Goal: Transaction & Acquisition: Book appointment/travel/reservation

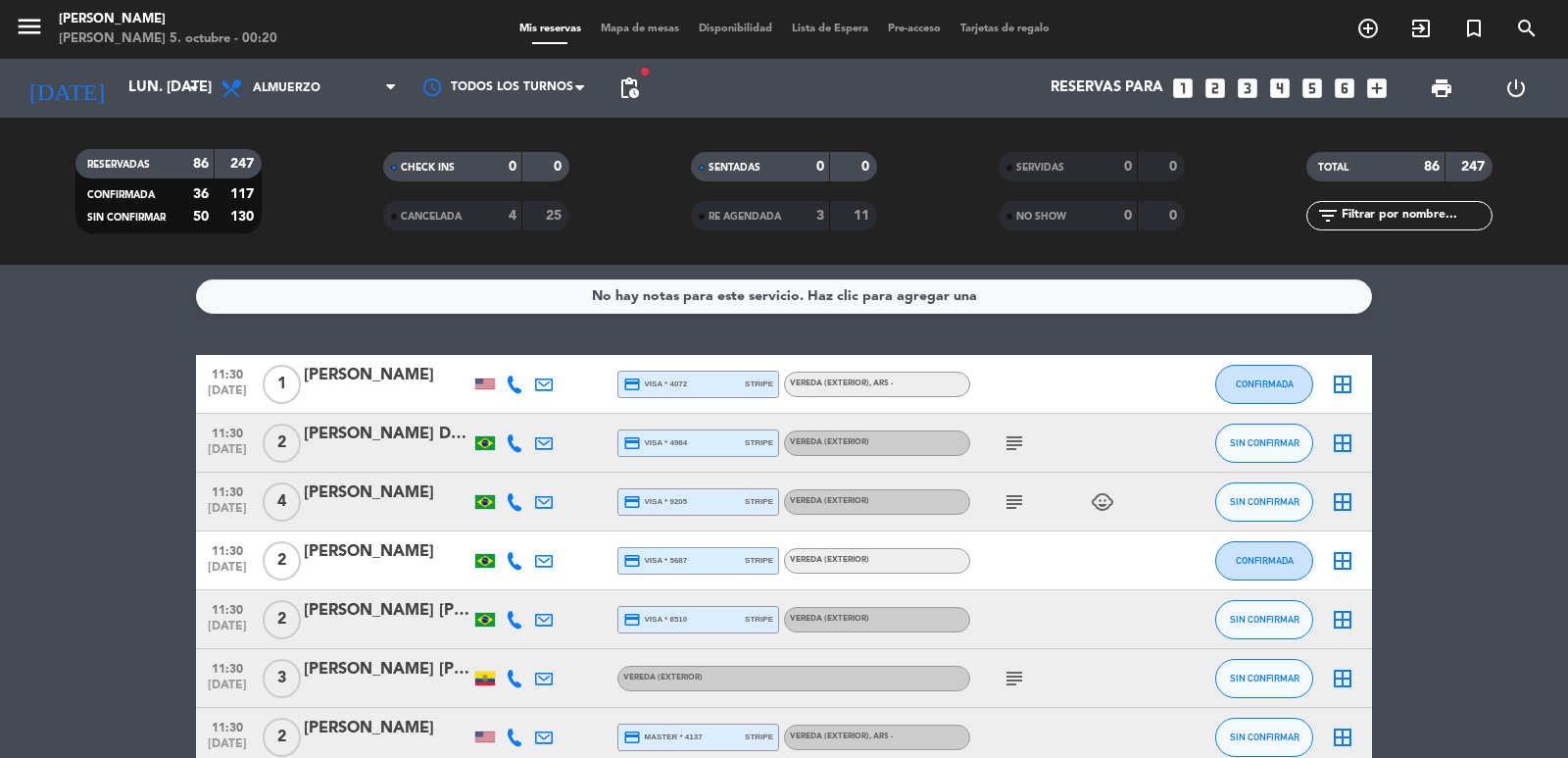
click at [1282, 95] on icon "looks_4" at bounding box center [1280, 89] width 26 height 26
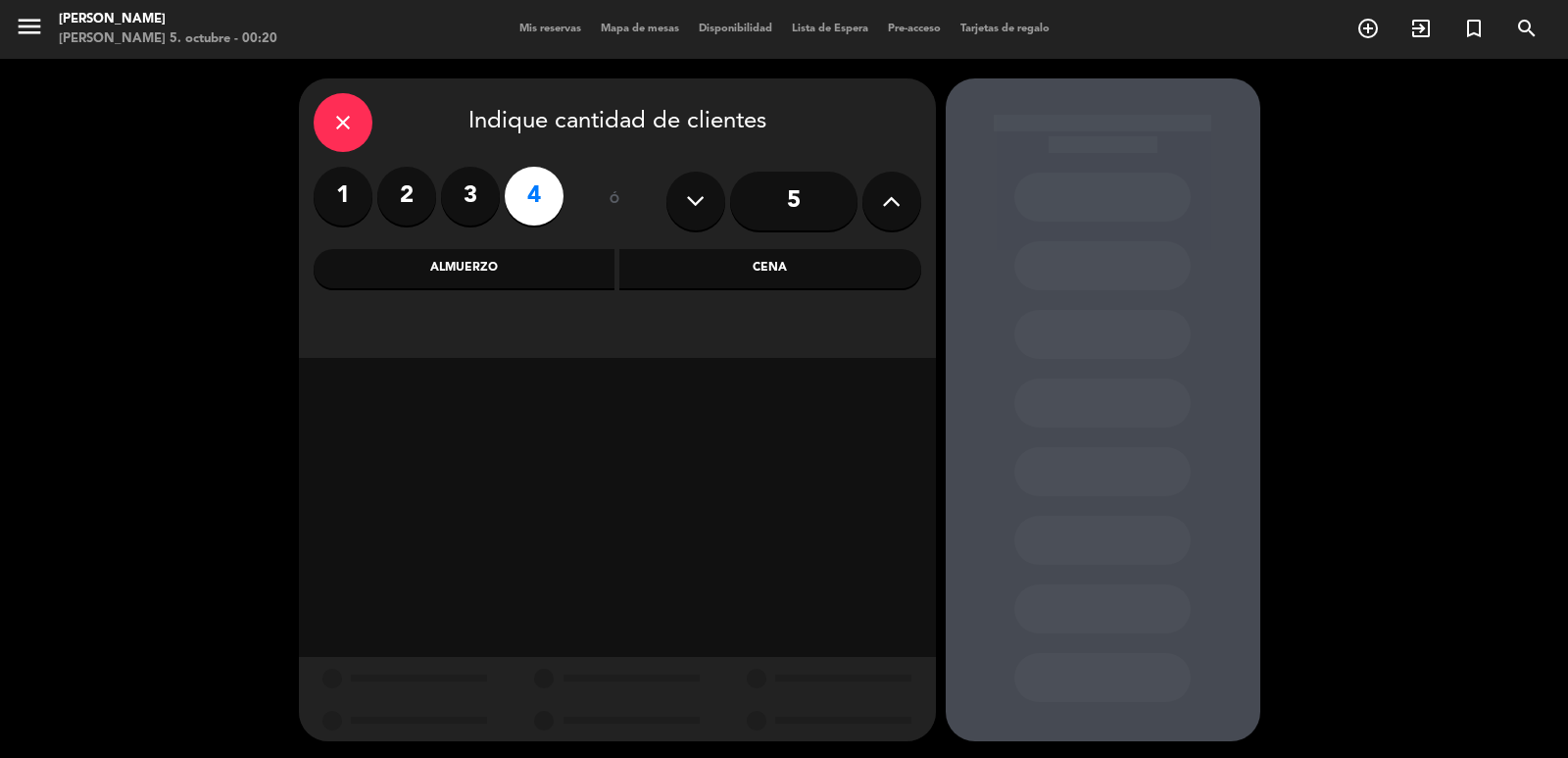
click at [609, 263] on div "Almuerzo" at bounding box center [465, 268] width 302 height 39
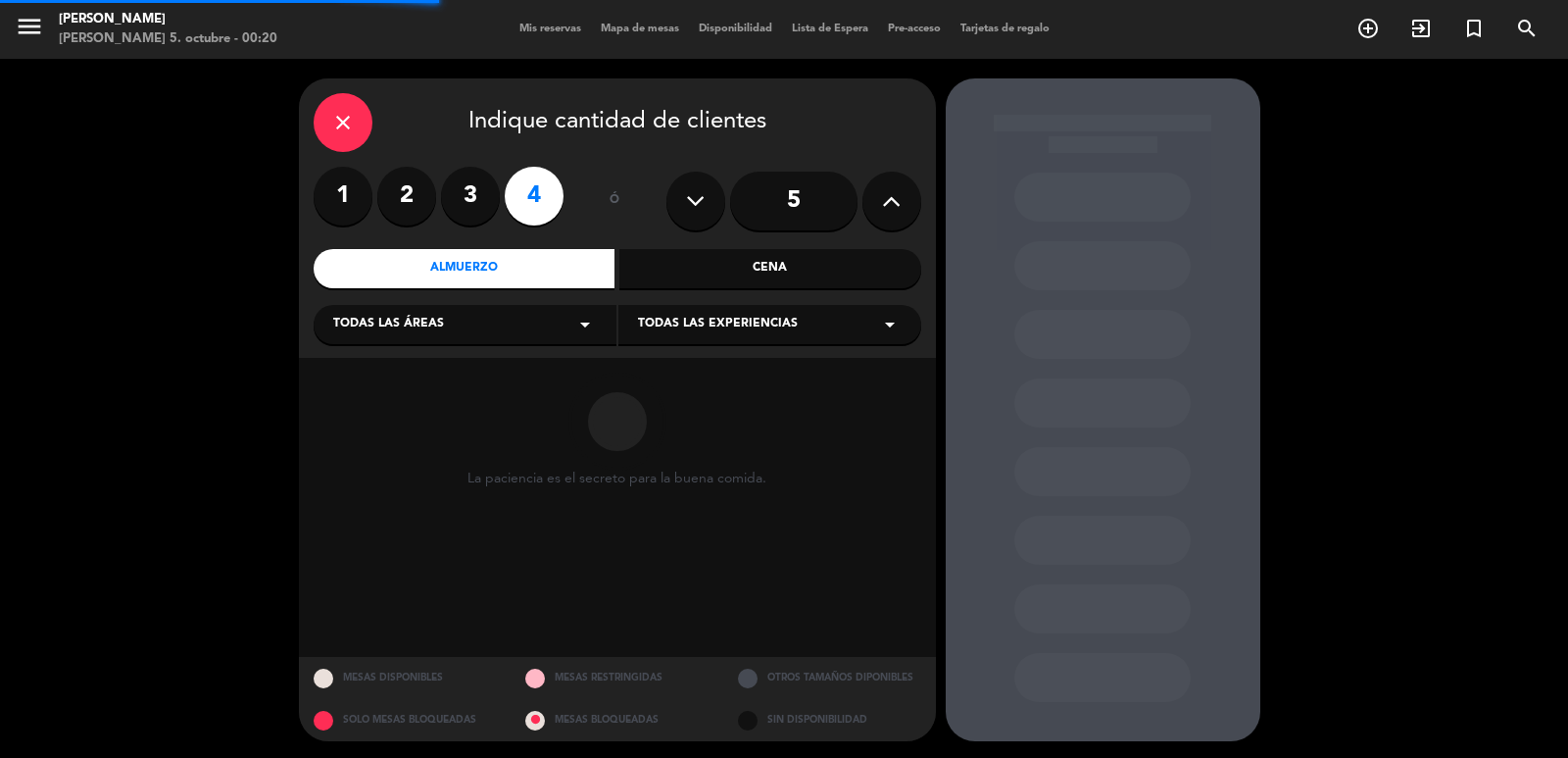
click at [681, 330] on span "Todas las experiencias" at bounding box center [719, 325] width 160 height 20
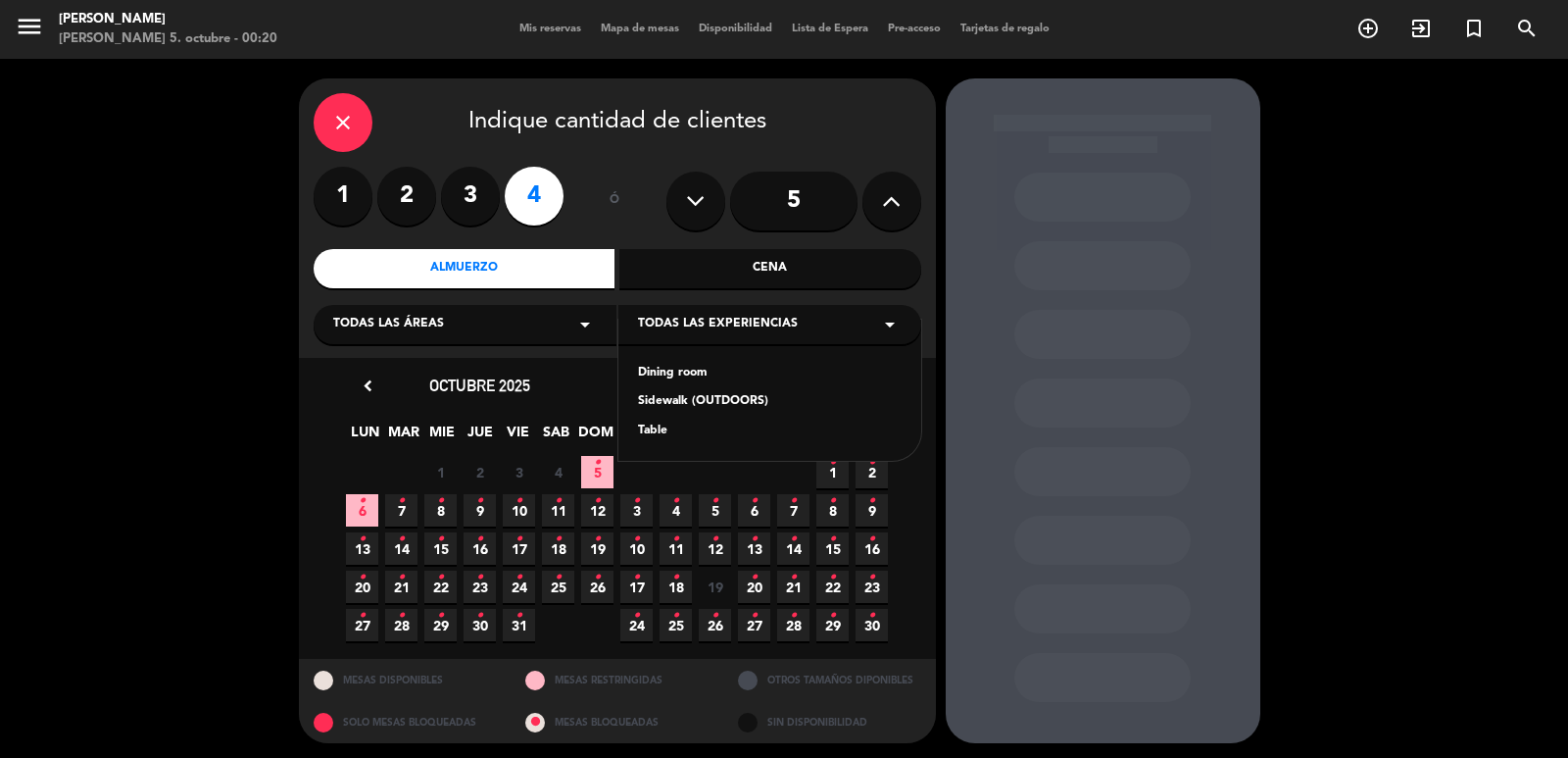
click at [682, 437] on div "Table" at bounding box center [771, 432] width 264 height 20
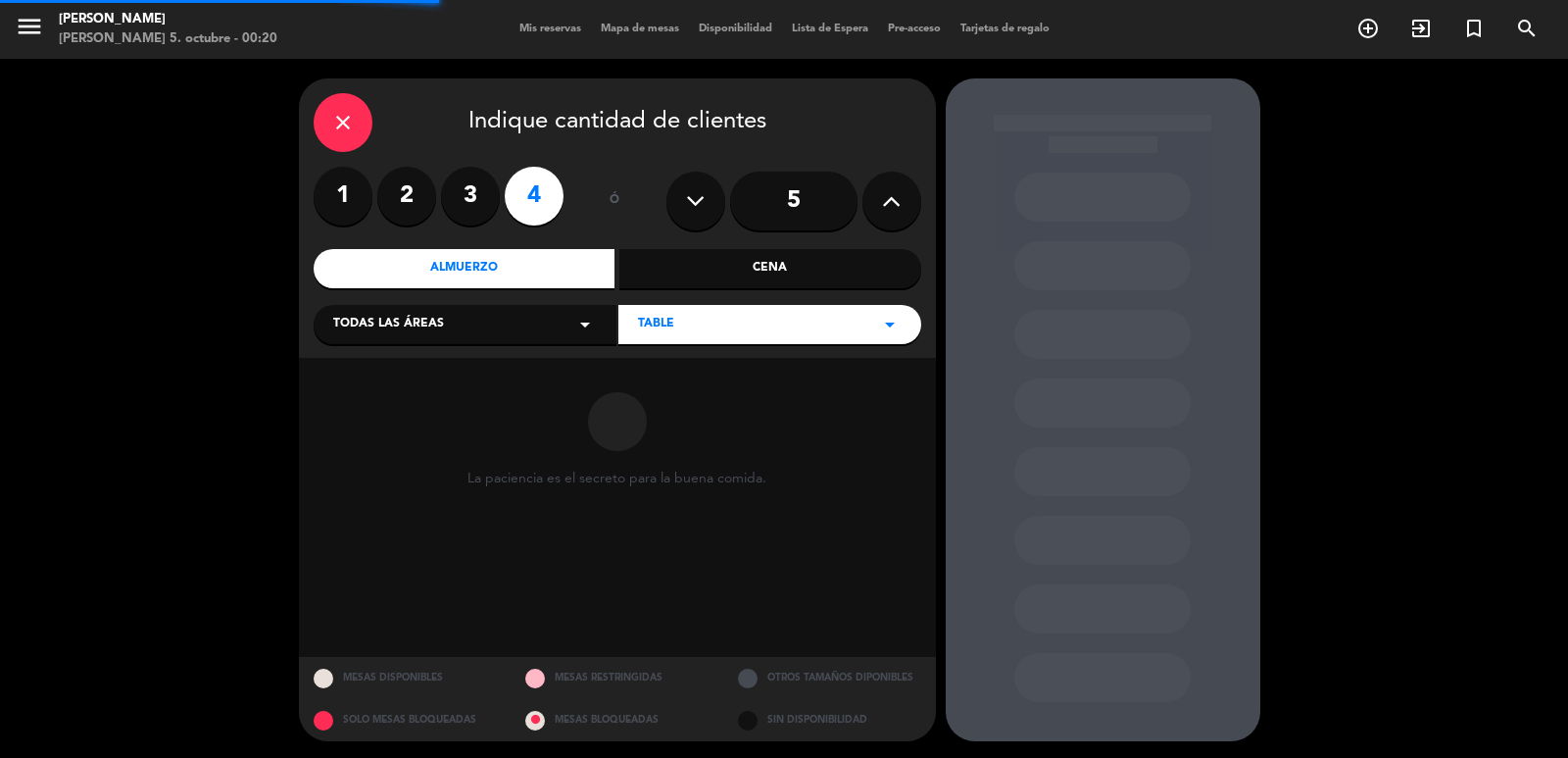
click at [457, 336] on div "Todas las áreas arrow_drop_down" at bounding box center [465, 324] width 303 height 39
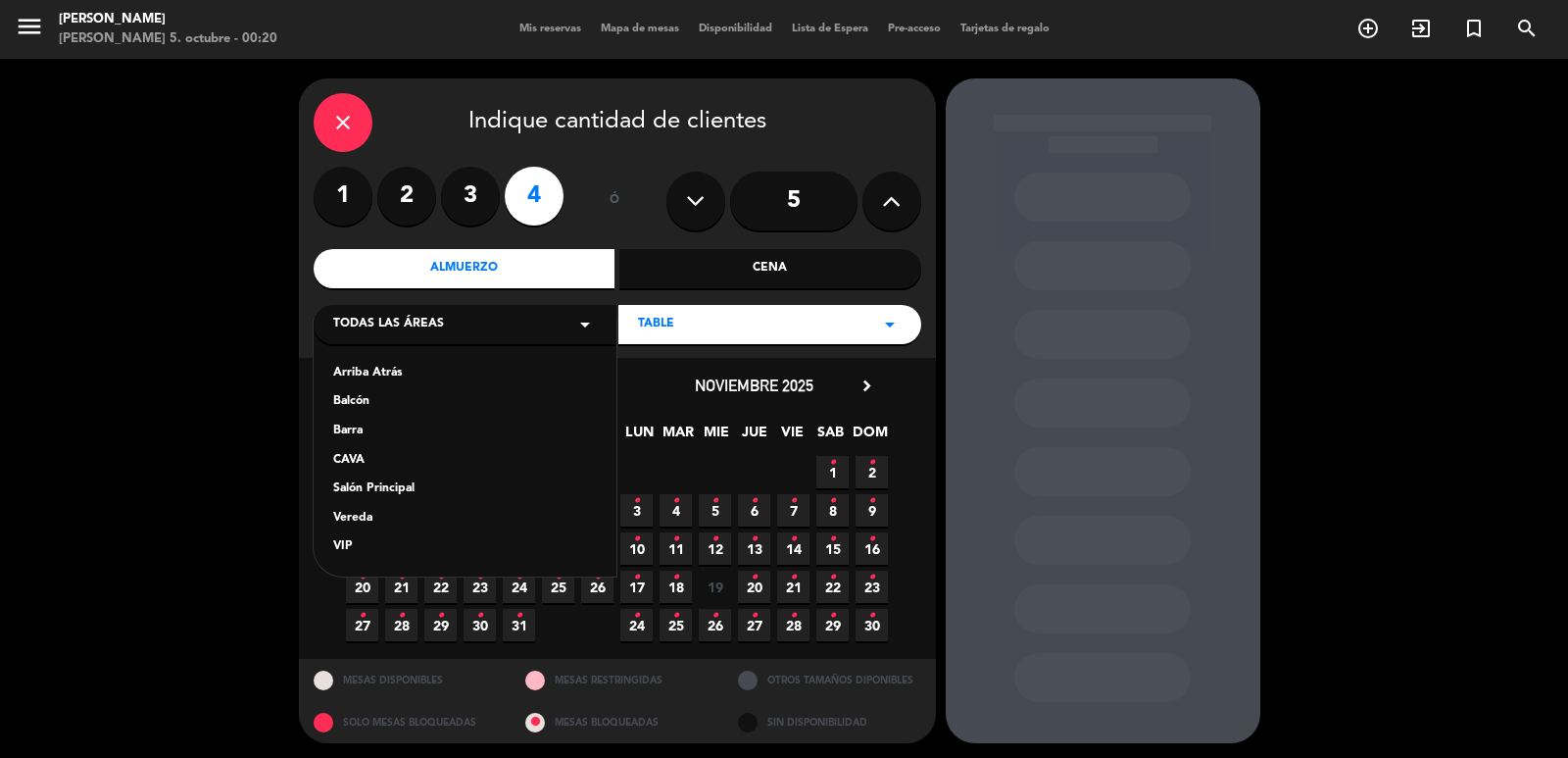
click at [373, 522] on div "Vereda" at bounding box center [466, 519] width 264 height 20
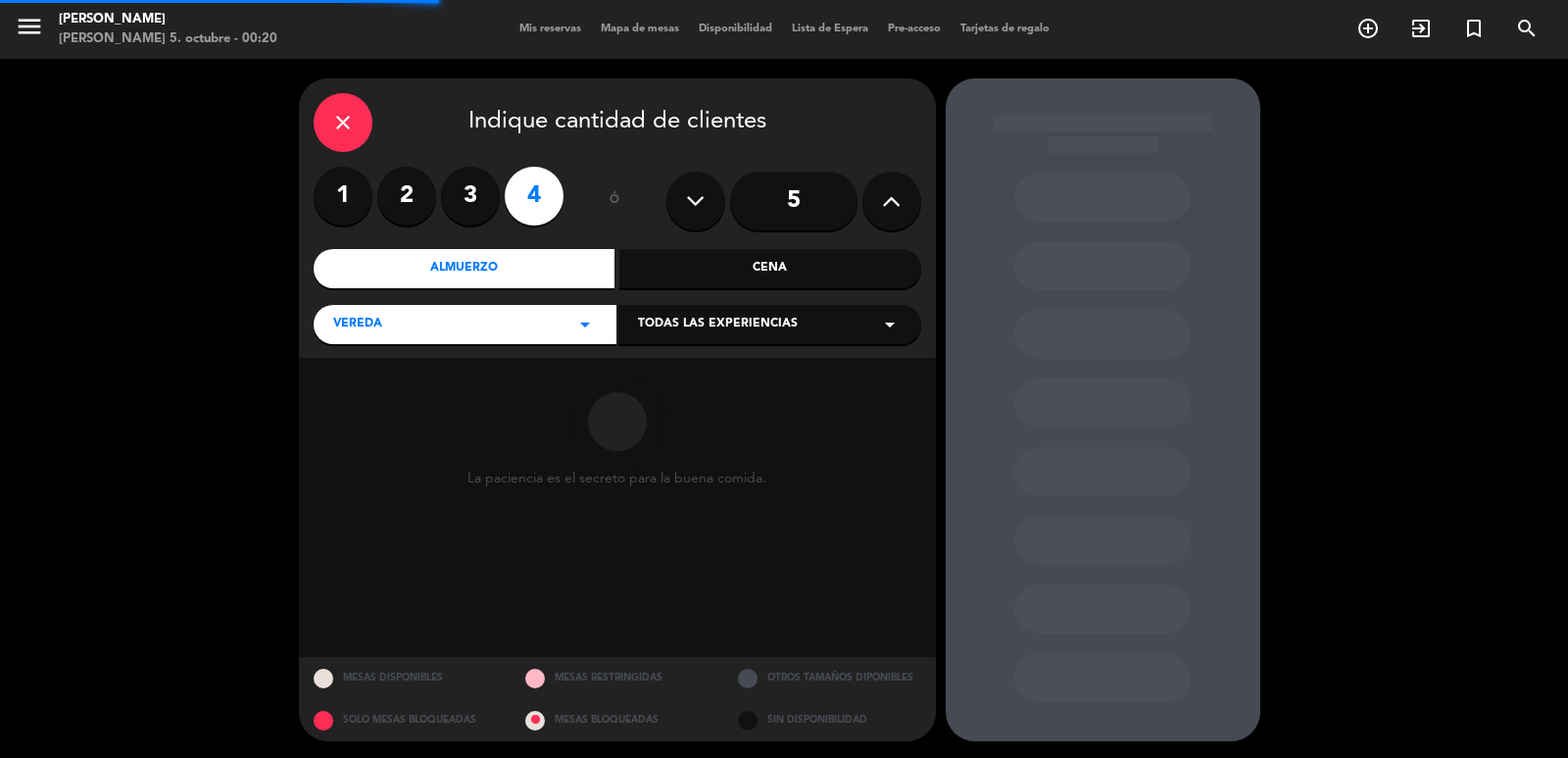
click at [664, 342] on div "Todas las experiencias arrow_drop_down" at bounding box center [770, 324] width 303 height 39
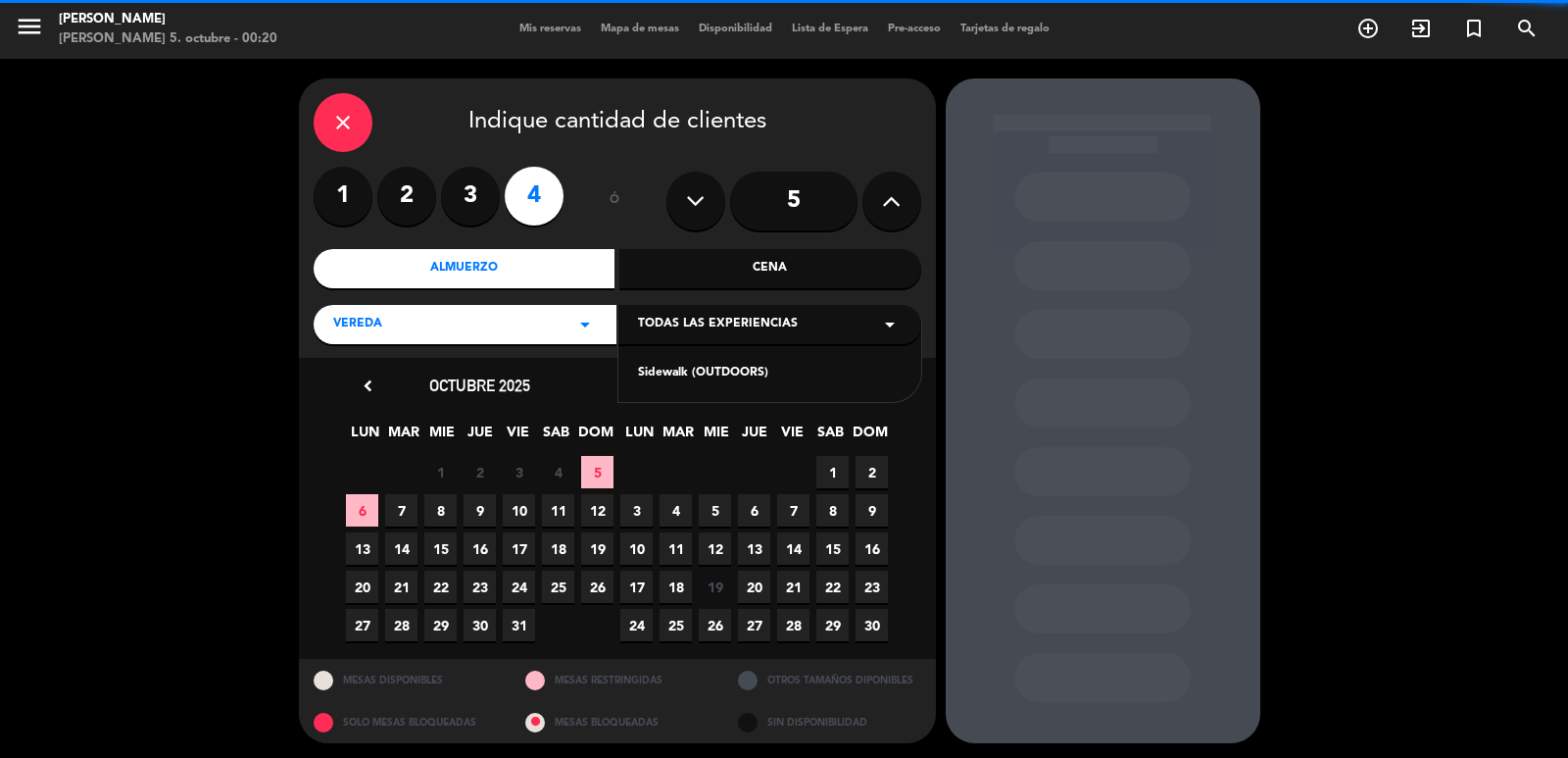
click at [680, 319] on span "Todas las experiencias" at bounding box center [719, 325] width 160 height 20
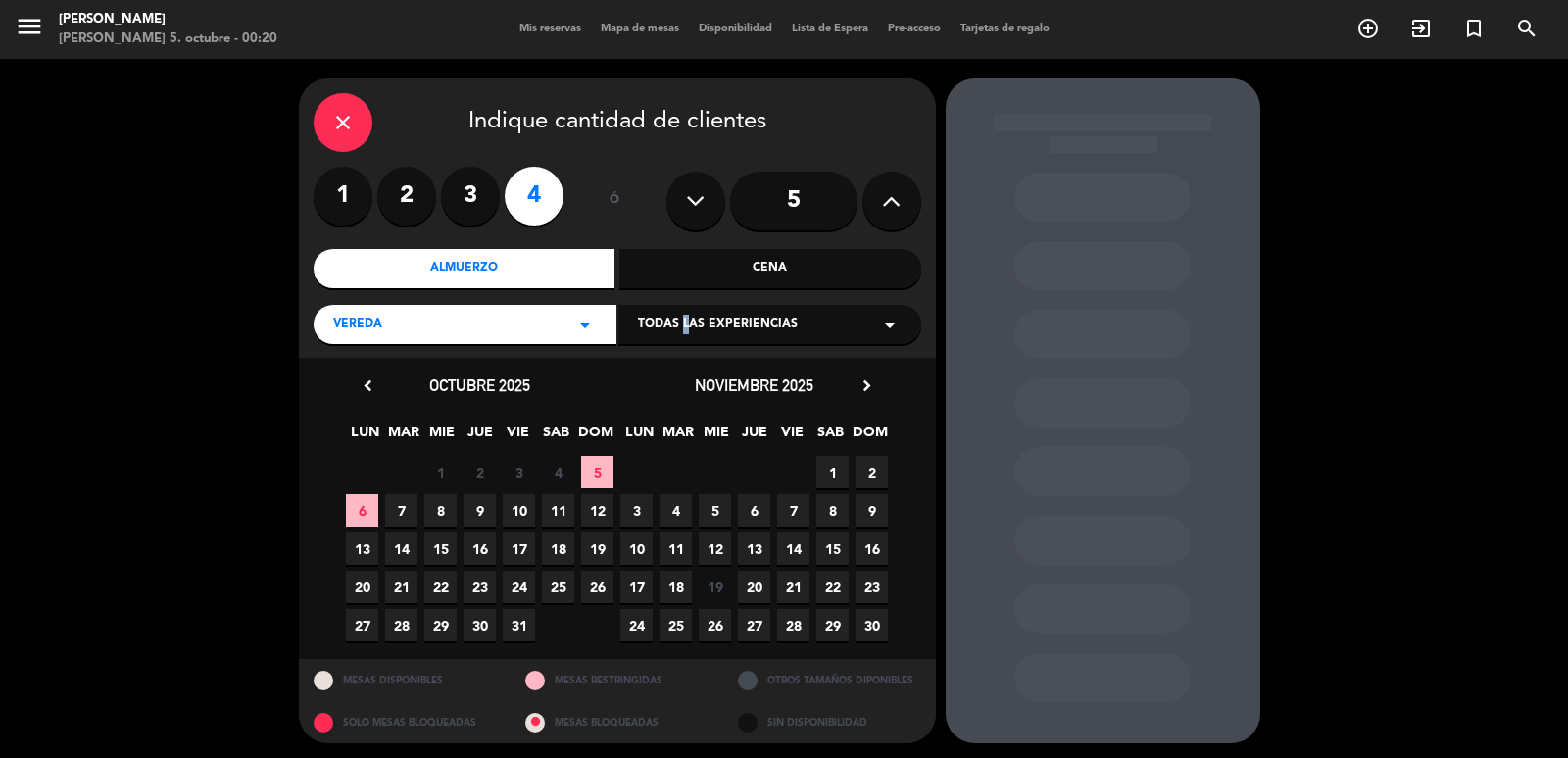
click at [680, 319] on span "Todas las experiencias" at bounding box center [719, 325] width 160 height 20
click at [683, 373] on div "Sidewalk (OUTDOORS)" at bounding box center [771, 374] width 264 height 20
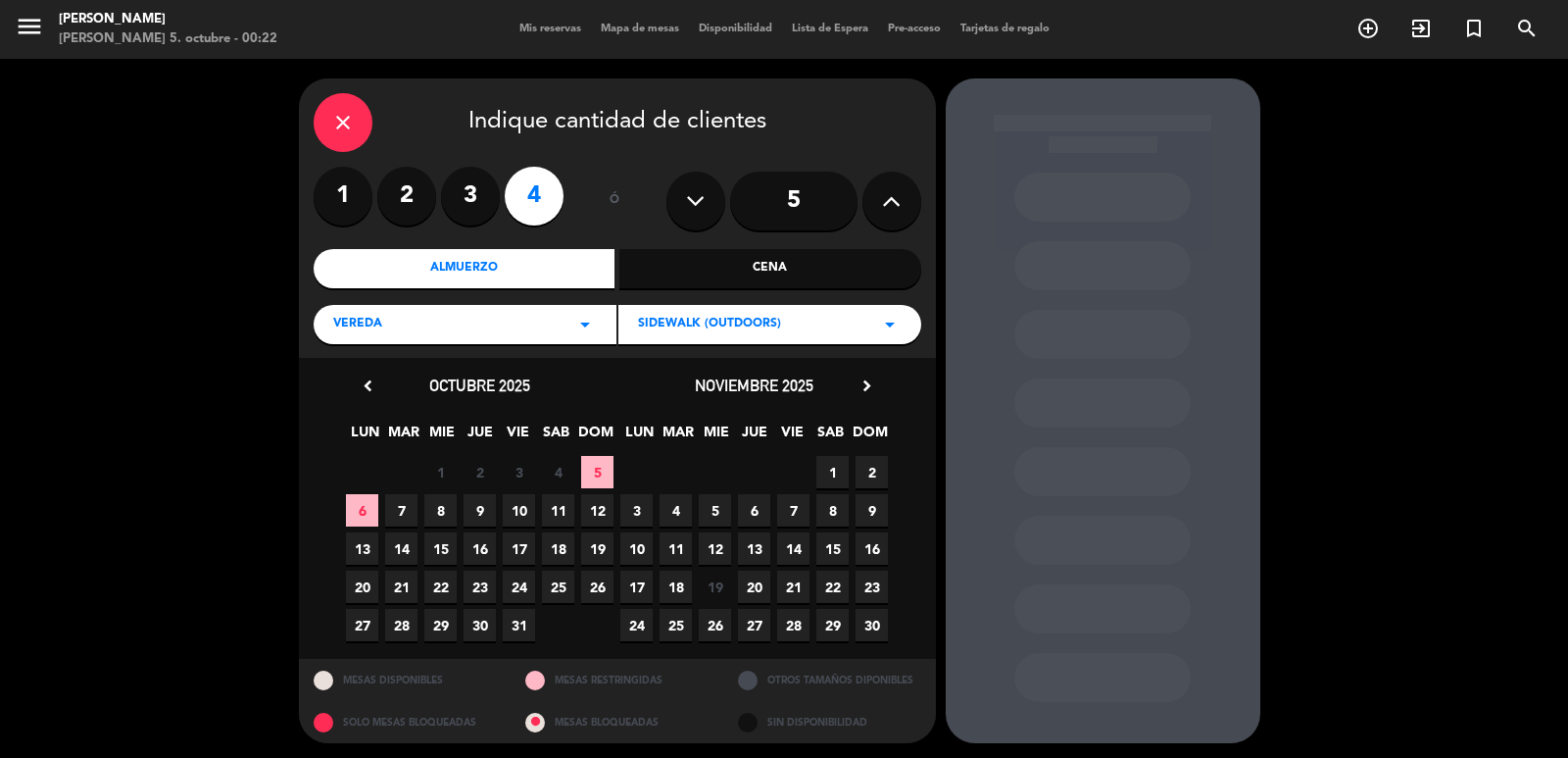
click at [355, 517] on span "6" at bounding box center [362, 510] width 32 height 32
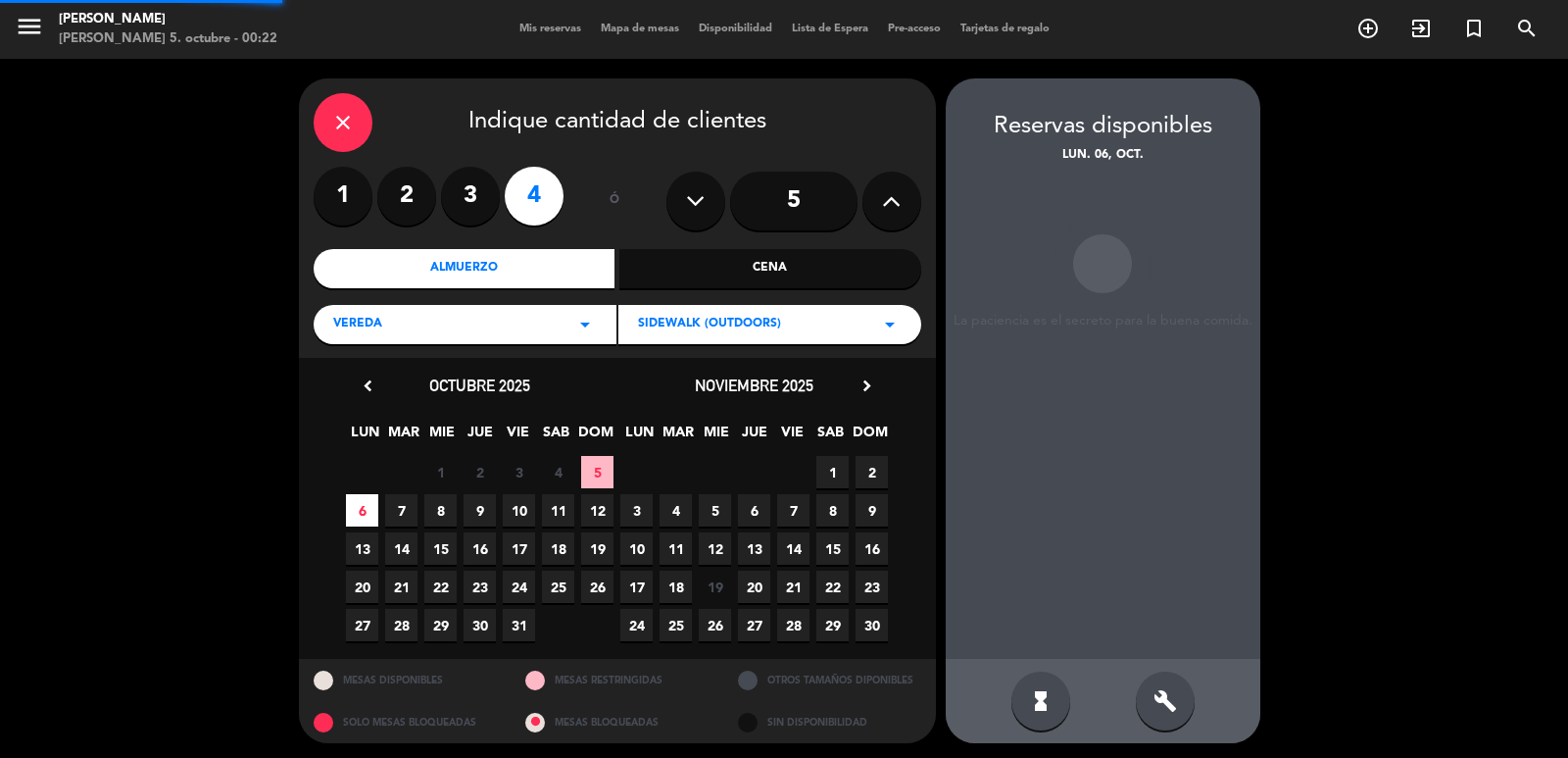
scroll to position [4, 0]
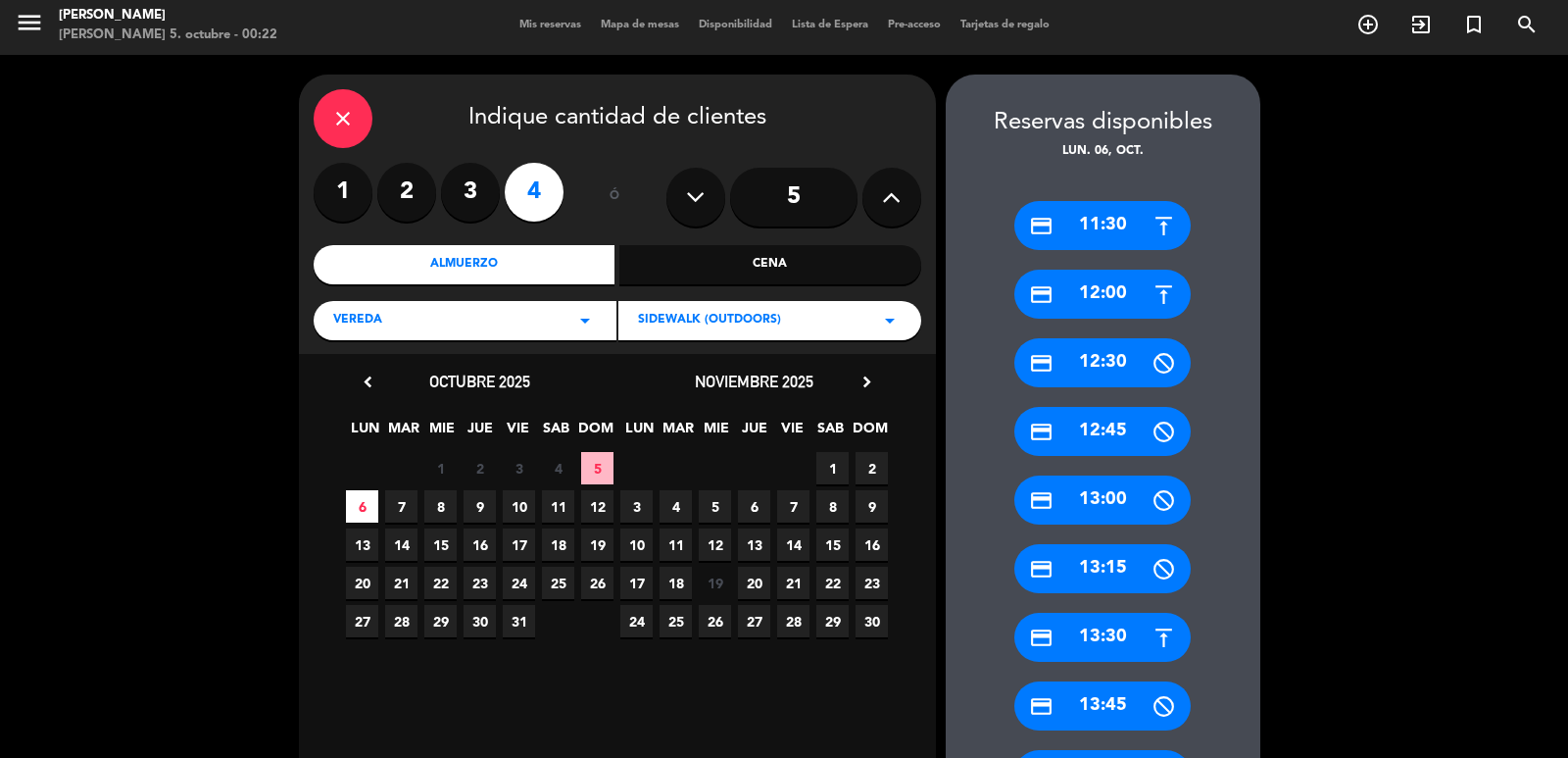
click at [1093, 645] on div "credit_card 13:30" at bounding box center [1102, 637] width 177 height 49
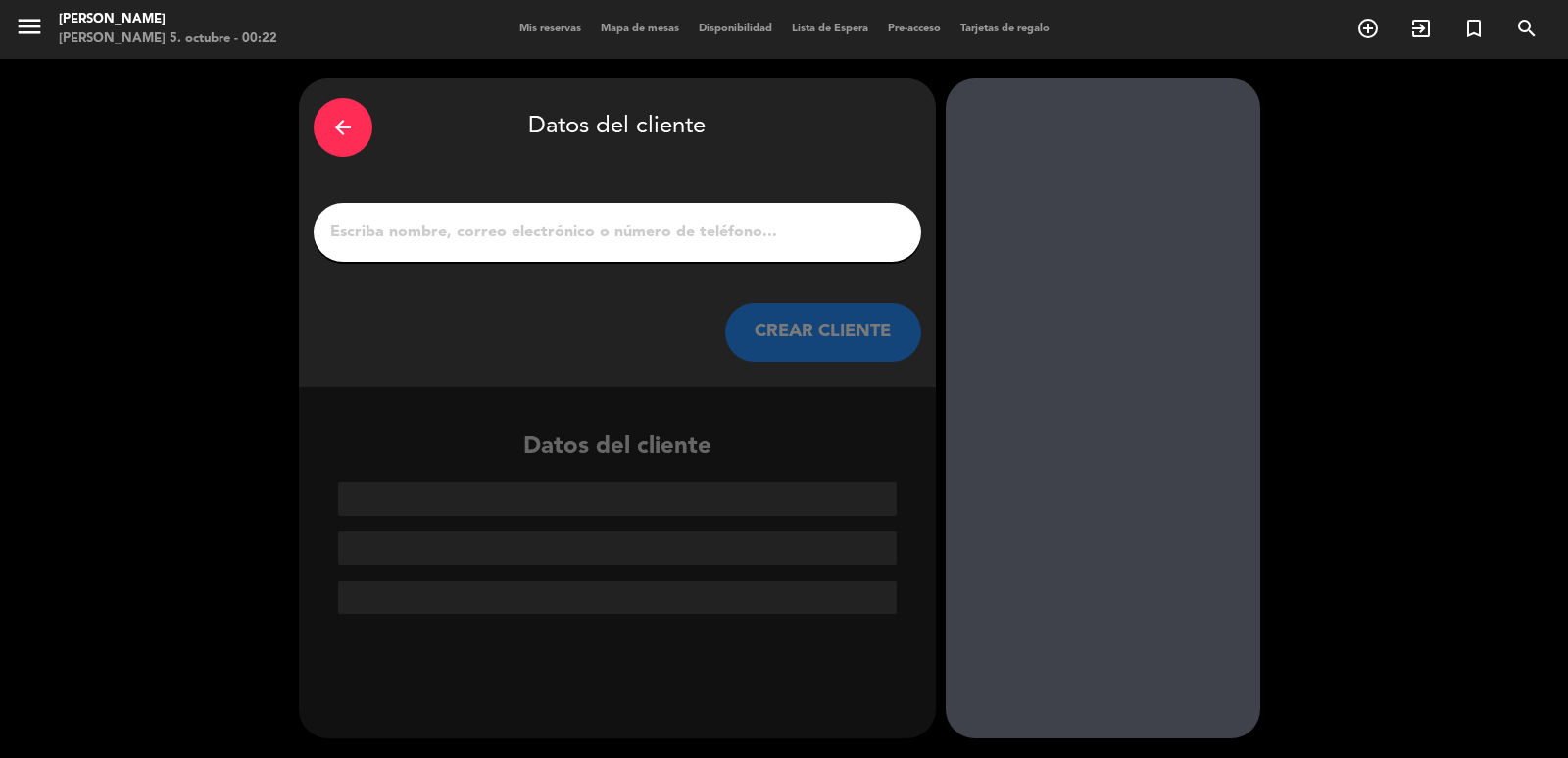
paste input "Edmundo Albuquerque -"
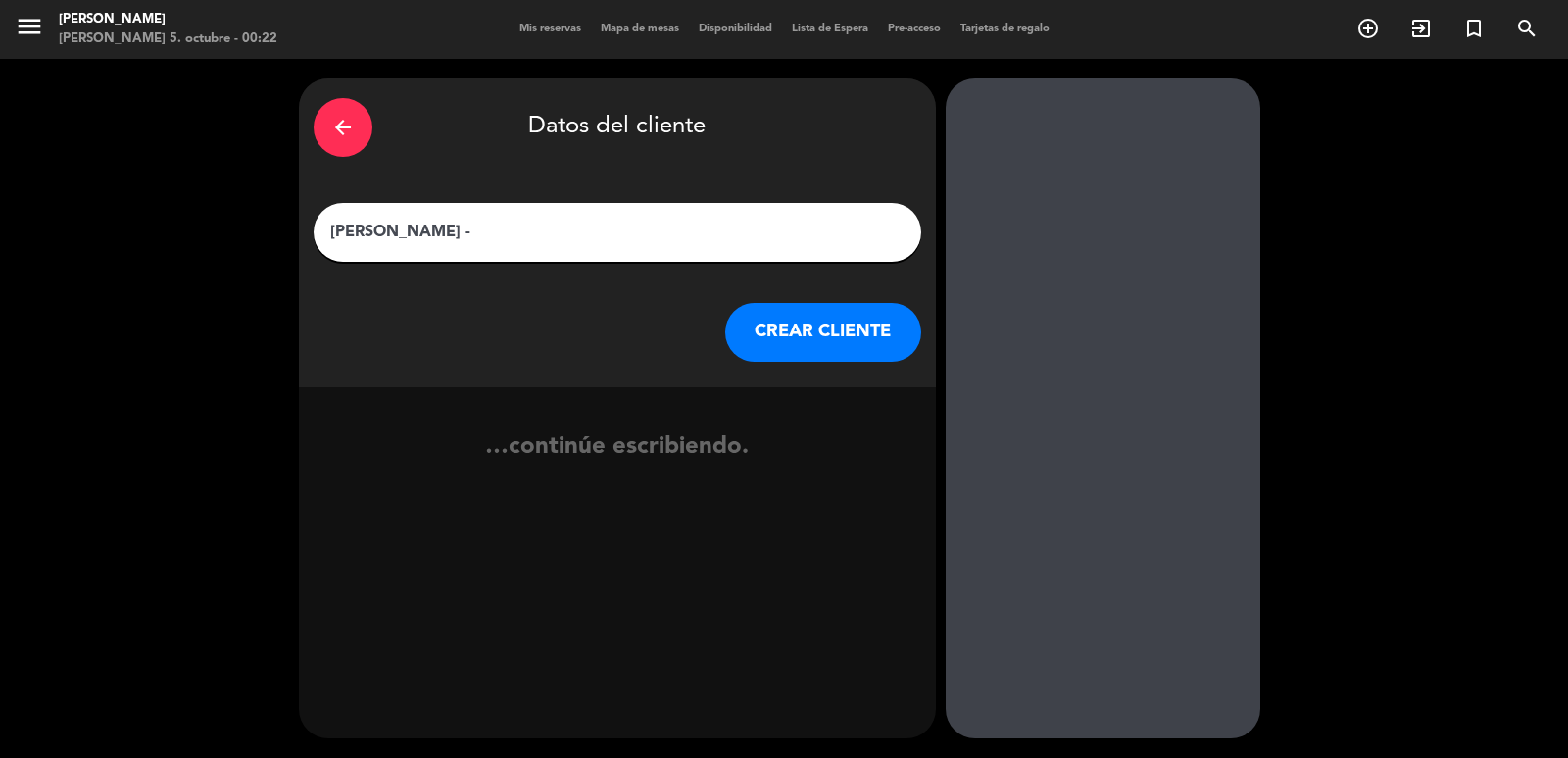
type input "Edmundo Albuquerque -"
click at [804, 330] on button "CREAR CLIENTE" at bounding box center [823, 332] width 196 height 59
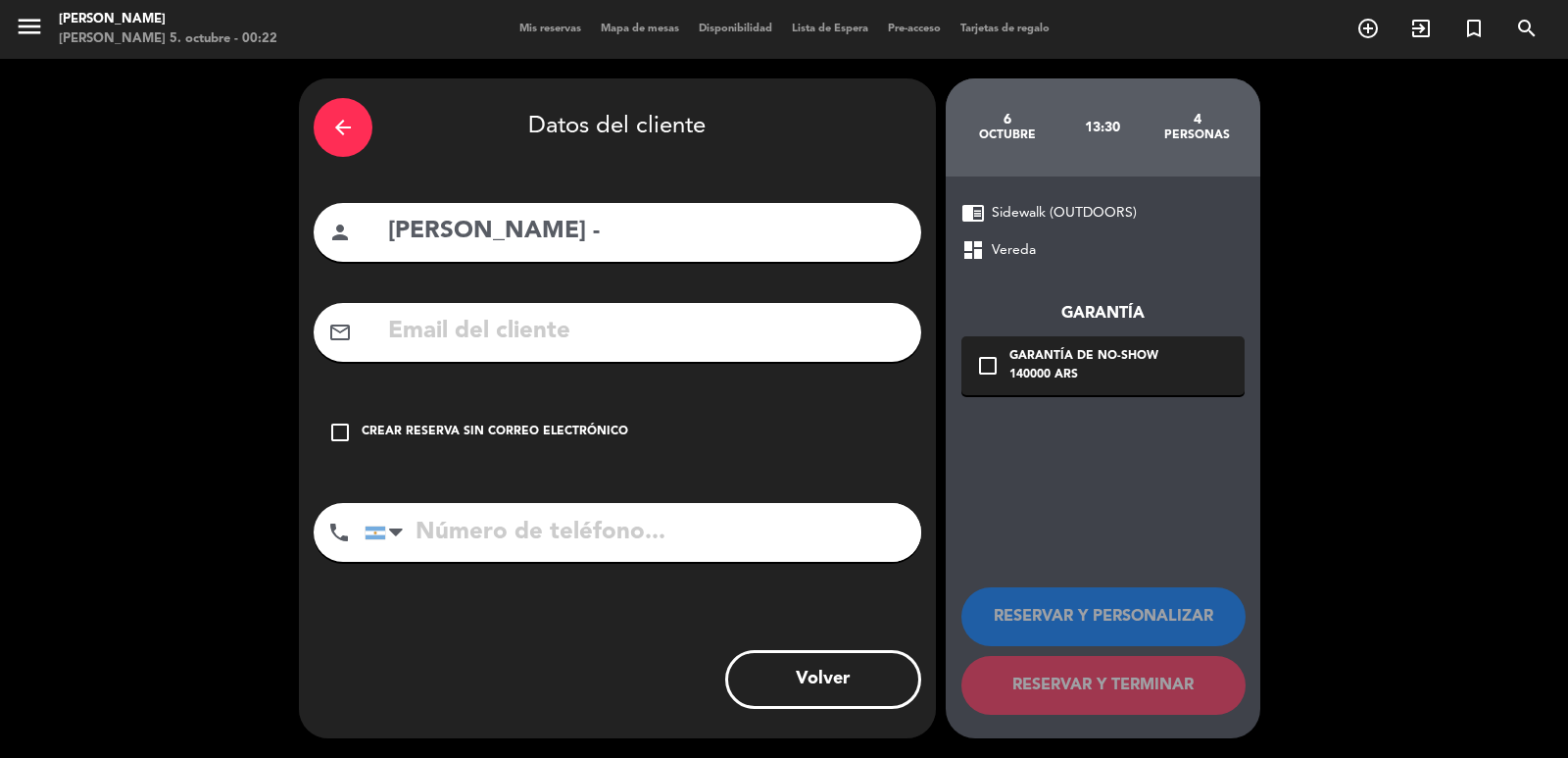
click at [444, 331] on input "text" at bounding box center [646, 332] width 521 height 40
click at [708, 553] on input "tel" at bounding box center [643, 532] width 557 height 59
paste input "55 44 984022700"
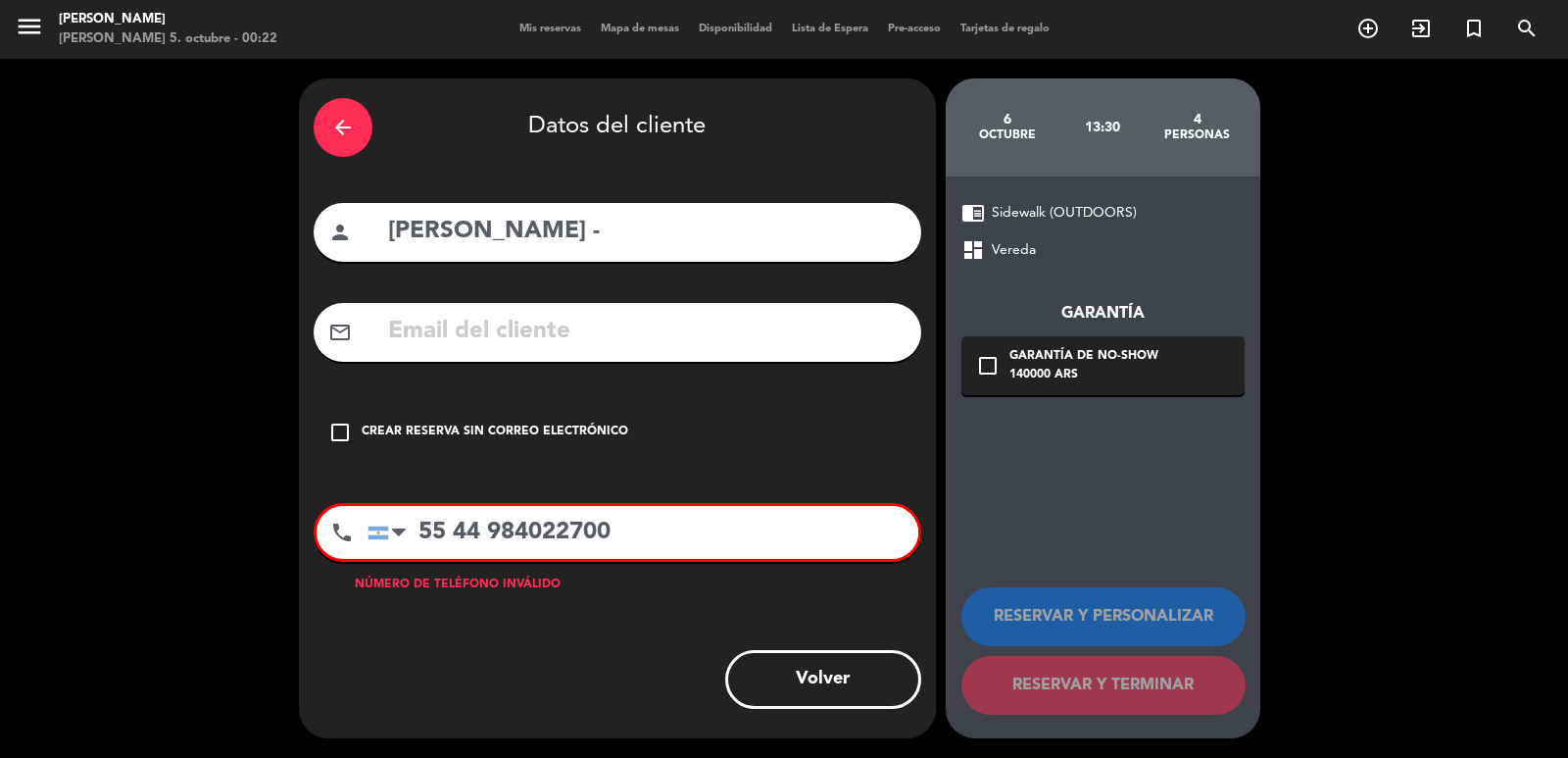
click at [416, 546] on input "55 44 984022700" at bounding box center [643, 532] width 551 height 53
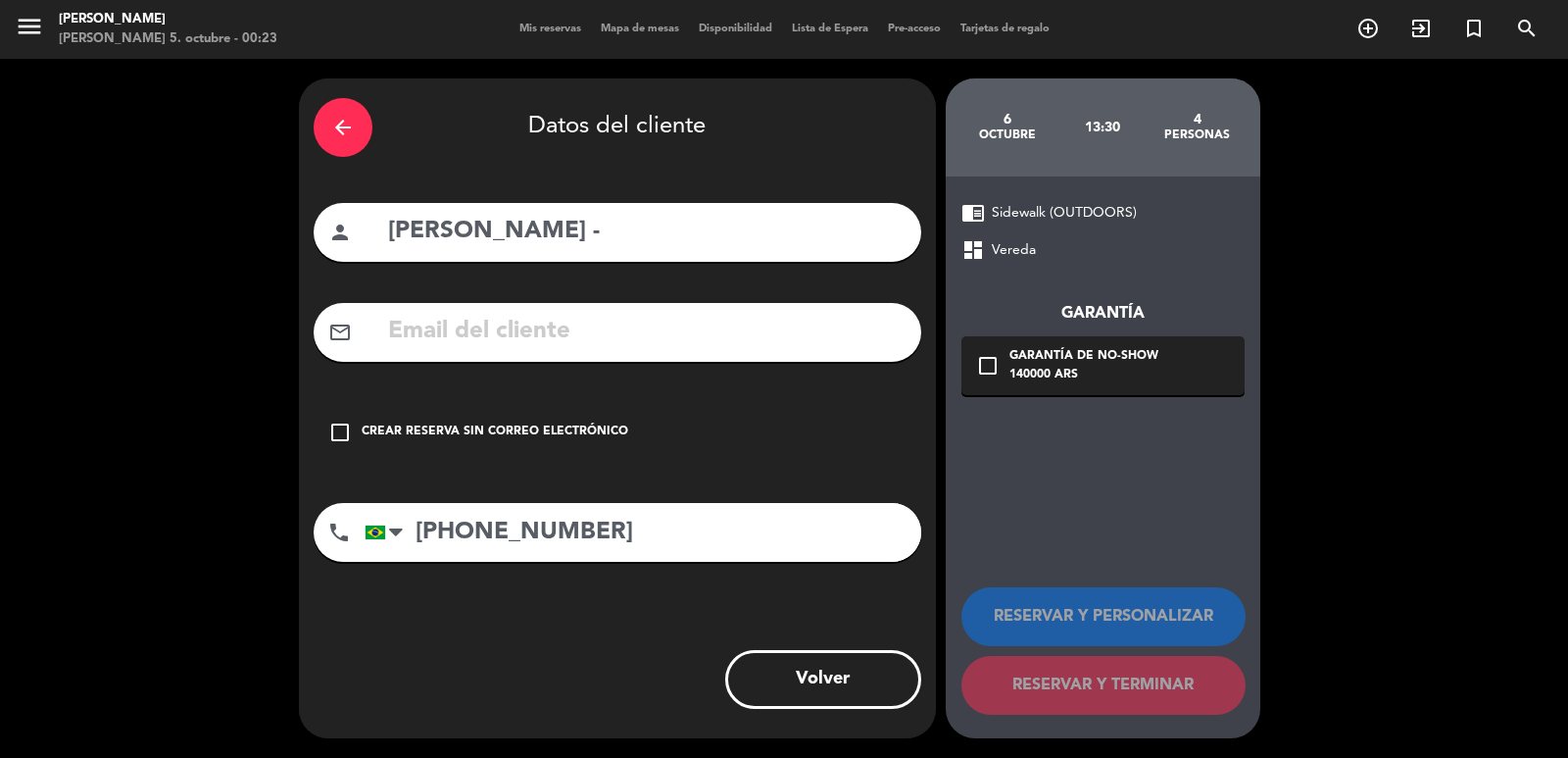
type input "+55 44 984022700"
click at [442, 318] on input "text" at bounding box center [646, 332] width 521 height 40
click at [492, 331] on input "text" at bounding box center [646, 332] width 521 height 40
paste input "ealbuquerque8@gmail.com"
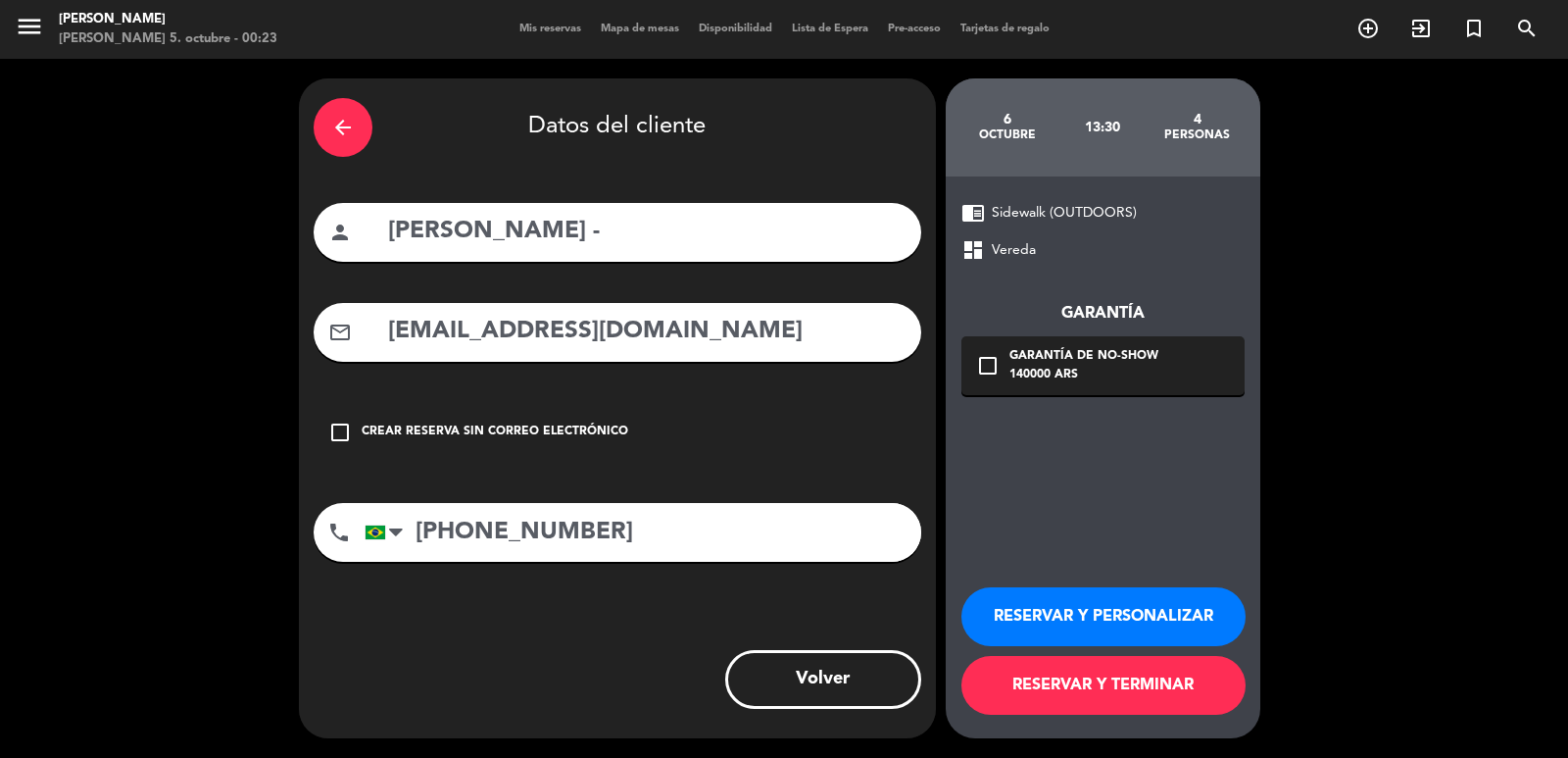
type input "ealbuquerque8@gmail.com"
click at [1010, 356] on div "Garantía de no-show" at bounding box center [1083, 357] width 149 height 20
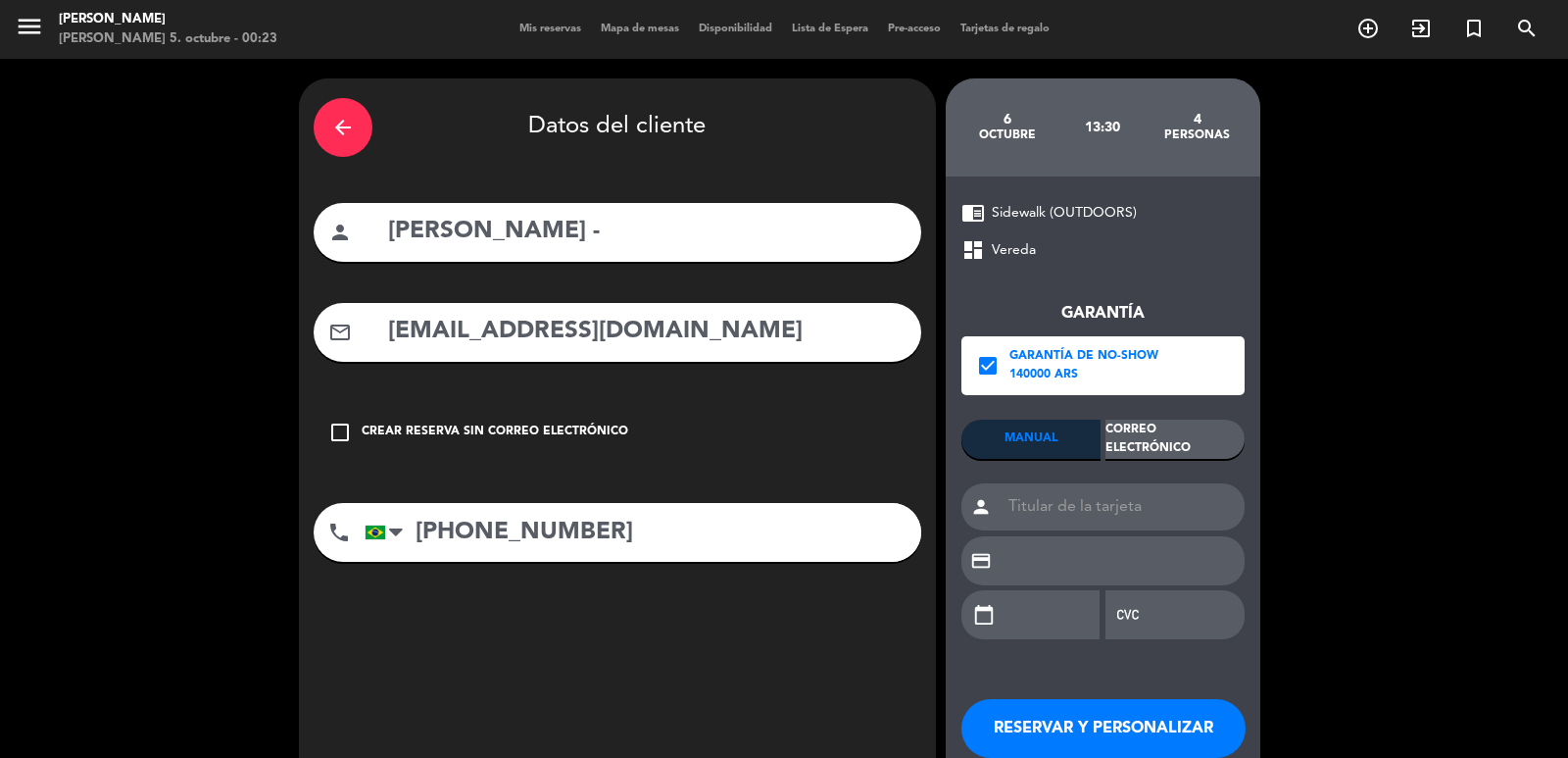
click at [1116, 429] on div "Correo Electrónico" at bounding box center [1174, 439] width 139 height 39
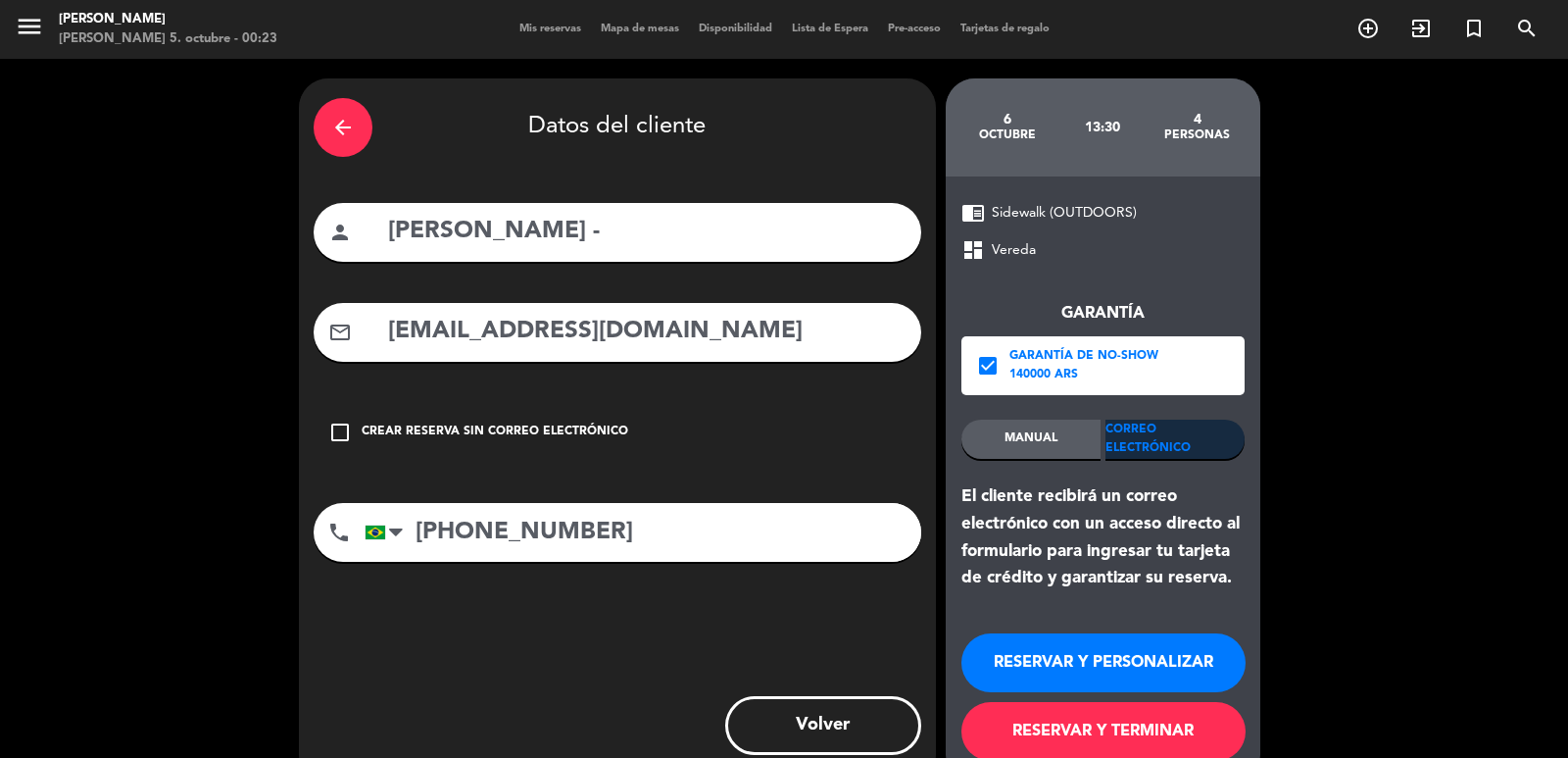
click at [1121, 666] on button "RESERVAR Y PERSONALIZAR" at bounding box center [1103, 663] width 284 height 59
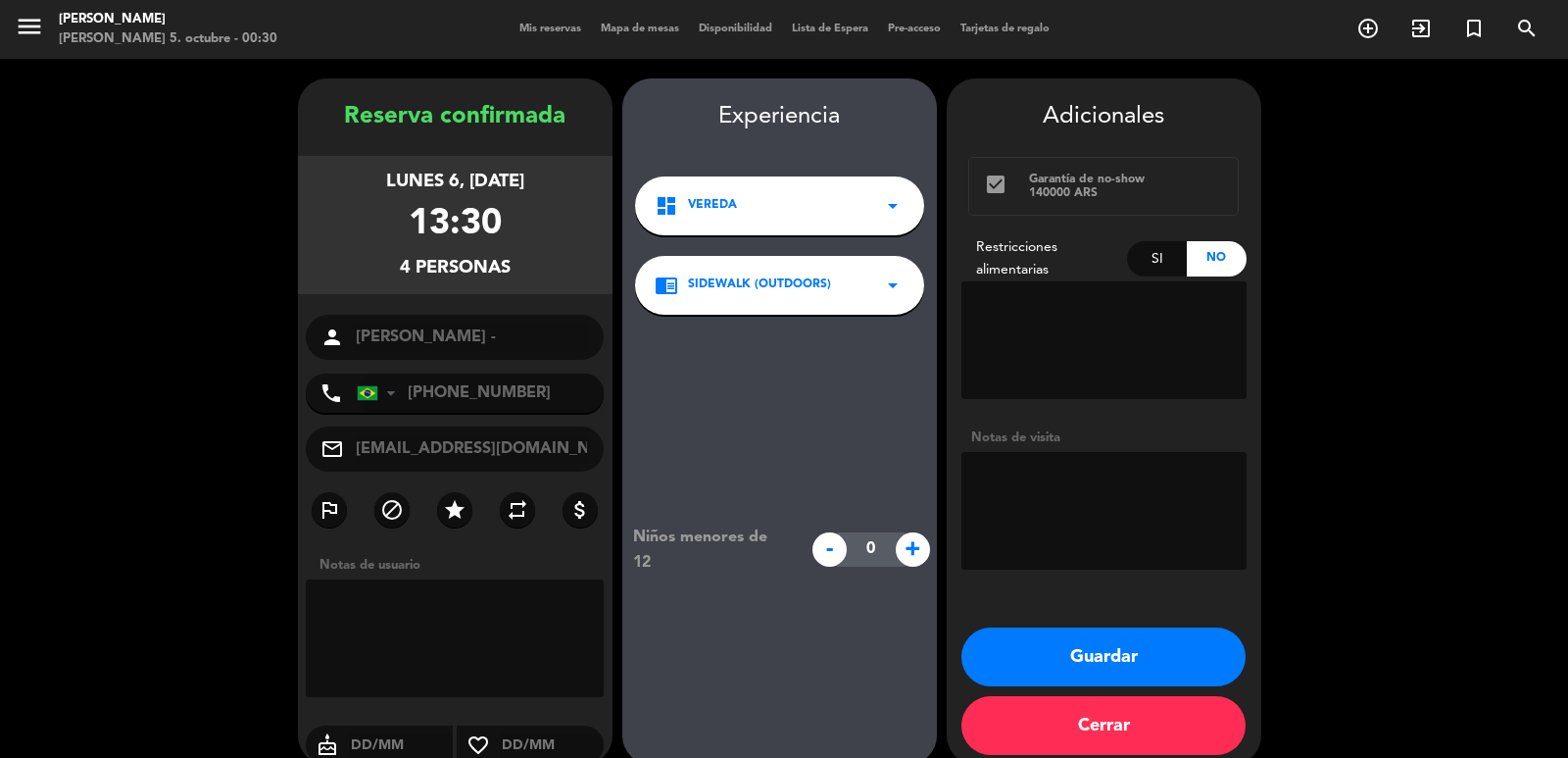
scroll to position [26, 0]
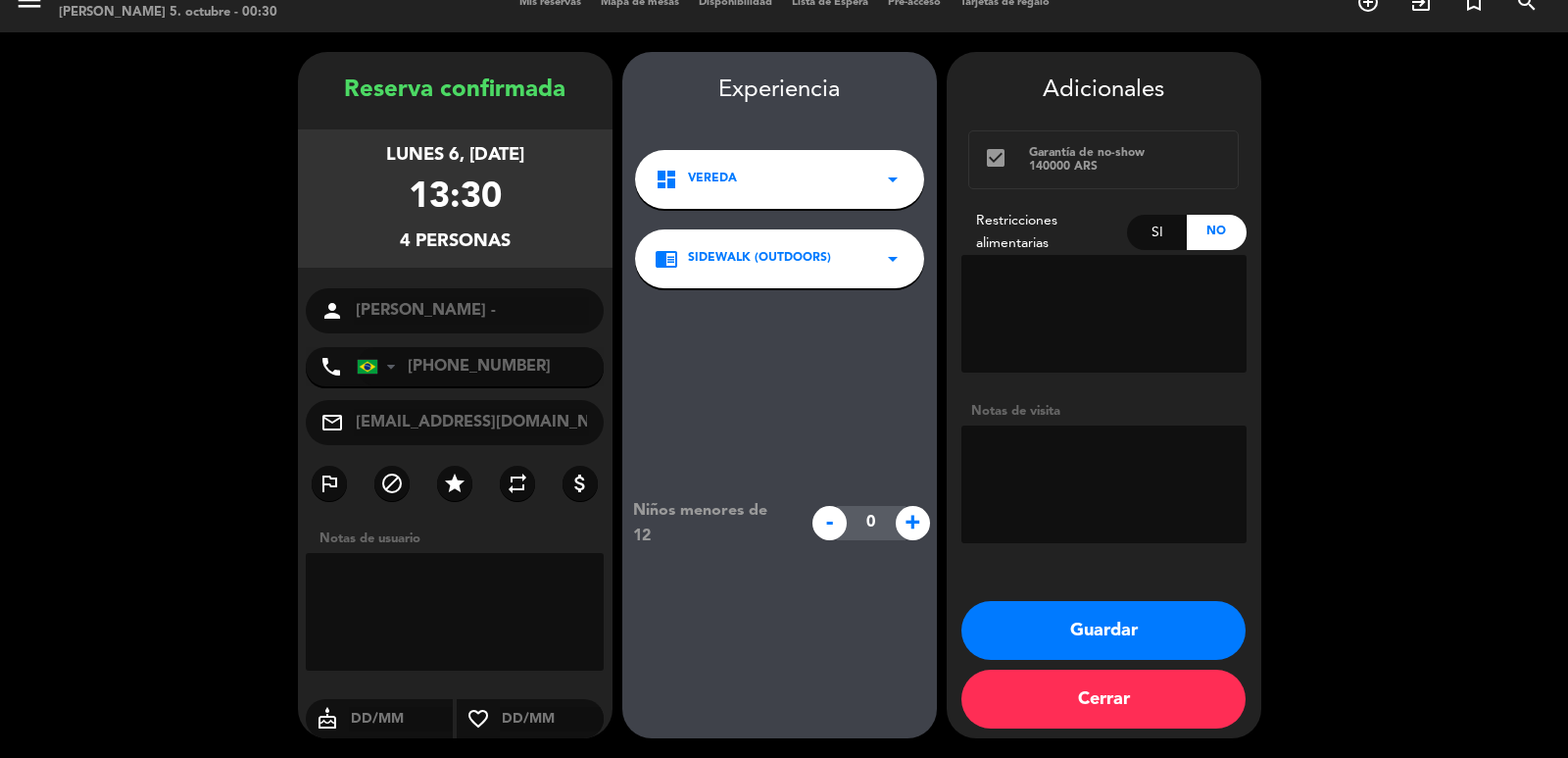
click at [215, 145] on booking-confirmed "Reserva confirmada lunes 6, oct. 2025 13:30 4 personas person Edmundo Albuquerq…" at bounding box center [784, 395] width 1529 height 687
click at [1150, 632] on button "Guardar" at bounding box center [1103, 630] width 284 height 59
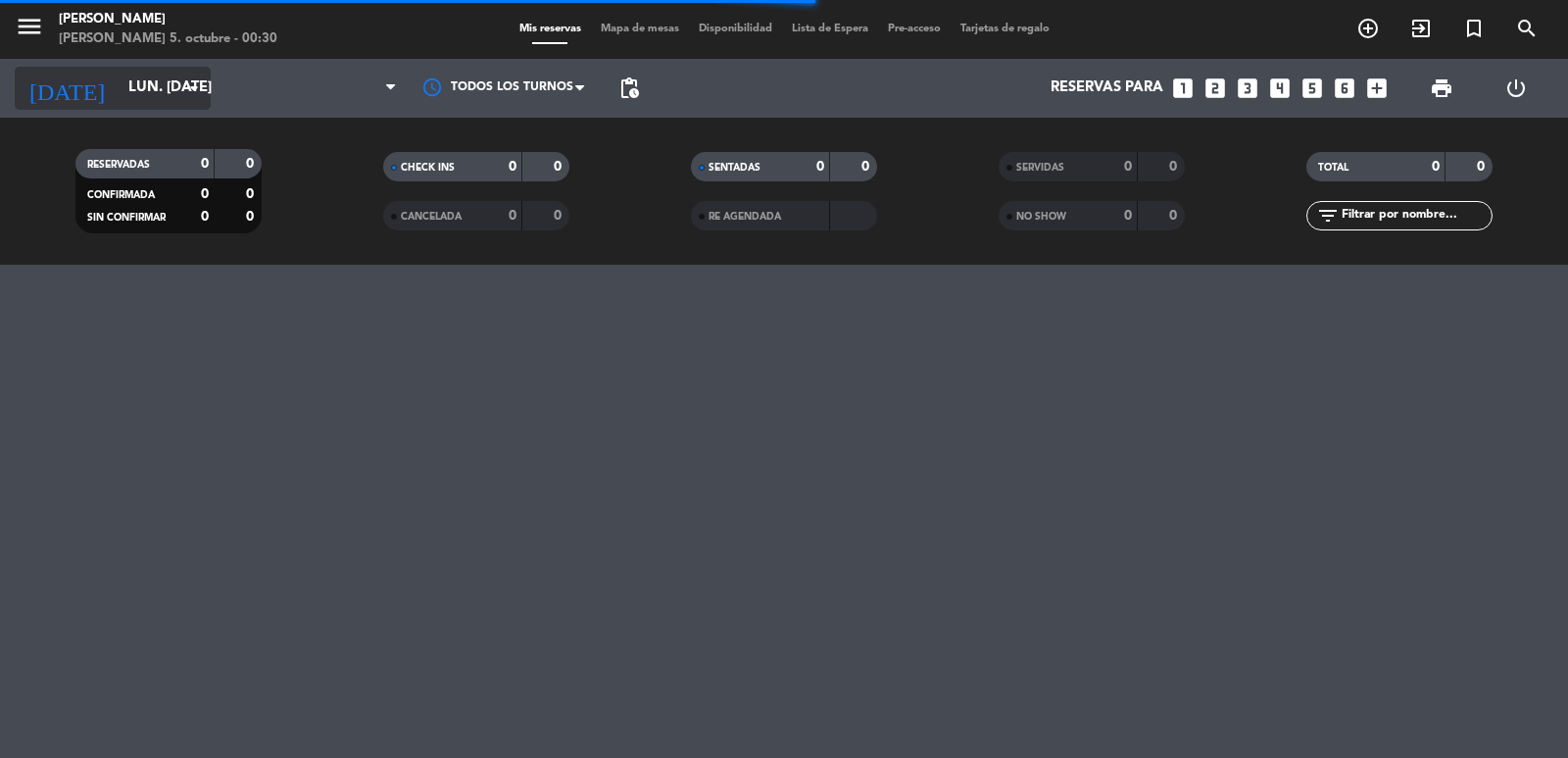
click at [175, 82] on input "lun. 6 oct." at bounding box center [213, 88] width 189 height 37
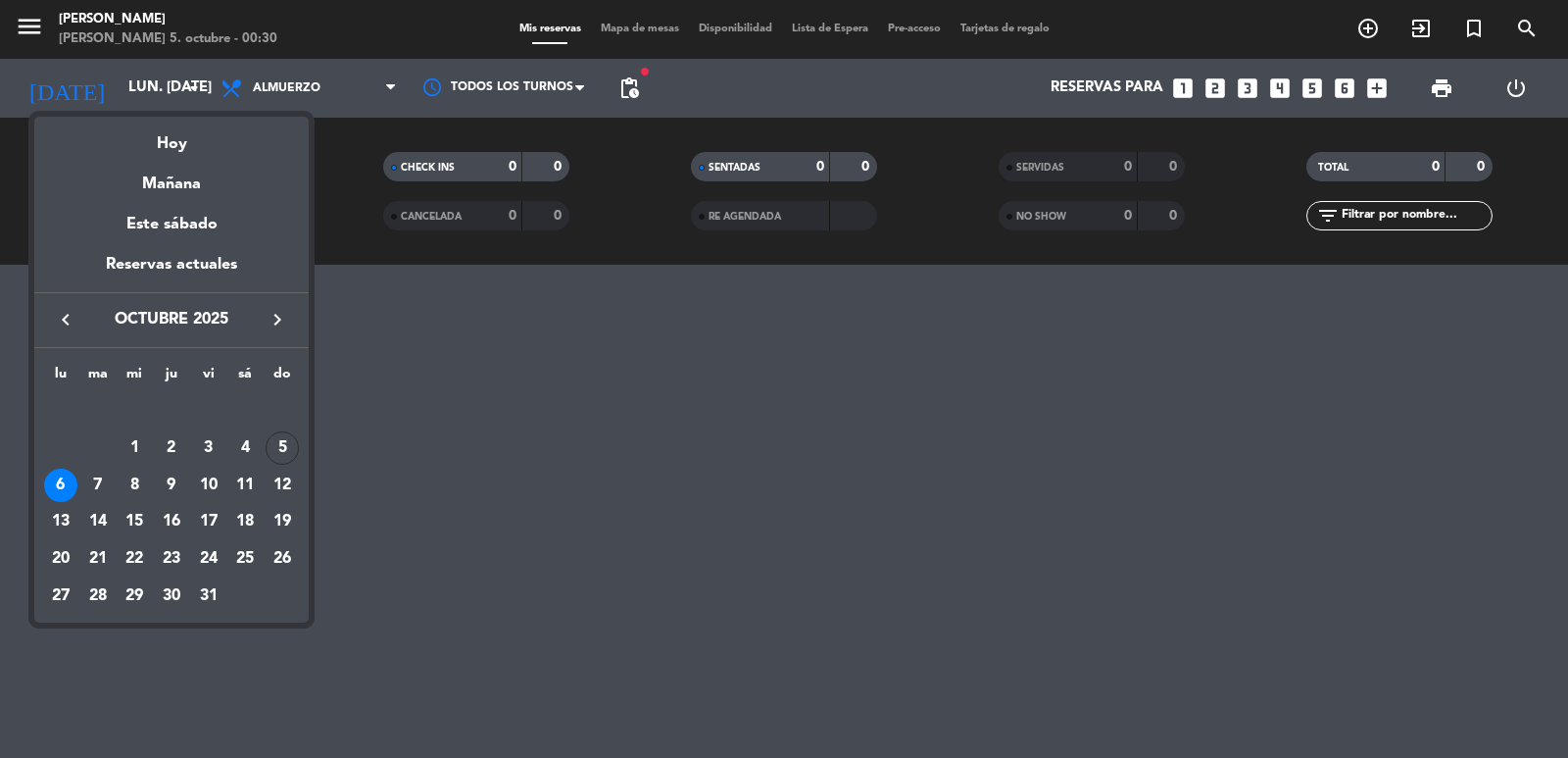
click at [274, 315] on icon "keyboard_arrow_right" at bounding box center [278, 320] width 24 height 24
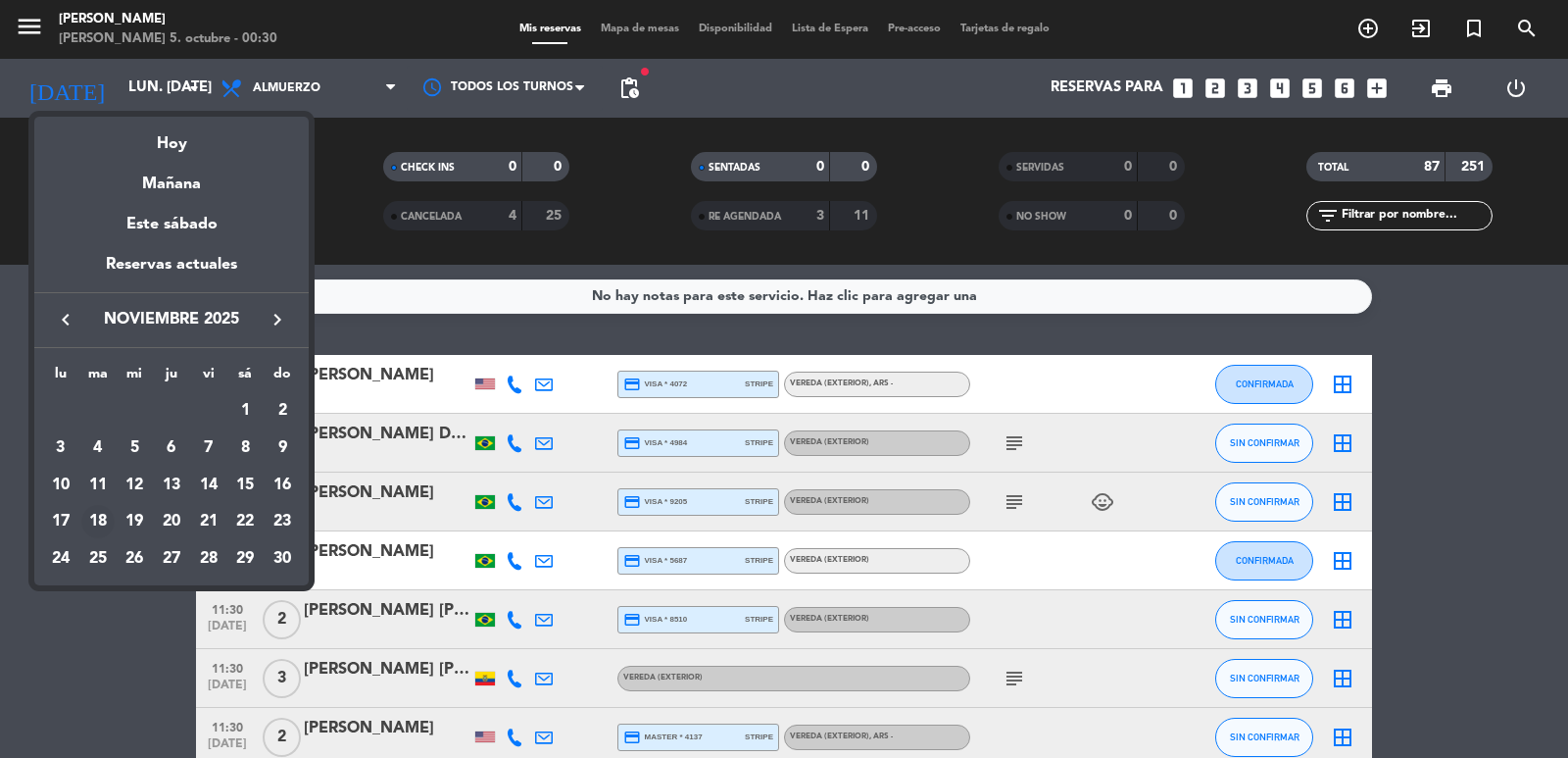
click at [99, 514] on div "18" at bounding box center [97, 521] width 33 height 33
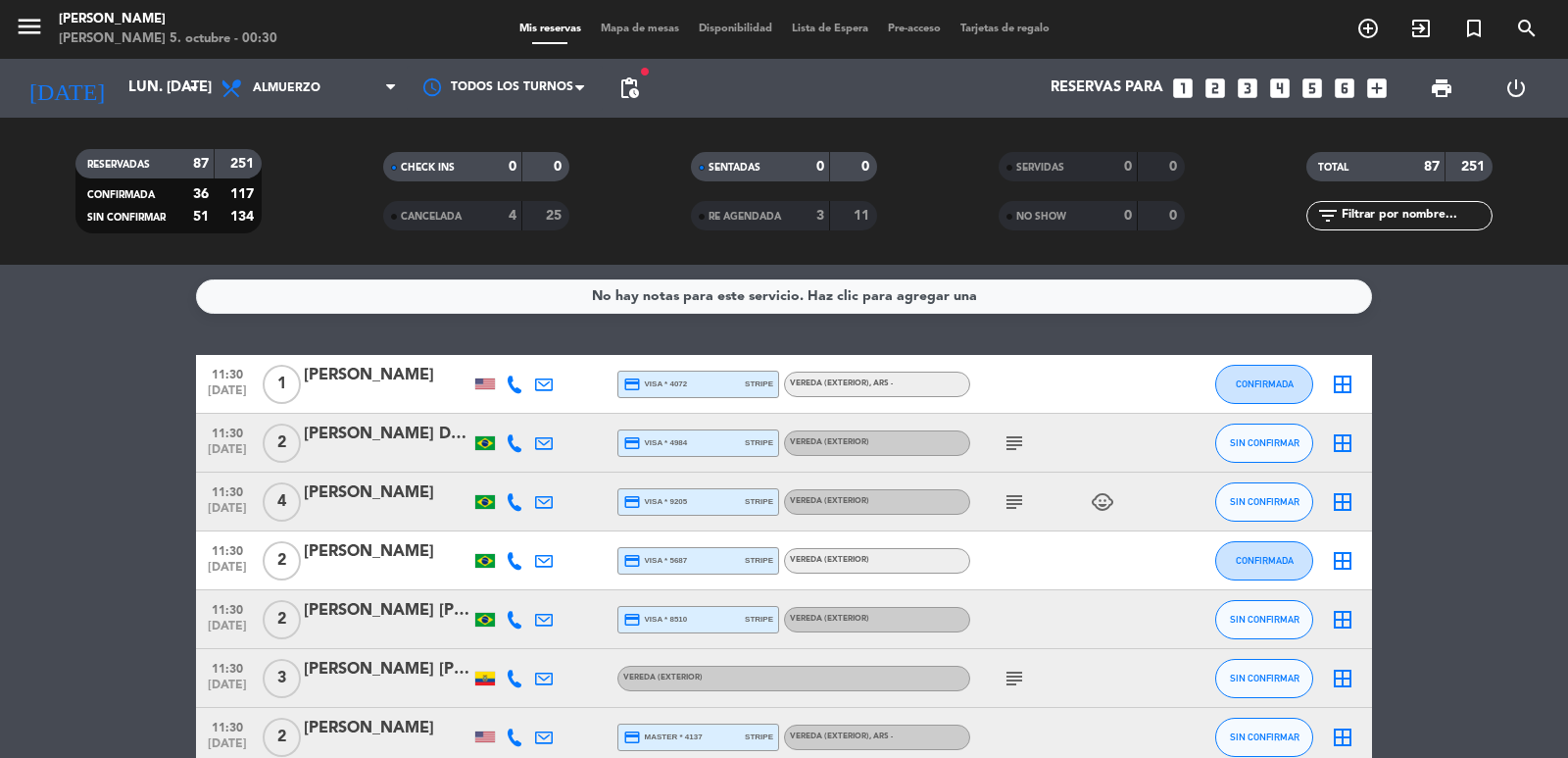
type input "[DATE] nov."
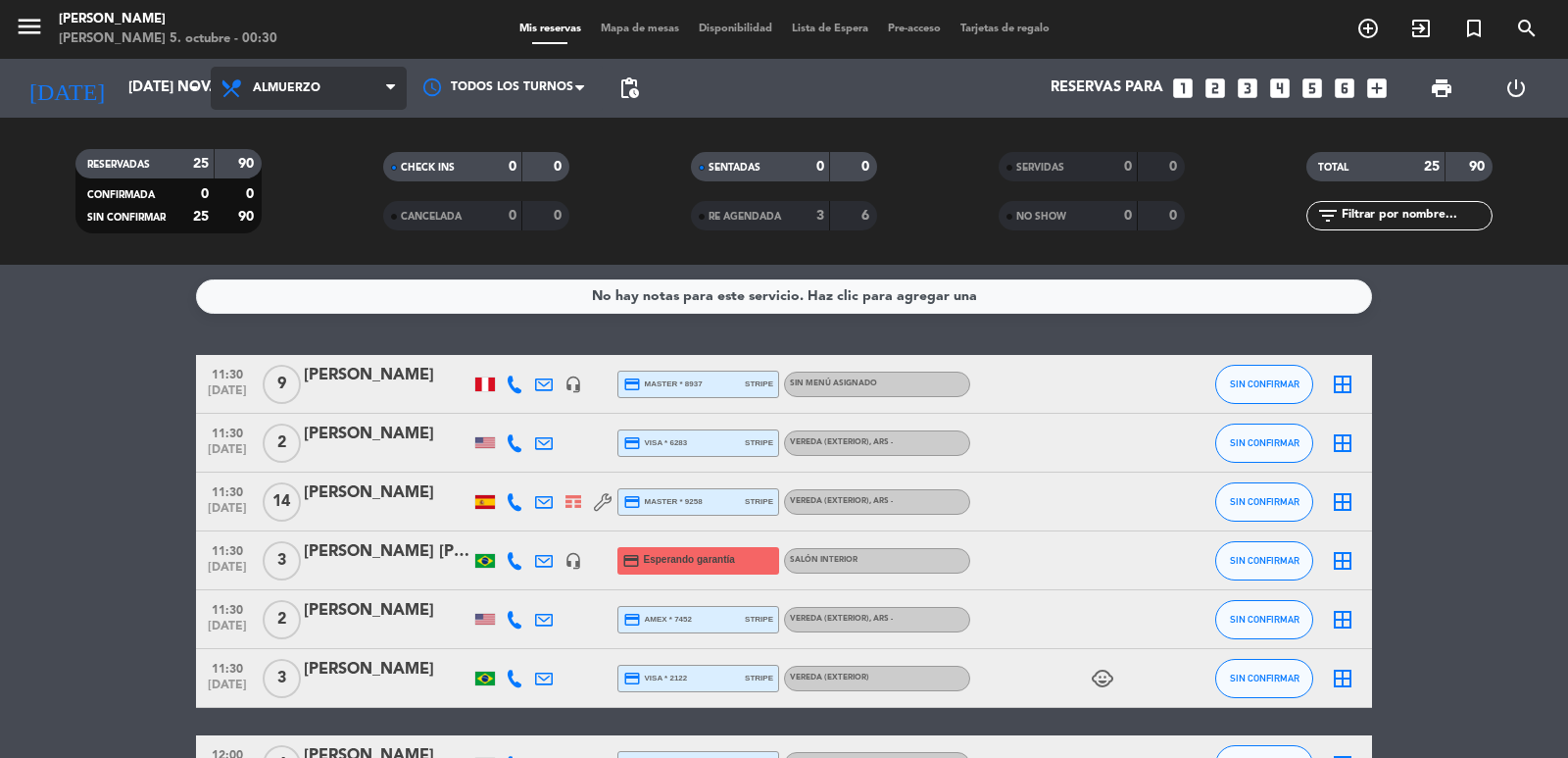
click at [273, 72] on span "Almuerzo" at bounding box center [309, 88] width 196 height 43
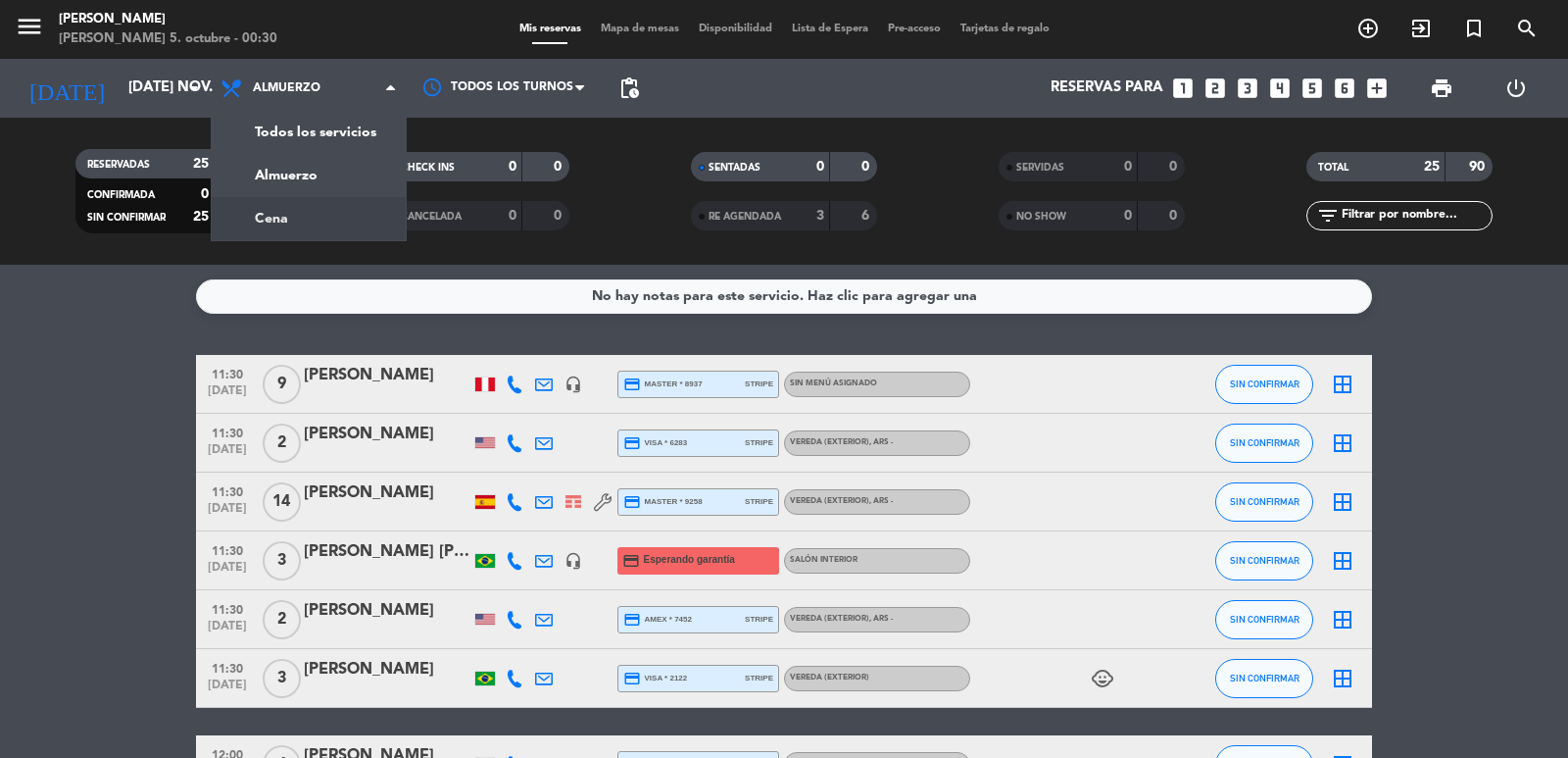
click at [296, 210] on div "menu Don Julio domingo 5. octubre - 00:30 Mis reservas Mapa de mesas Disponibil…" at bounding box center [784, 132] width 1568 height 265
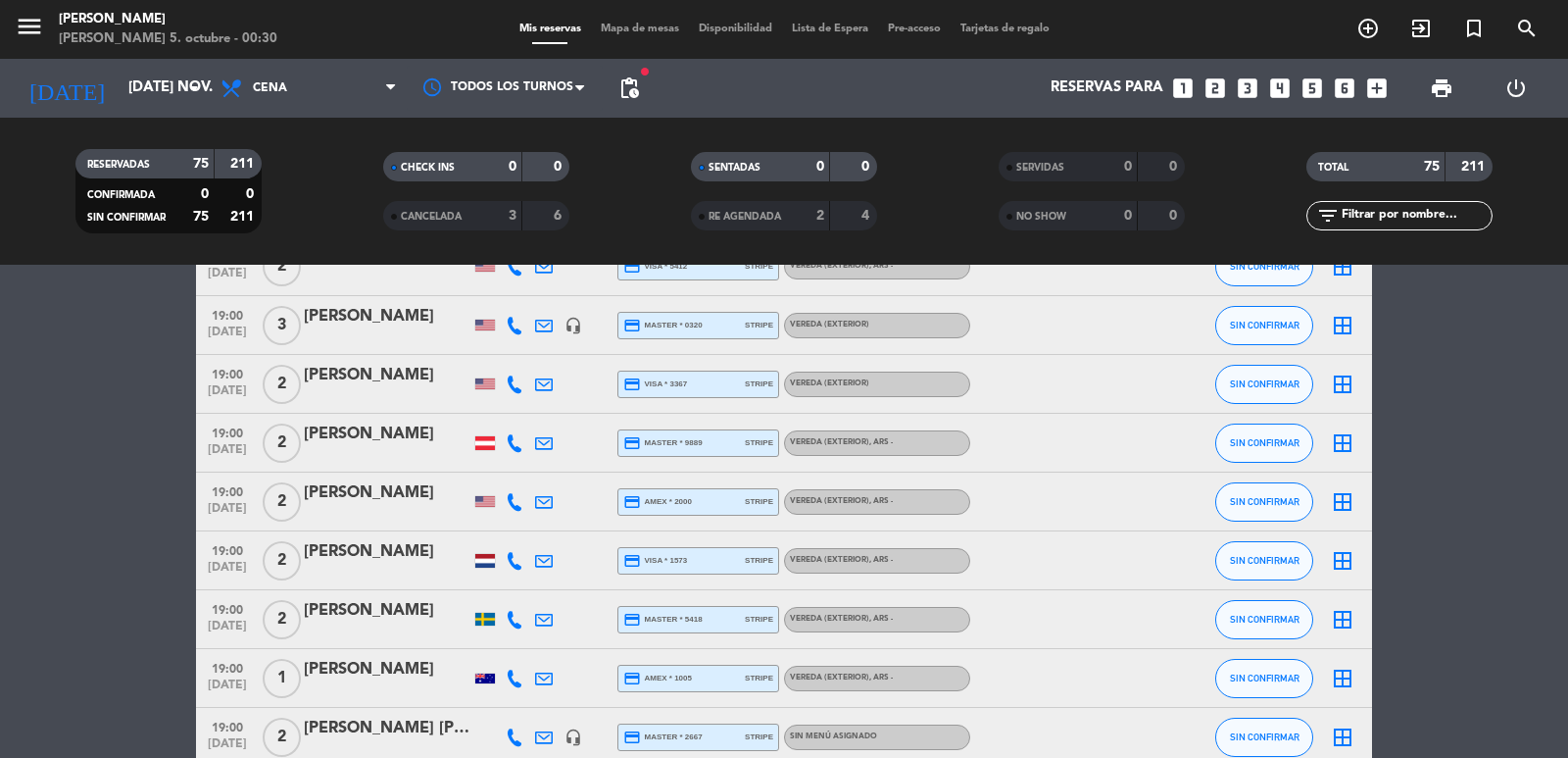
scroll to position [785, 0]
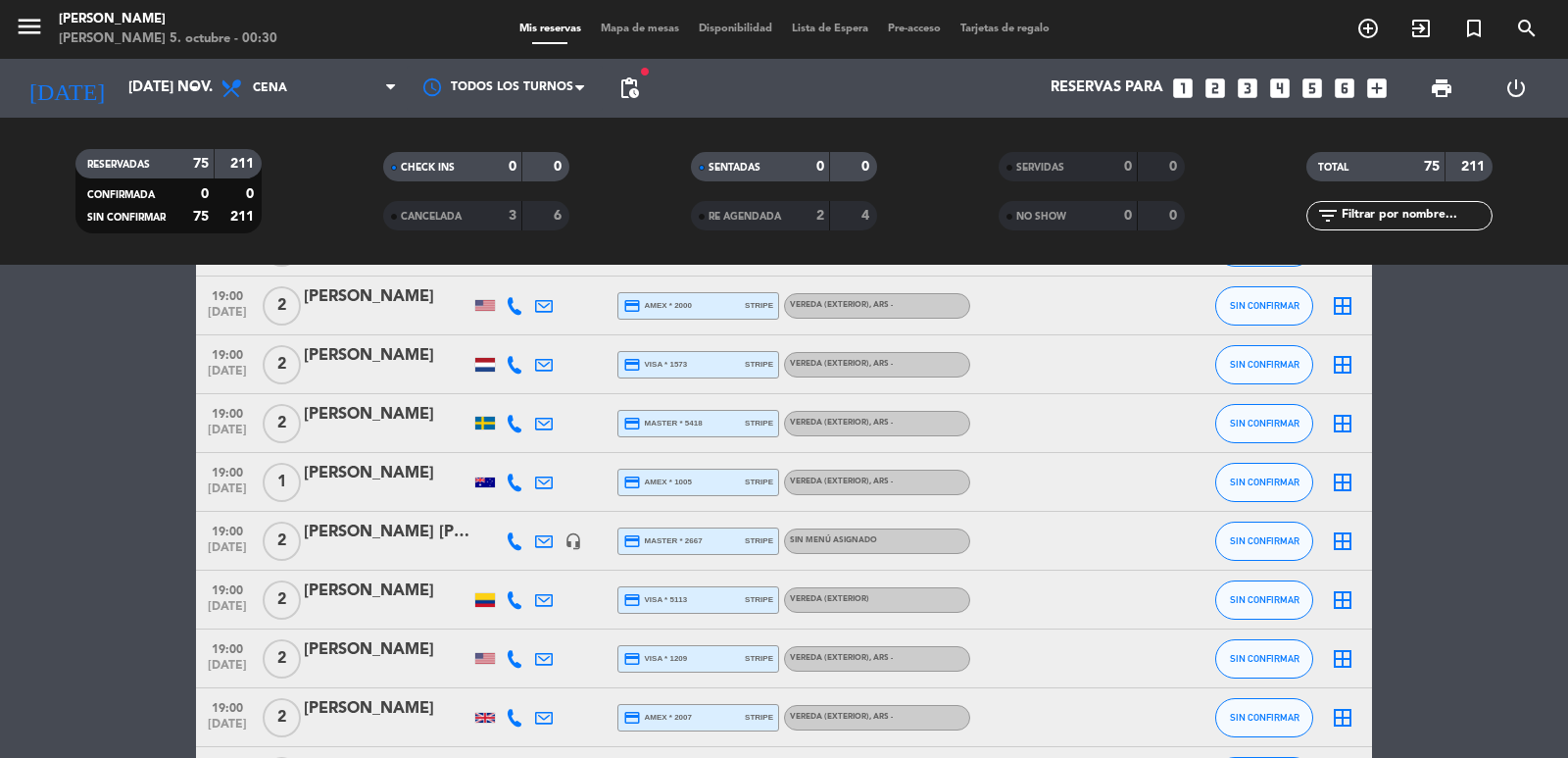
click at [624, 74] on span "pending_actions" at bounding box center [629, 88] width 39 height 39
click at [627, 78] on span "pending_actions" at bounding box center [630, 89] width 24 height 24
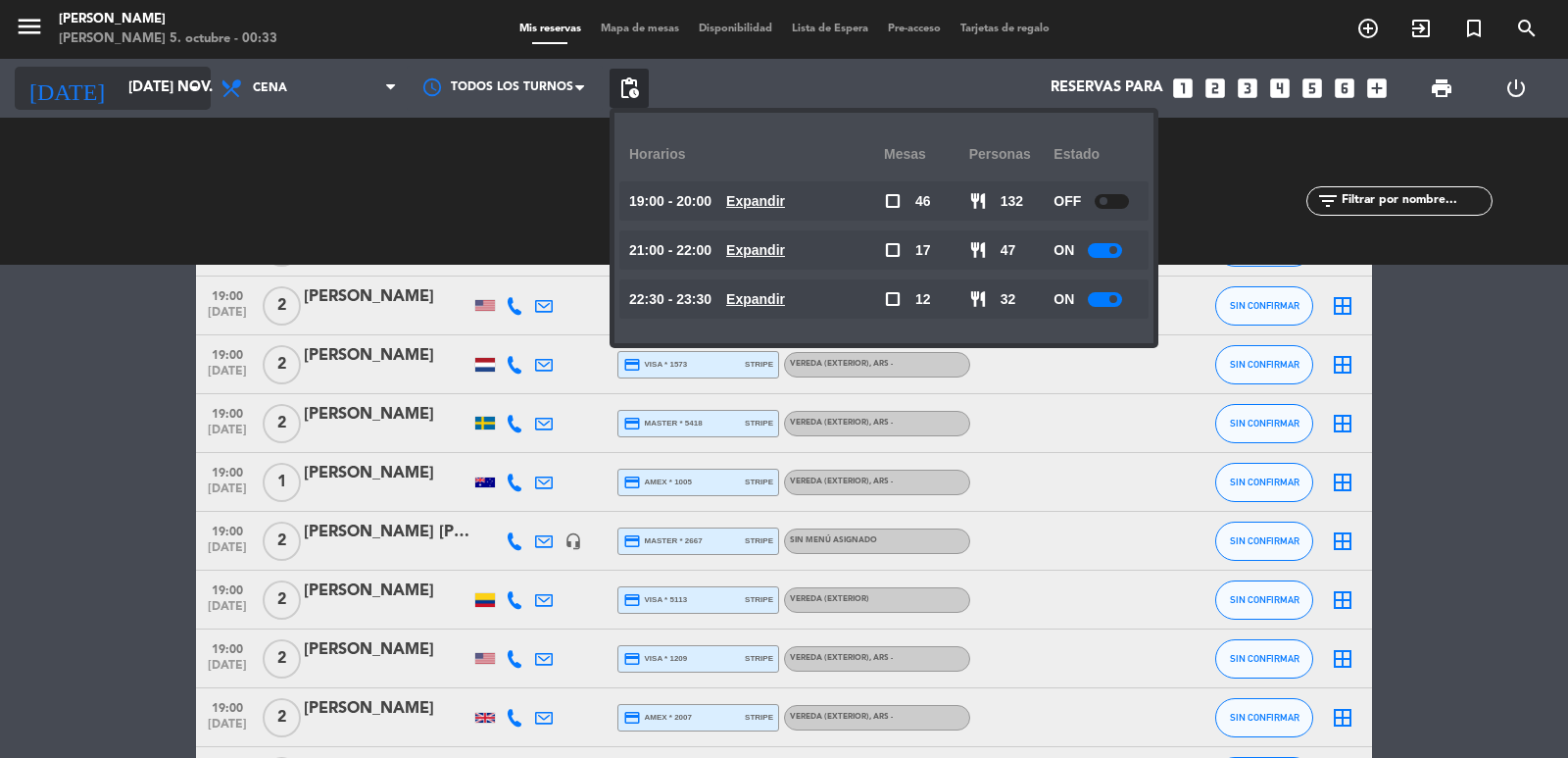
click at [170, 80] on input "[DATE] nov." at bounding box center [213, 88] width 189 height 37
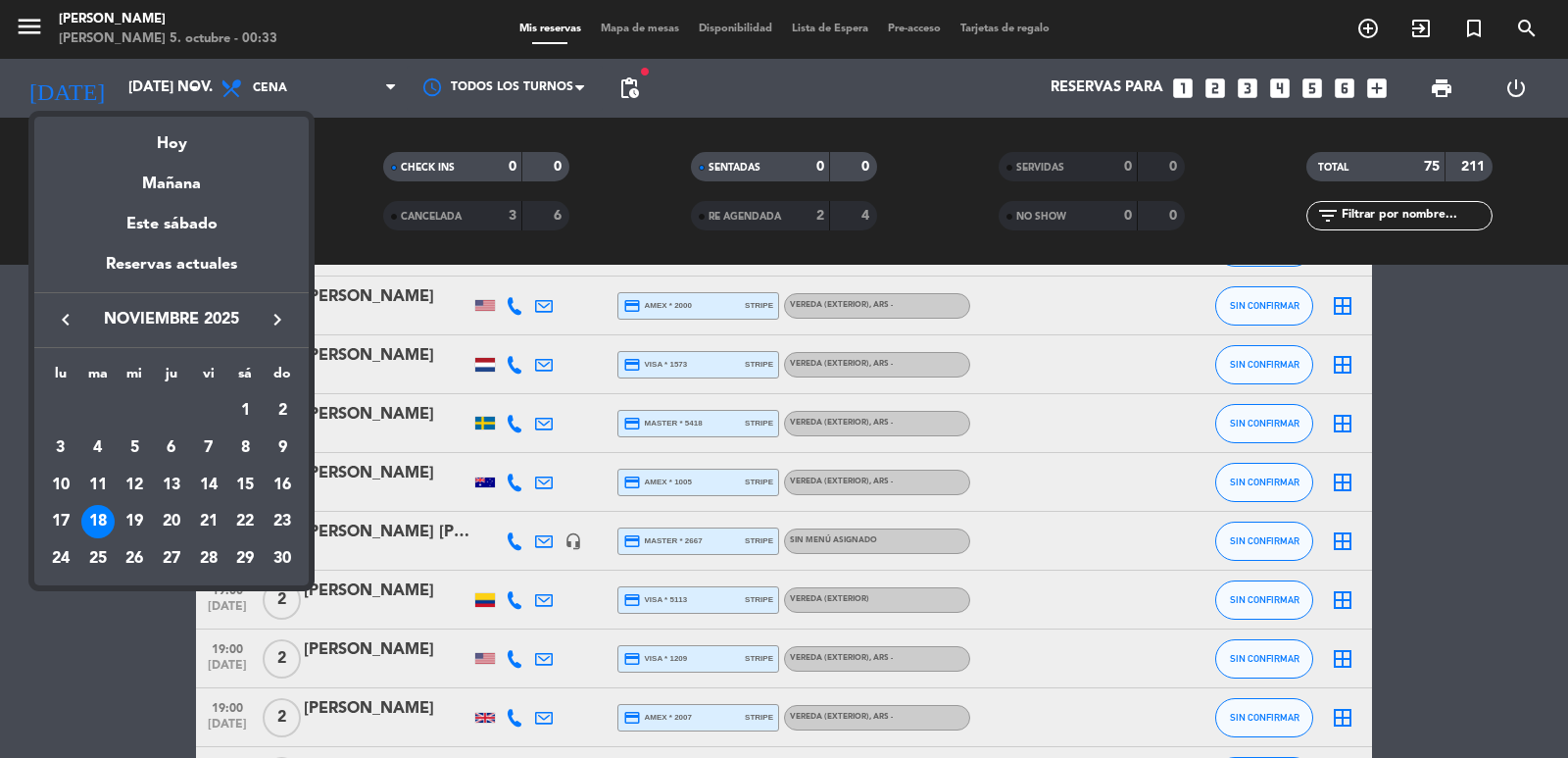
click at [278, 324] on icon "keyboard_arrow_right" at bounding box center [278, 320] width 24 height 24
click at [282, 545] on div "28" at bounding box center [282, 558] width 33 height 33
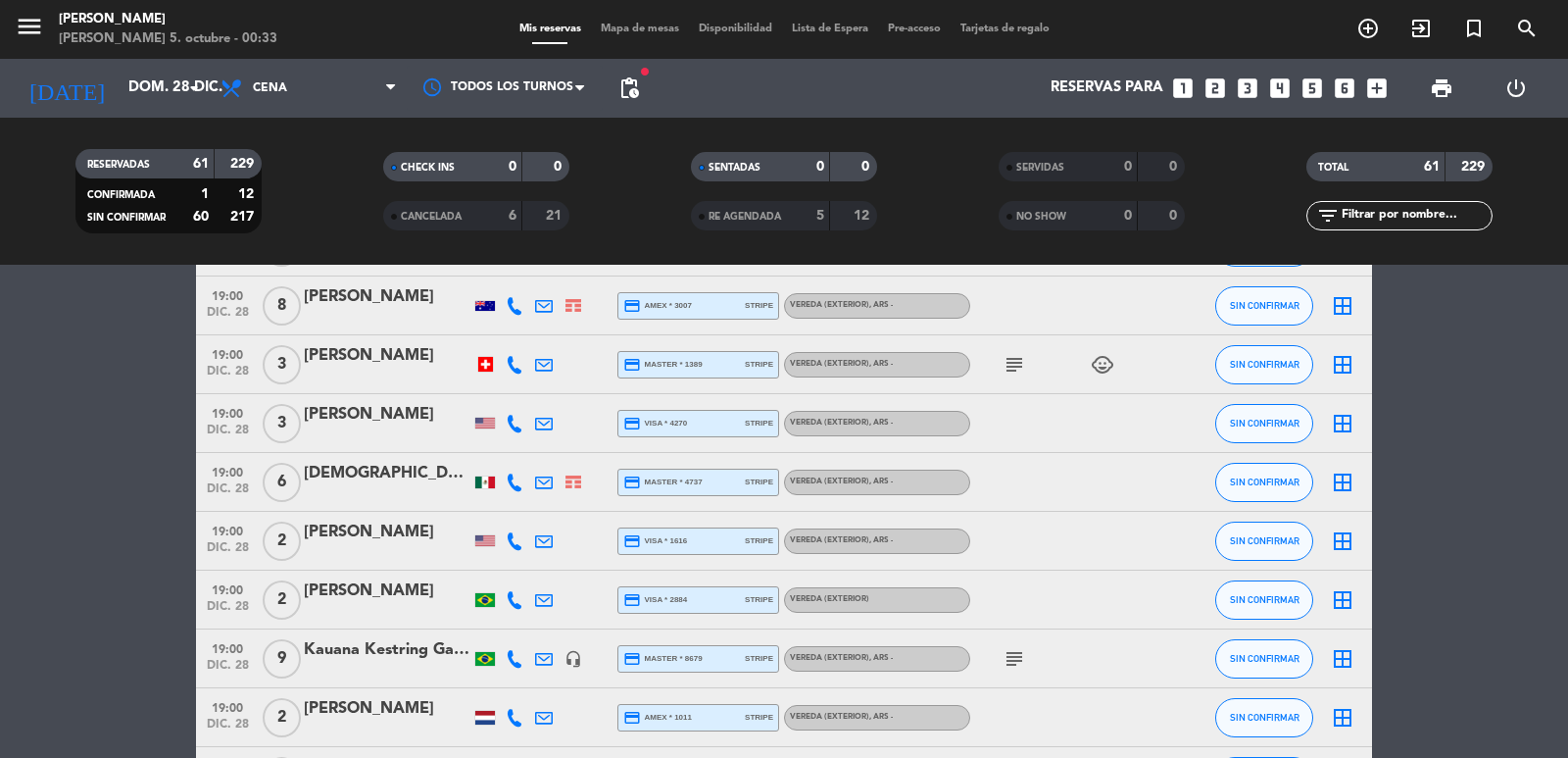
click at [655, 80] on div "Reservas para looks_one looks_two looks_3 looks_4 looks_5 looks_6 add_box" at bounding box center [1022, 88] width 748 height 59
click at [640, 78] on span "pending_actions" at bounding box center [630, 89] width 24 height 24
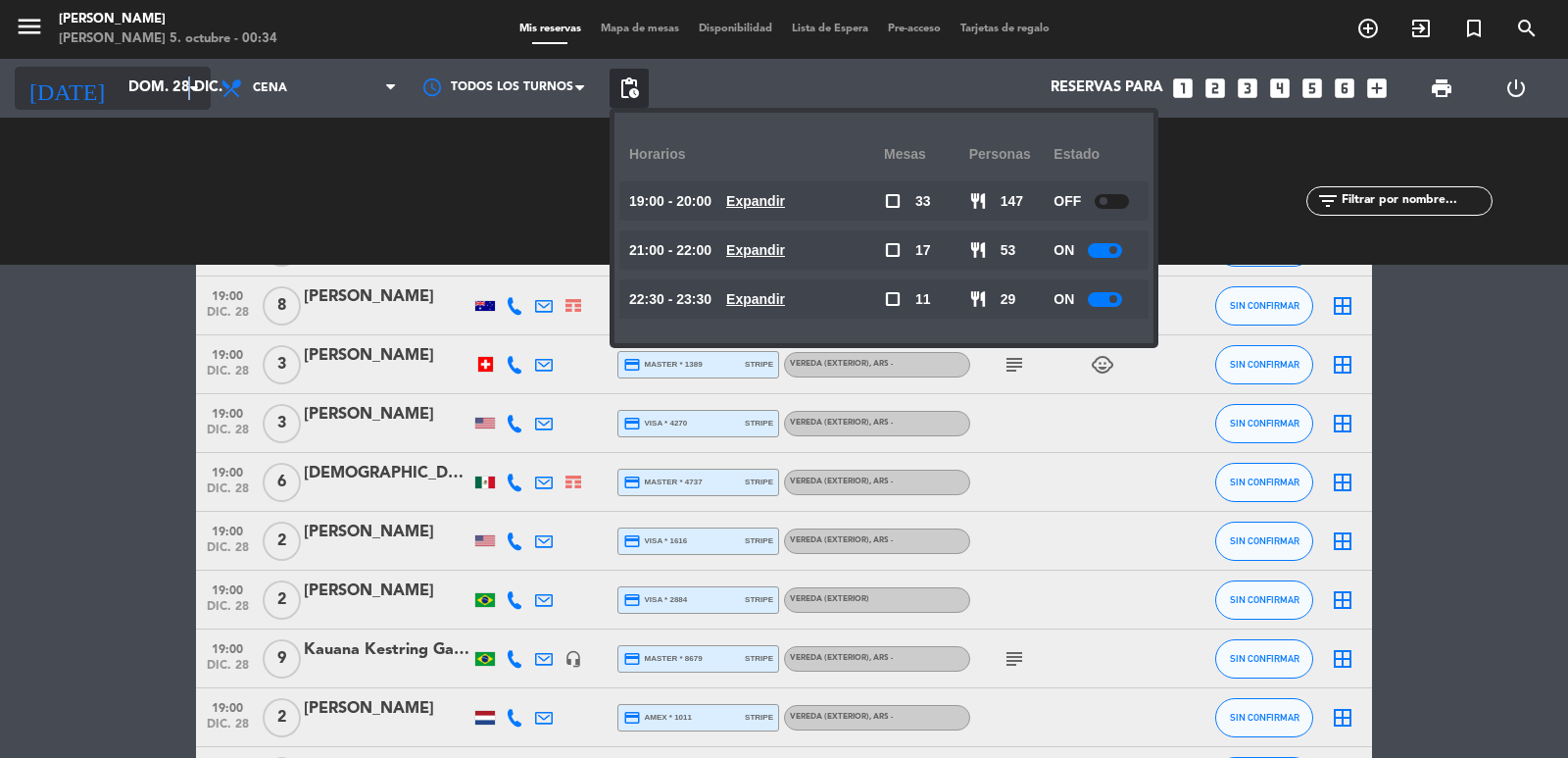
click at [189, 92] on icon "arrow_drop_down" at bounding box center [194, 89] width 24 height 24
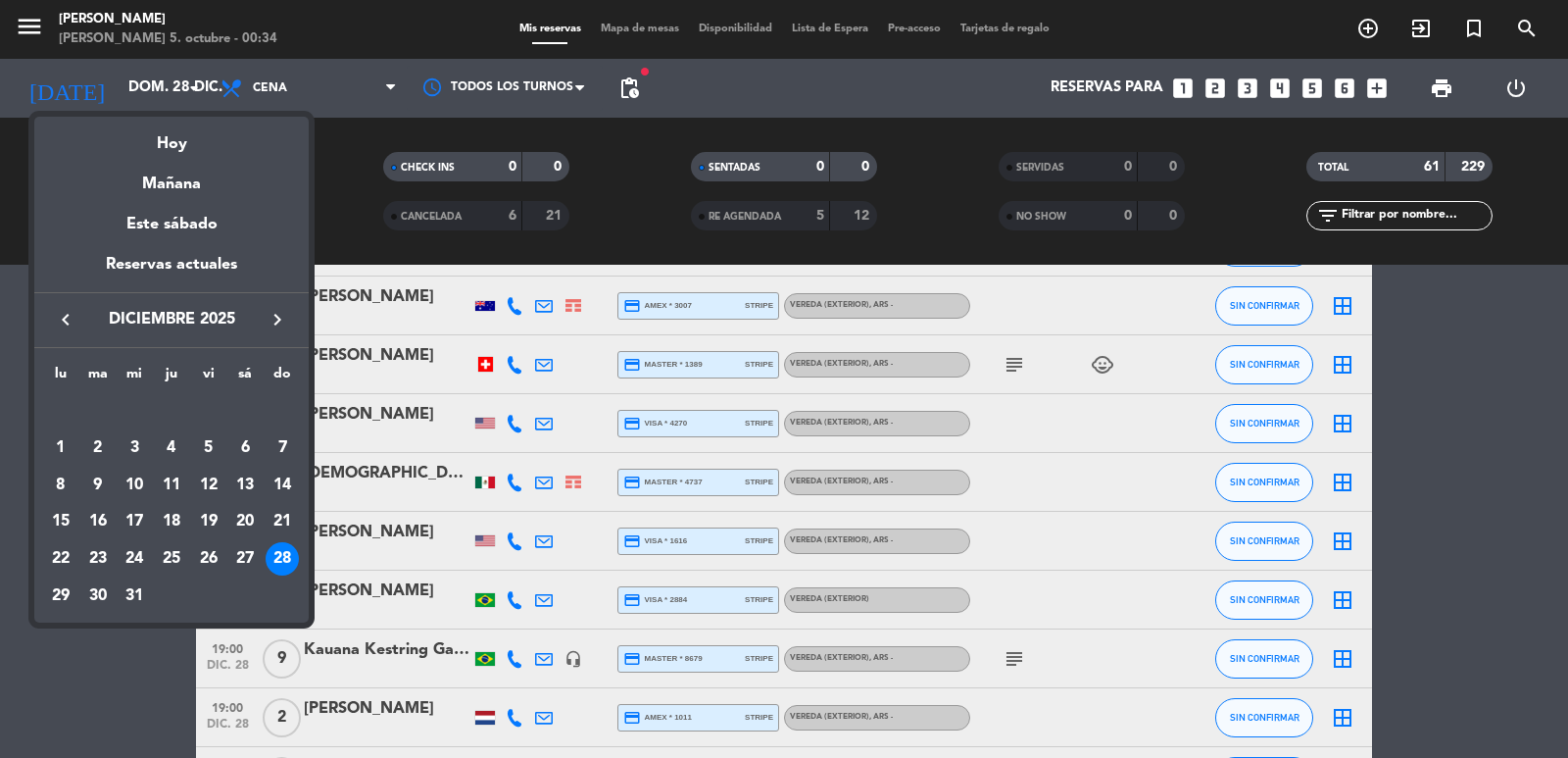
click at [282, 334] on div "keyboard_arrow_left diciembre 2025 keyboard_arrow_right" at bounding box center [171, 319] width 275 height 55
click at [273, 321] on icon "keyboard_arrow_right" at bounding box center [278, 320] width 24 height 24
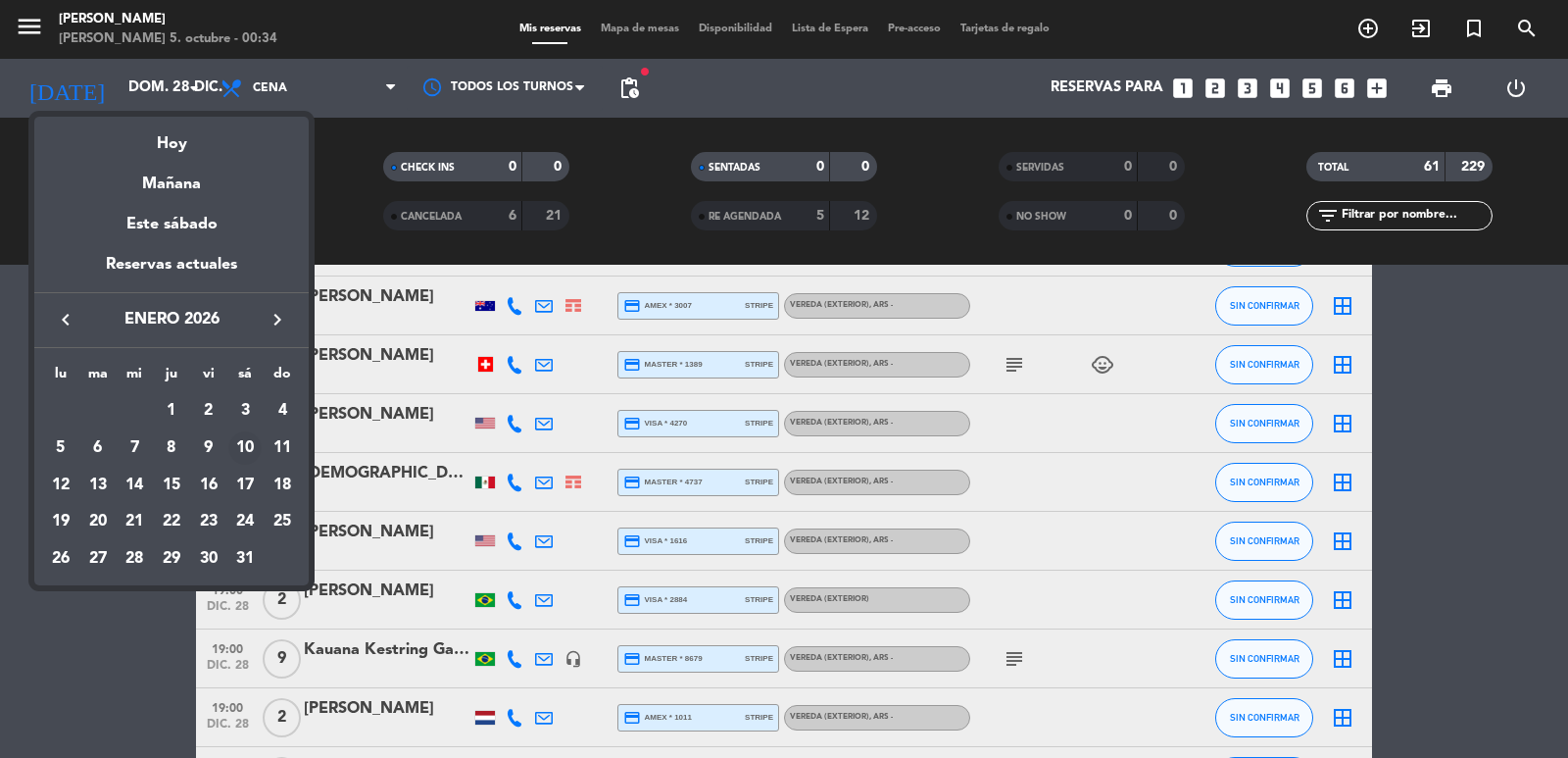
click at [238, 442] on div "10" at bounding box center [245, 448] width 33 height 33
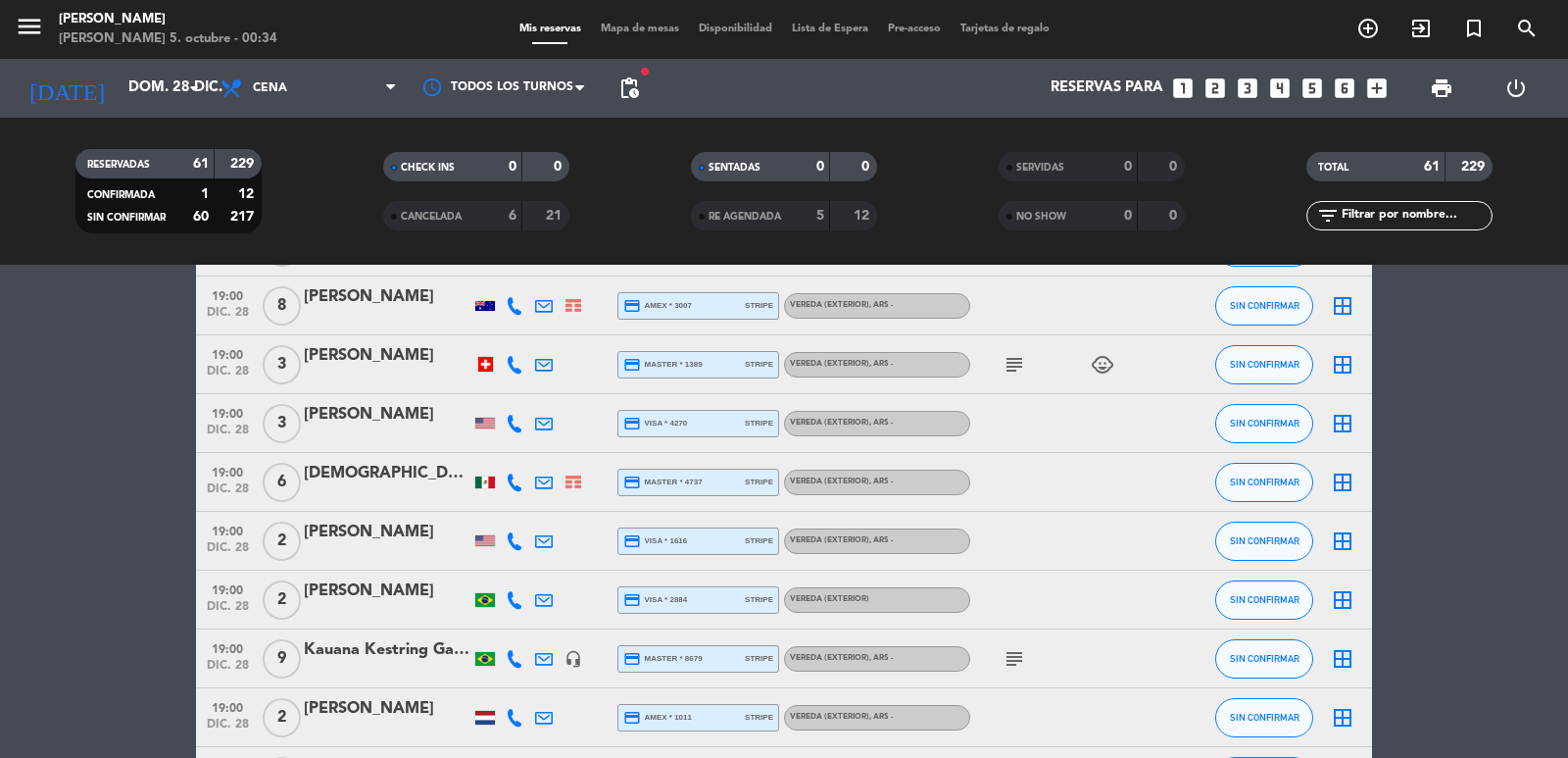
type input "sáb. 10 ene."
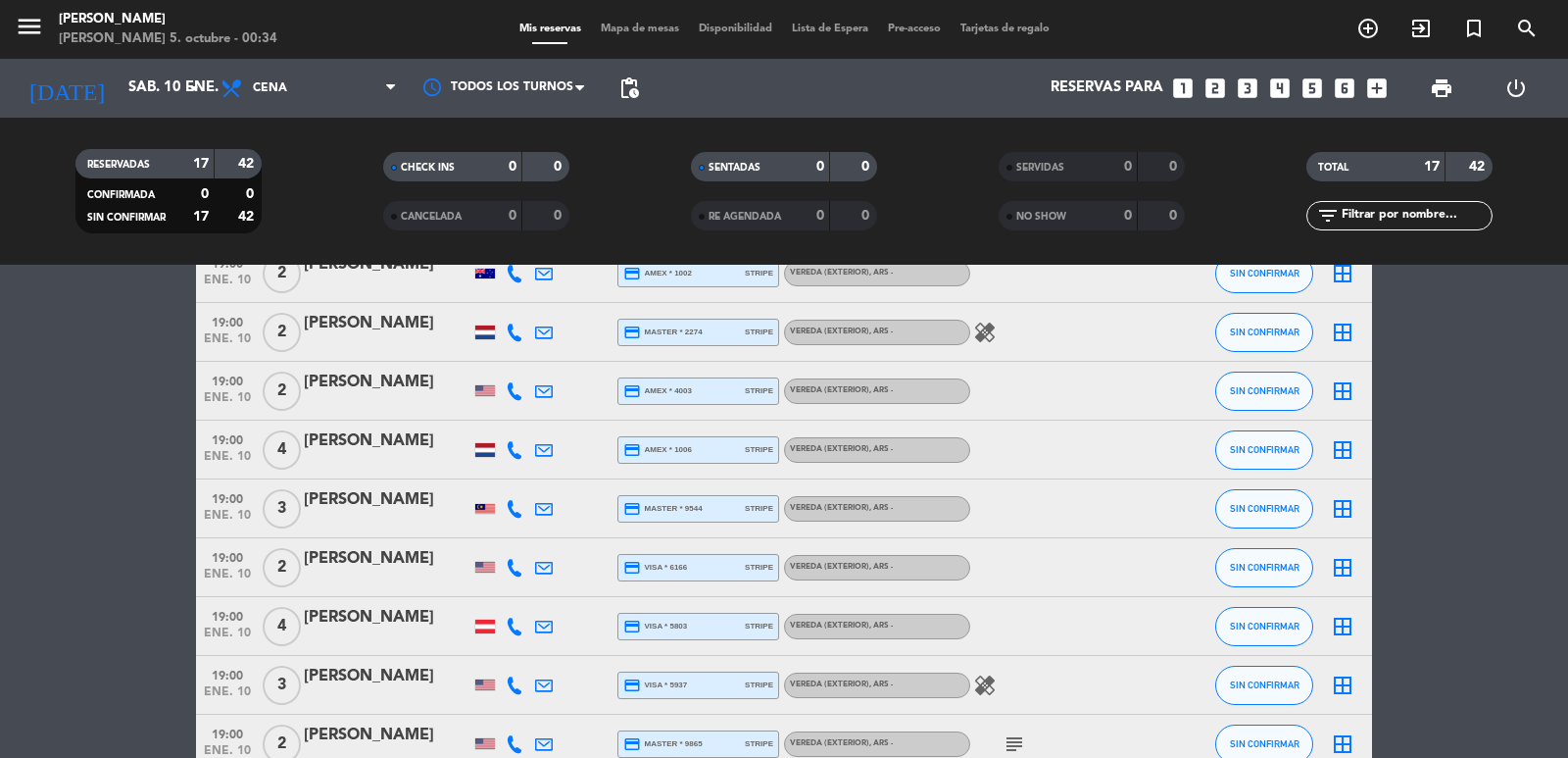
scroll to position [0, 0]
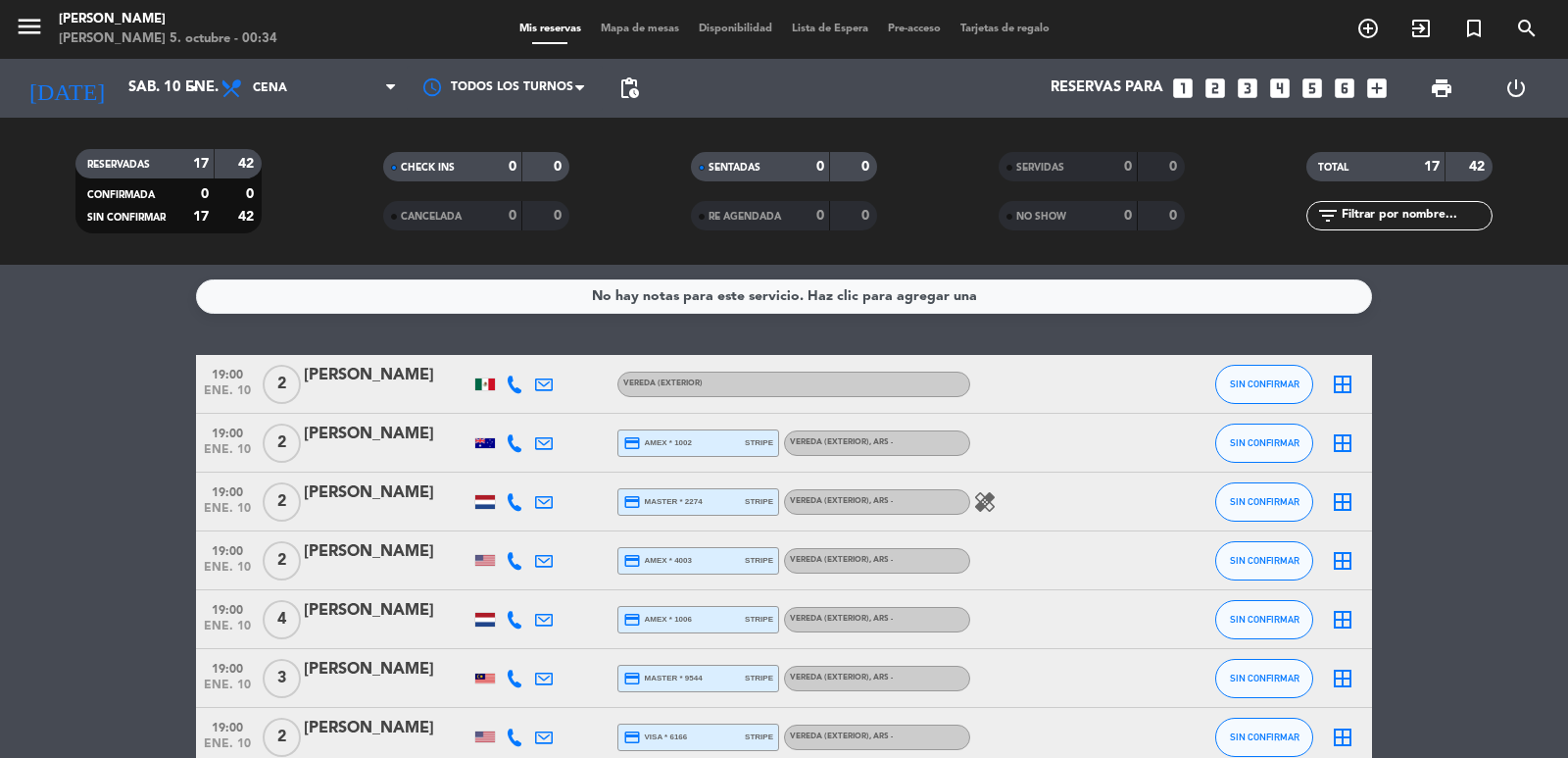
click at [1220, 82] on icon "looks_two" at bounding box center [1216, 89] width 26 height 26
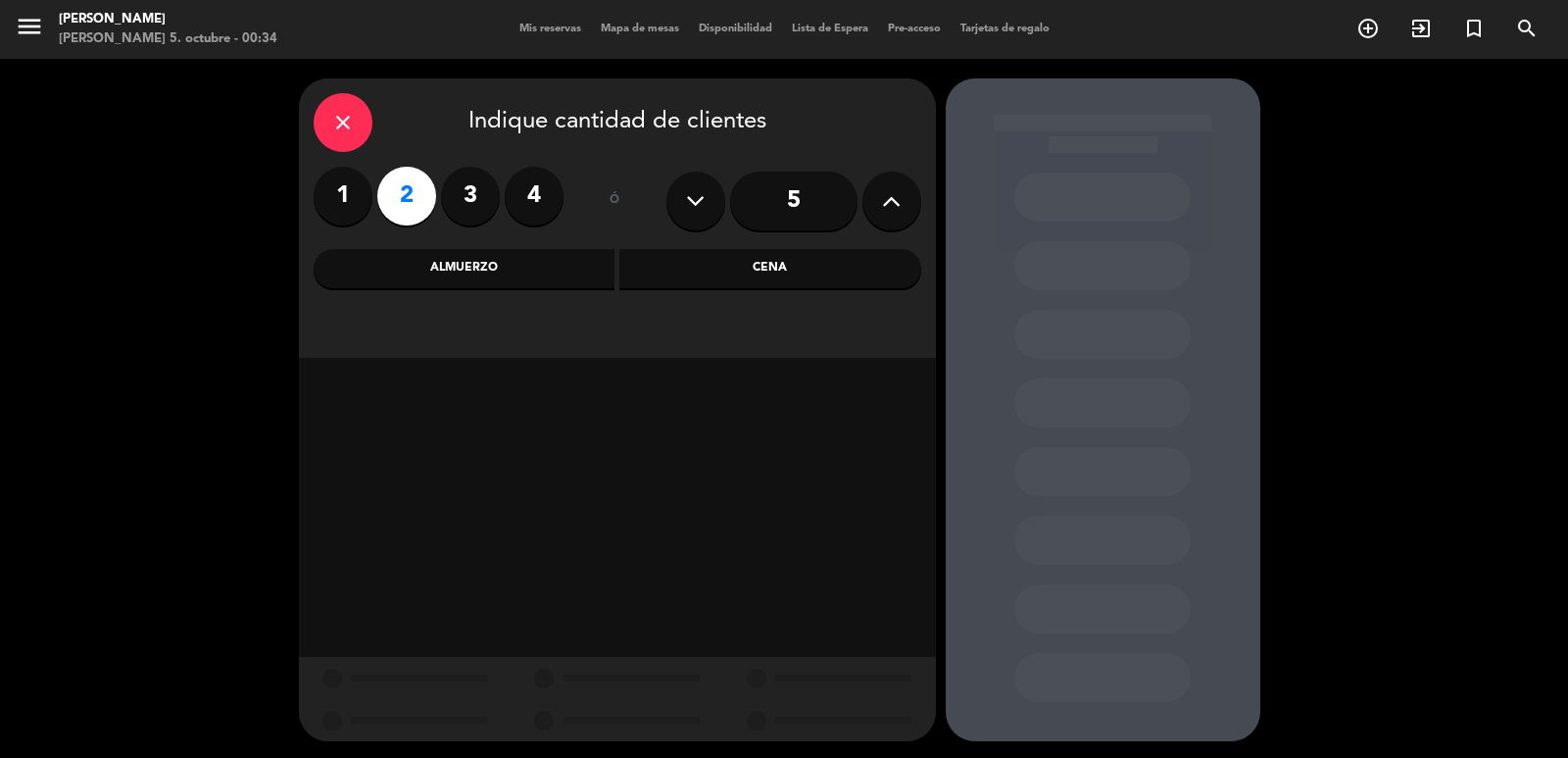
click at [548, 278] on div "Almuerzo" at bounding box center [465, 268] width 302 height 39
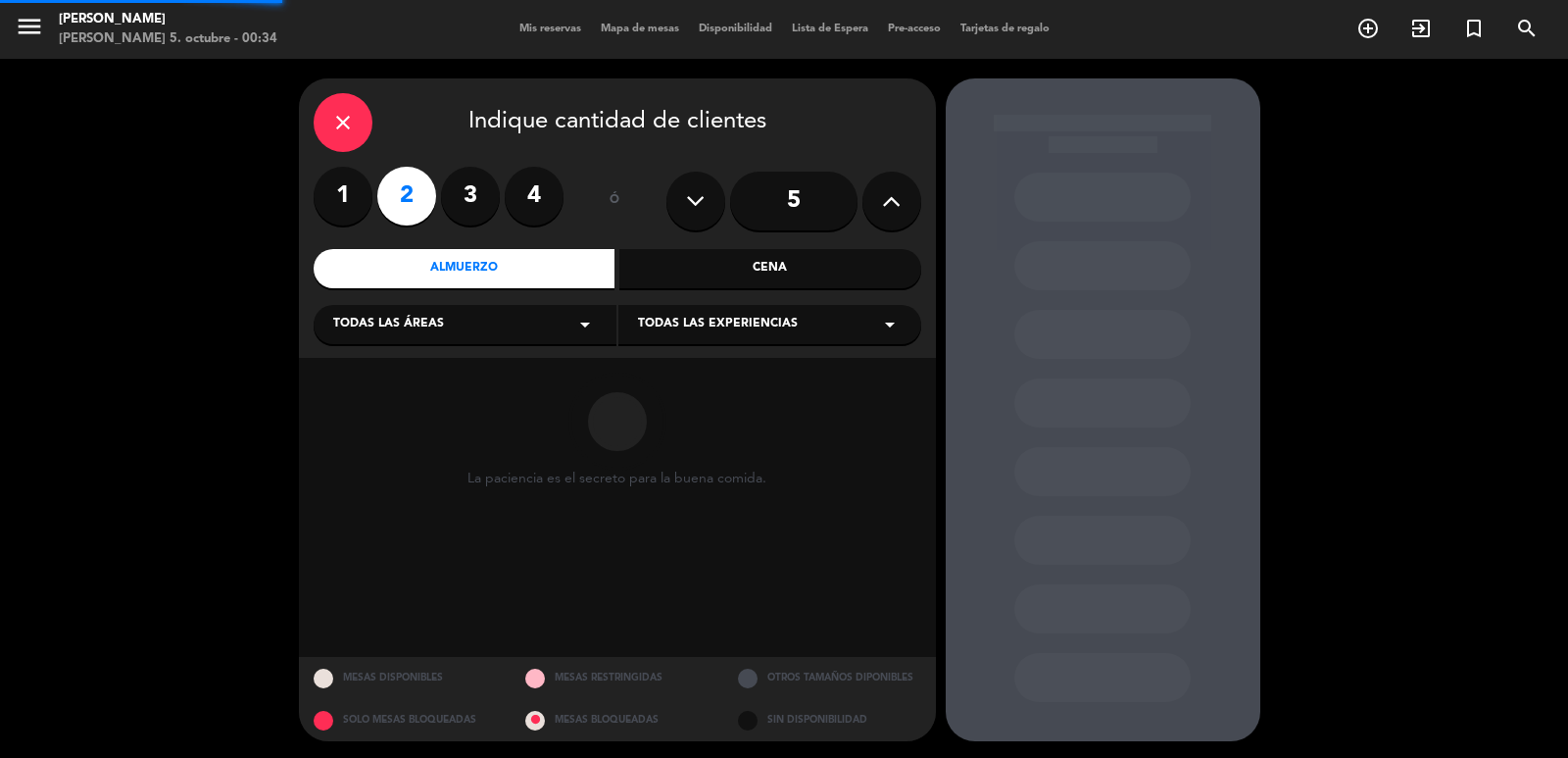
click at [759, 288] on div "close Indique cantidad de clientes 1 2 3 4 ó 5 Almuerzo Cena Todas las áreas ar…" at bounding box center [618, 218] width 638 height 280
click at [759, 276] on div "Cena" at bounding box center [771, 268] width 302 height 39
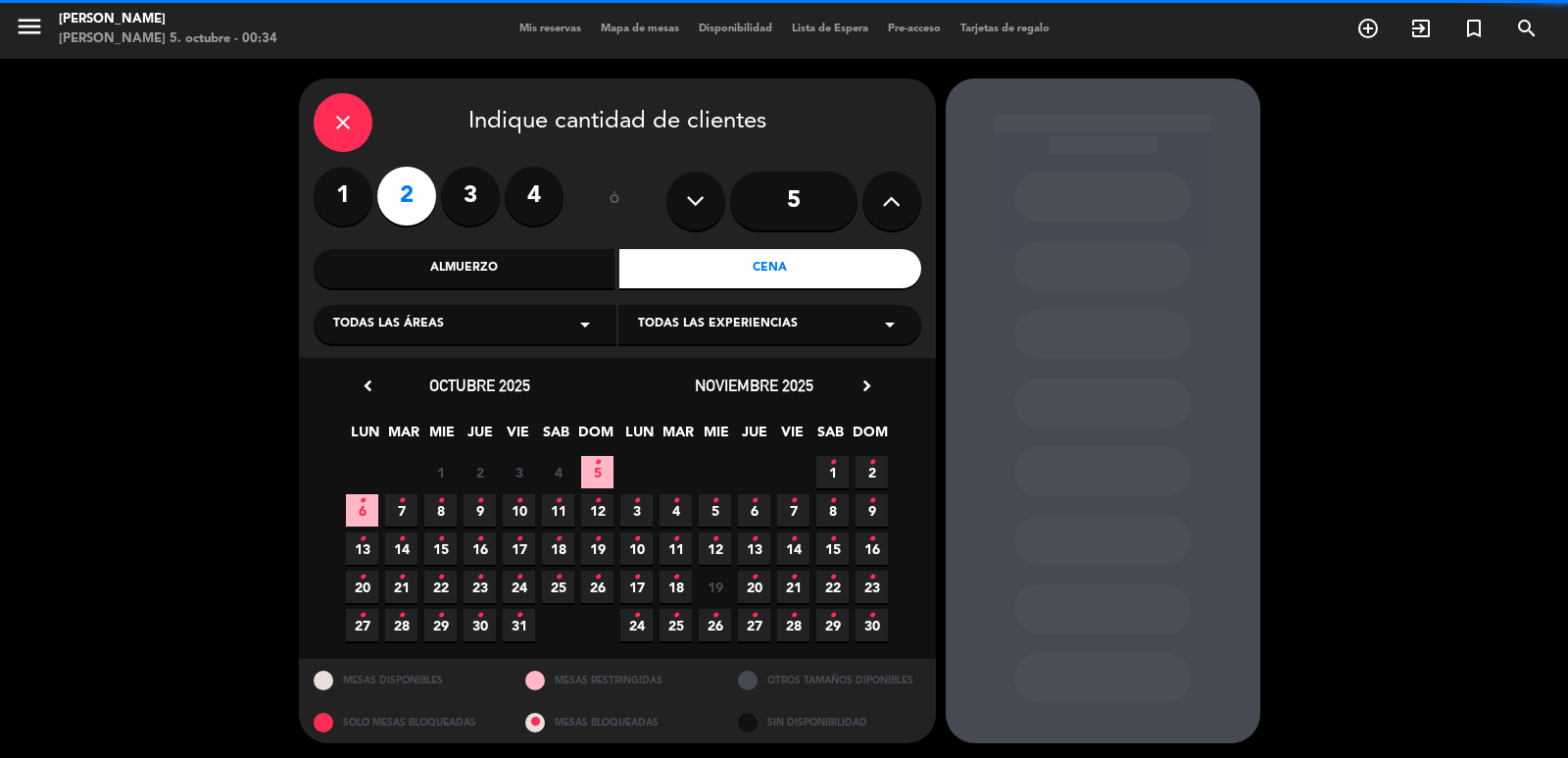
click at [547, 333] on div "Todas las áreas arrow_drop_down" at bounding box center [465, 324] width 303 height 39
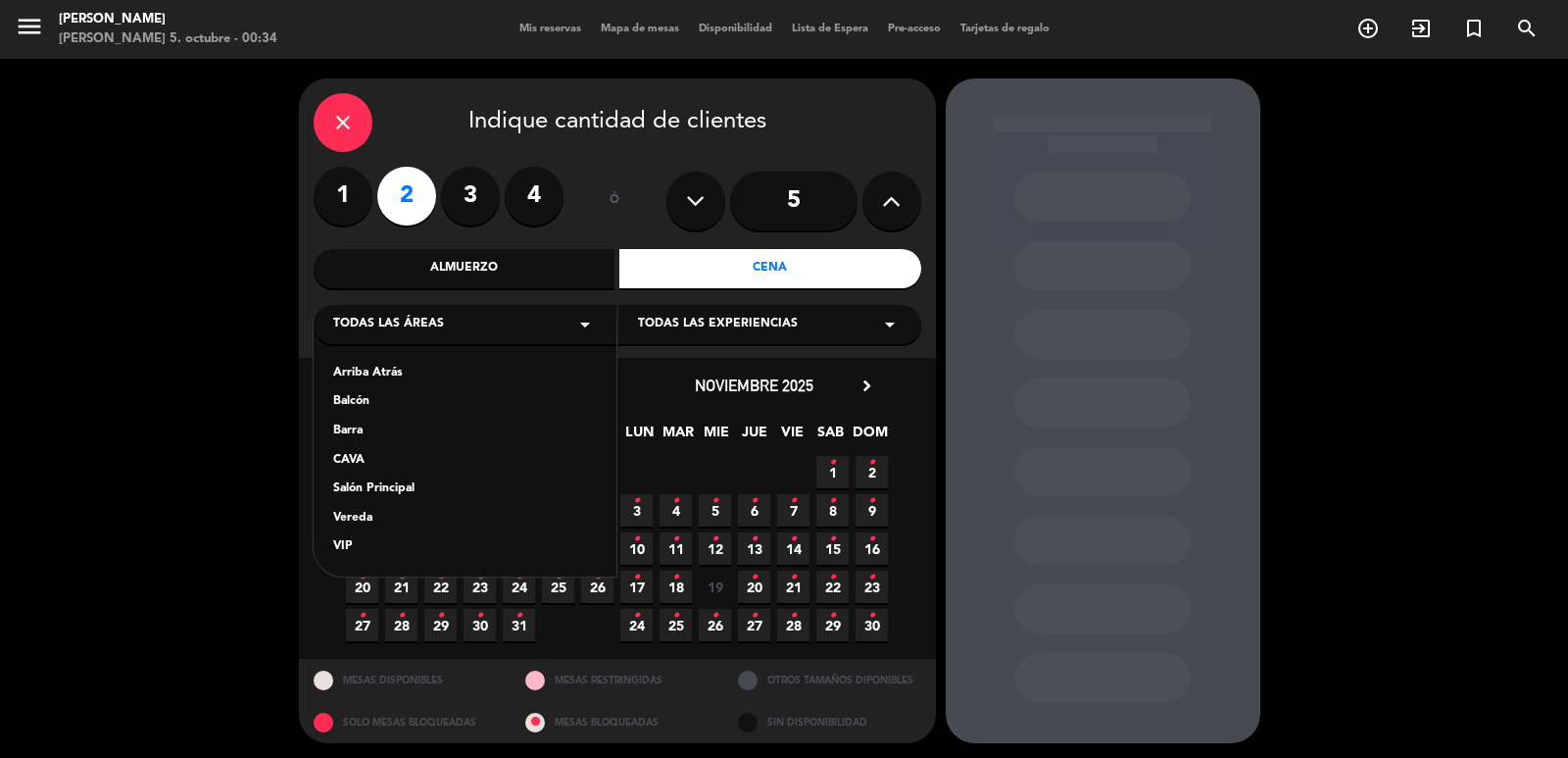
click at [380, 522] on div "Vereda" at bounding box center [466, 519] width 264 height 20
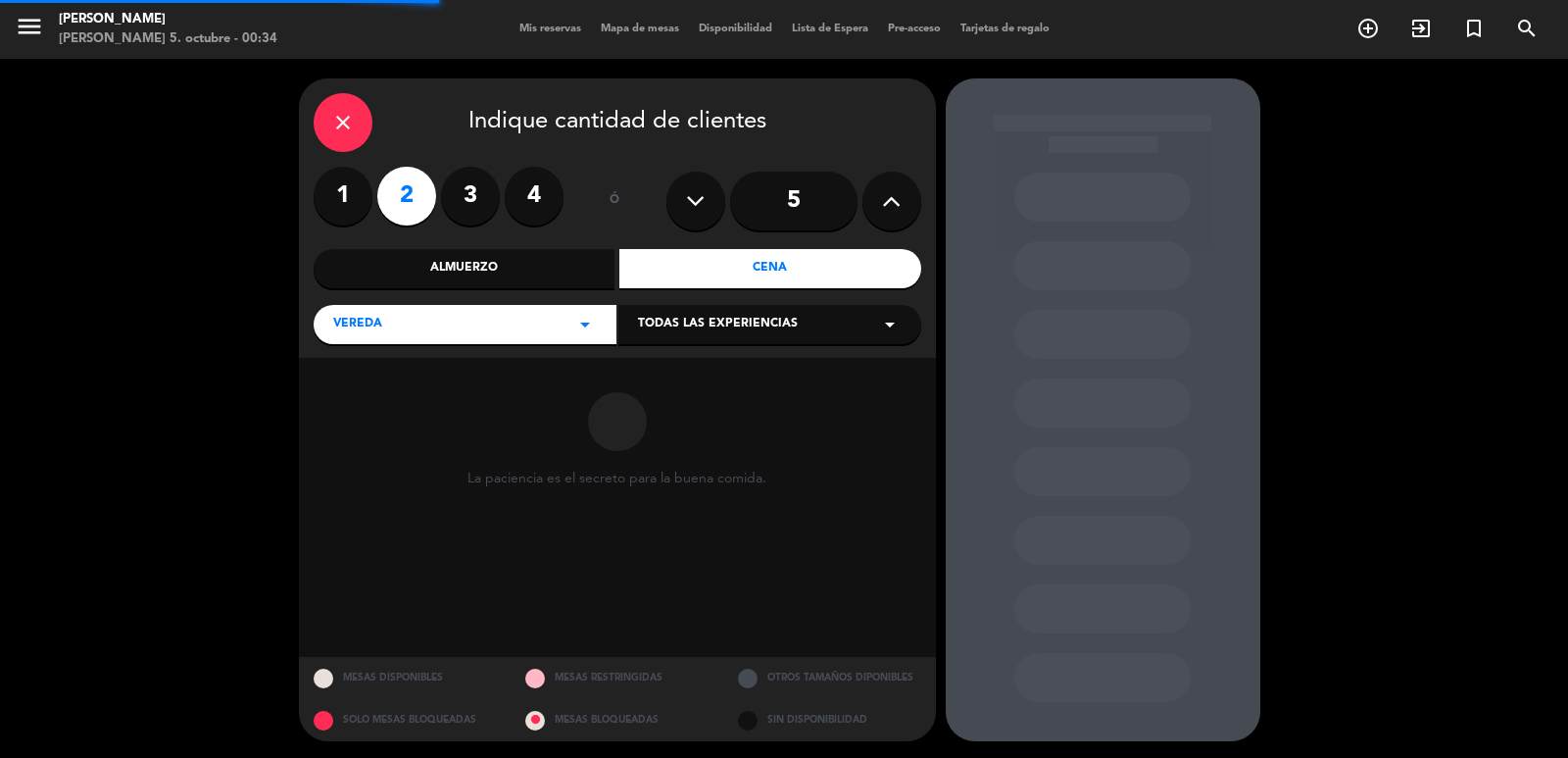
click at [720, 317] on span "Todas las experiencias" at bounding box center [719, 325] width 160 height 20
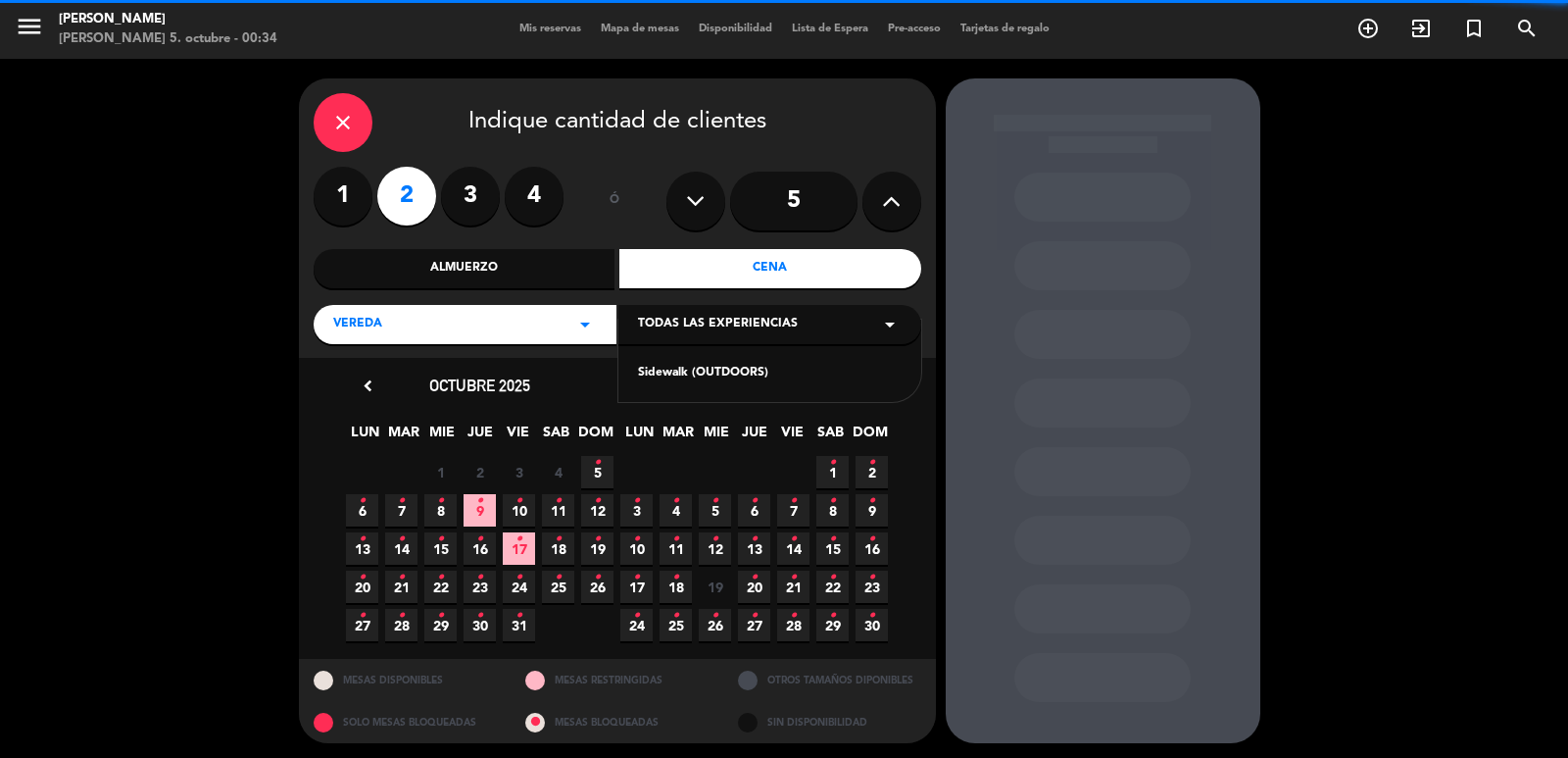
click at [672, 375] on div "Sidewalk (OUTDOORS)" at bounding box center [771, 374] width 264 height 20
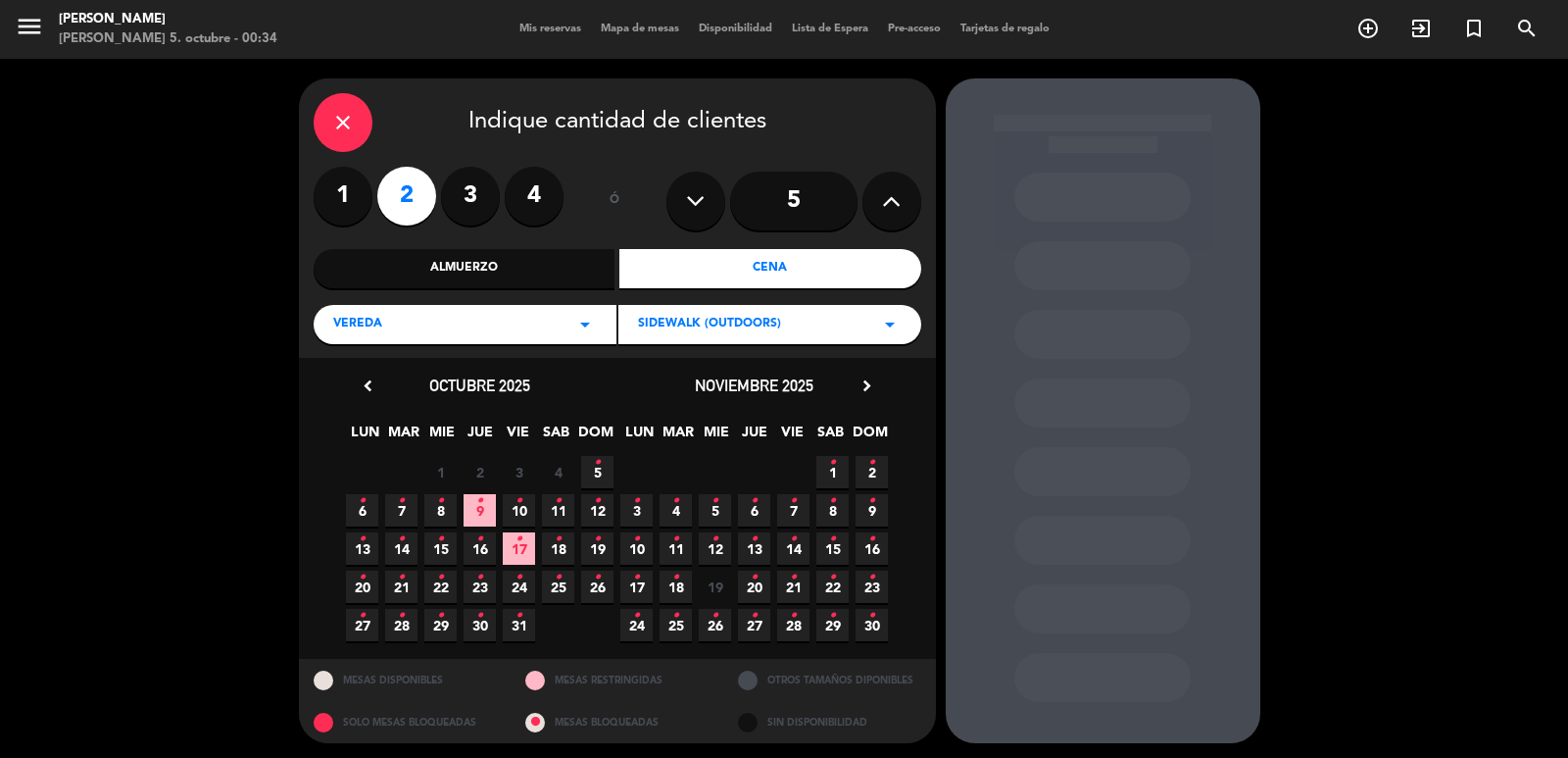
click at [517, 504] on icon "•" at bounding box center [519, 501] width 7 height 31
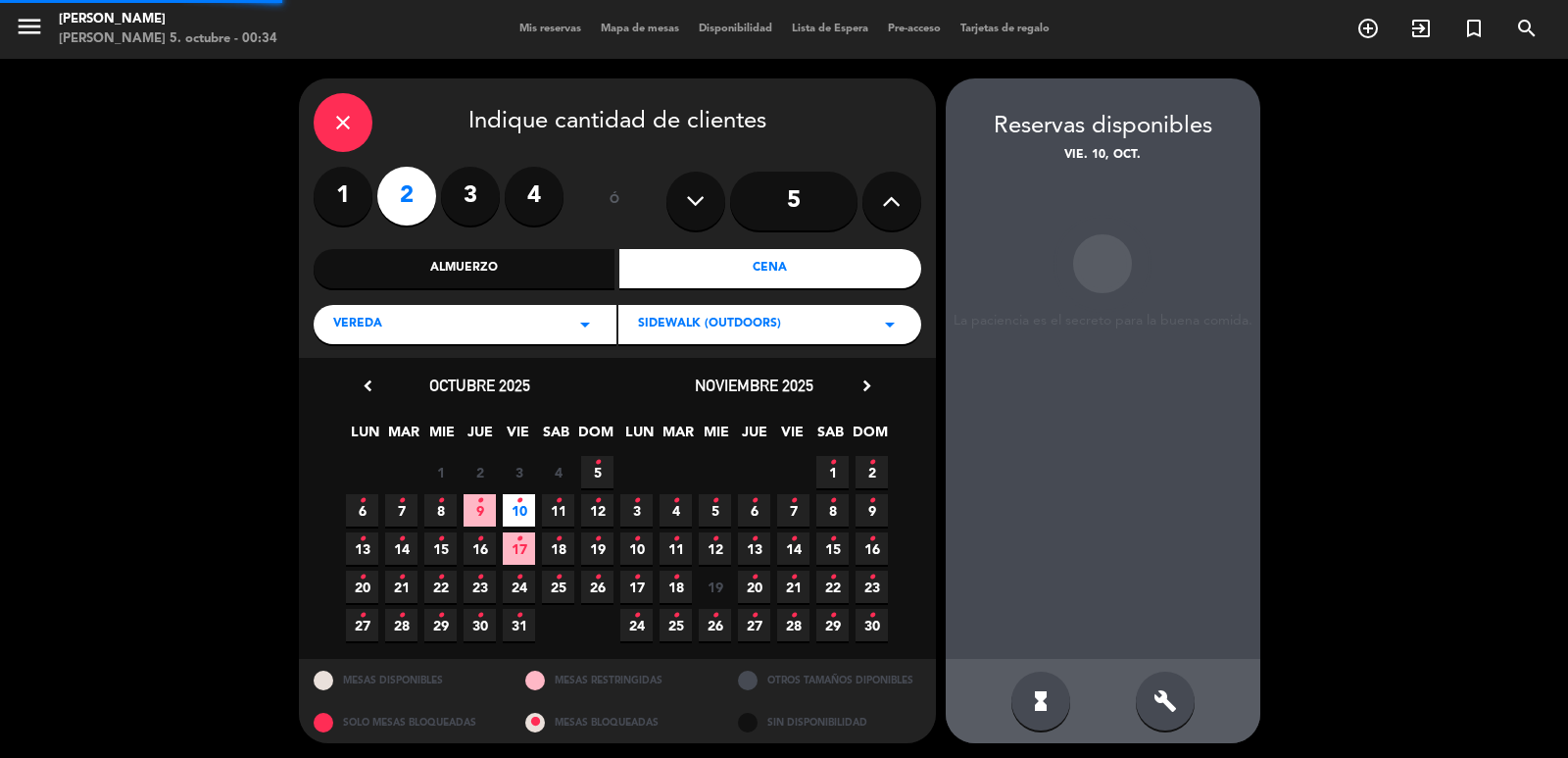
scroll to position [4, 0]
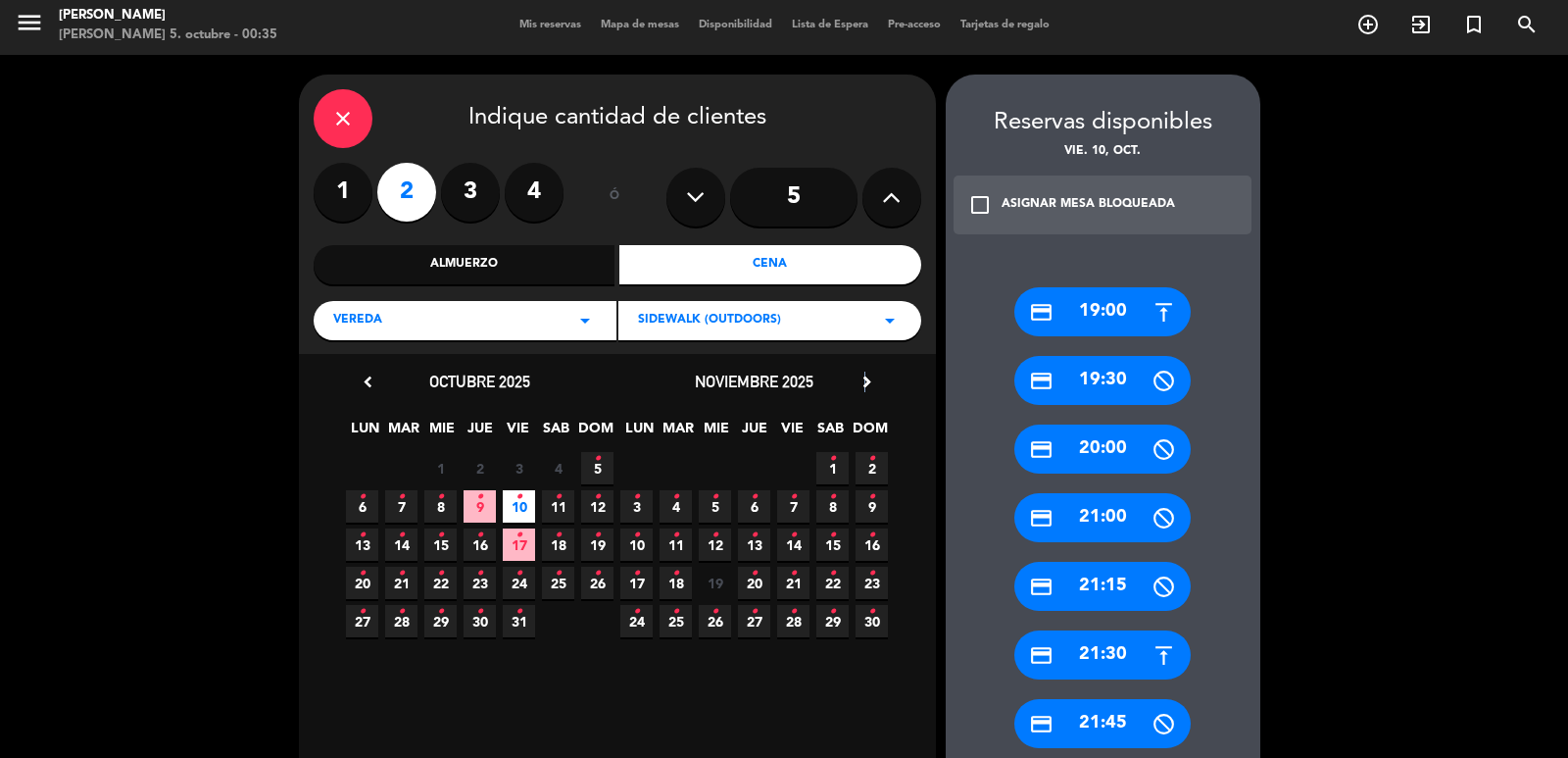
click at [866, 378] on icon "chevron_right" at bounding box center [866, 382] width 21 height 21
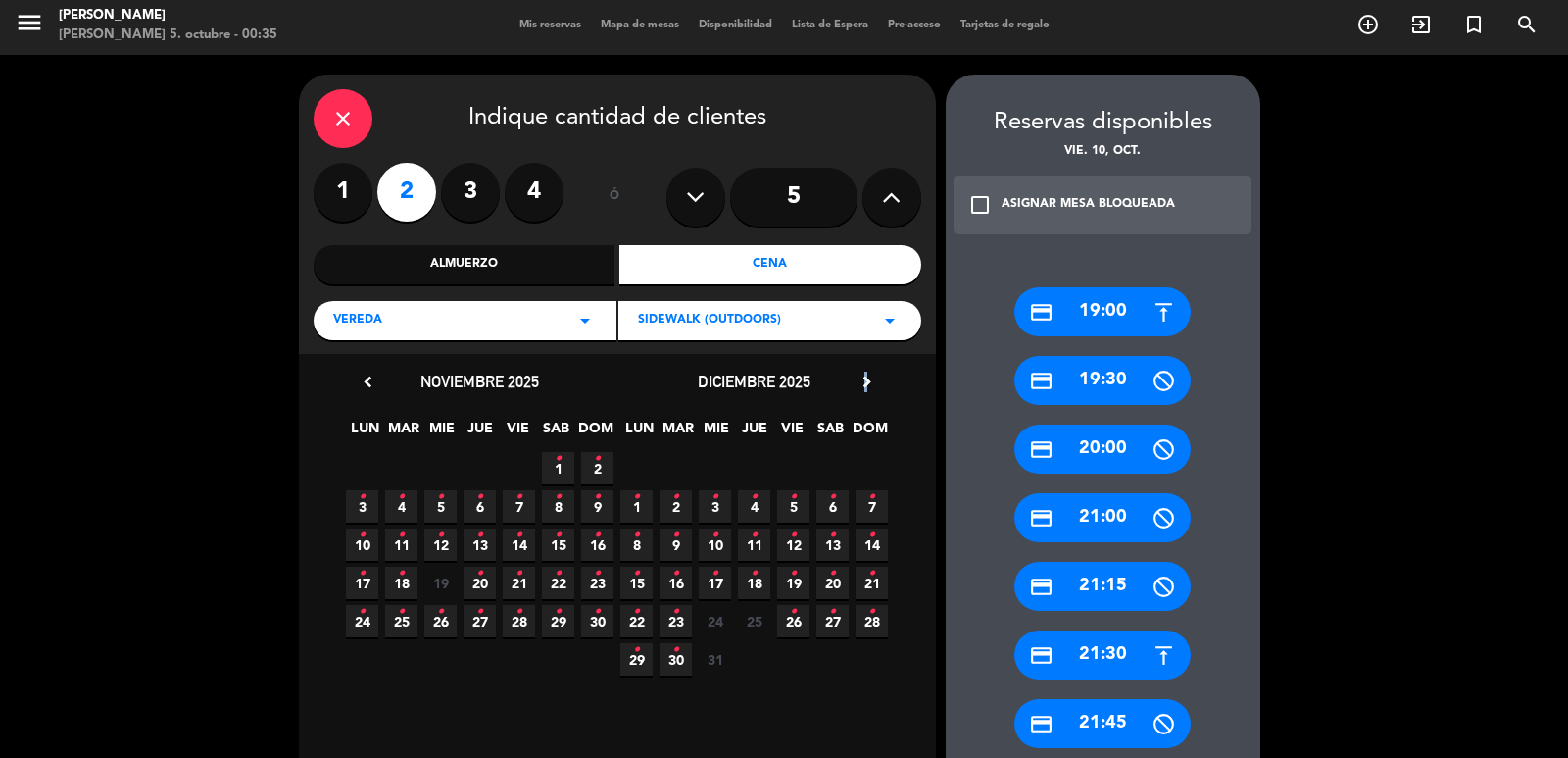
click at [866, 378] on icon "chevron_right" at bounding box center [866, 382] width 21 height 21
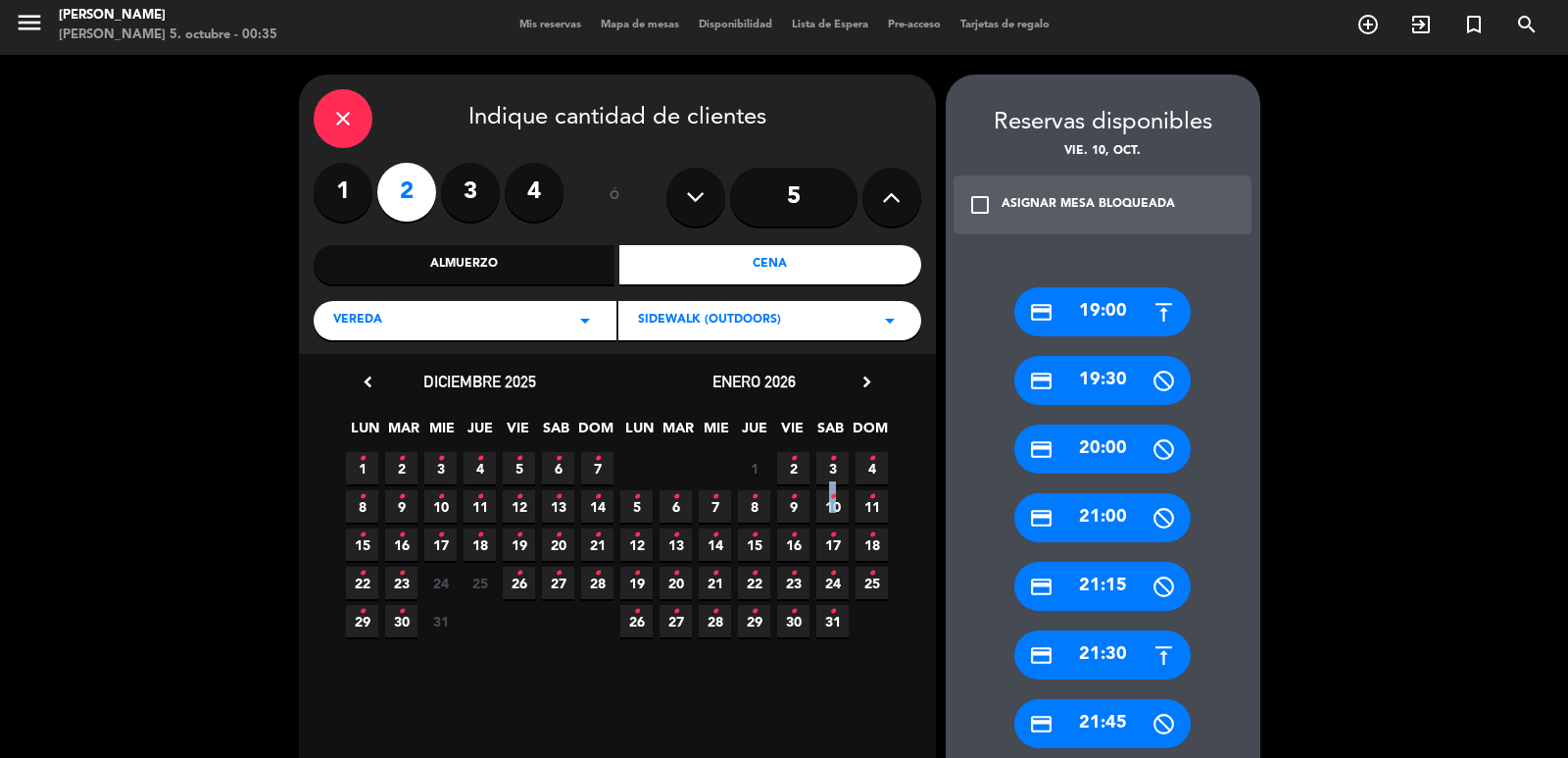
click at [833, 501] on icon "•" at bounding box center [832, 497] width 7 height 31
click at [1089, 283] on div "credit_card 19:00 credit_card 19:30 credit_card 20:00 credit_card 21:00 credit_…" at bounding box center [1103, 714] width 315 height 932
click at [1072, 305] on div "credit_card 19:00" at bounding box center [1102, 311] width 177 height 49
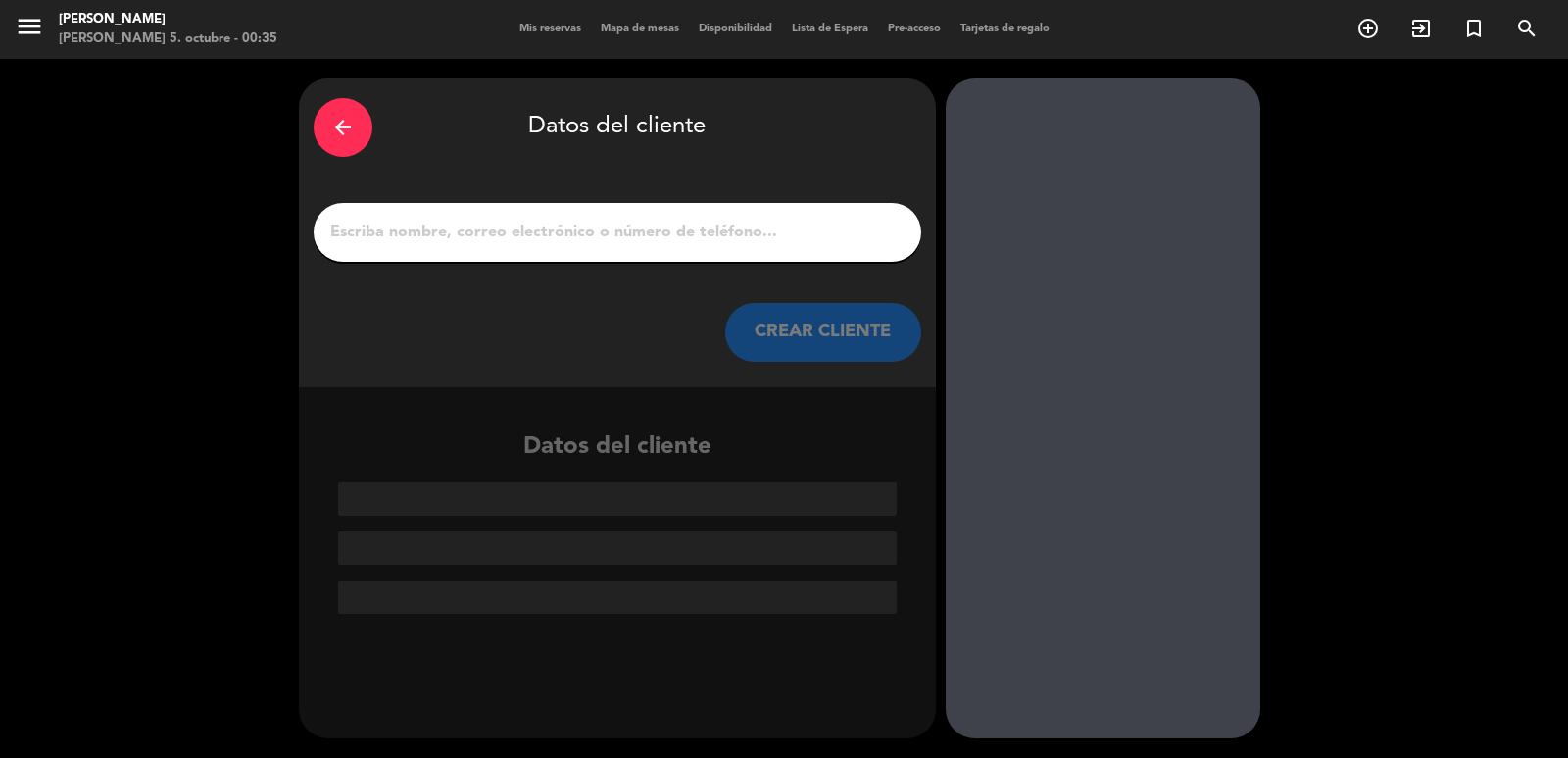
paste input "[PERSON_NAME]"
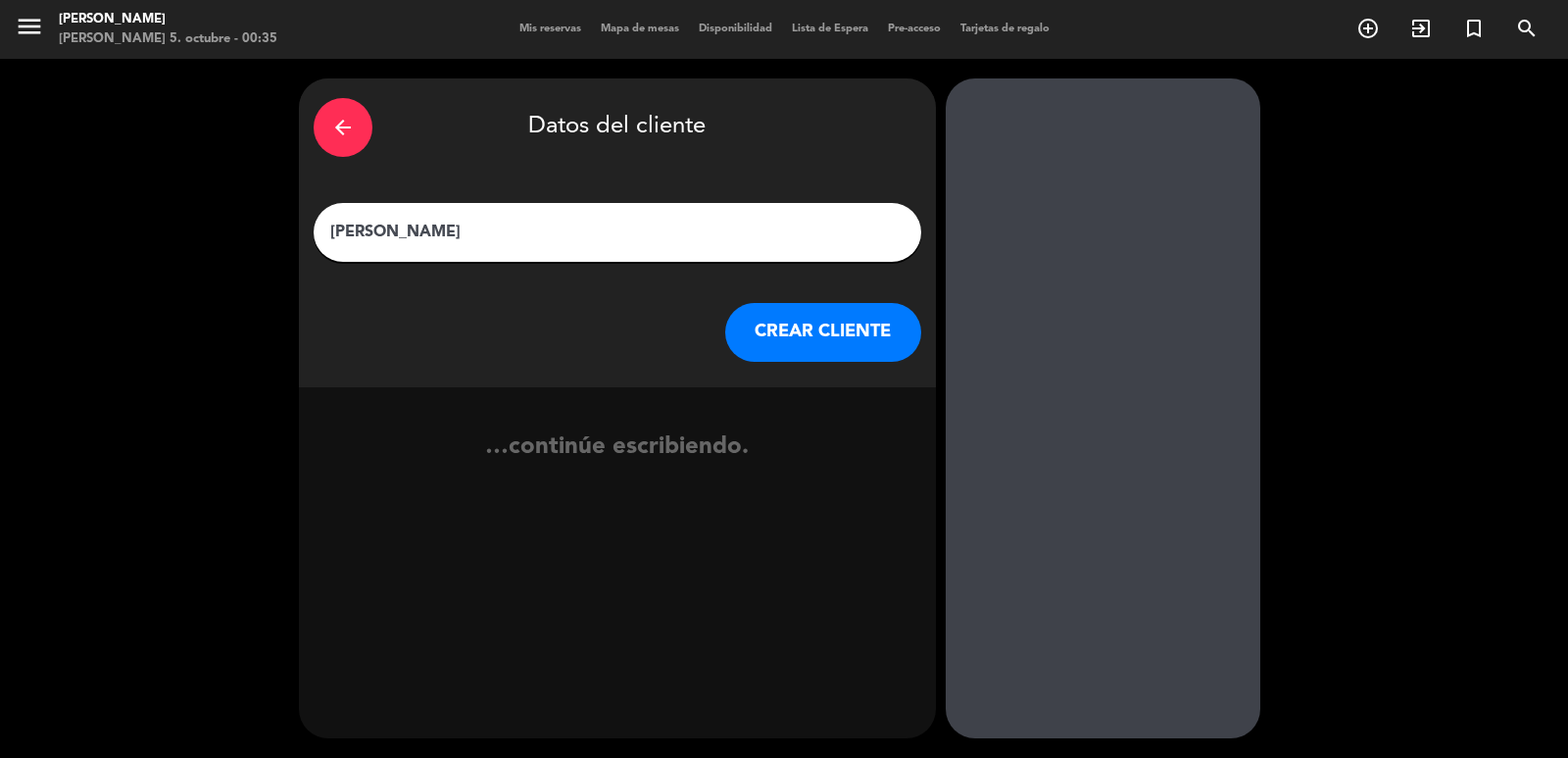
type input "[PERSON_NAME]"
click at [778, 329] on button "CREAR CLIENTE" at bounding box center [823, 332] width 196 height 59
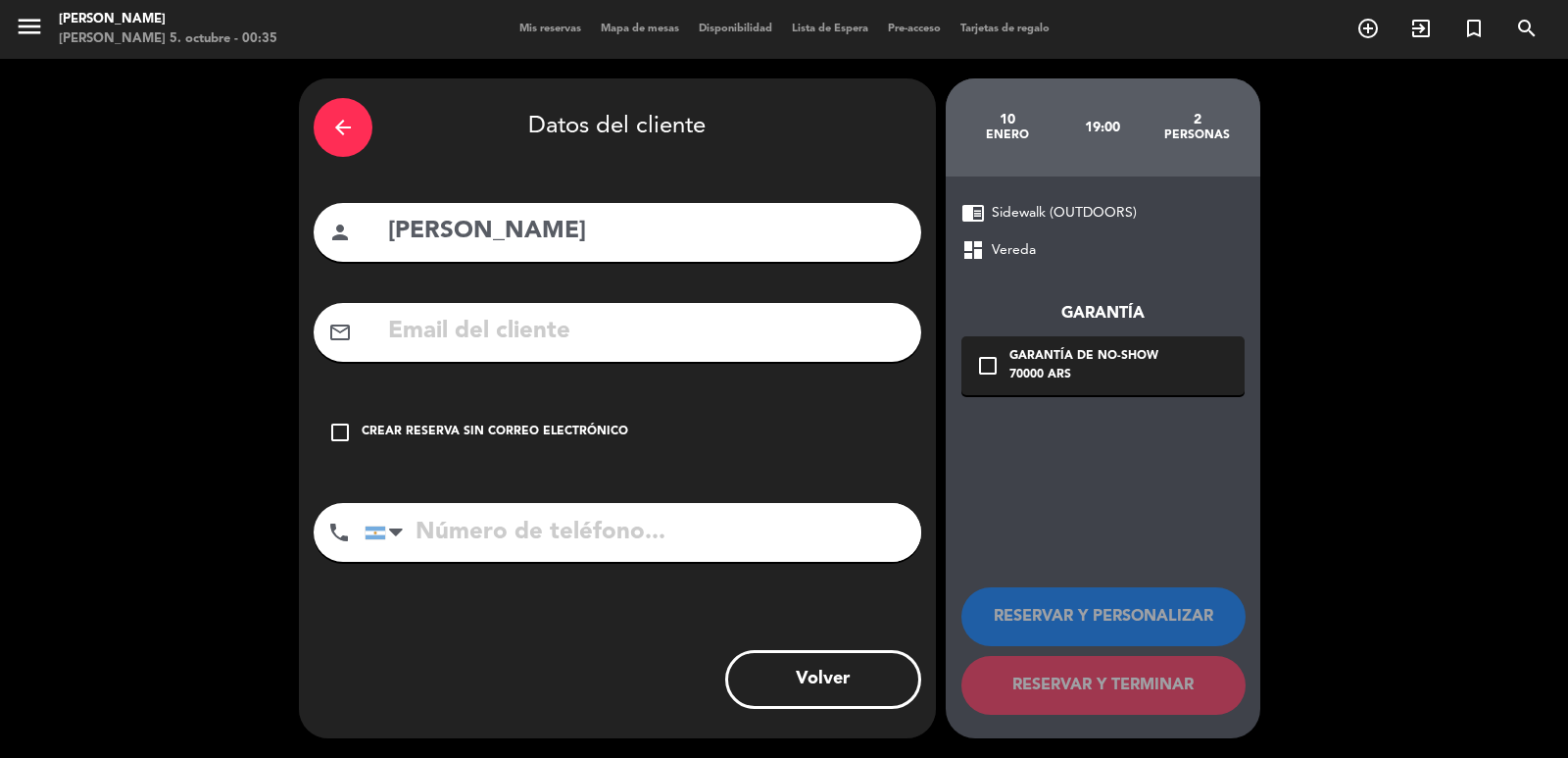
drag, startPoint x: 428, startPoint y: 349, endPoint x: 471, endPoint y: 550, distance: 205.5
click at [329, 459] on div "check_box_outline_blank Crear reserva sin correo electrónico" at bounding box center [618, 432] width 608 height 59
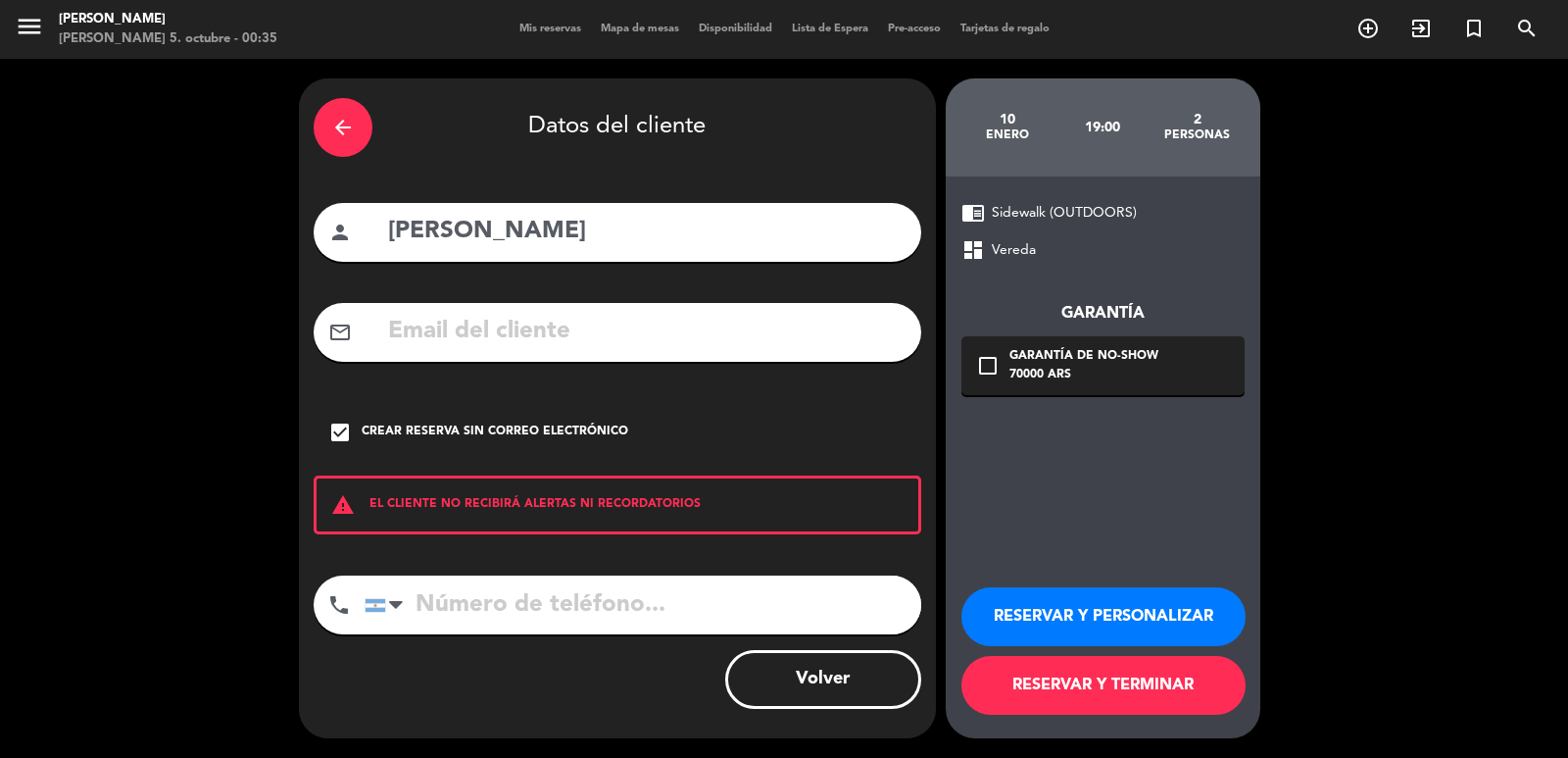
paste input "Teléfono de contacto: [PHONE_NUMBER]"
drag, startPoint x: 664, startPoint y: 605, endPoint x: 0, endPoint y: 503, distance: 671.8
click at [0, 503] on div "arrow_back Datos del cliente person [PERSON_NAME] mail_outline check_box Crear …" at bounding box center [784, 408] width 1568 height 699
type input "[PHONE_NUMBER]"
drag, startPoint x: 379, startPoint y: 338, endPoint x: 361, endPoint y: 331, distance: 19.3
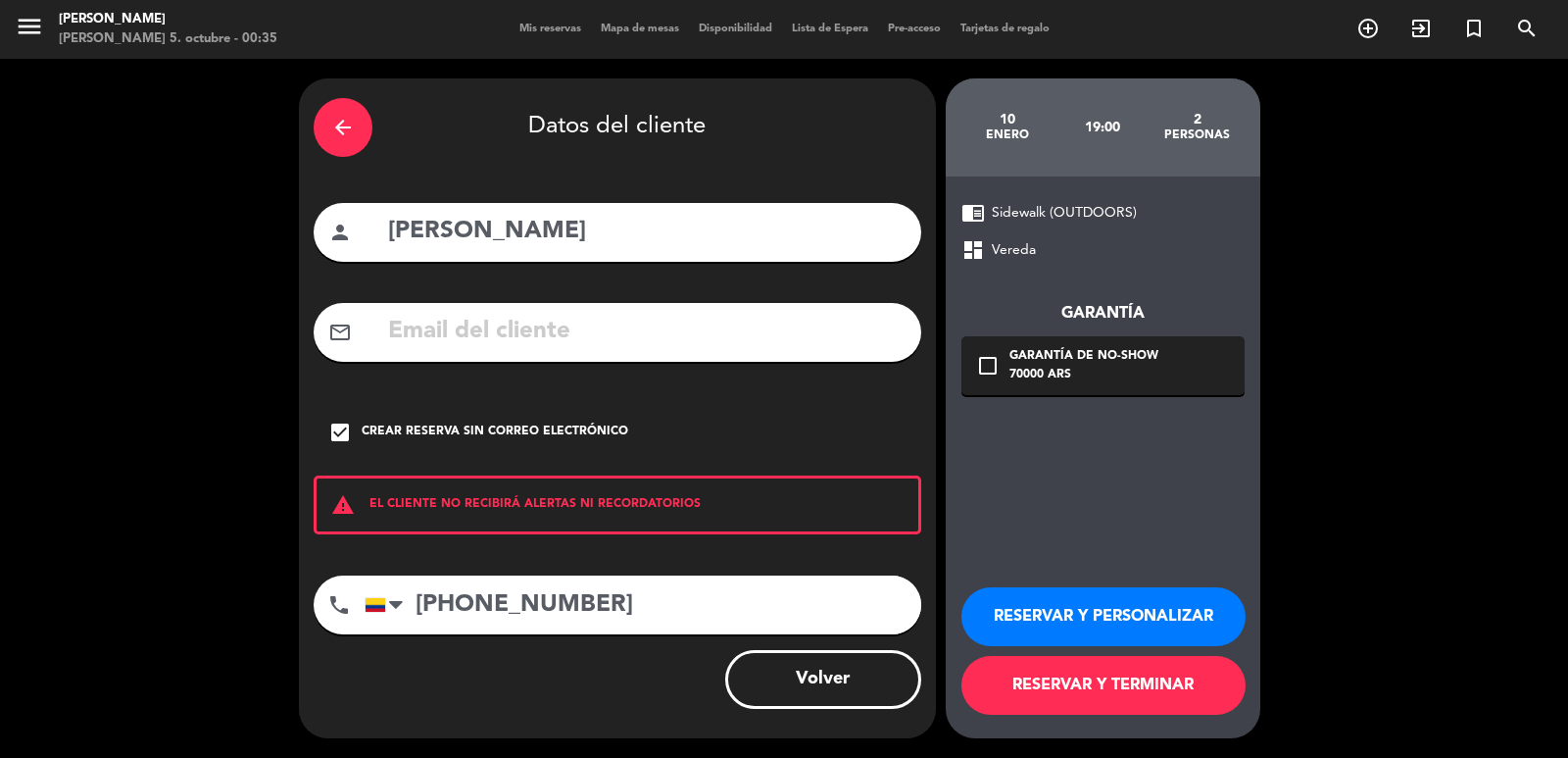
click at [385, 334] on div "mail_outline" at bounding box center [618, 332] width 608 height 59
click at [472, 307] on div "mail_outline" at bounding box center [618, 332] width 608 height 59
click at [574, 371] on div "arrow_back Datos del cliente person [PERSON_NAME] mail_outline check_box Crear …" at bounding box center [618, 408] width 638 height 660
click at [346, 436] on icon "check_box" at bounding box center [341, 433] width 24 height 24
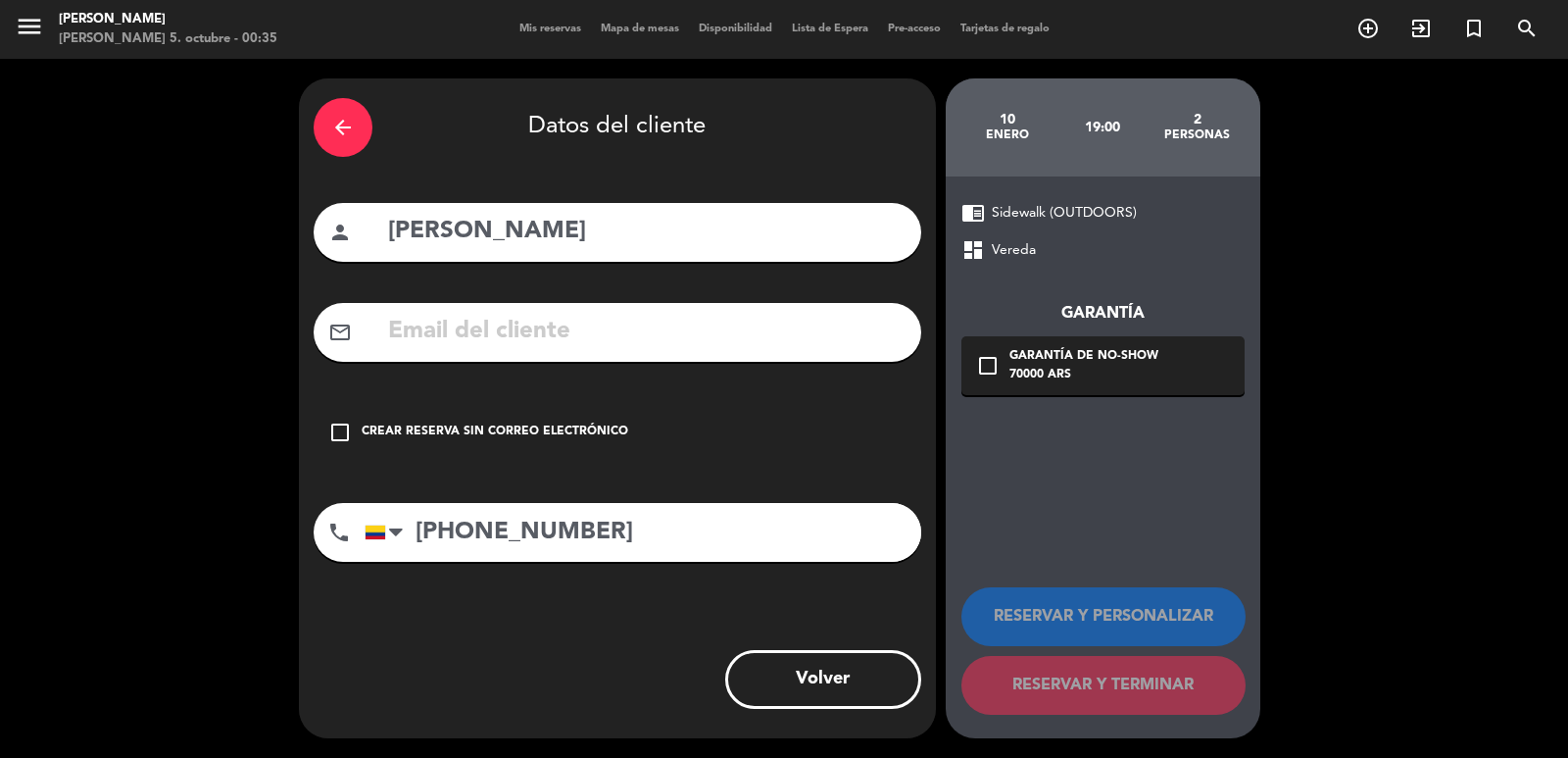
click at [414, 355] on div "mail_outline" at bounding box center [618, 332] width 608 height 59
click at [425, 340] on input "text" at bounding box center [646, 332] width 521 height 40
paste input ": [EMAIL_ADDRESS][DOMAIN_NAME]"
click at [398, 327] on input ": [EMAIL_ADDRESS][DOMAIN_NAME]" at bounding box center [646, 332] width 521 height 40
click at [391, 342] on input ": [EMAIL_ADDRESS][DOMAIN_NAME]" at bounding box center [646, 332] width 521 height 40
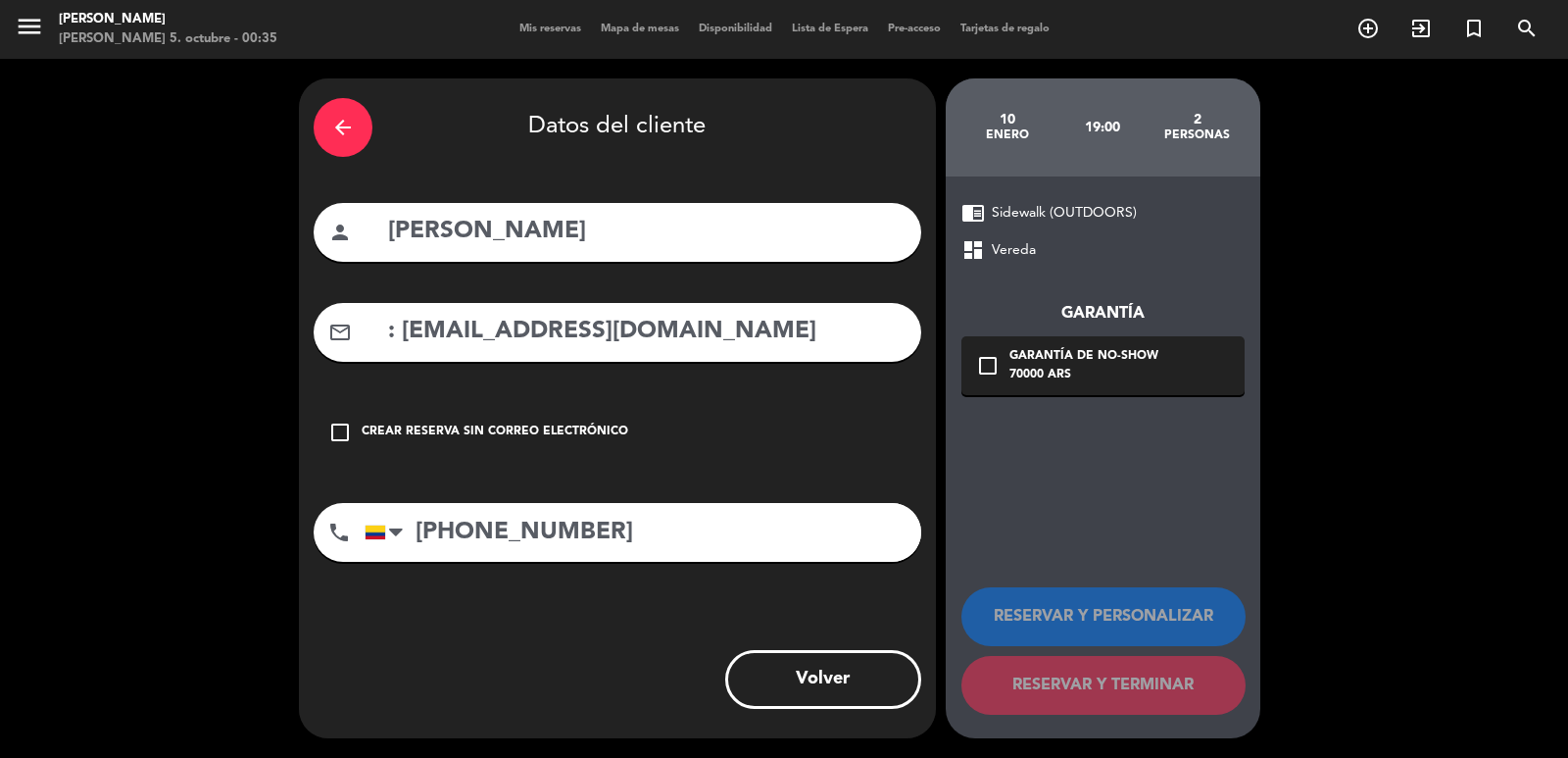
click at [402, 338] on input ": [EMAIL_ADDRESS][DOMAIN_NAME]" at bounding box center [646, 332] width 521 height 40
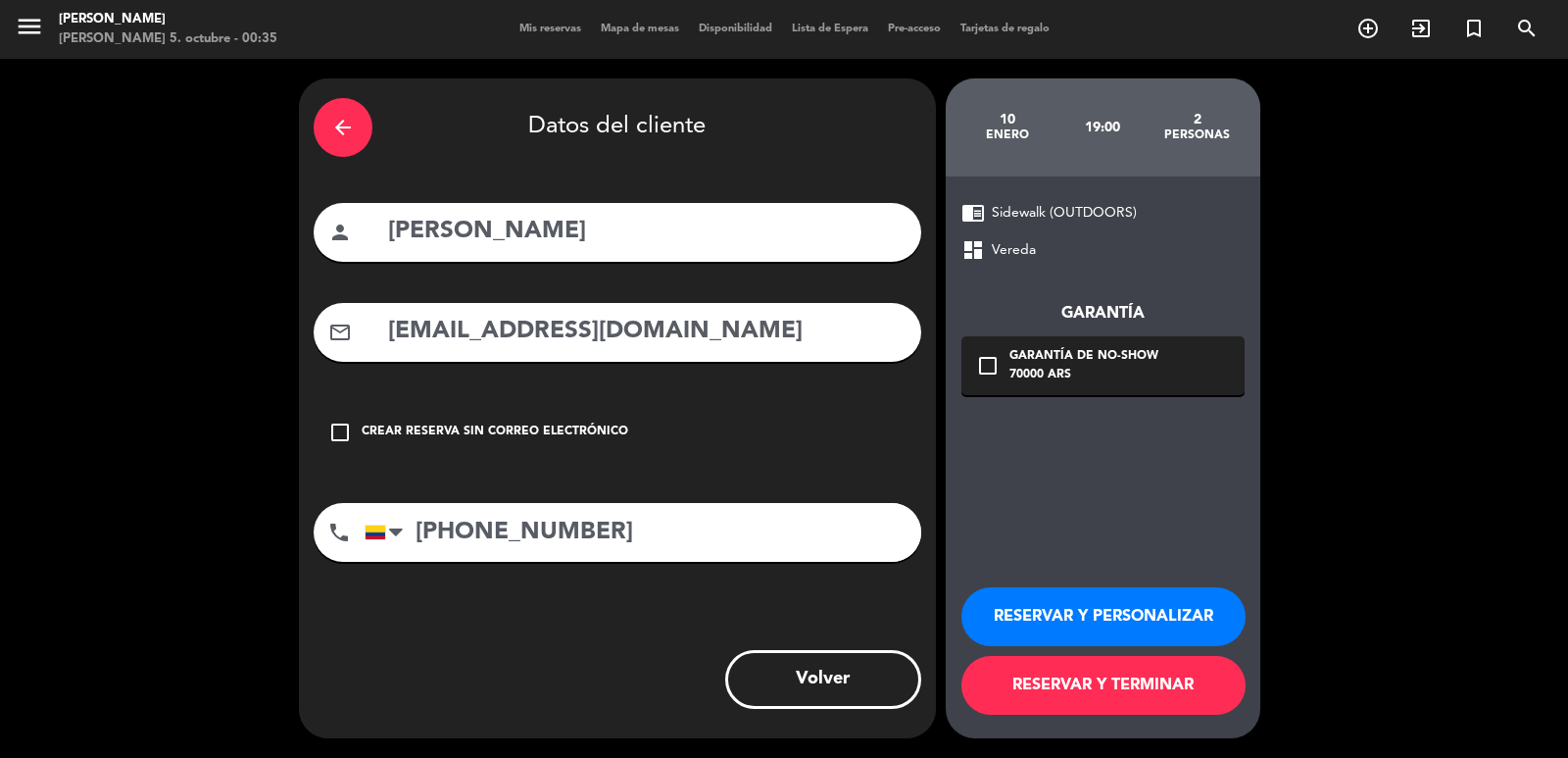
type input "[EMAIL_ADDRESS][DOMAIN_NAME]"
click at [999, 382] on div "check_box_outline_blank Garantía de no-show 70000 ARS" at bounding box center [1102, 365] width 283 height 59
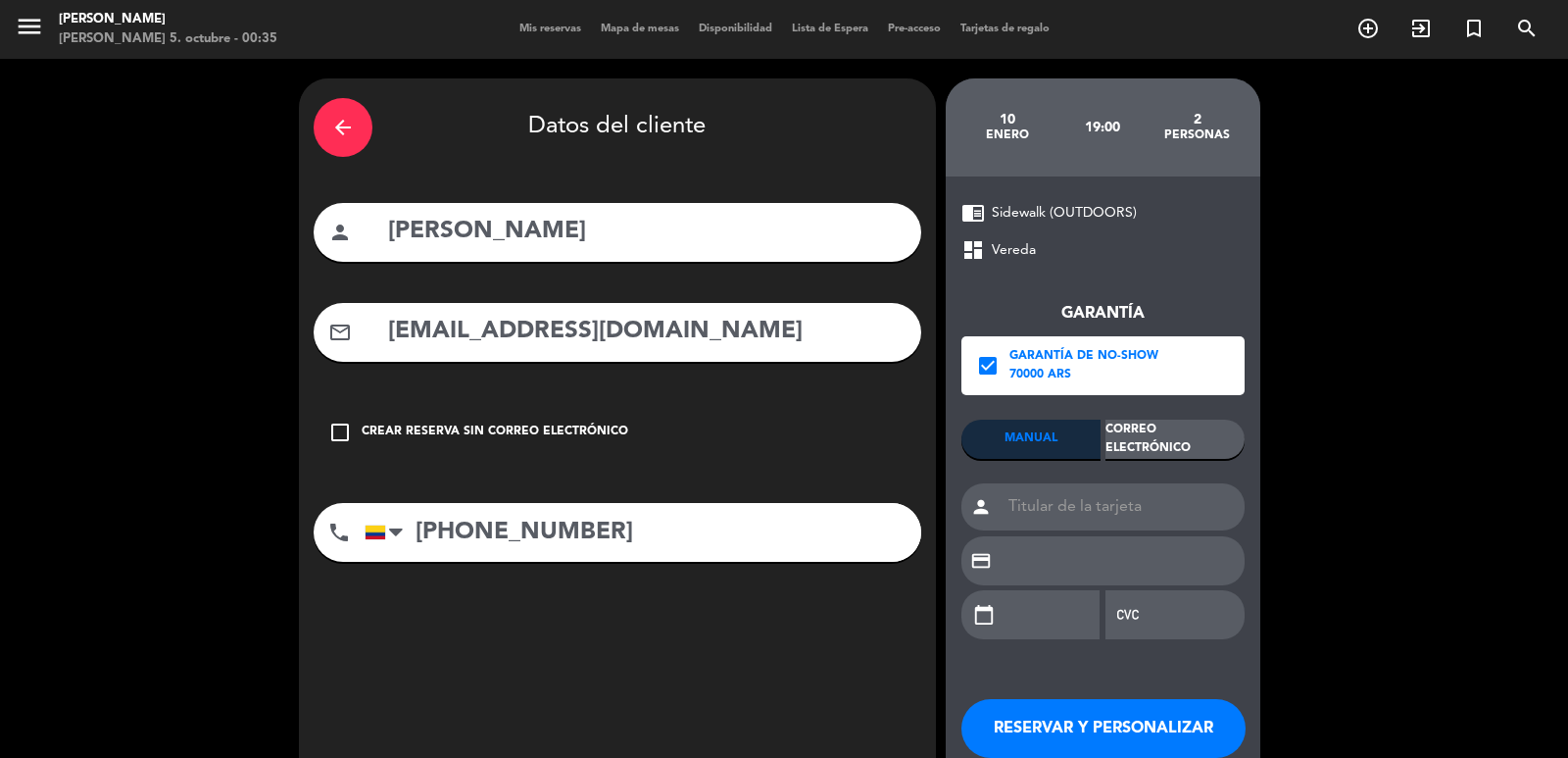
click at [1124, 436] on div "Garantía check_box Garantía de no-show 70000 ARS MANUAL Correo Electrónico pers…" at bounding box center [1102, 460] width 283 height 396
click at [1140, 438] on div "Correo Electrónico" at bounding box center [1174, 439] width 139 height 39
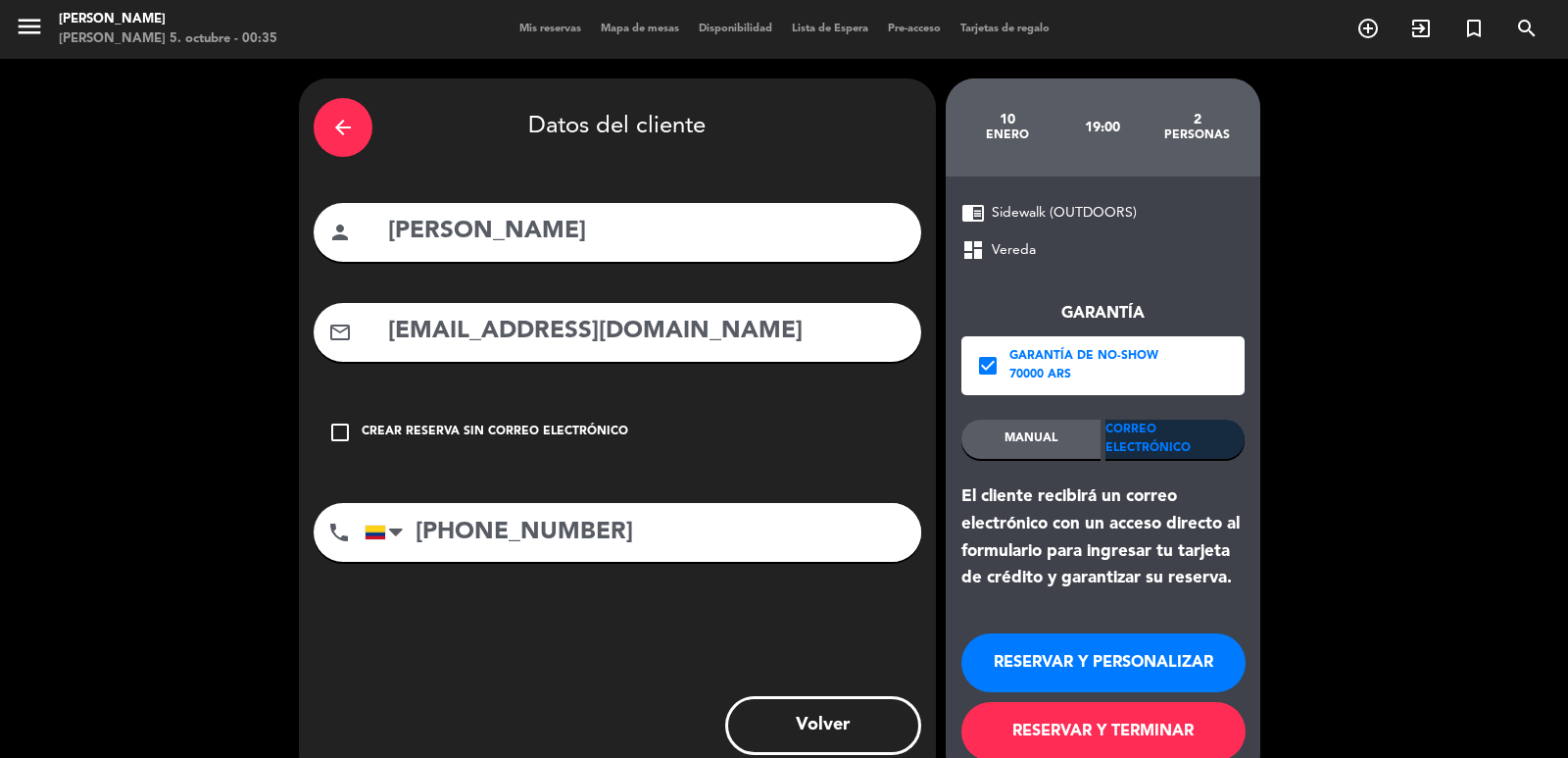
scroll to position [46, 0]
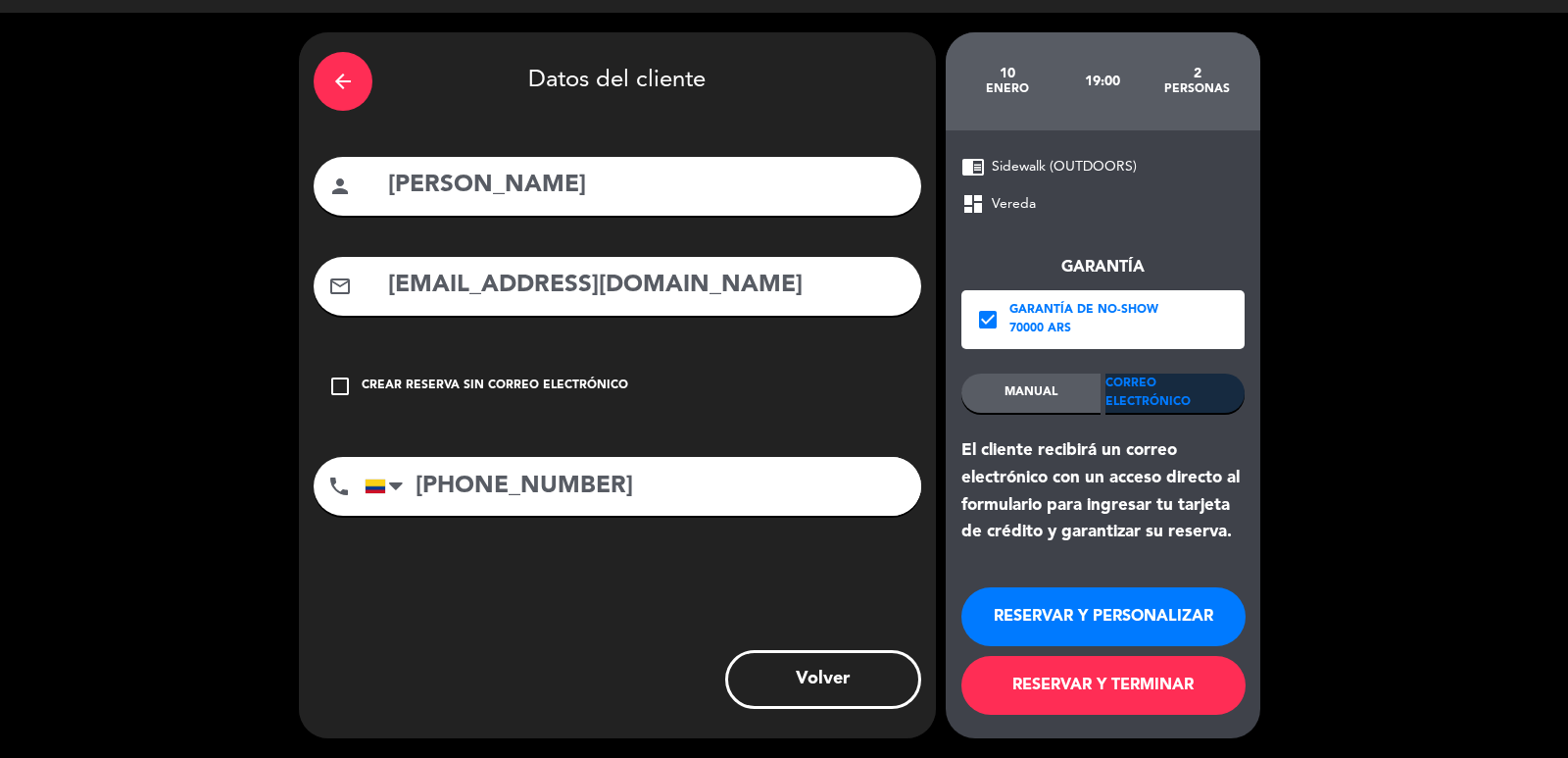
click at [1041, 622] on button "RESERVAR Y PERSONALIZAR" at bounding box center [1103, 617] width 284 height 59
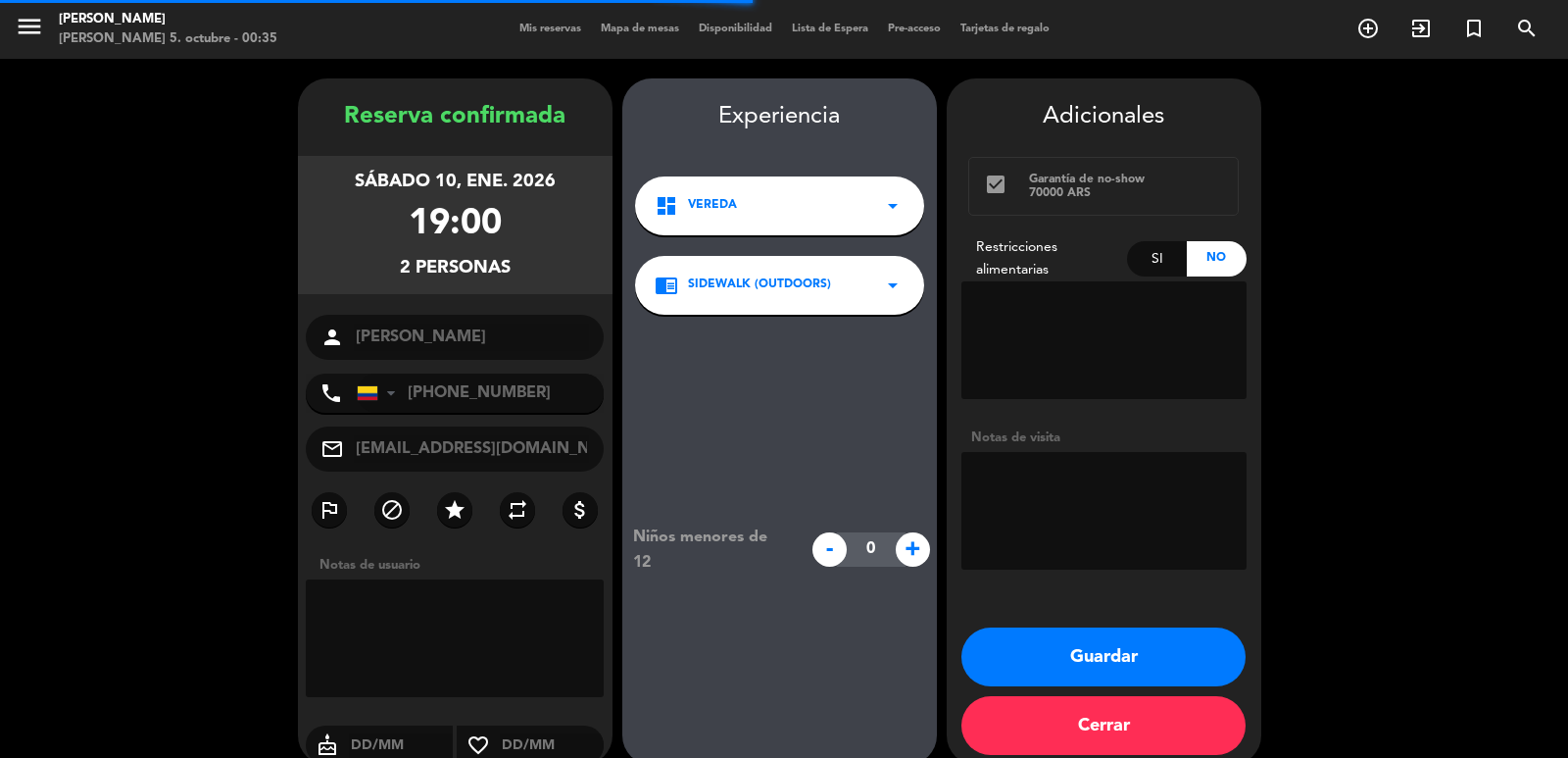
scroll to position [26, 0]
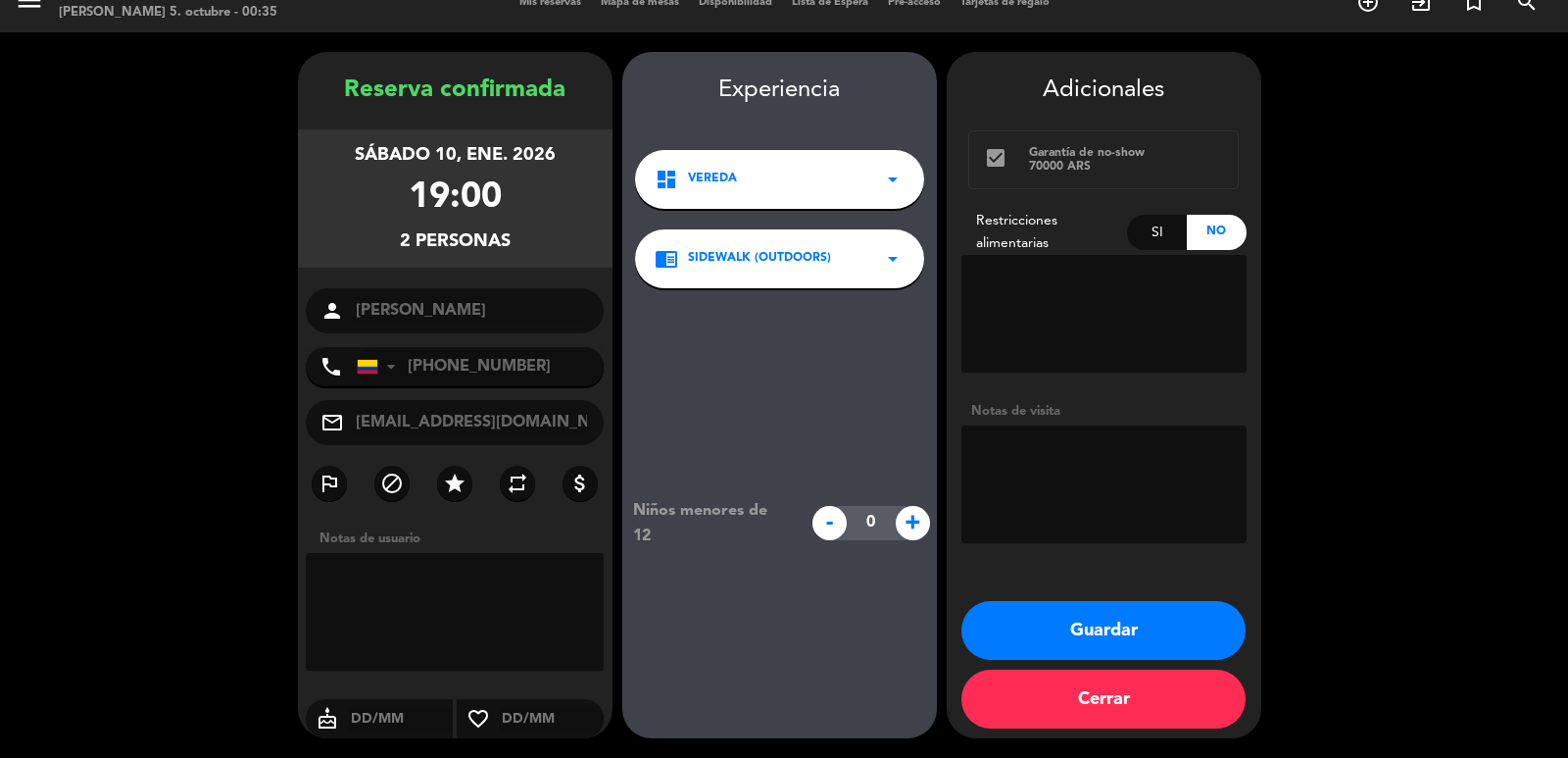
click at [1096, 630] on button "Guardar" at bounding box center [1103, 630] width 284 height 59
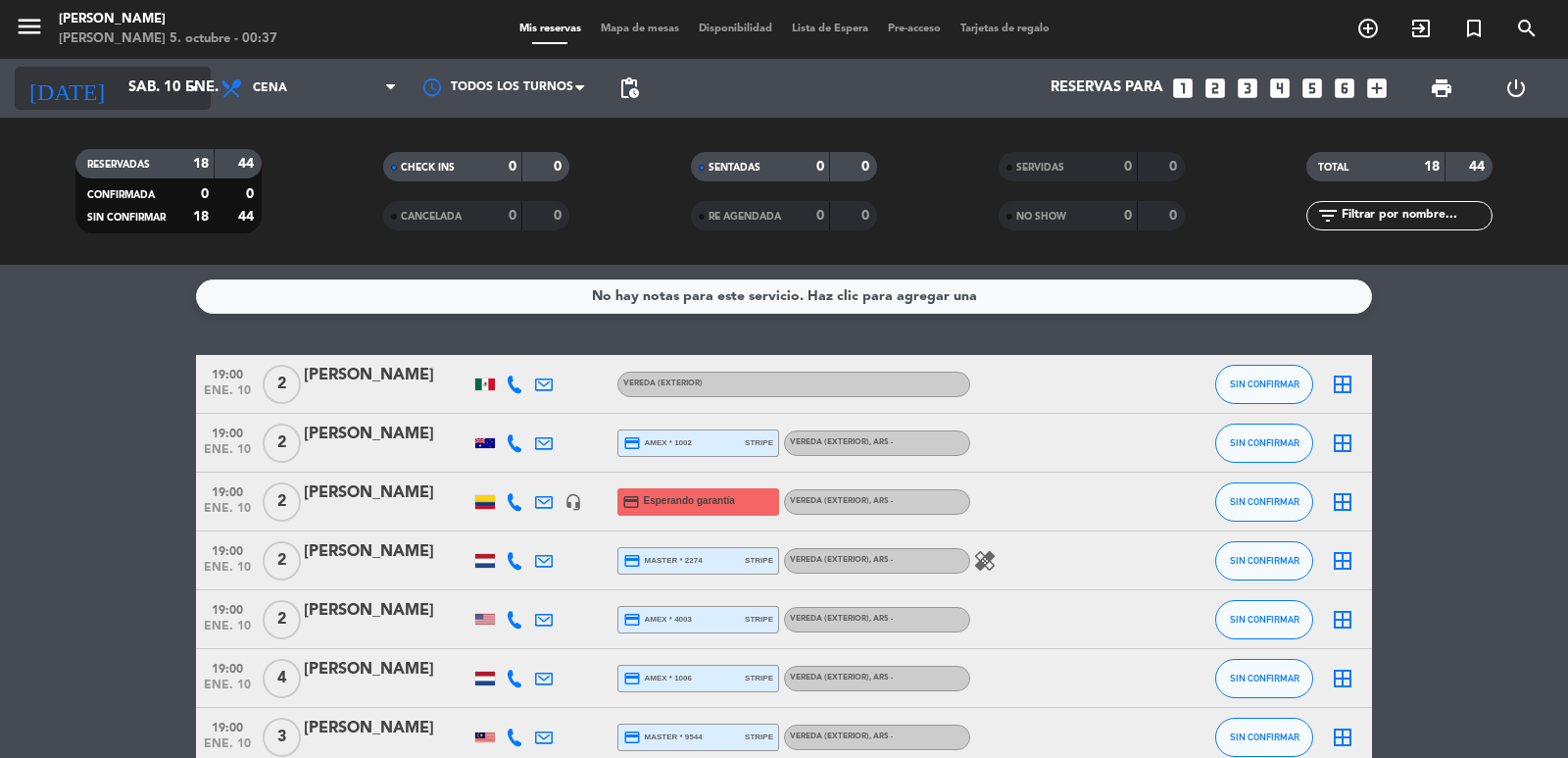
click at [119, 75] on input "sáb. 10 ene." at bounding box center [213, 88] width 189 height 37
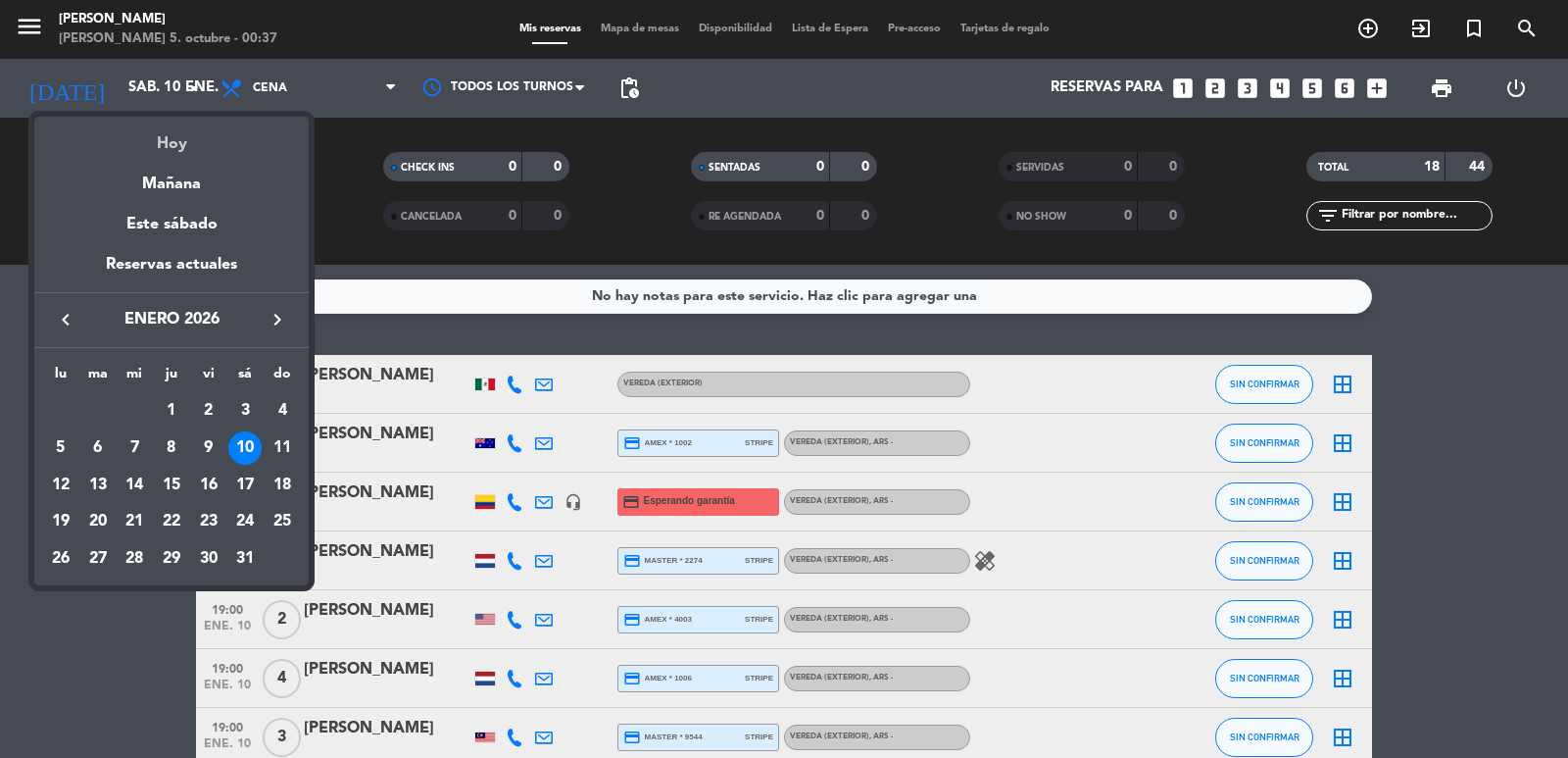
click at [169, 149] on div "Hoy" at bounding box center [171, 137] width 275 height 40
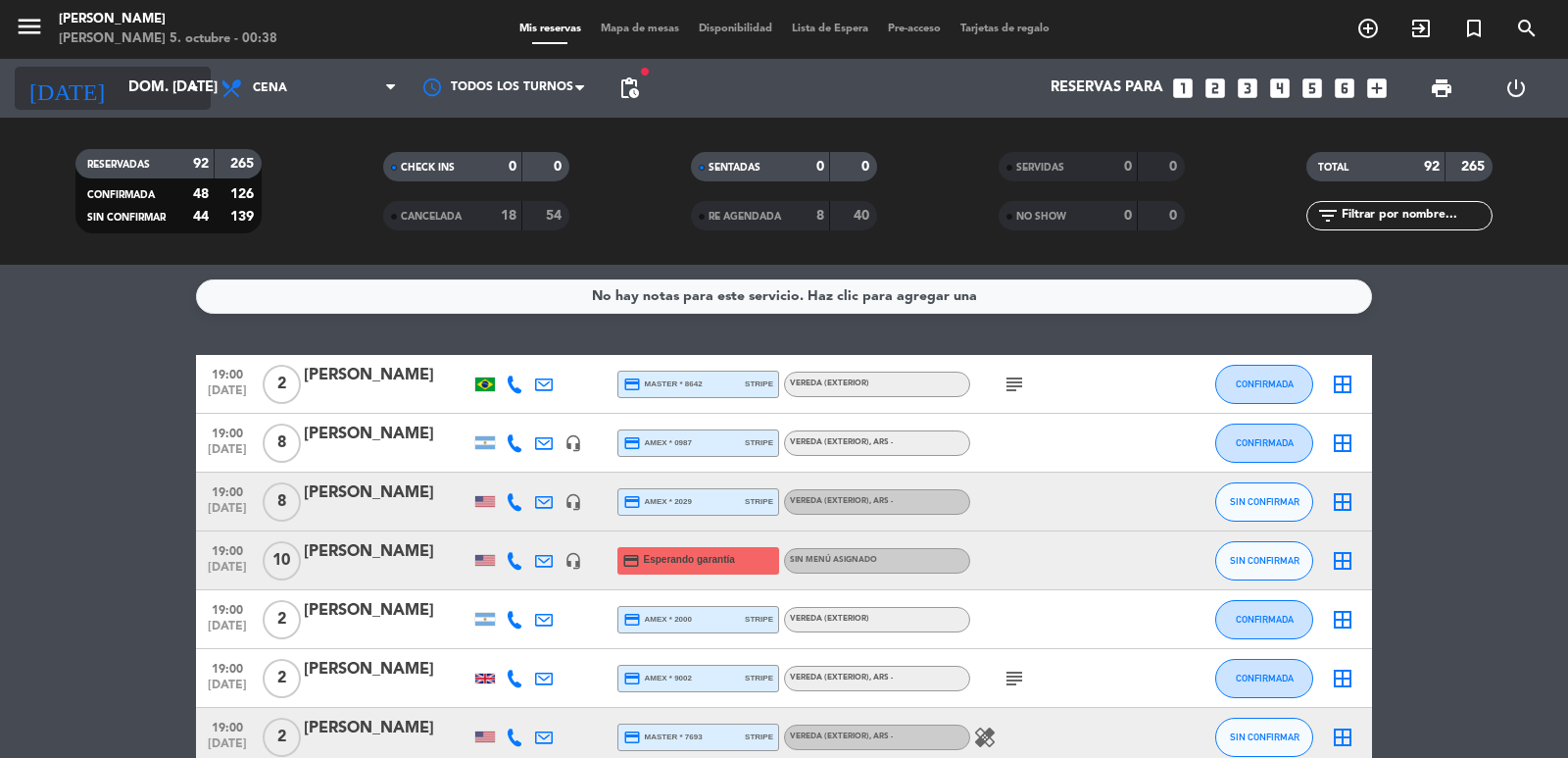
click at [95, 67] on div "[DATE] dom. [DATE] arrow_drop_down" at bounding box center [113, 88] width 196 height 43
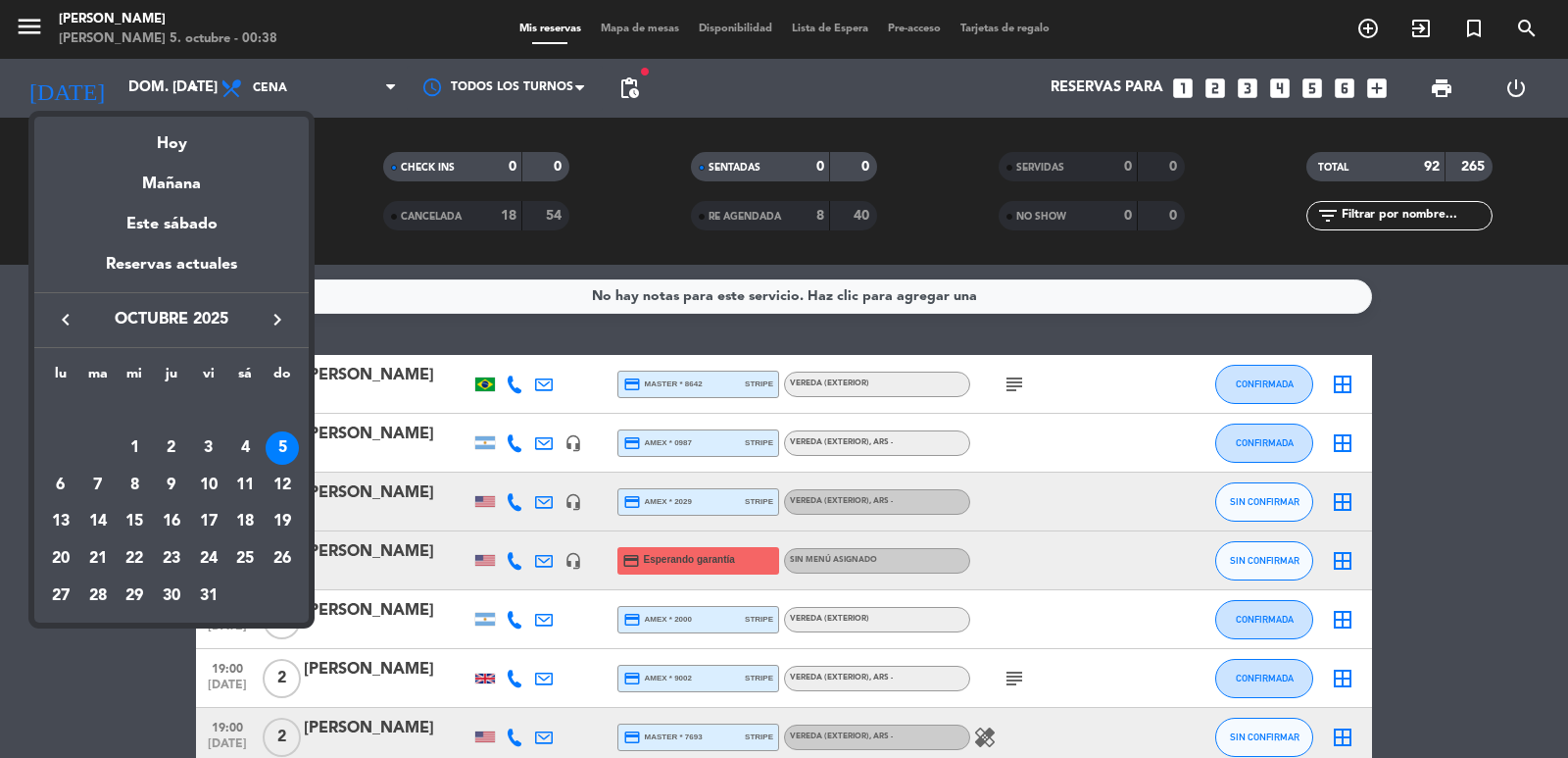
click at [274, 312] on icon "keyboard_arrow_right" at bounding box center [278, 320] width 24 height 24
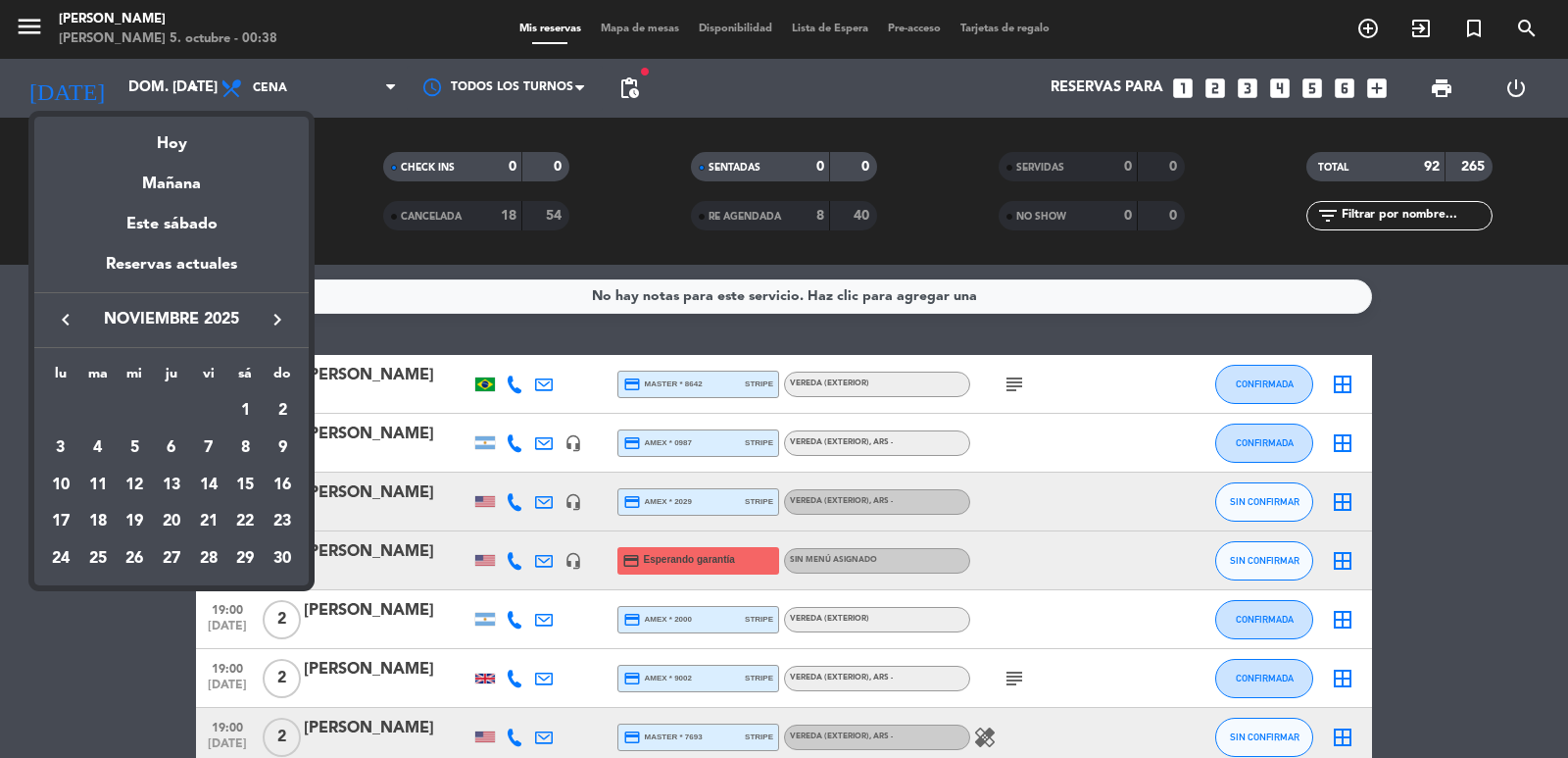
click at [205, 486] on div "14" at bounding box center [208, 485] width 33 height 33
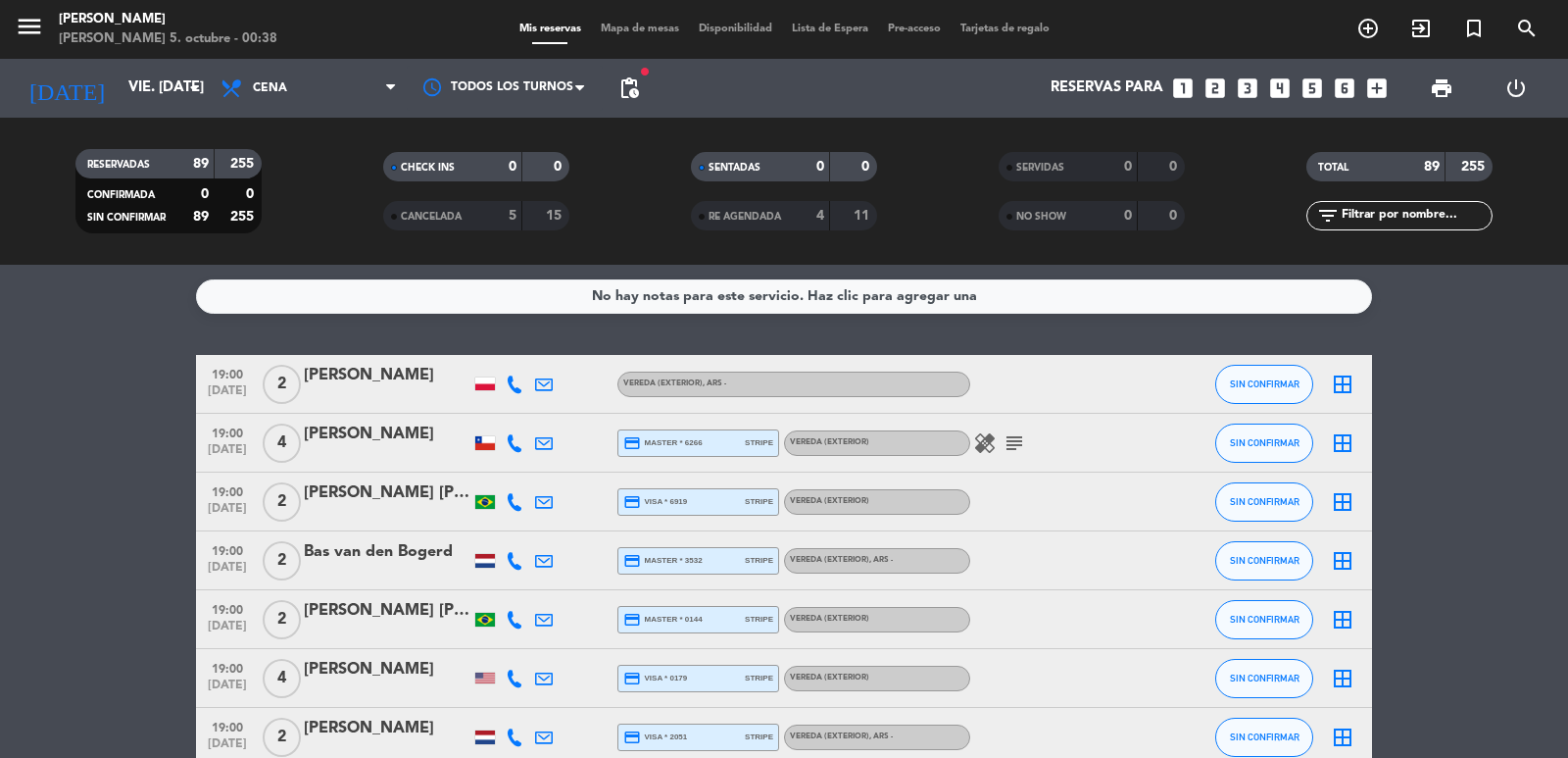
click at [0, 321] on div "No hay notas para este servicio. Haz clic para agregar una 19:00 [DATE] 2 [PERS…" at bounding box center [784, 511] width 1568 height 493
click at [619, 79] on span "pending_actions Control de disponibilidad" at bounding box center [629, 88] width 39 height 39
click at [624, 79] on span "pending_actions" at bounding box center [630, 89] width 24 height 24
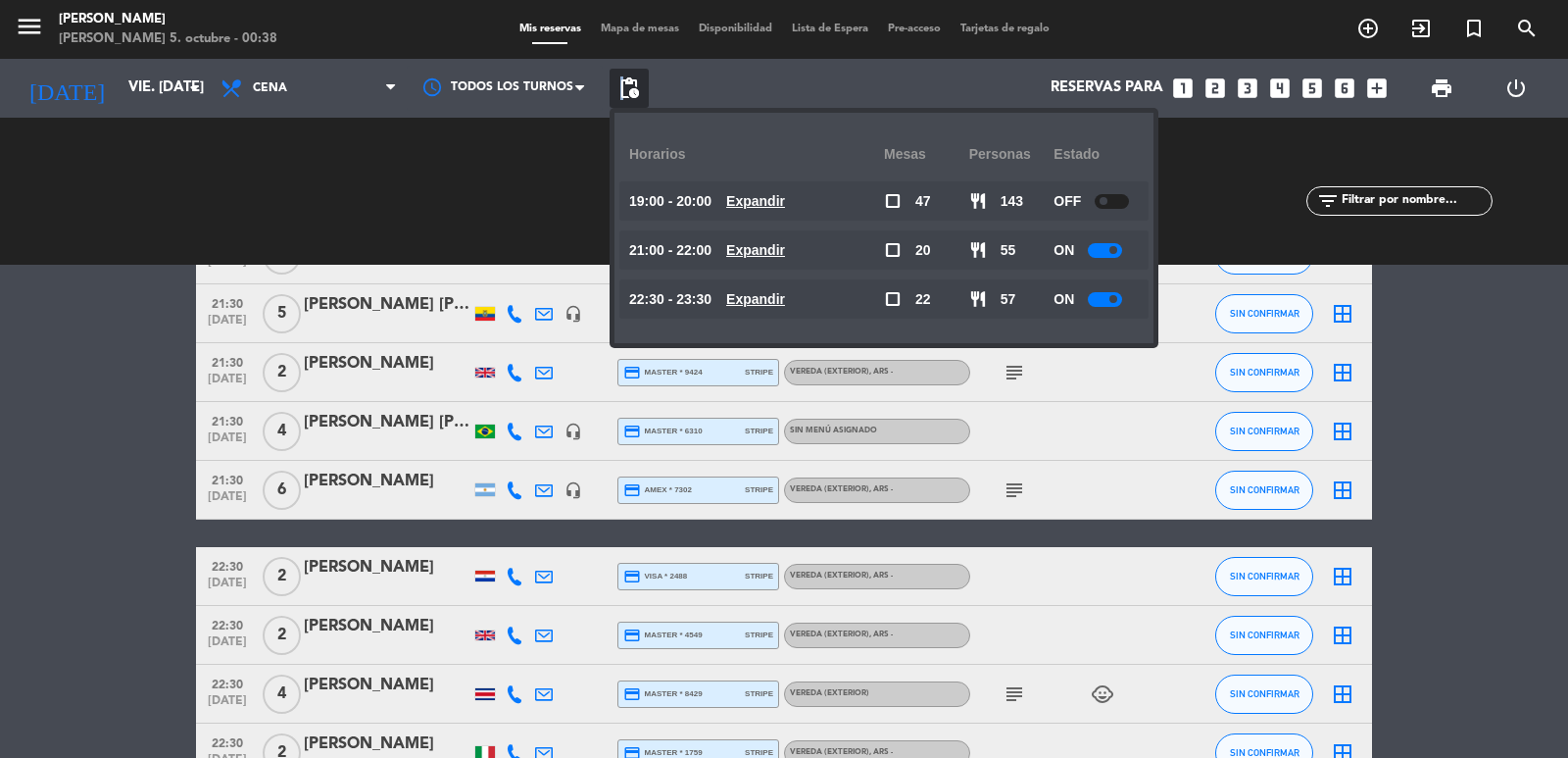
scroll to position [3924, 0]
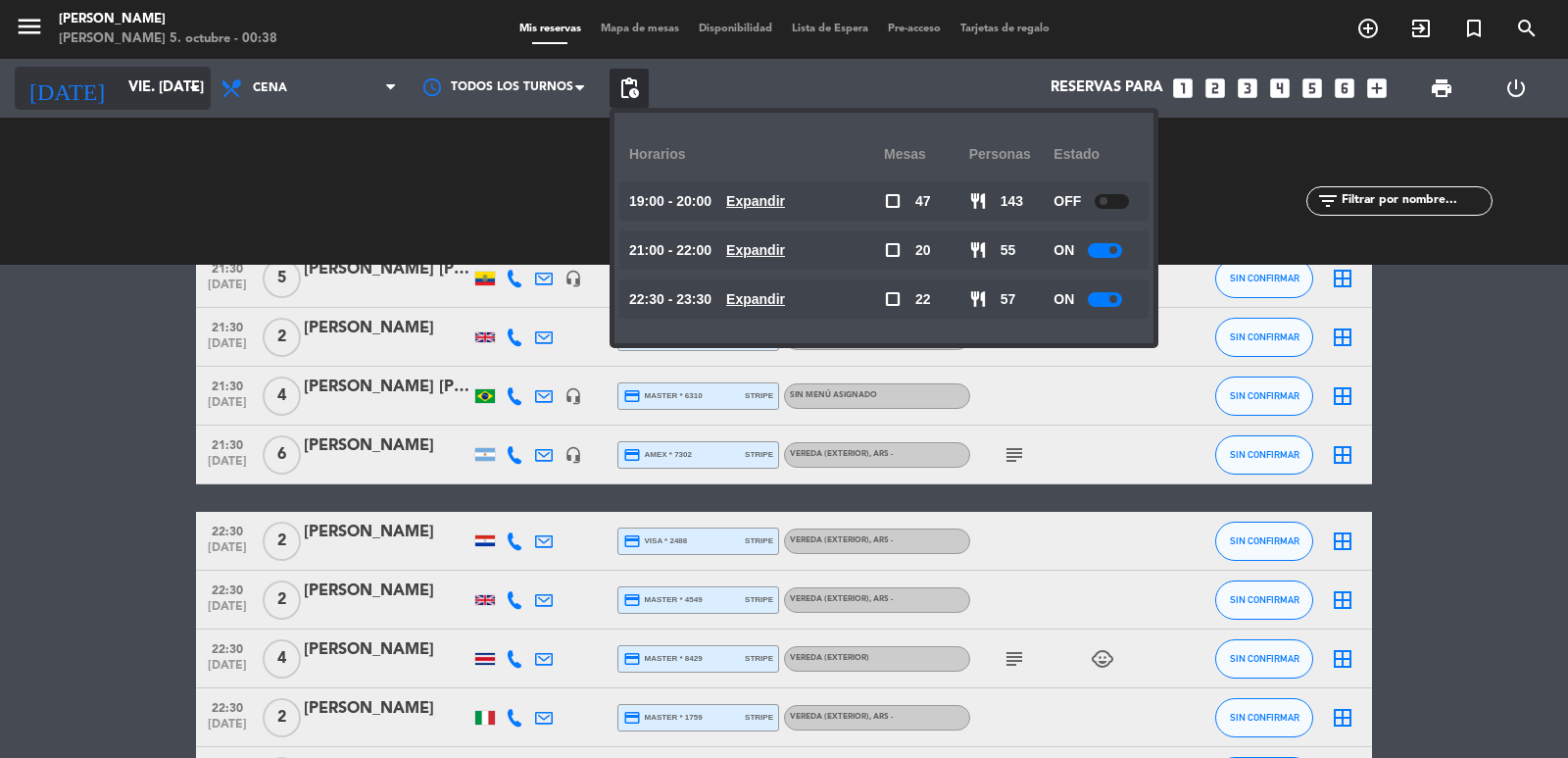
click at [187, 101] on input "vie. [DATE]" at bounding box center [213, 88] width 189 height 37
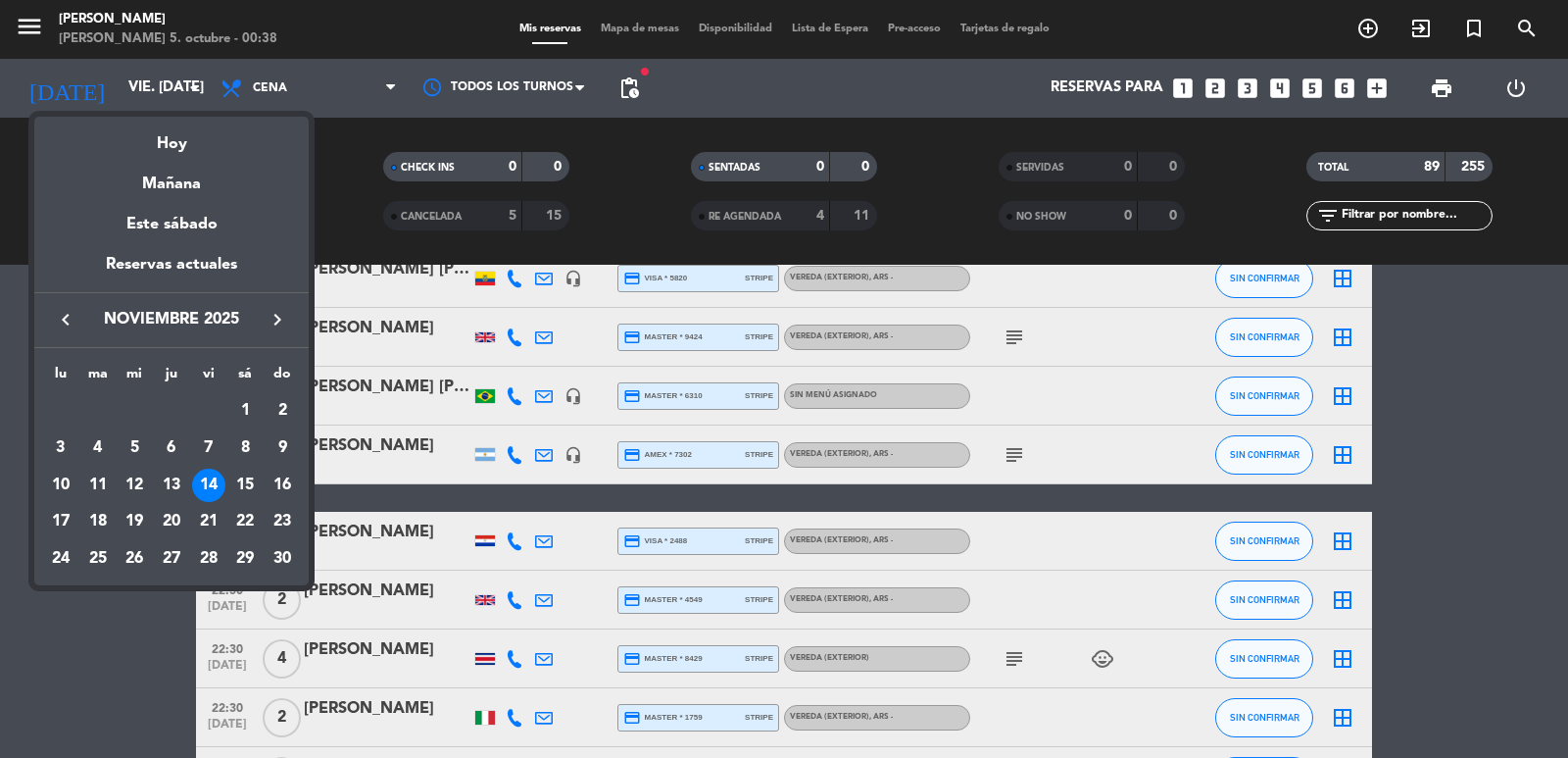
drag, startPoint x: 300, startPoint y: 303, endPoint x: 289, endPoint y: 305, distance: 11.2
click at [293, 304] on div "keyboard_arrow_left noviembre 2025 keyboard_arrow_right" at bounding box center [171, 319] width 275 height 55
click at [174, 553] on div "27" at bounding box center [171, 558] width 33 height 33
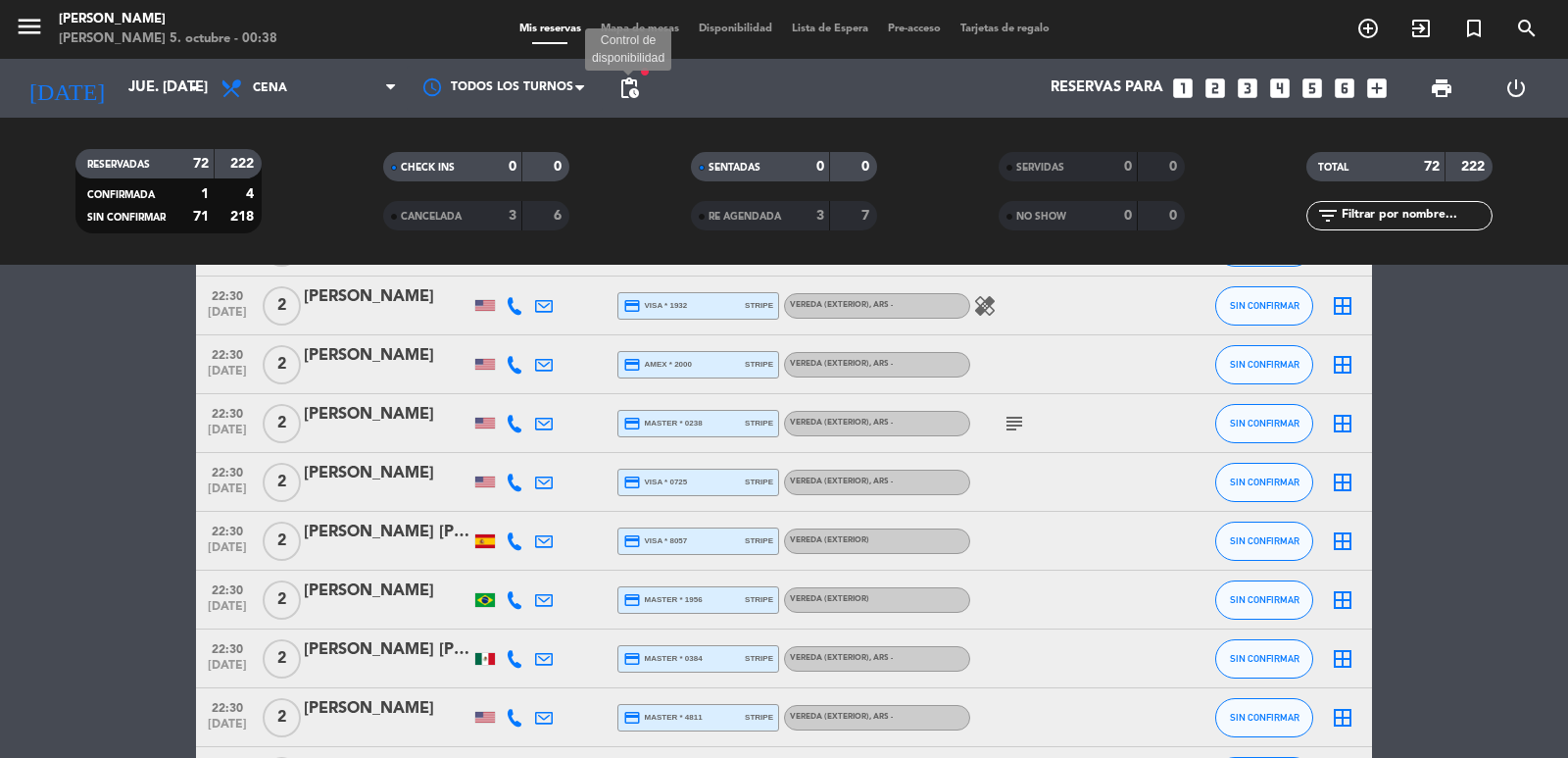
click at [624, 94] on span "pending_actions" at bounding box center [630, 89] width 24 height 24
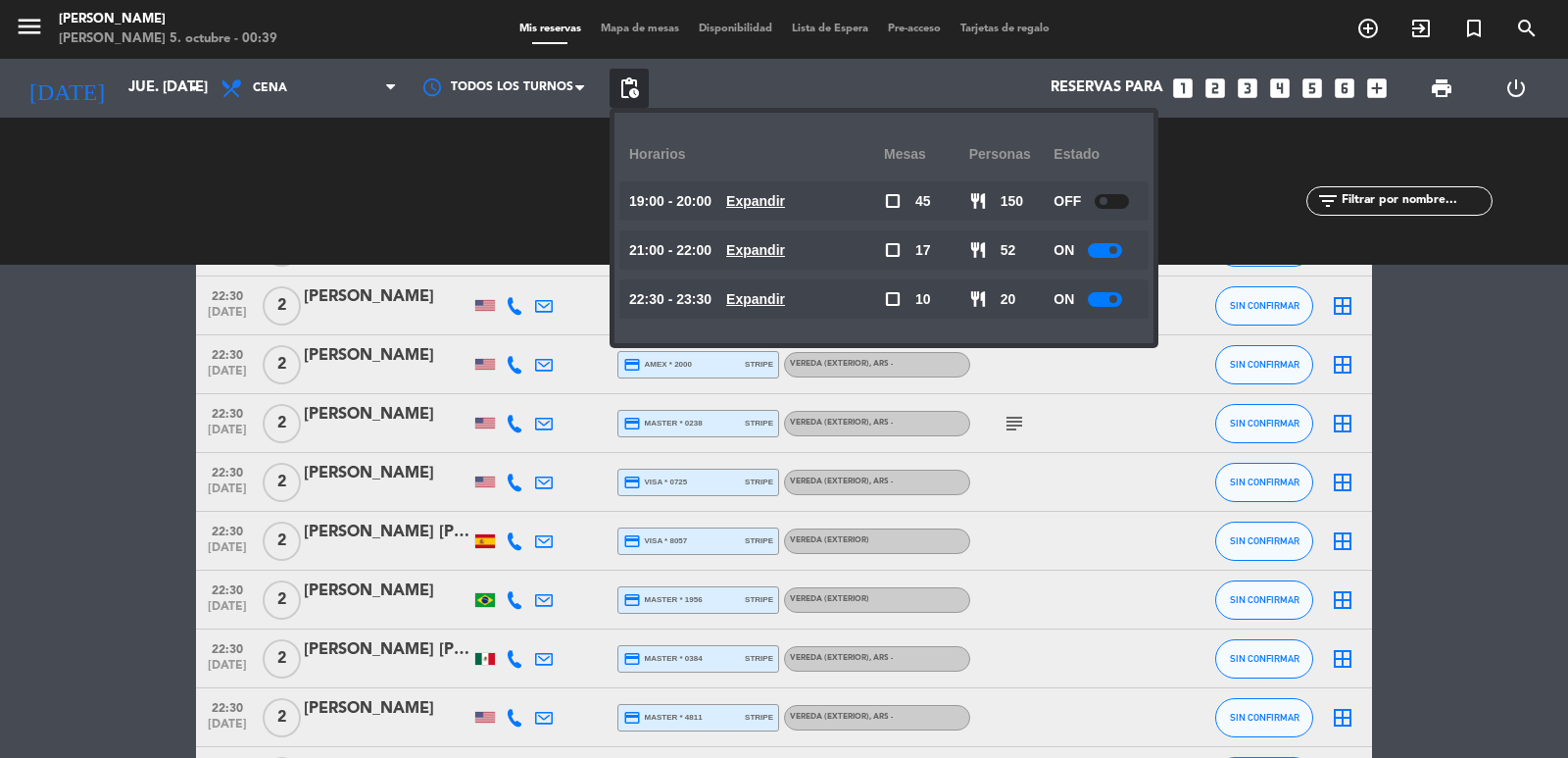
click at [746, 248] on u "Expandir" at bounding box center [756, 250] width 59 height 16
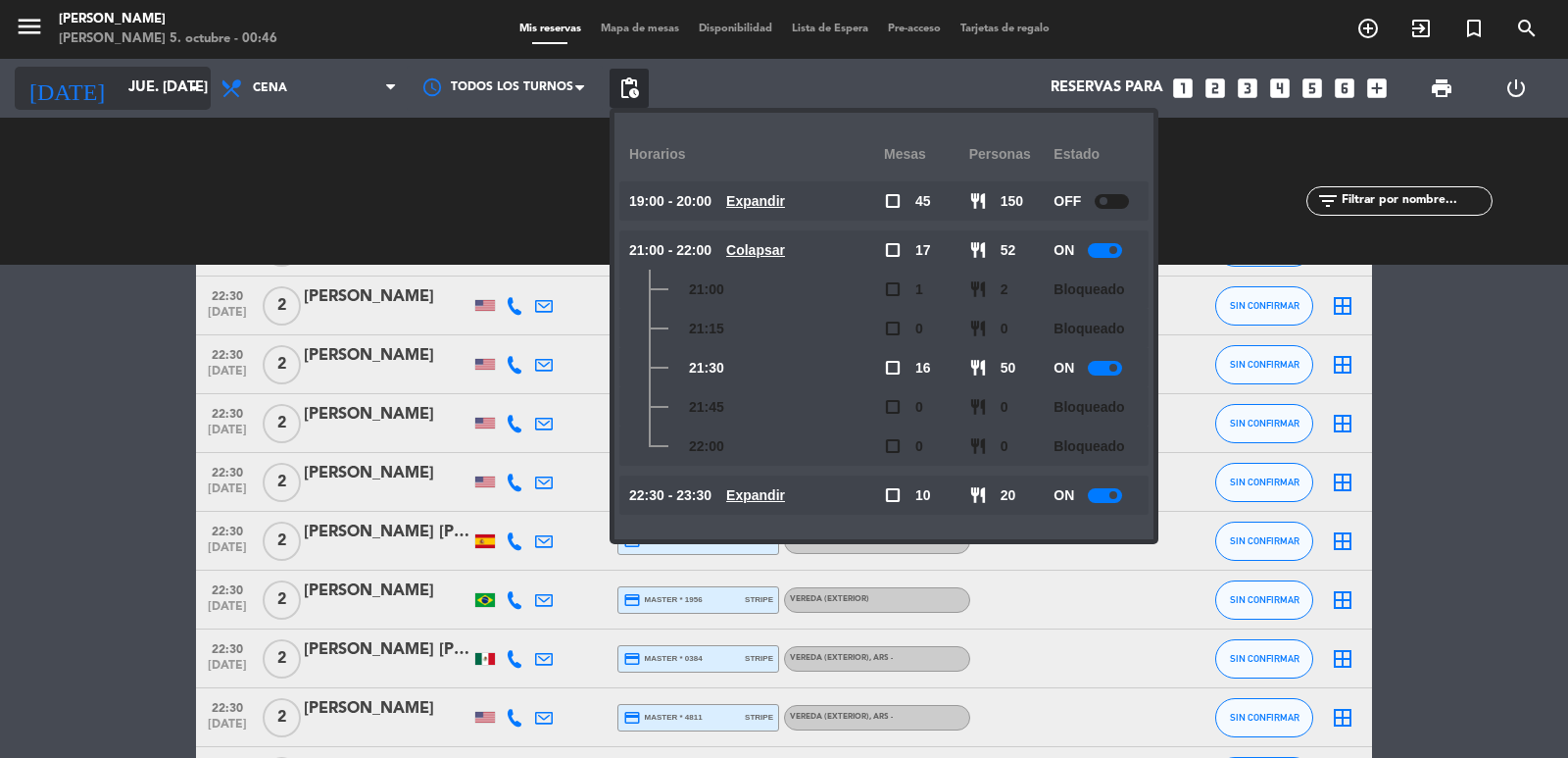
click at [119, 90] on input "jue. [DATE]" at bounding box center [213, 88] width 189 height 37
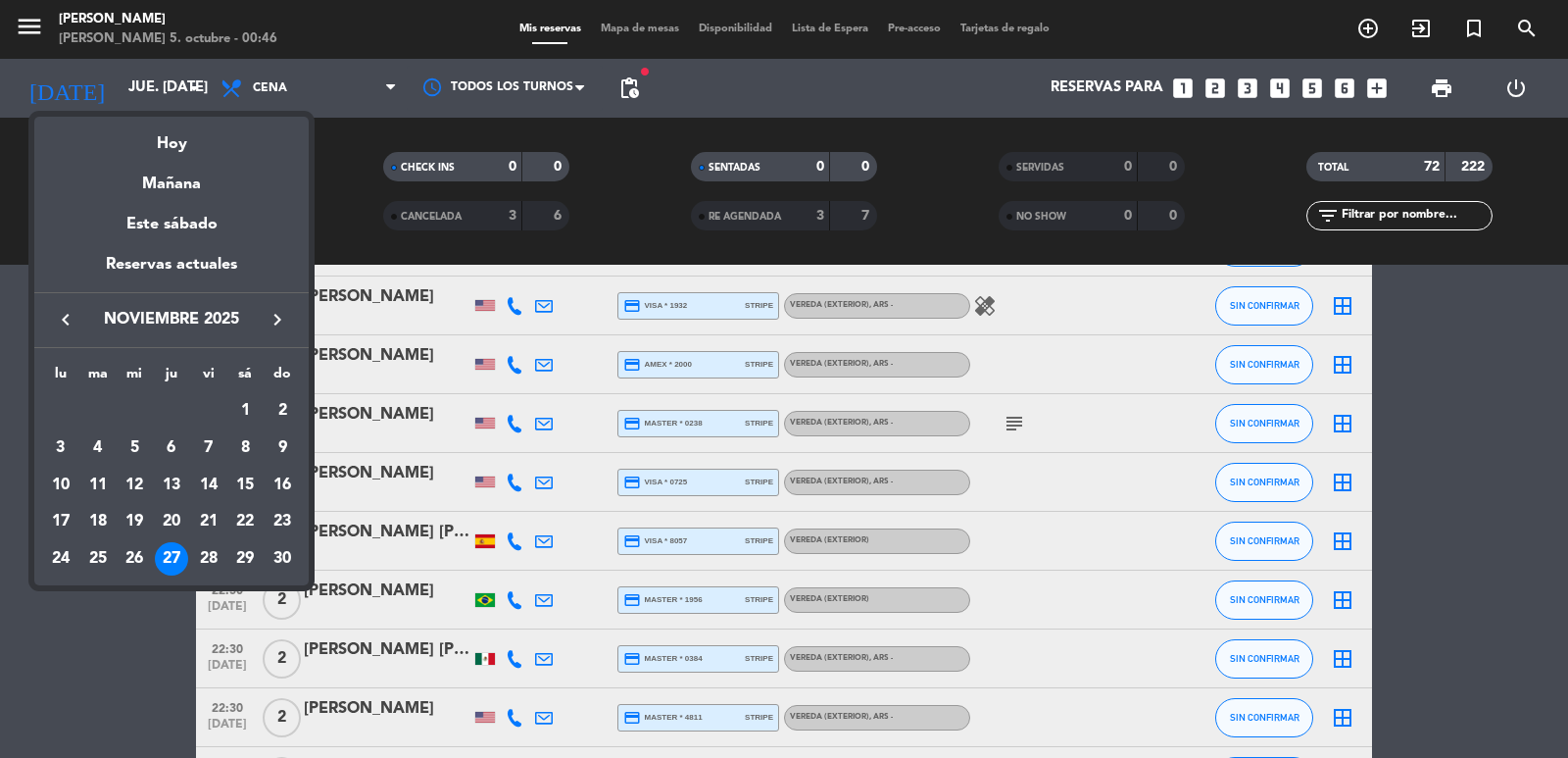
click at [61, 322] on icon "keyboard_arrow_left" at bounding box center [66, 320] width 24 height 24
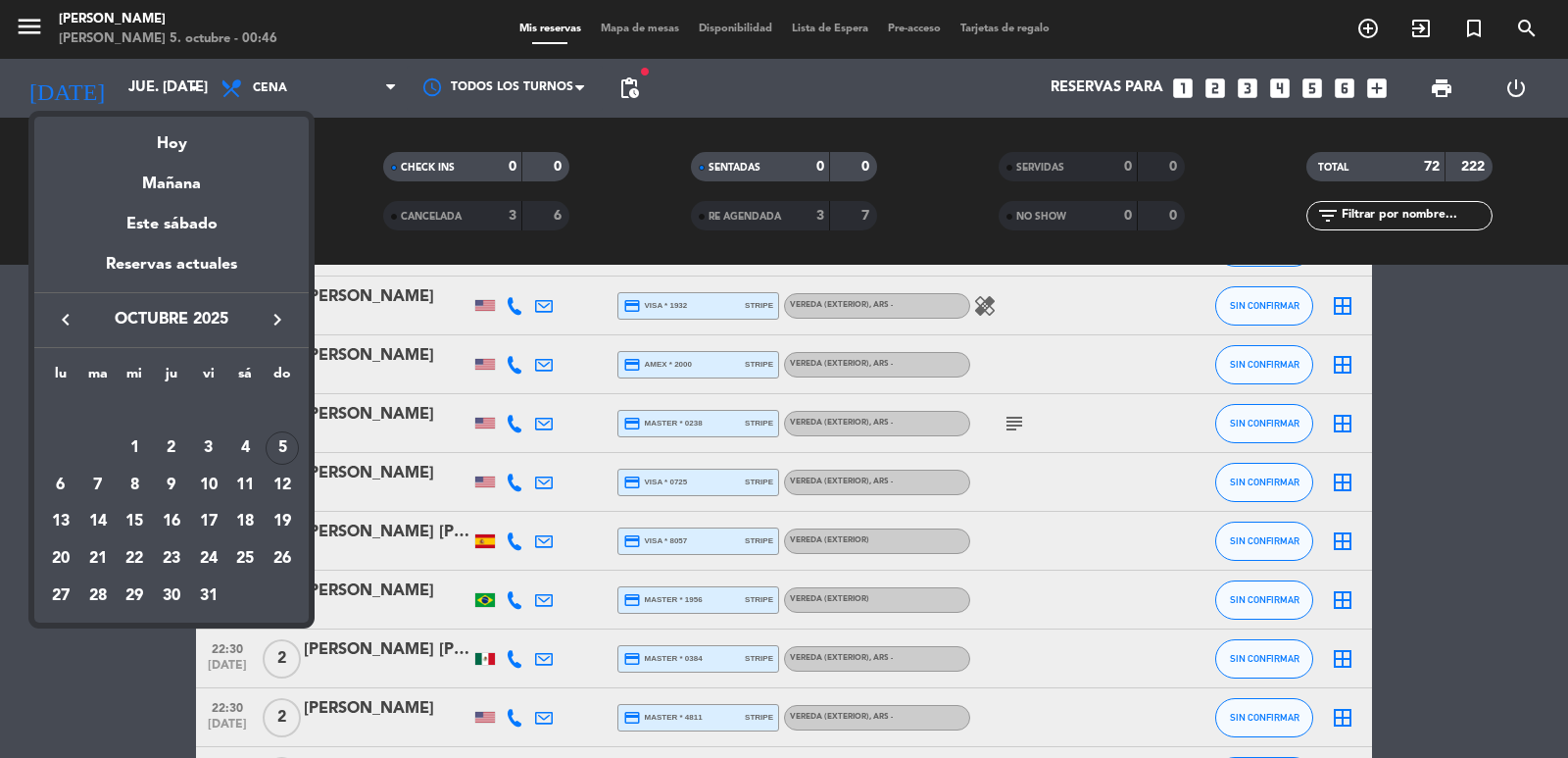
click at [52, 551] on div "20" at bounding box center [60, 558] width 33 height 33
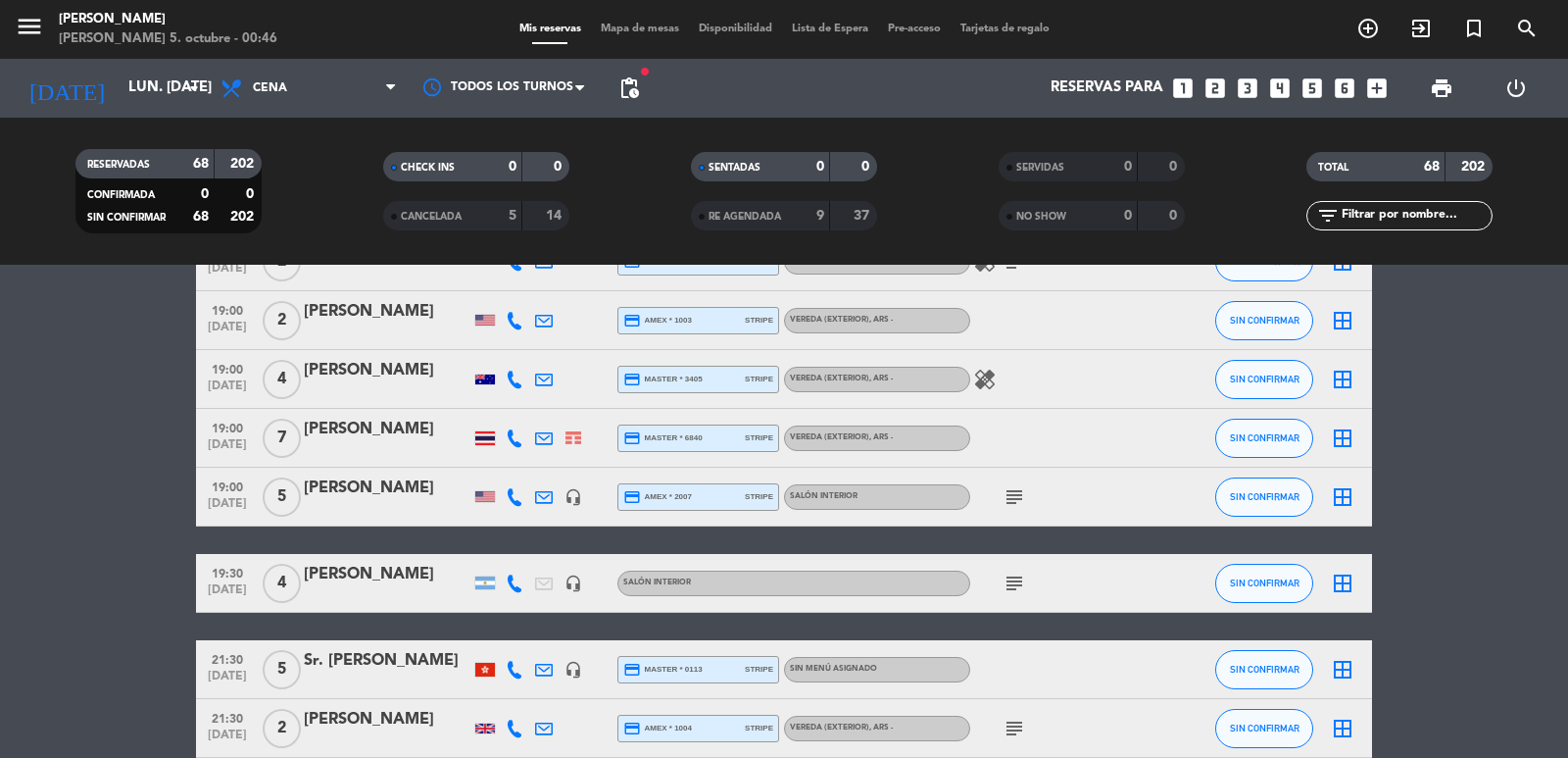
scroll to position [1621, 0]
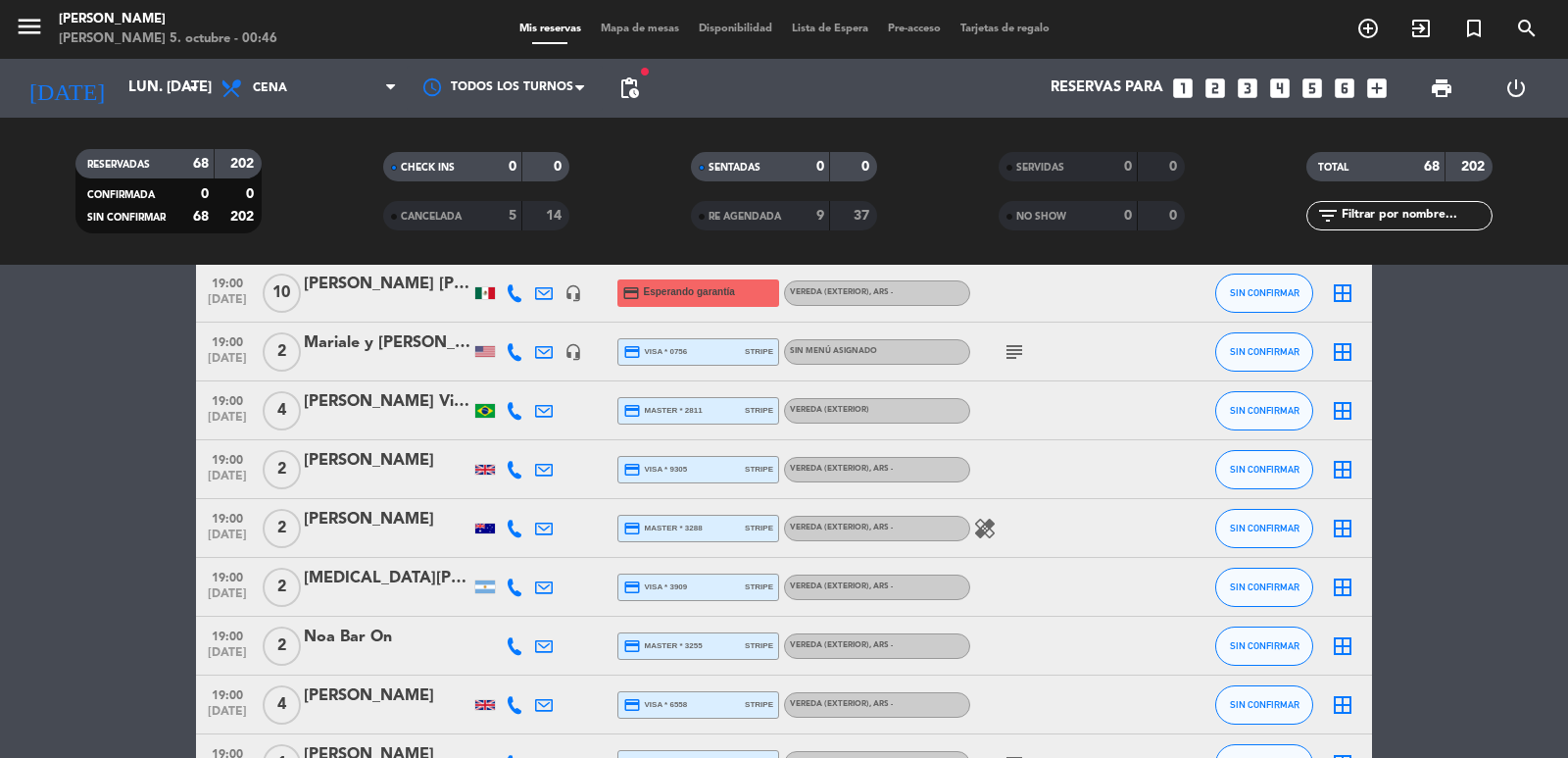
click at [641, 96] on span "pending_actions" at bounding box center [630, 89] width 24 height 24
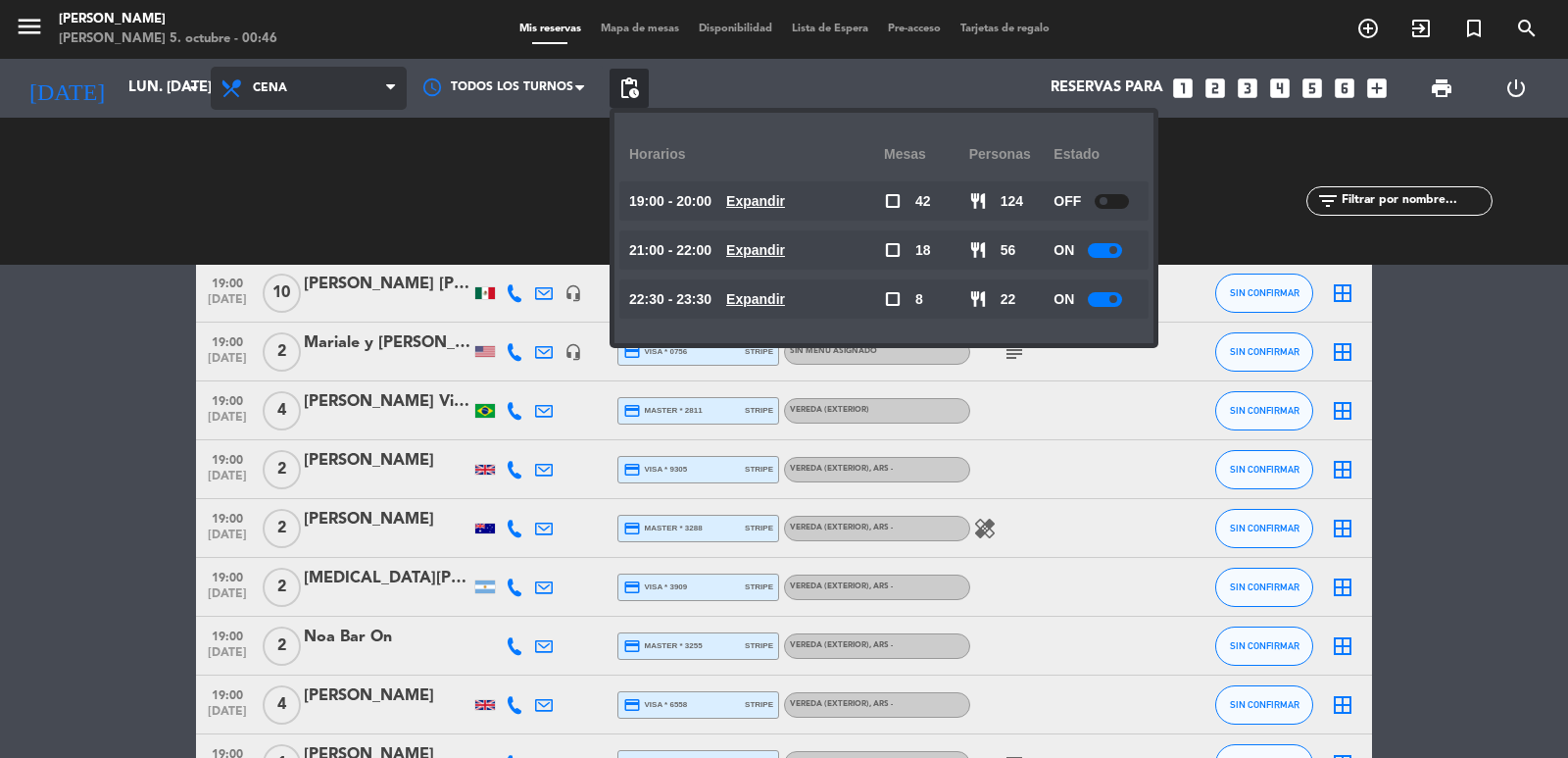
click at [269, 89] on span "Cena" at bounding box center [270, 88] width 34 height 14
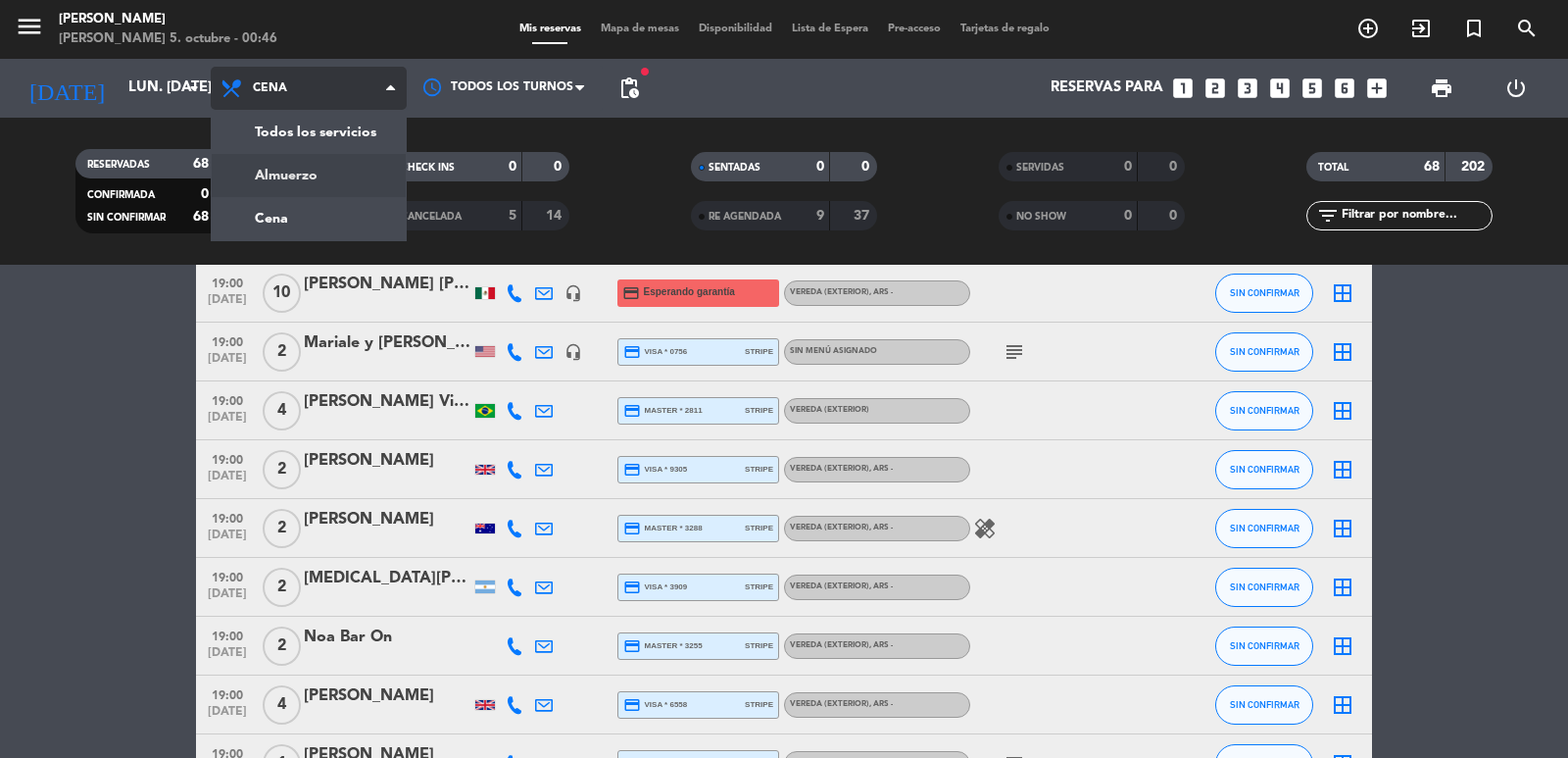
click at [277, 162] on div "menu [PERSON_NAME] 5. octubre - 00:46 Mis reservas Mapa de mesas Disponibilidad…" at bounding box center [784, 132] width 1568 height 265
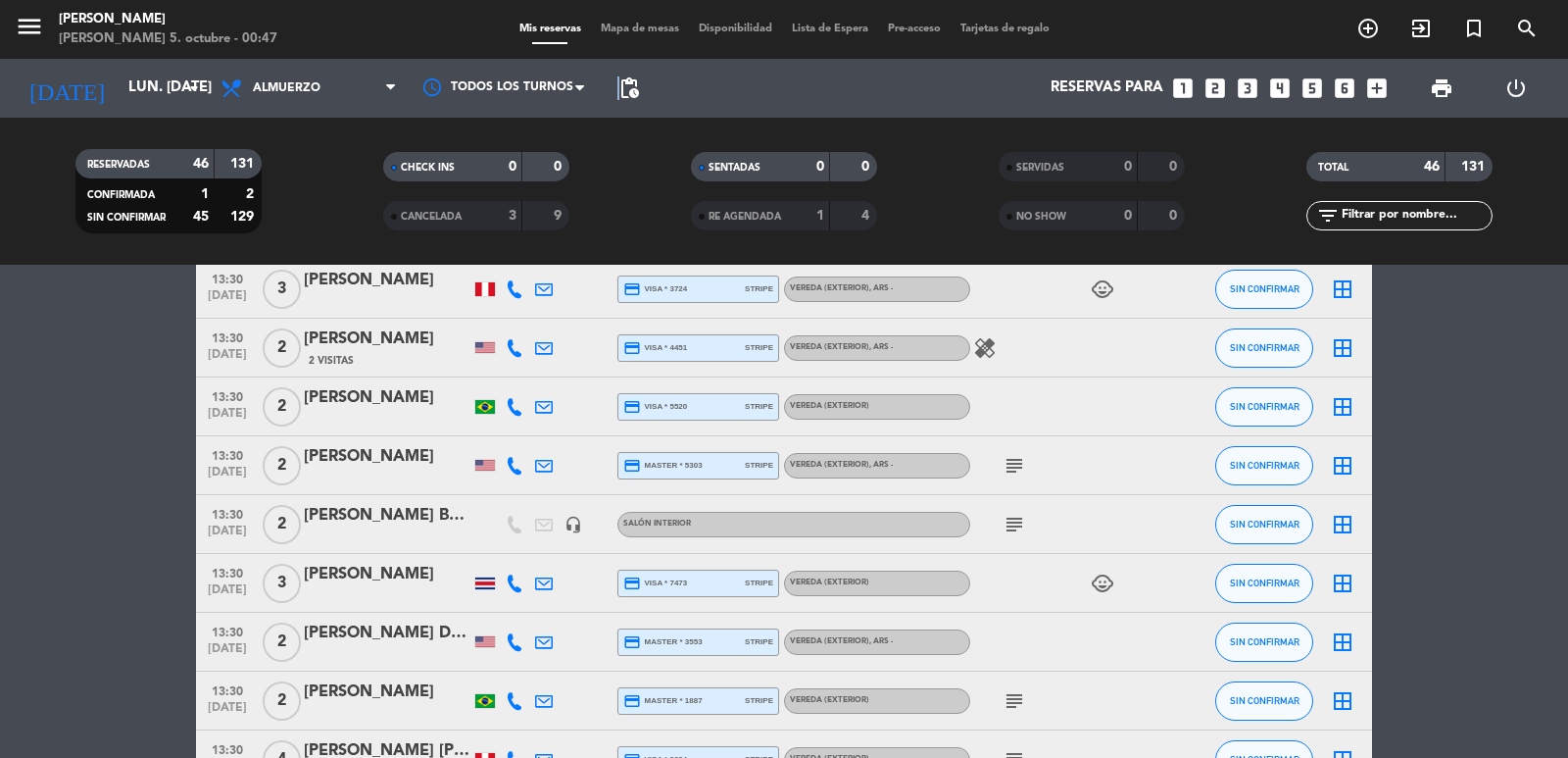
click at [619, 76] on span "pending_actions" at bounding box center [629, 88] width 39 height 39
click at [635, 85] on span "pending_actions" at bounding box center [630, 89] width 24 height 24
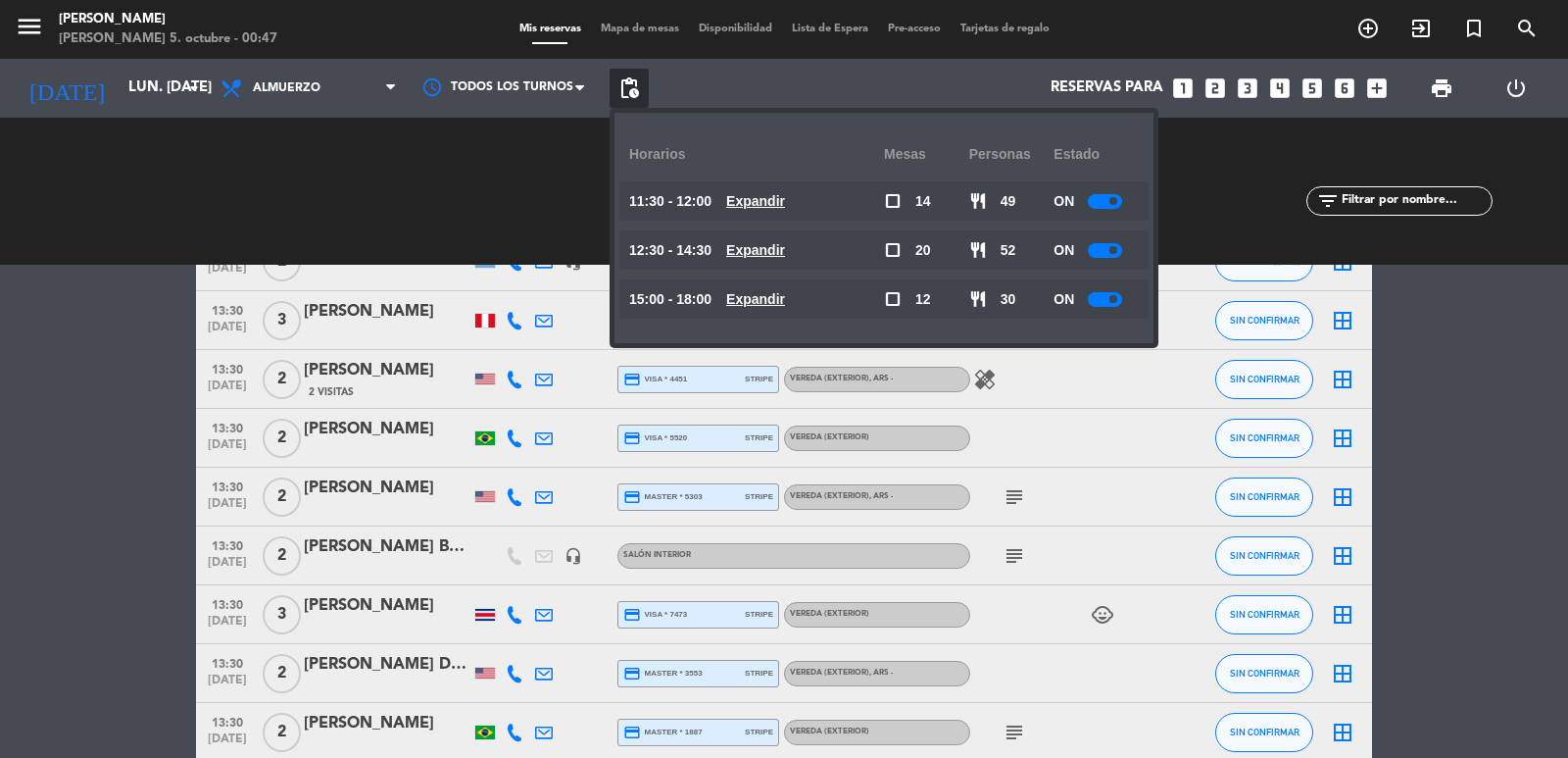
scroll to position [1766, 0]
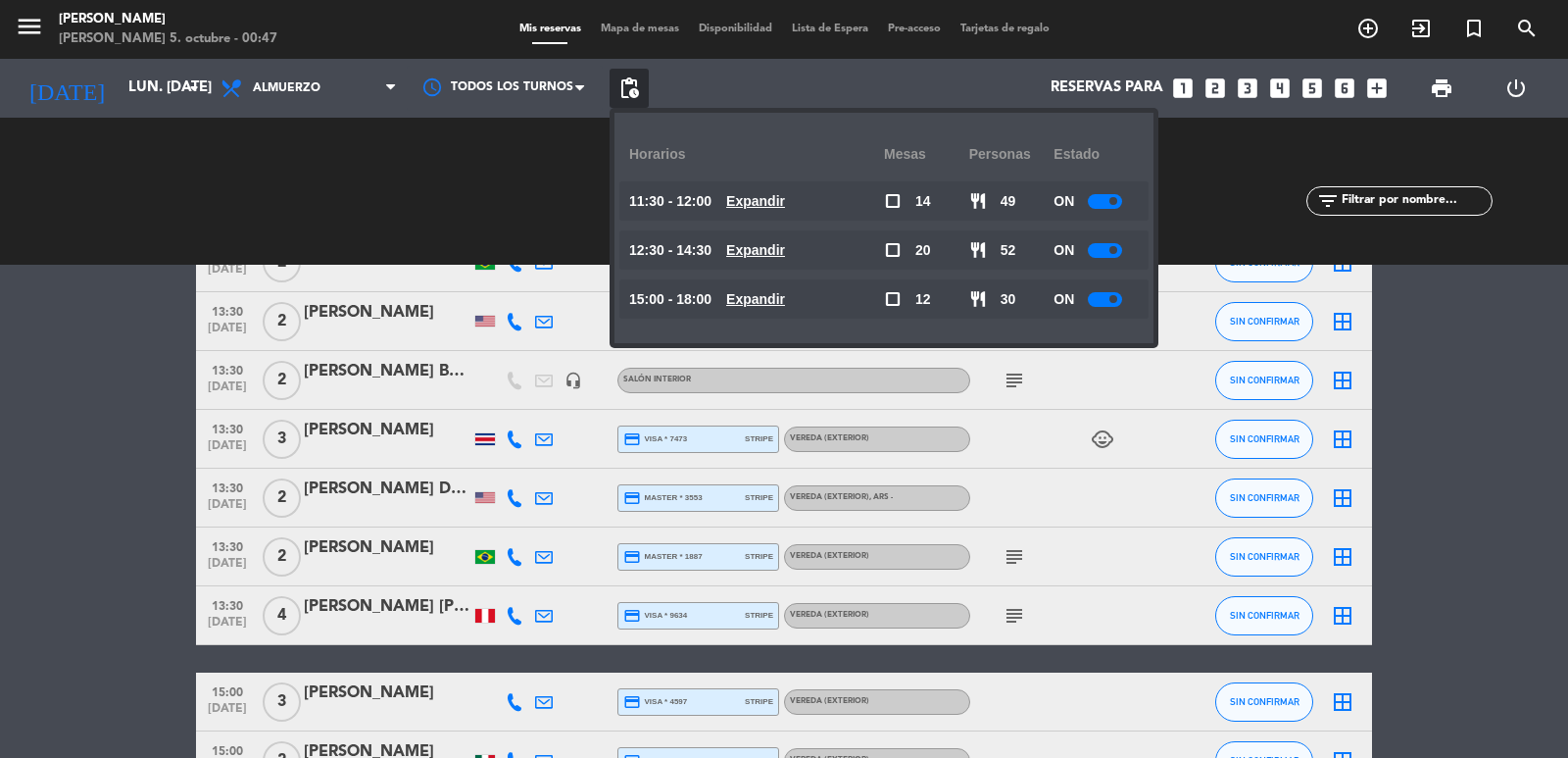
click at [785, 204] on u "Expandir" at bounding box center [756, 201] width 59 height 16
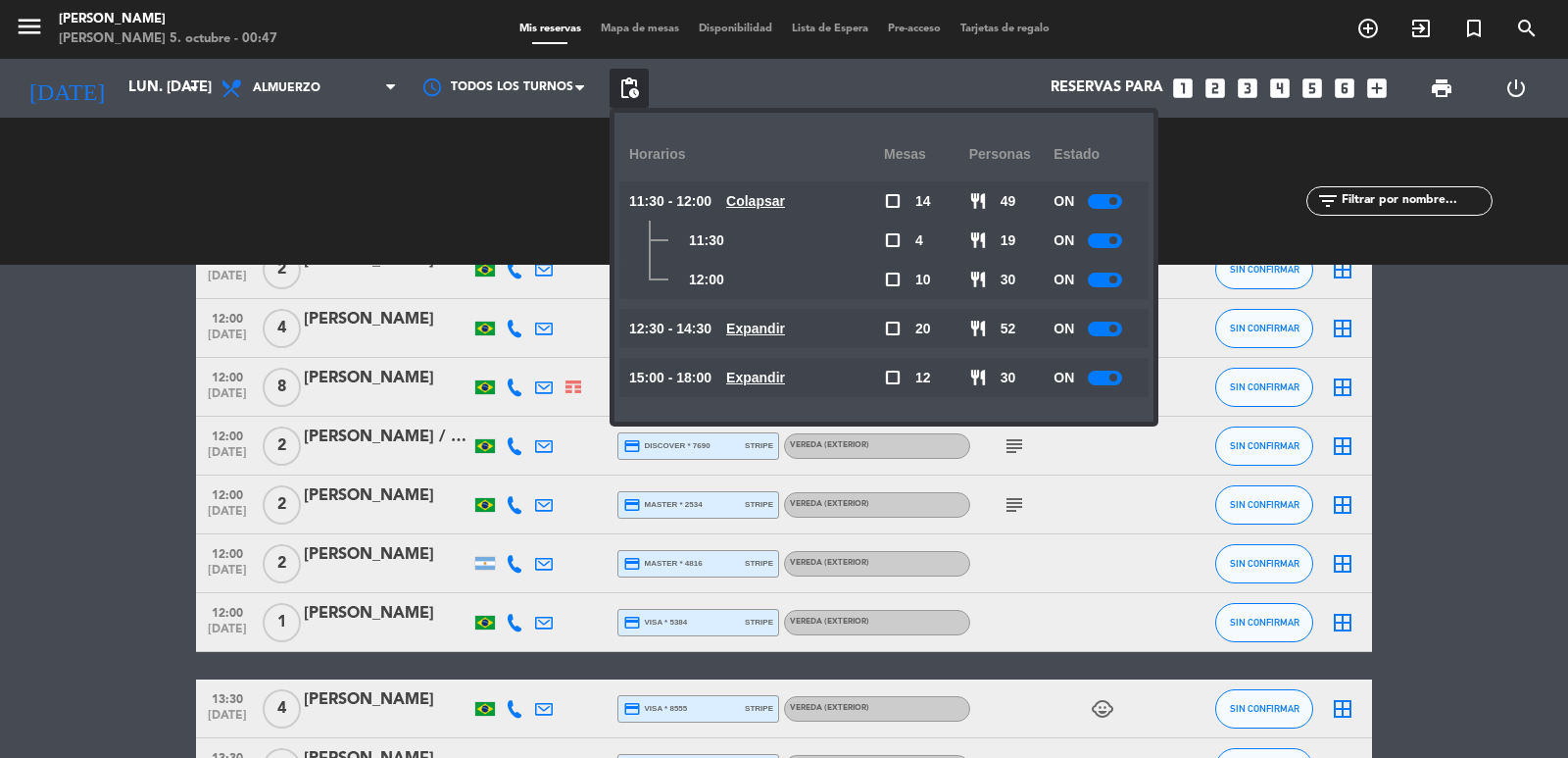
scroll to position [785, 0]
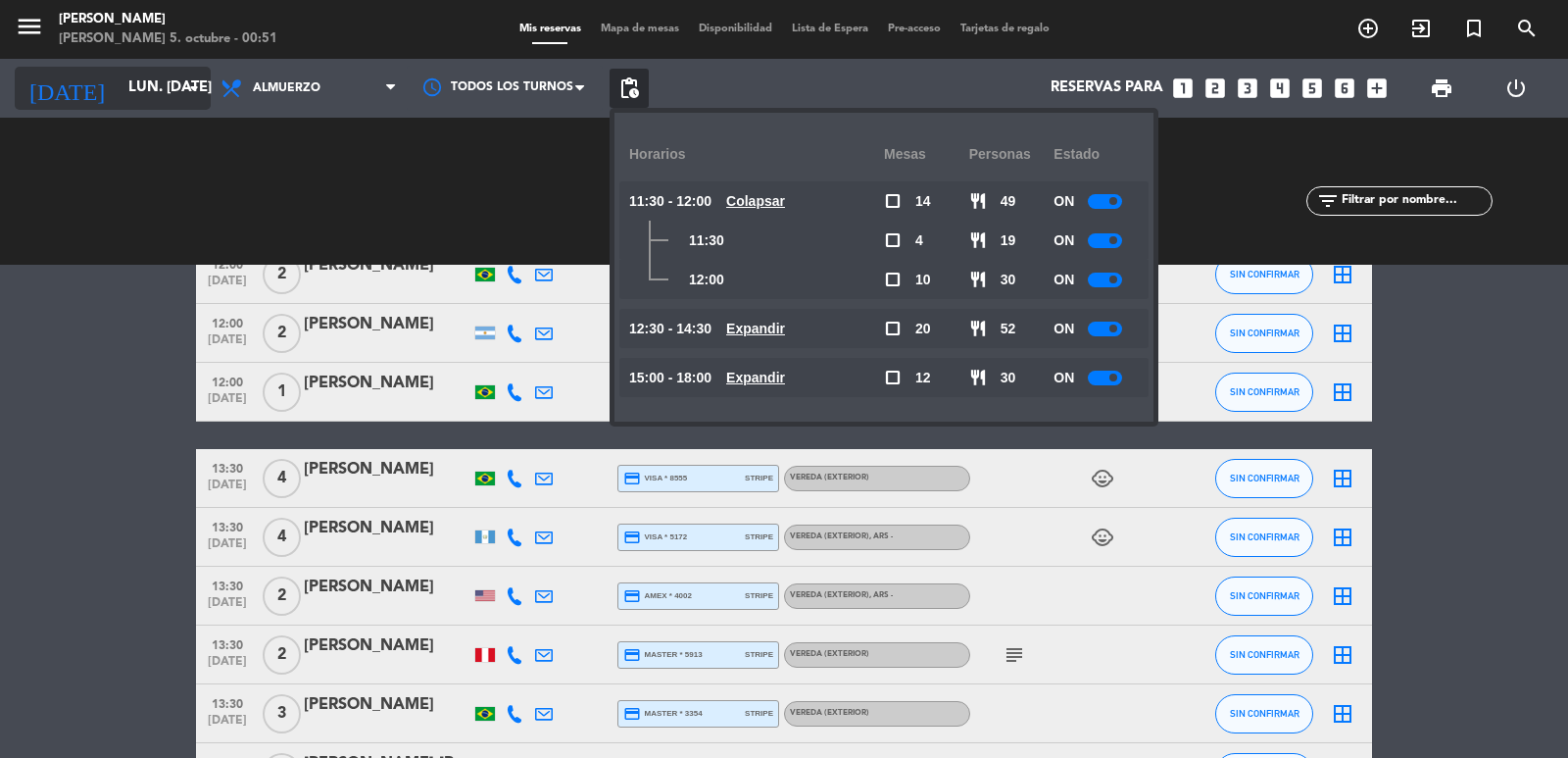
click at [119, 84] on input "lun. [DATE]" at bounding box center [213, 88] width 189 height 37
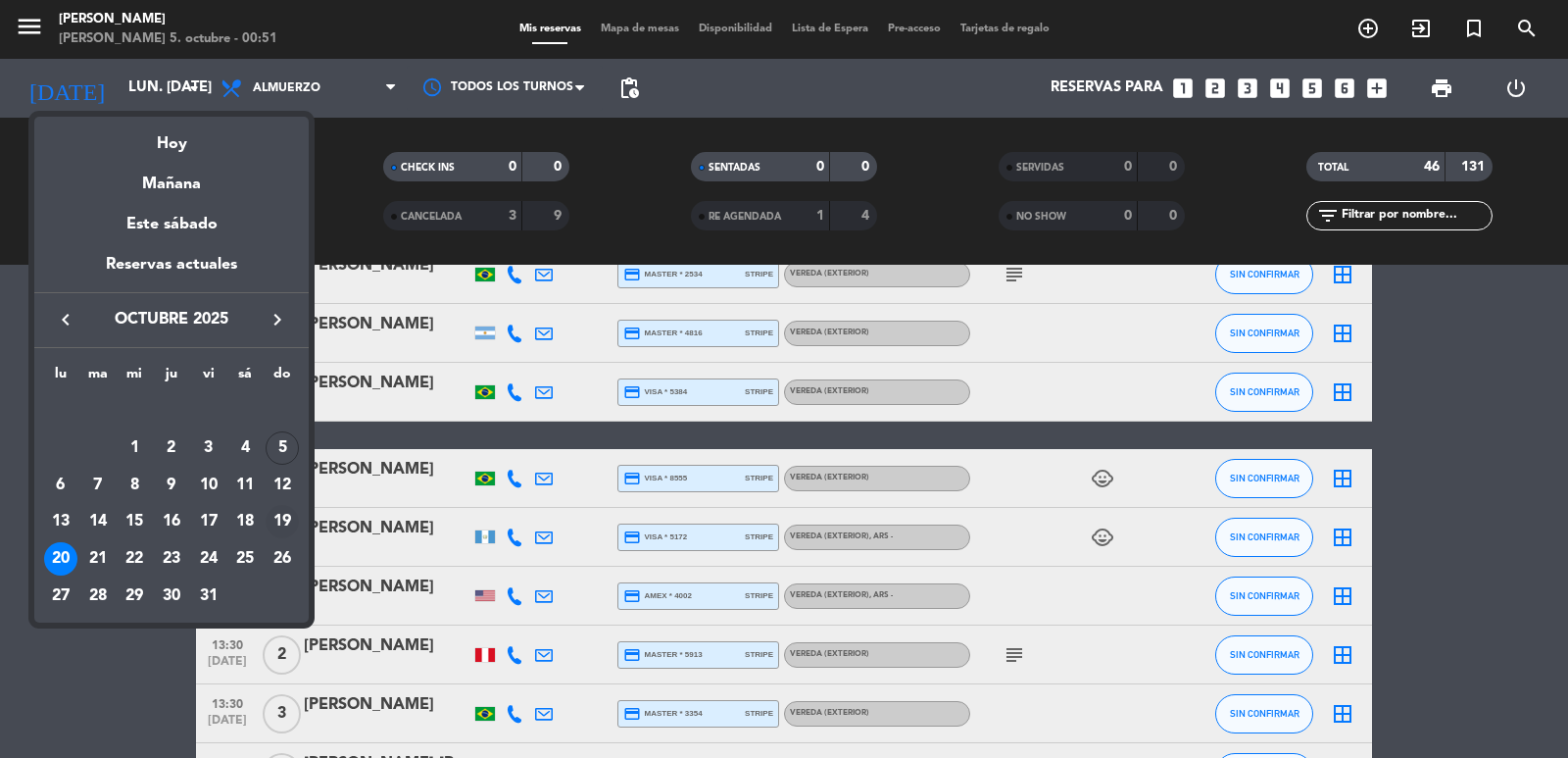
click at [285, 518] on div "19" at bounding box center [282, 521] width 33 height 33
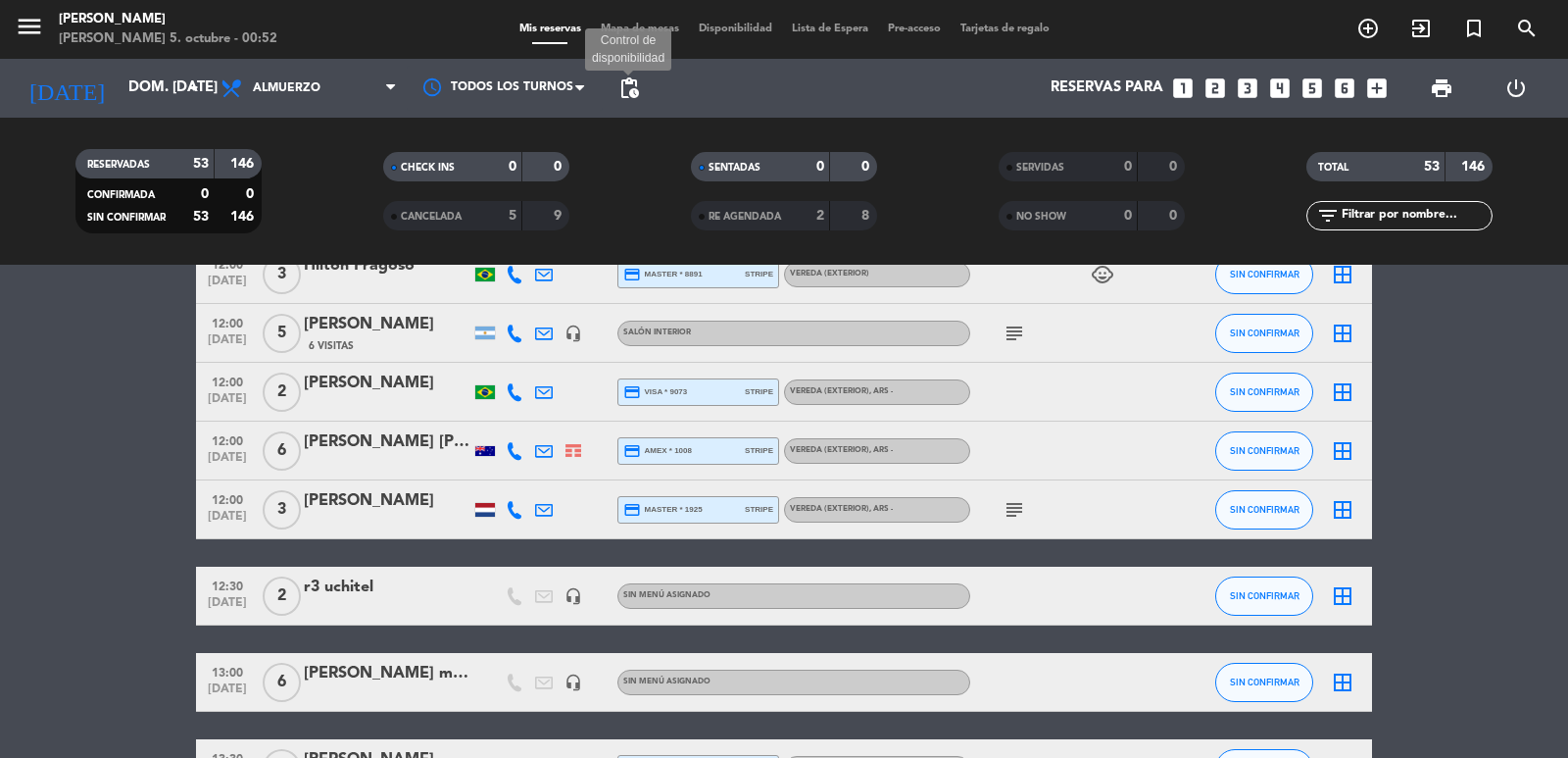
click at [629, 84] on span "pending_actions" at bounding box center [630, 89] width 24 height 24
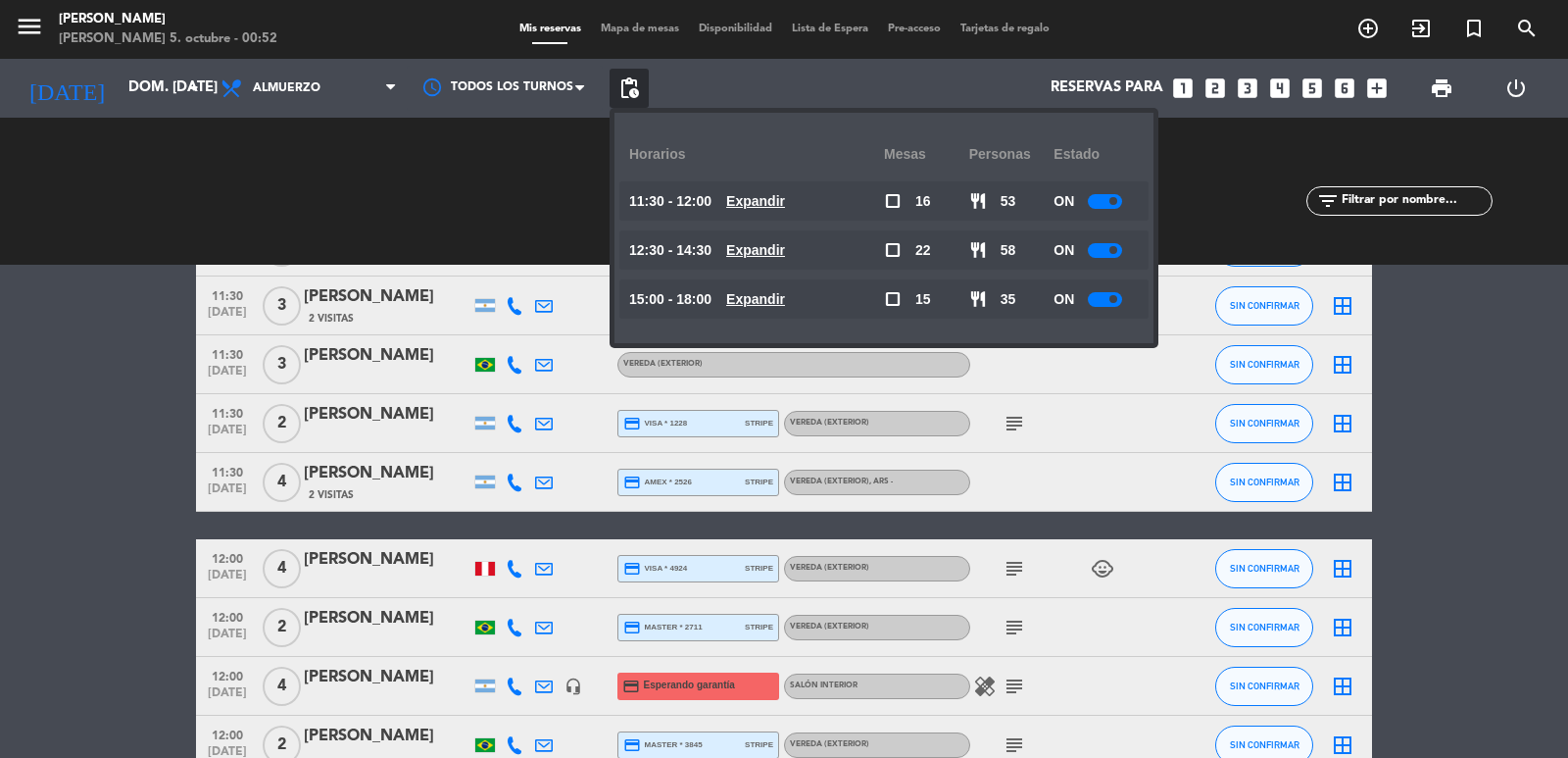
scroll to position [0, 0]
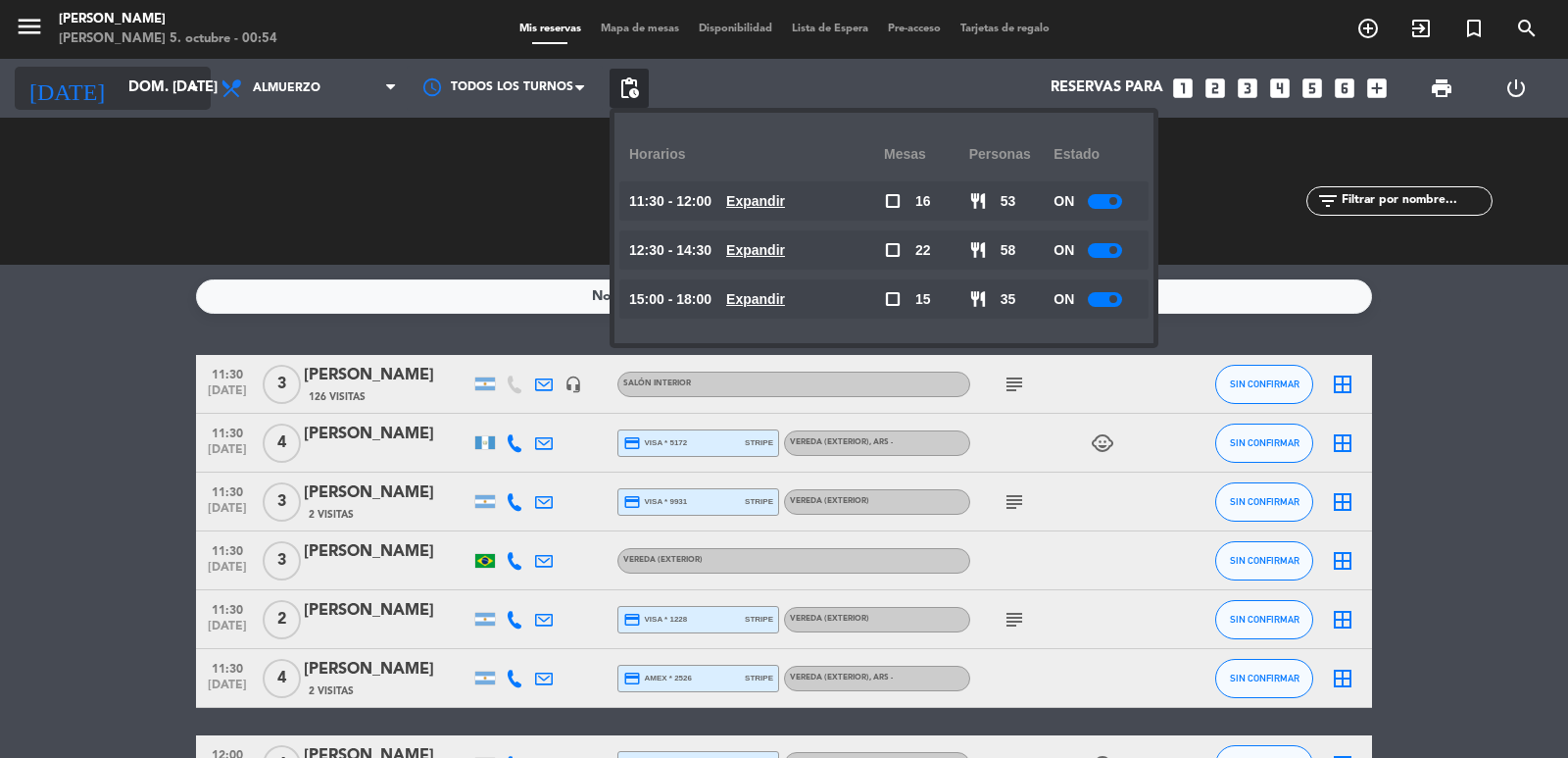
click at [171, 96] on input "dom. [DATE]" at bounding box center [213, 88] width 189 height 37
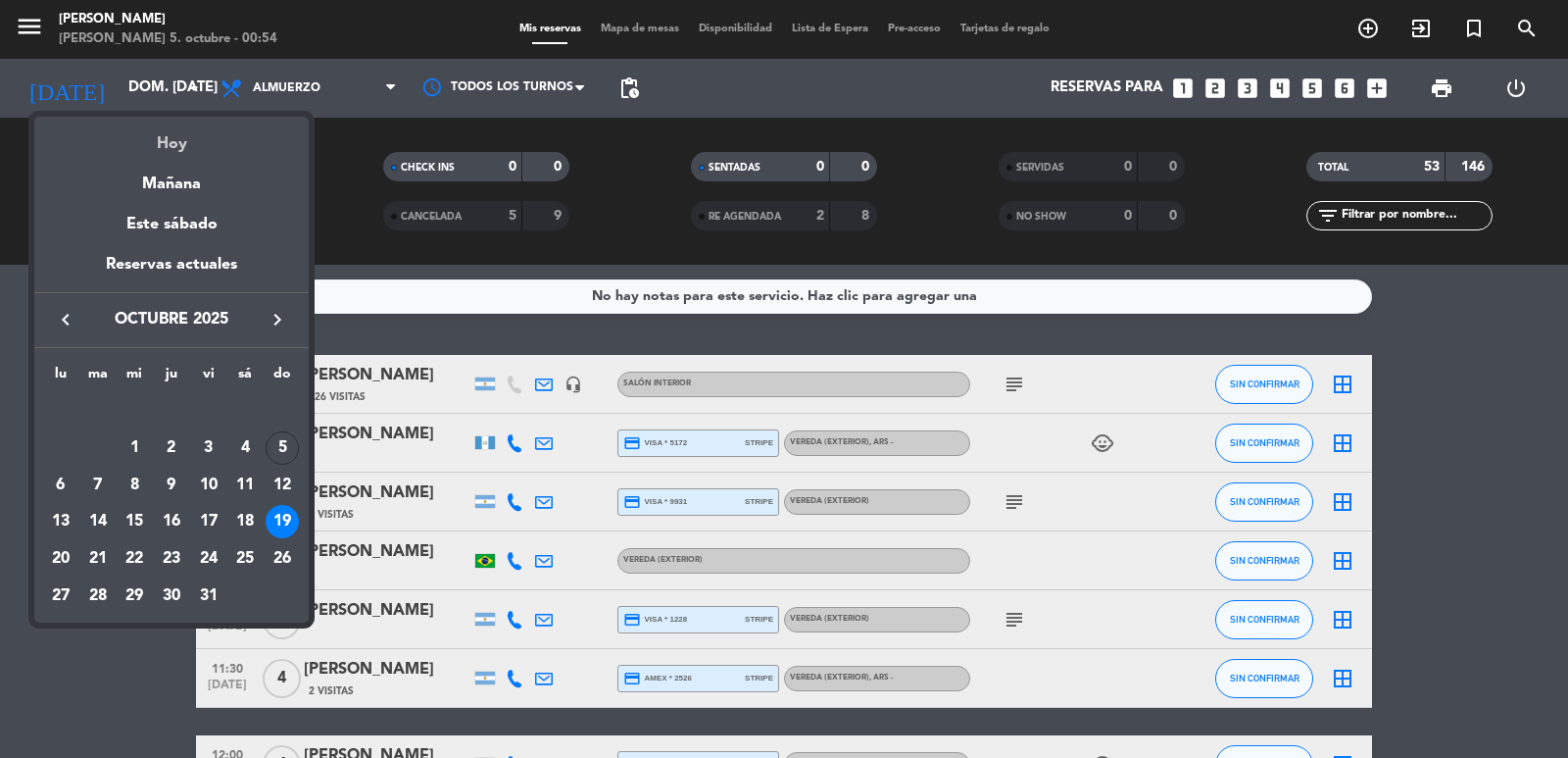
click at [188, 151] on div "Hoy" at bounding box center [171, 137] width 275 height 40
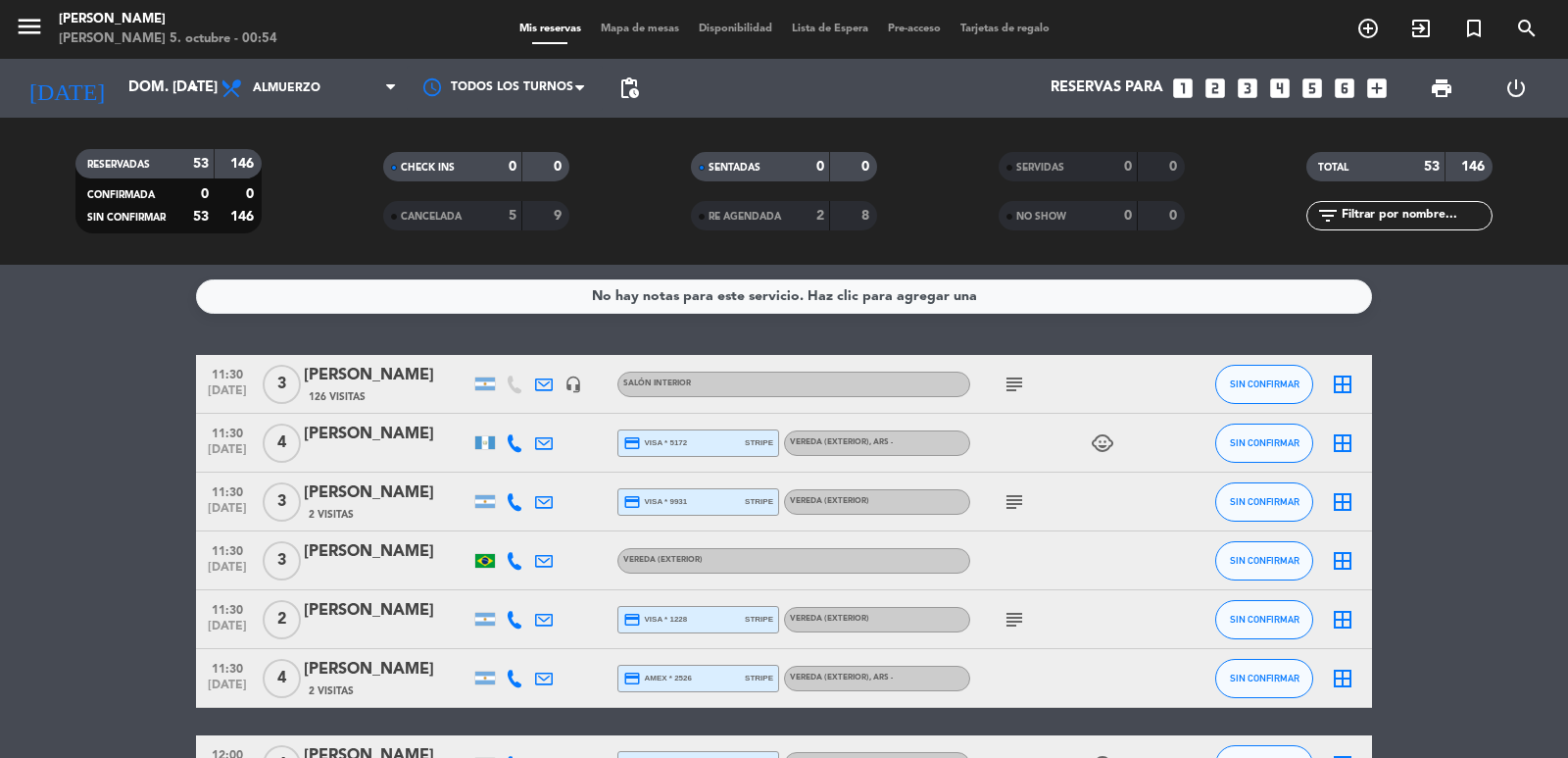
type input "dom. [DATE]"
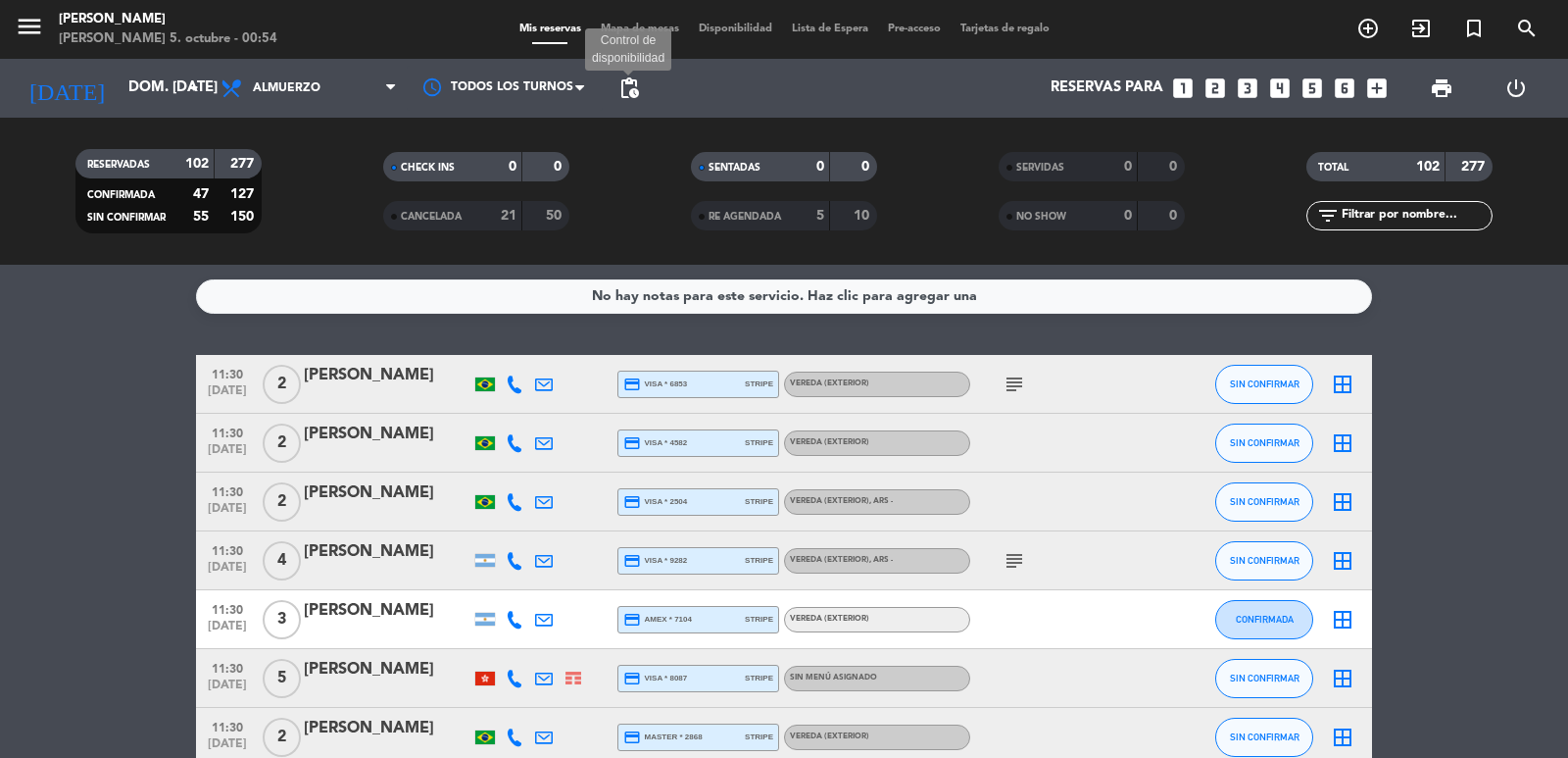
click at [633, 86] on span "pending_actions" at bounding box center [630, 89] width 24 height 24
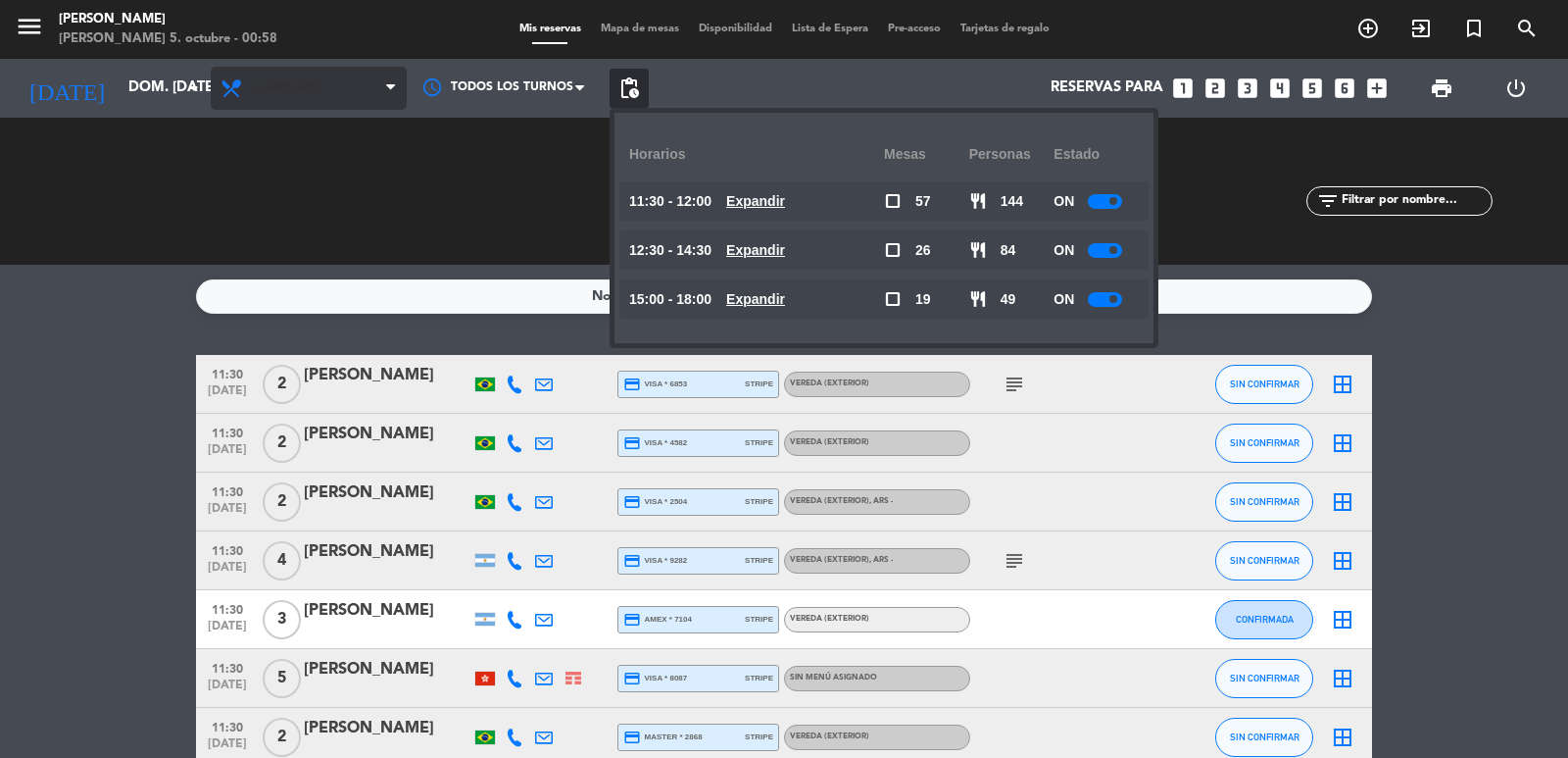
click at [305, 81] on span "Almuerzo" at bounding box center [309, 88] width 196 height 43
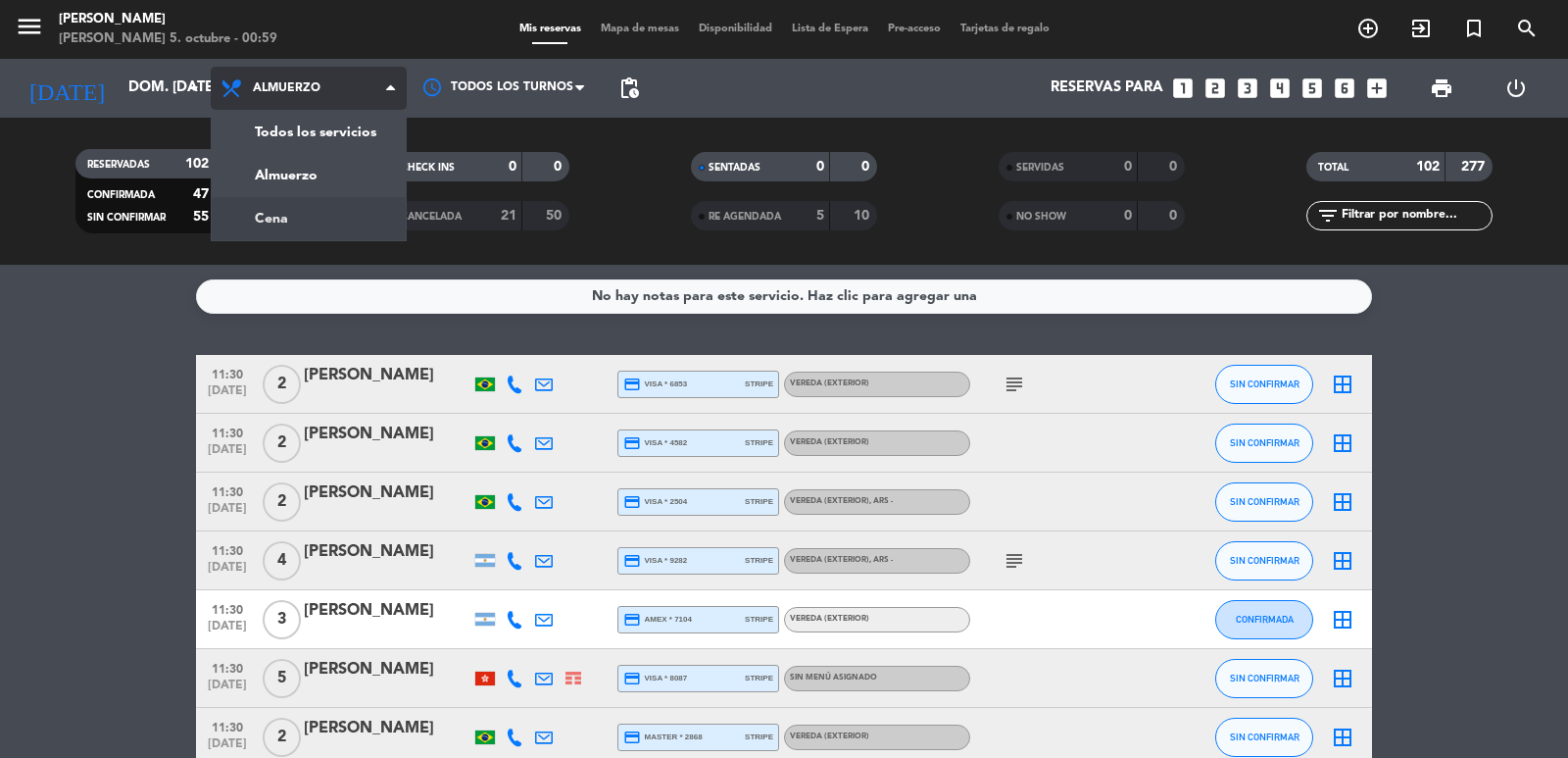
click at [328, 215] on div "menu [PERSON_NAME] 5. octubre - 00:59 Mis reservas Mapa de mesas Disponibilidad…" at bounding box center [784, 132] width 1568 height 265
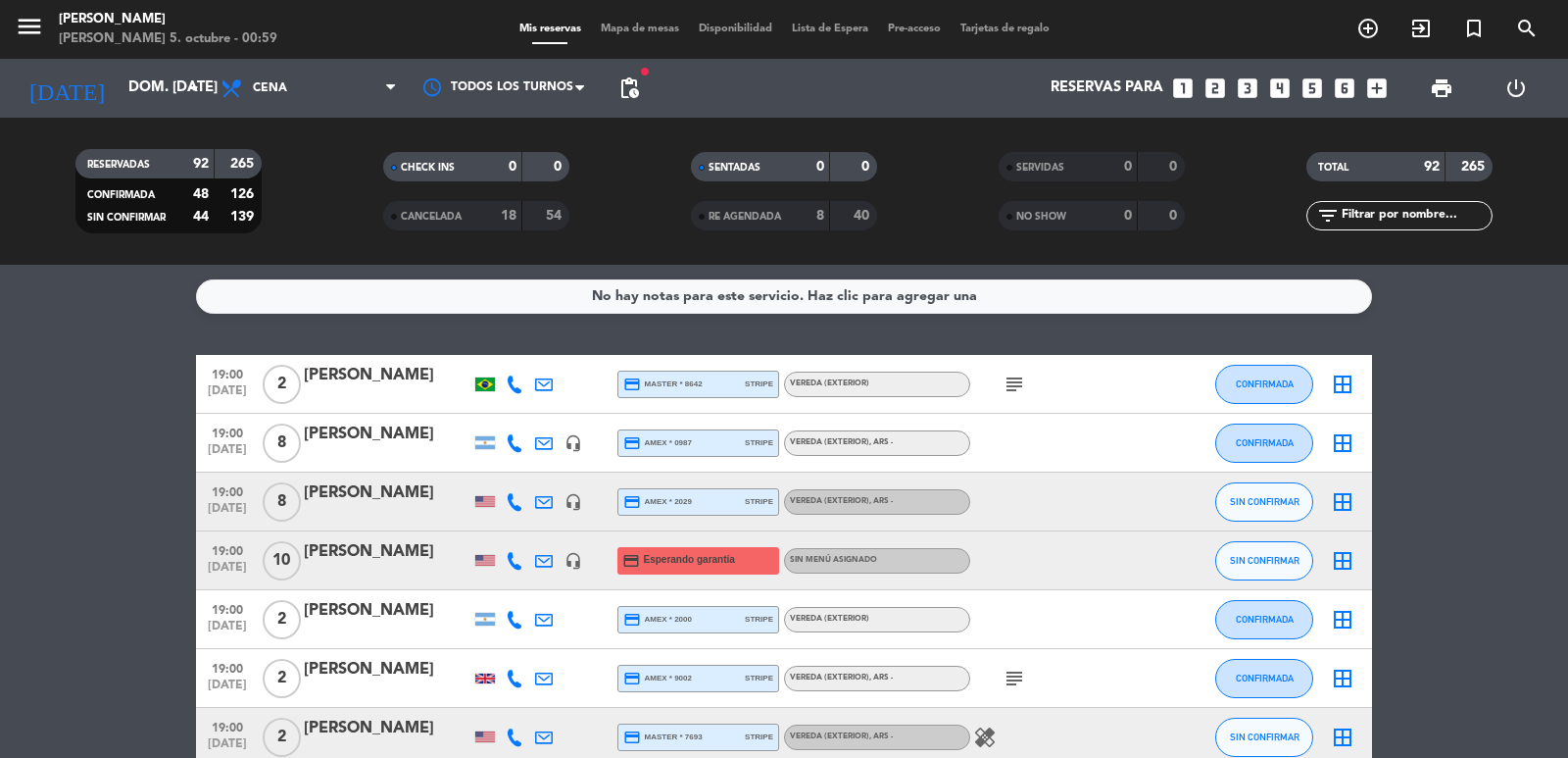
paste input "[PERSON_NAME]"
type input "[PERSON_NAME]"
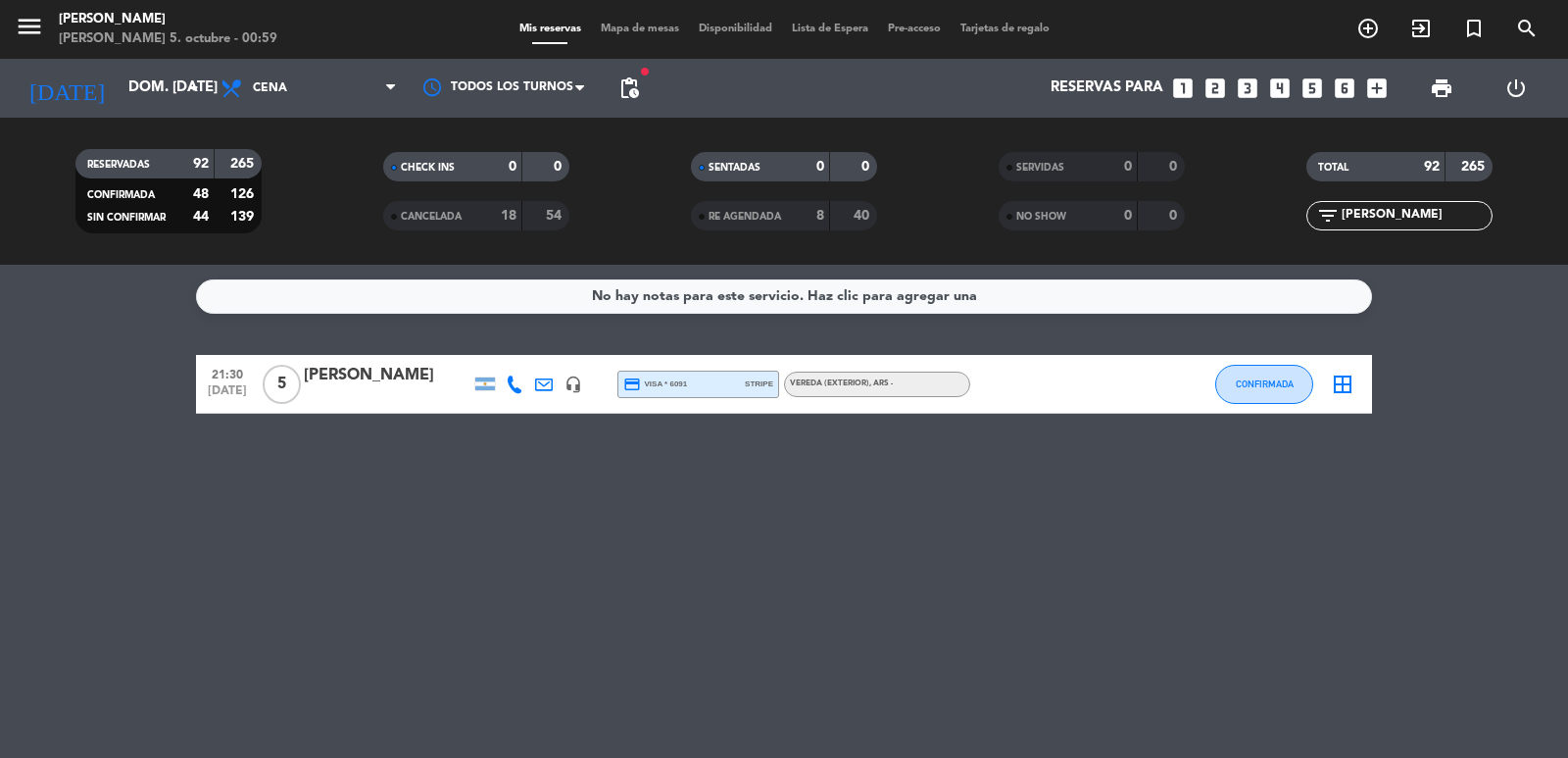
drag, startPoint x: 1455, startPoint y: 213, endPoint x: 1112, endPoint y: 227, distance: 343.3
click at [1112, 227] on div "RESERVADAS 92 265 CONFIRMADA 48 126 SIN CONFIRMAR 44 139 CHECK INS 0 0 CANCELAD…" at bounding box center [784, 191] width 1568 height 108
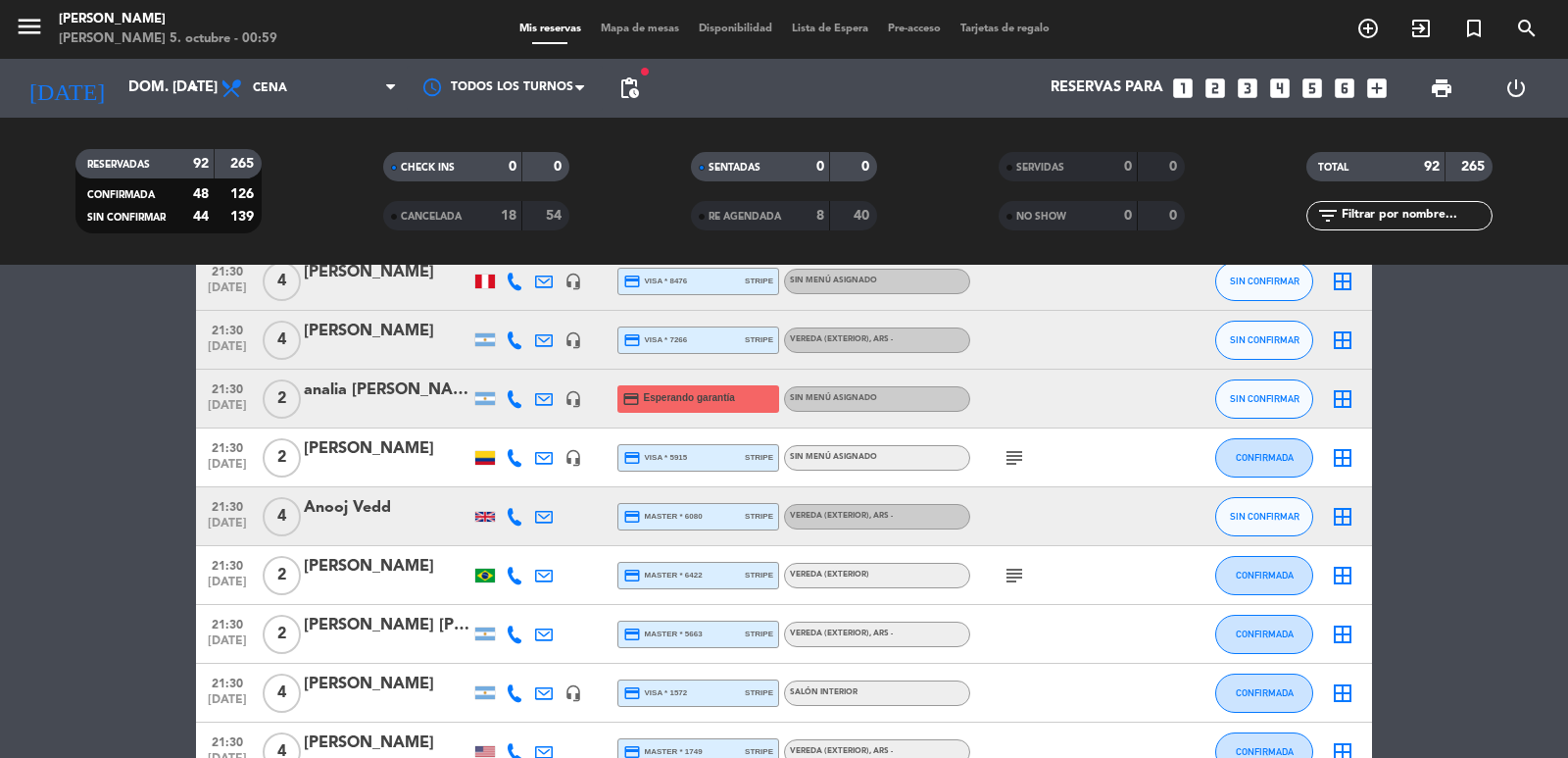
scroll to position [2669, 0]
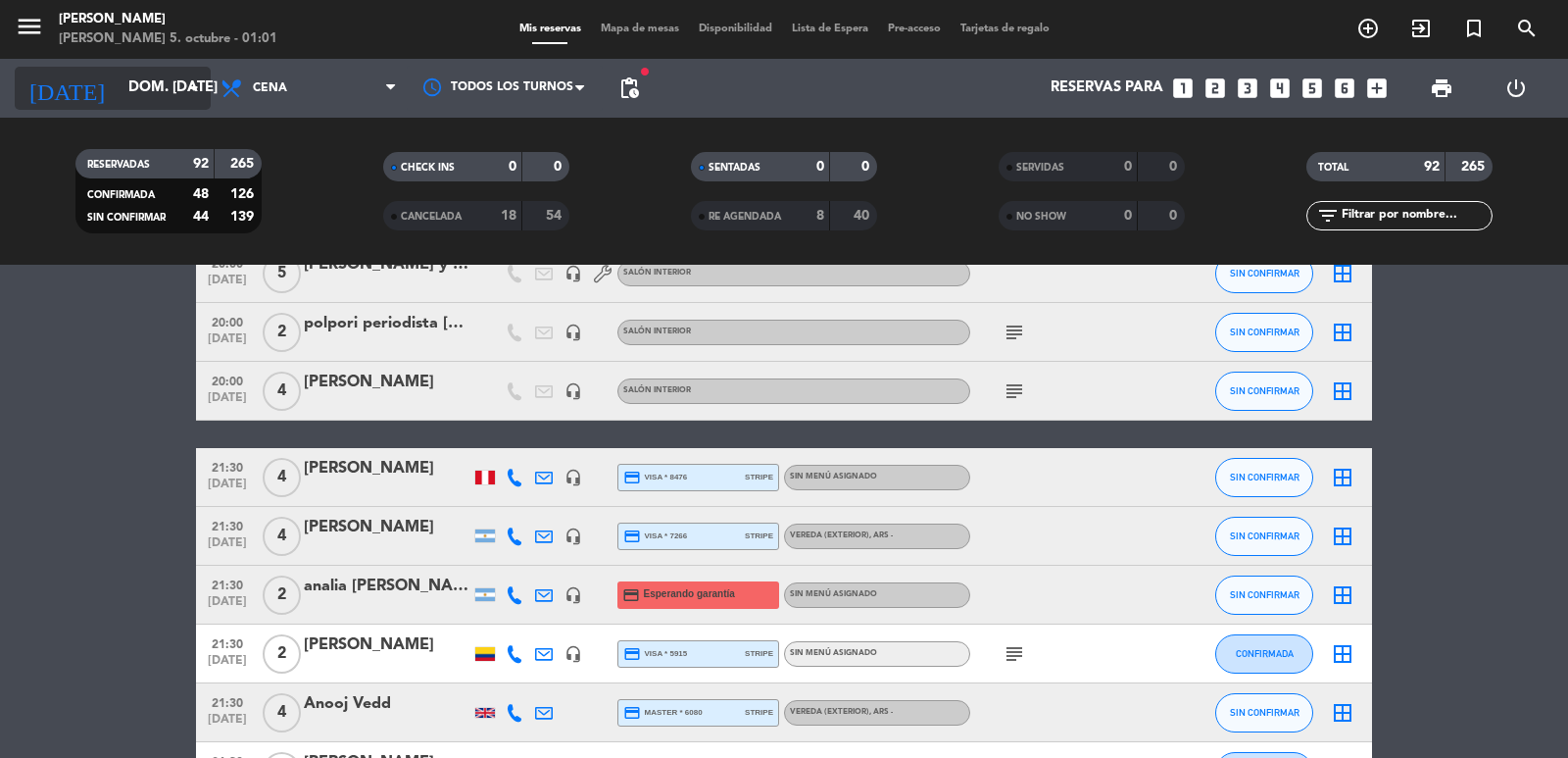
click at [155, 77] on input "dom. [DATE]" at bounding box center [213, 88] width 189 height 37
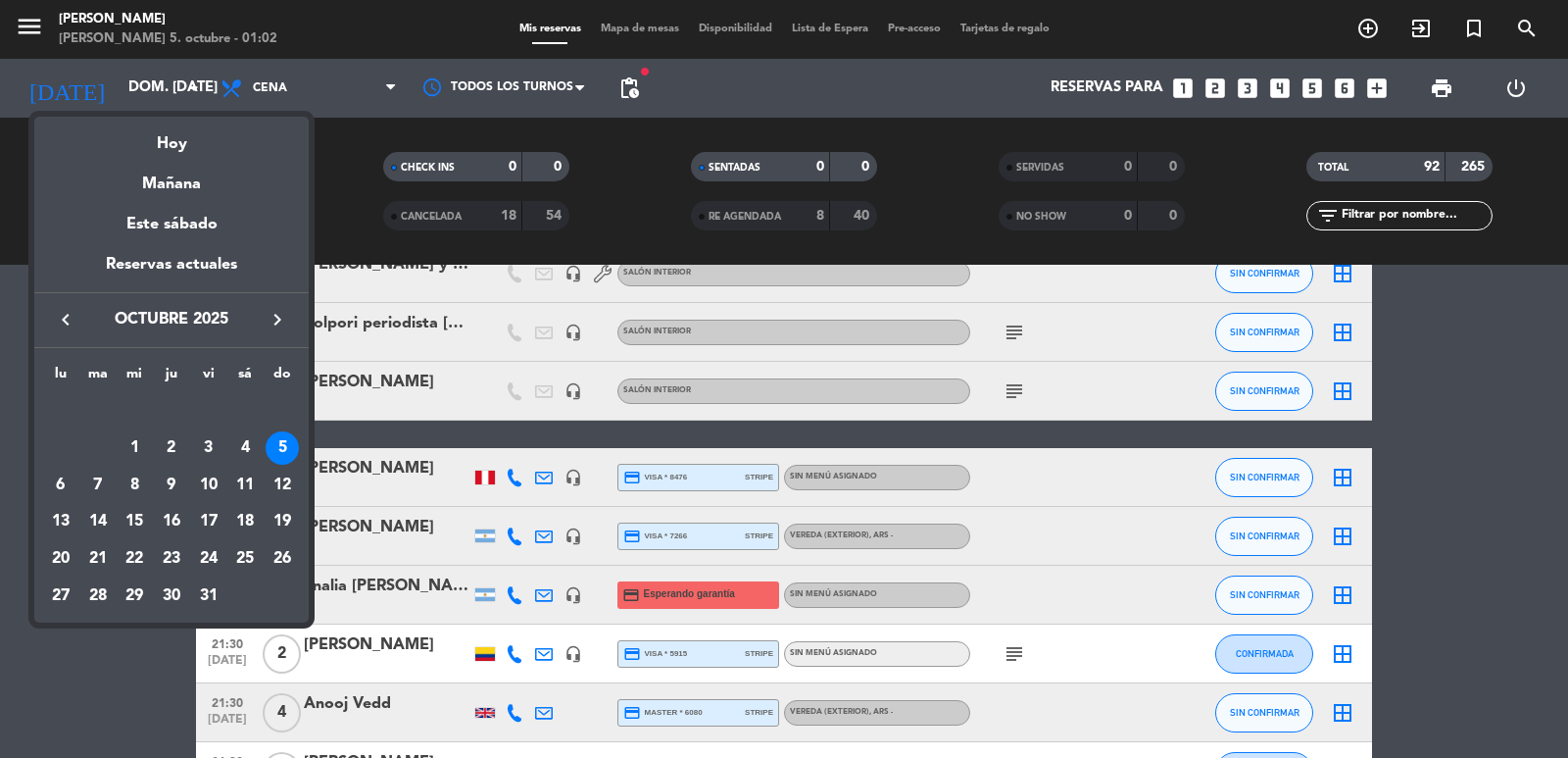
click at [200, 479] on div "10" at bounding box center [208, 485] width 33 height 33
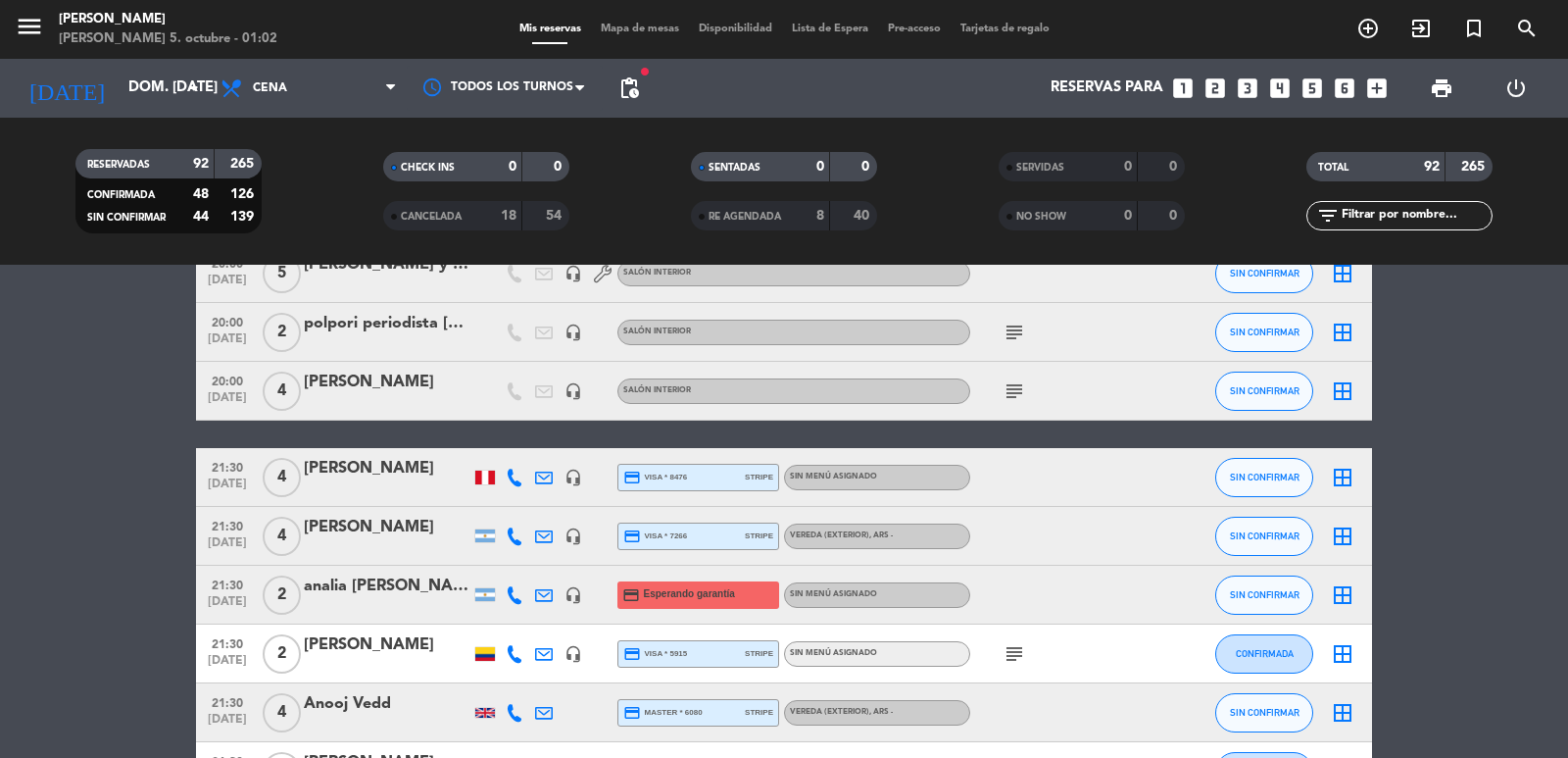
type input "vie. [DATE]"
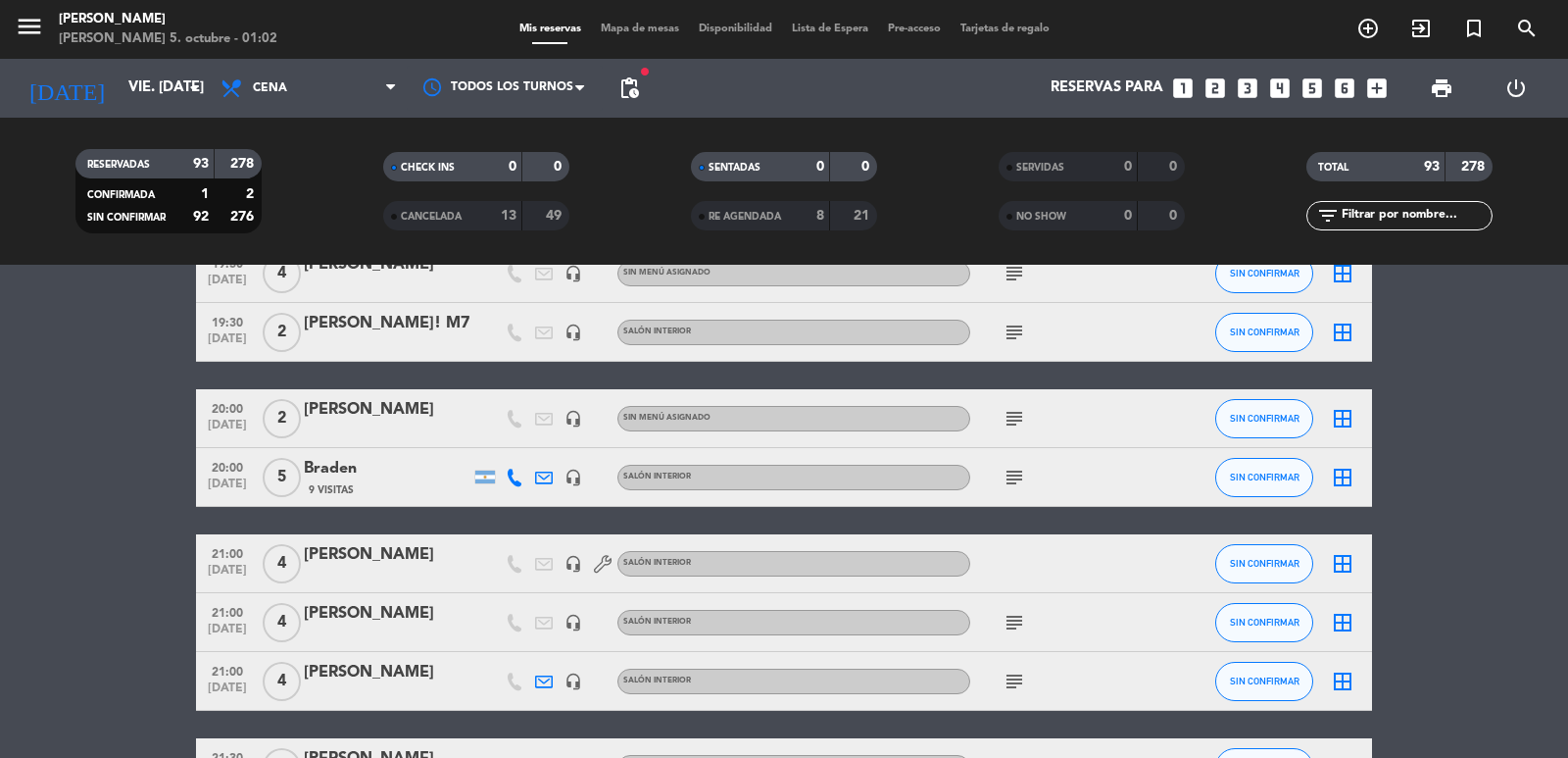
paste input "[PERSON_NAME]"
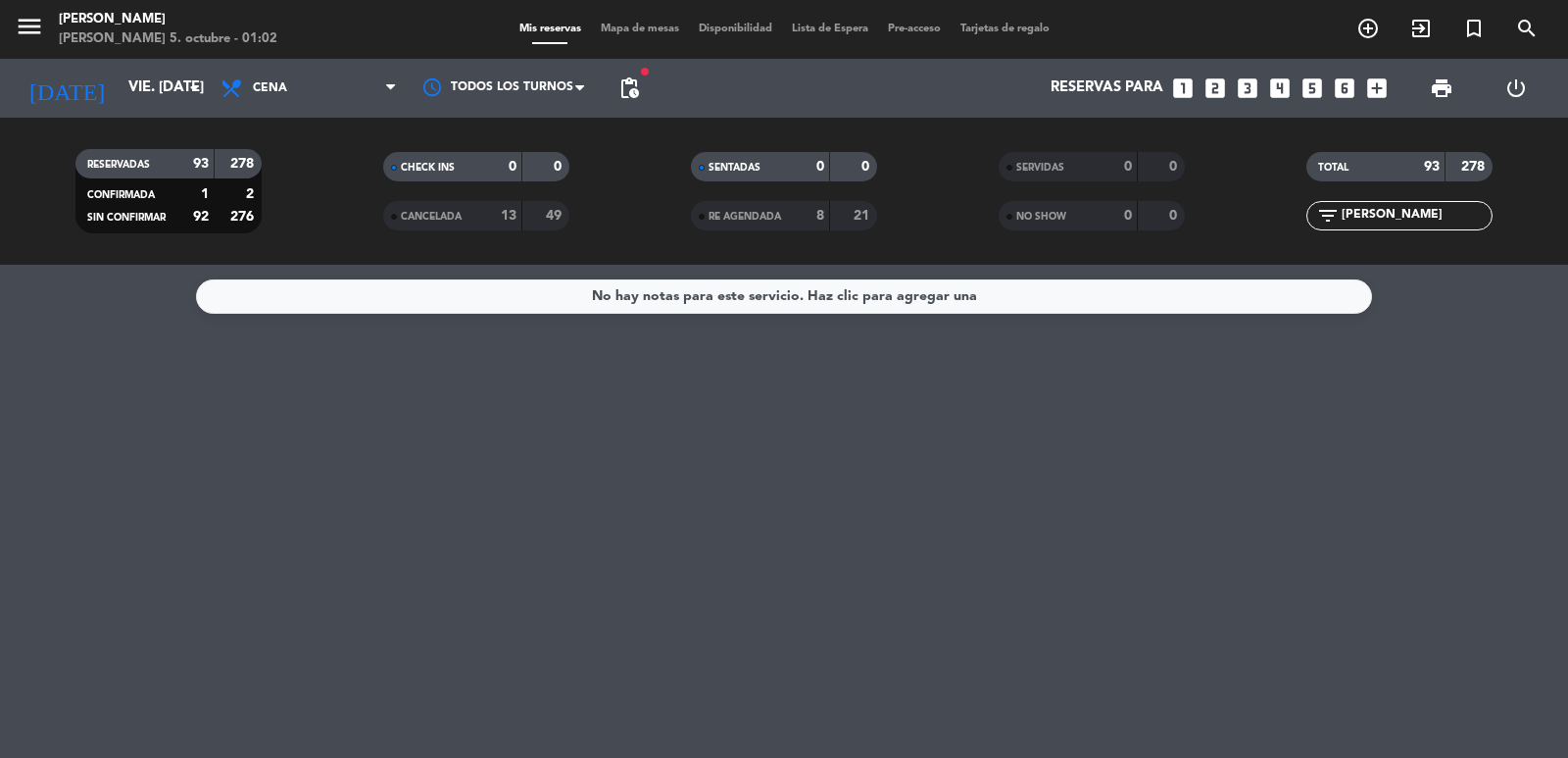
scroll to position [0, 0]
type input "[PERSON_NAME]"
click at [189, 86] on icon "arrow_drop_down" at bounding box center [194, 89] width 24 height 24
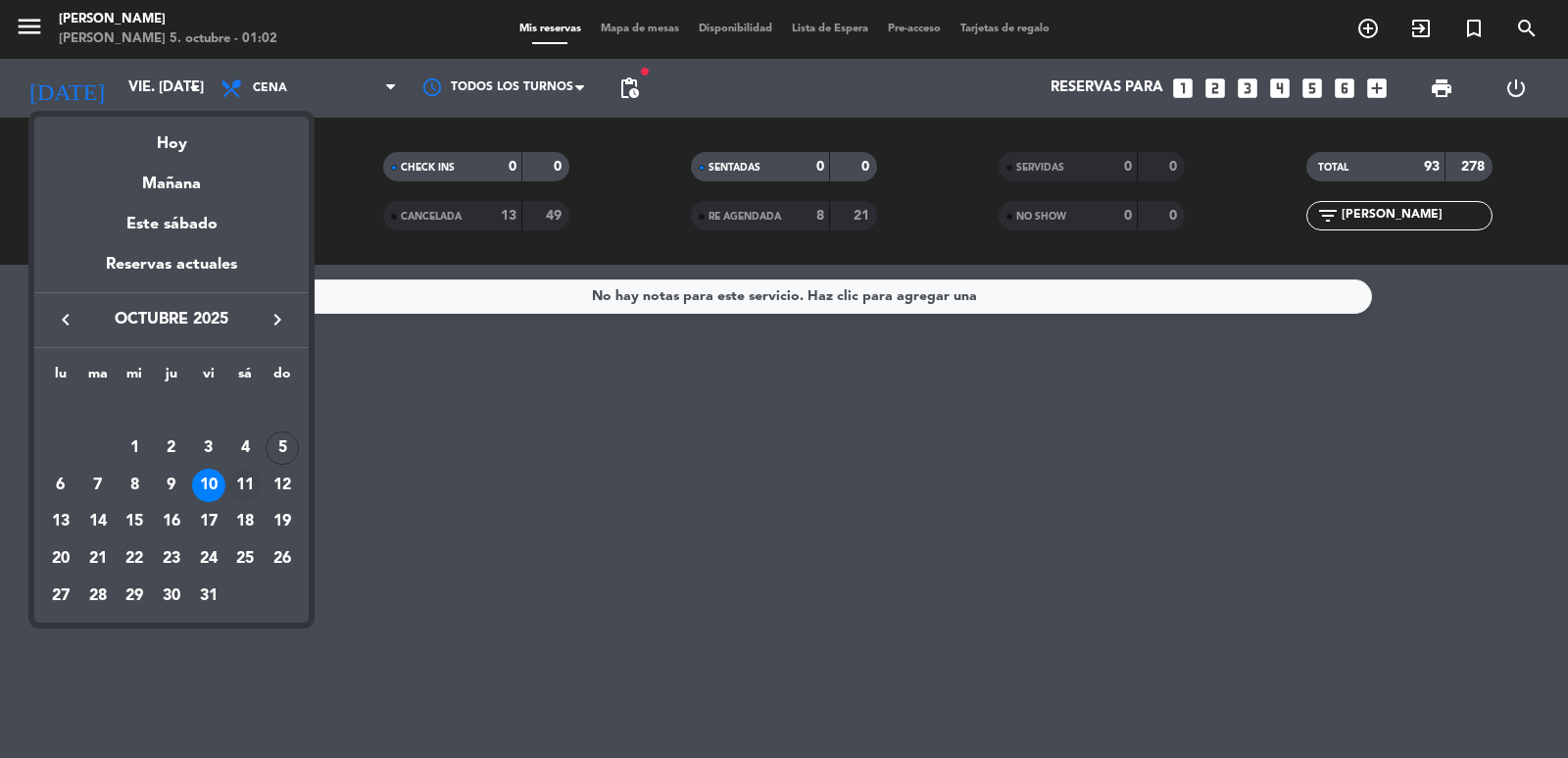
click at [253, 483] on div "11" at bounding box center [245, 485] width 33 height 33
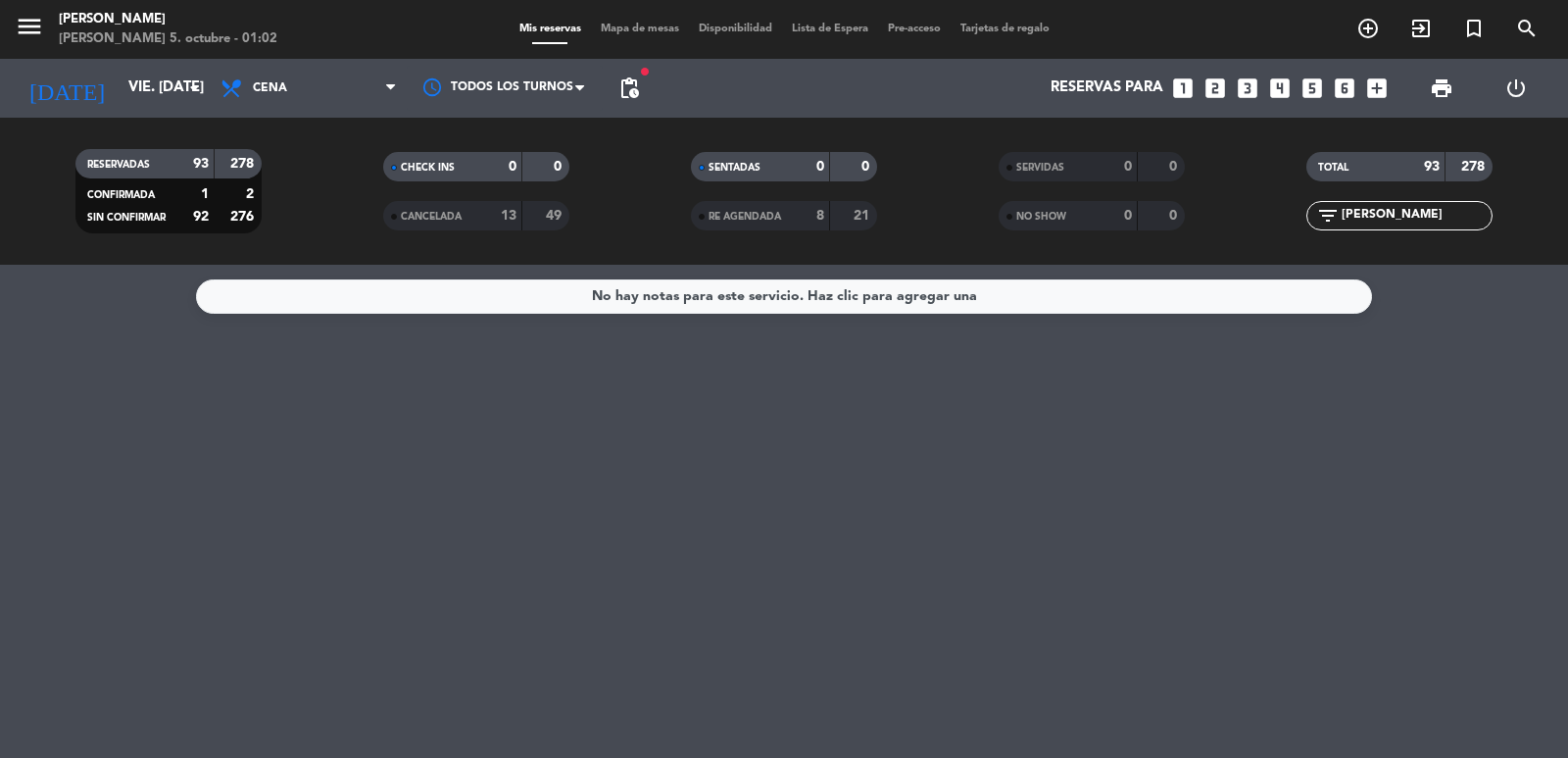
type input "sáb. [DATE]"
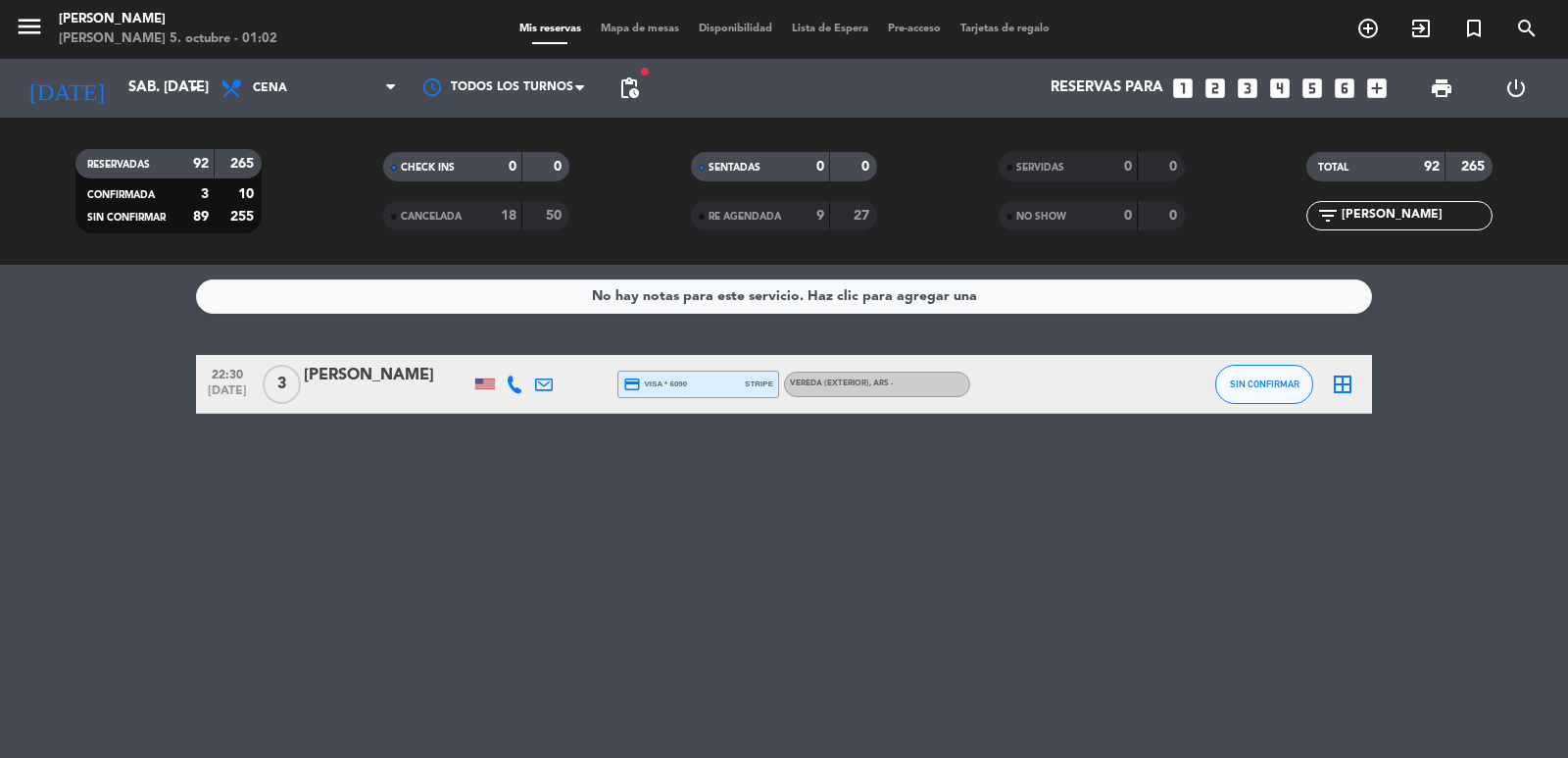
drag, startPoint x: 1441, startPoint y: 217, endPoint x: 707, endPoint y: 244, distance: 734.5
click at [711, 241] on div "RESERVADAS 92 265 CONFIRMADA 3 10 SIN CONFIRMAR 89 255 CHECK INS 0 0 CANCELADA …" at bounding box center [784, 191] width 1568 height 108
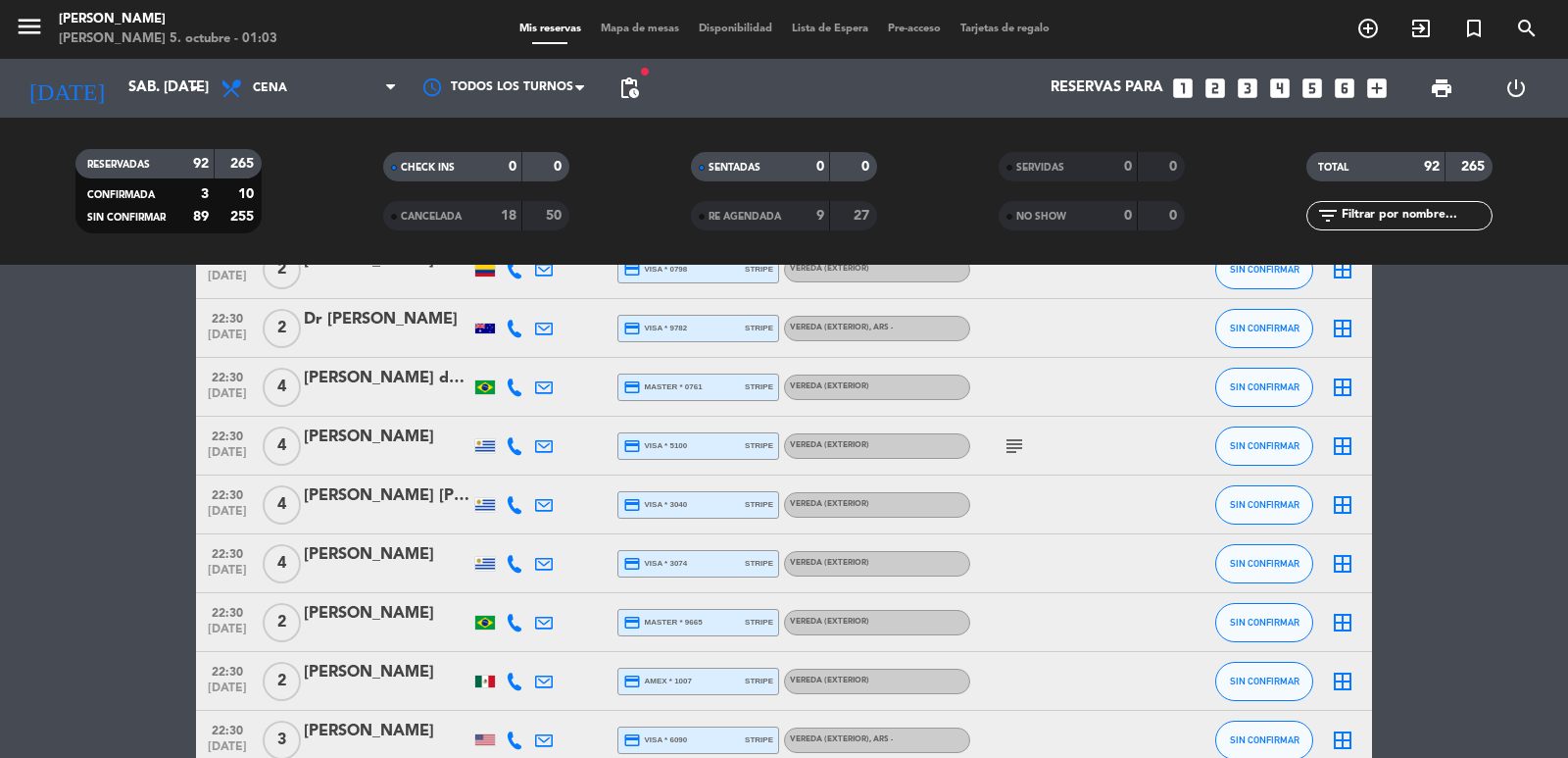
scroll to position [4658, 0]
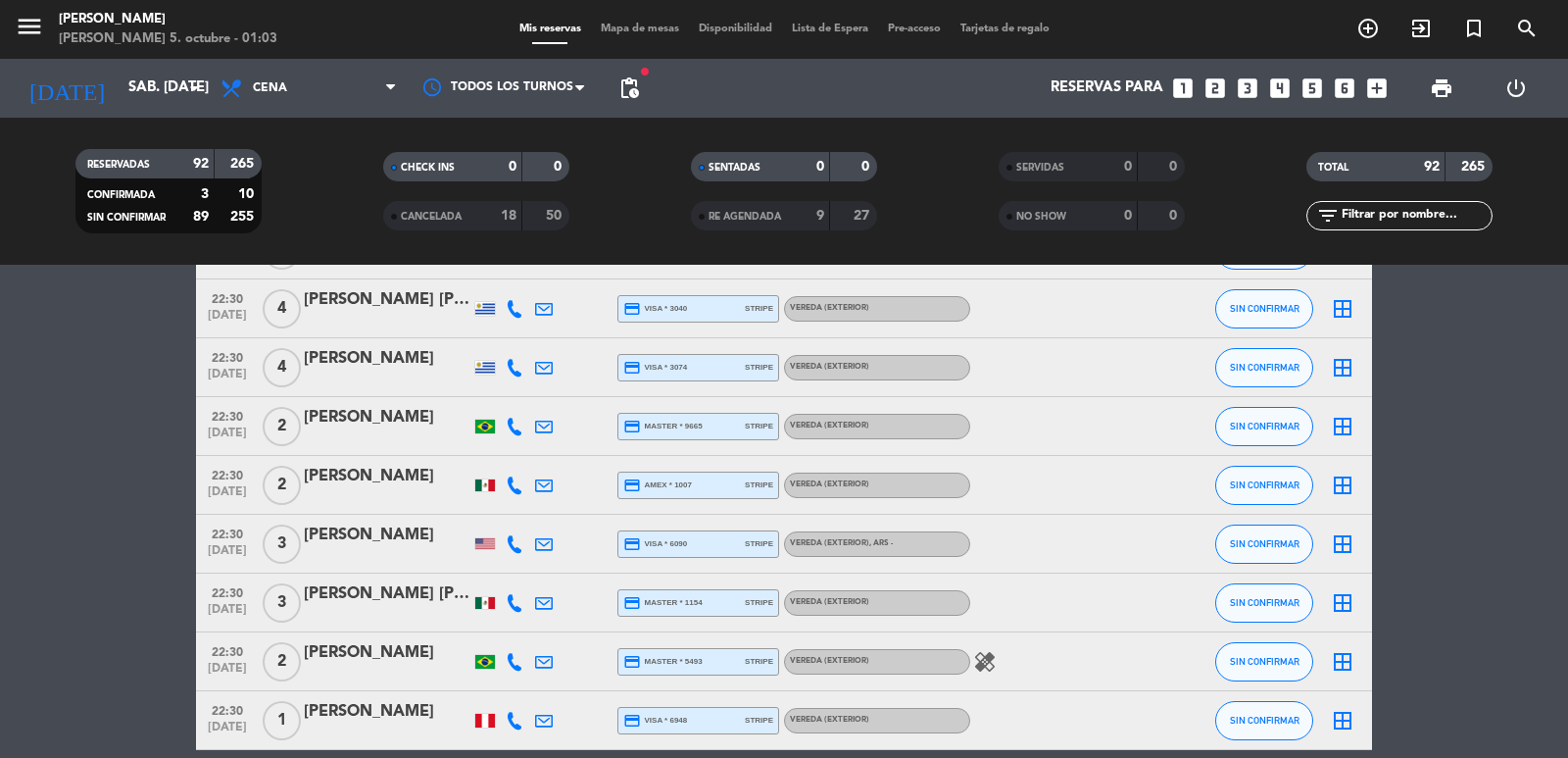
click at [368, 543] on div "[PERSON_NAME]" at bounding box center [387, 536] width 167 height 26
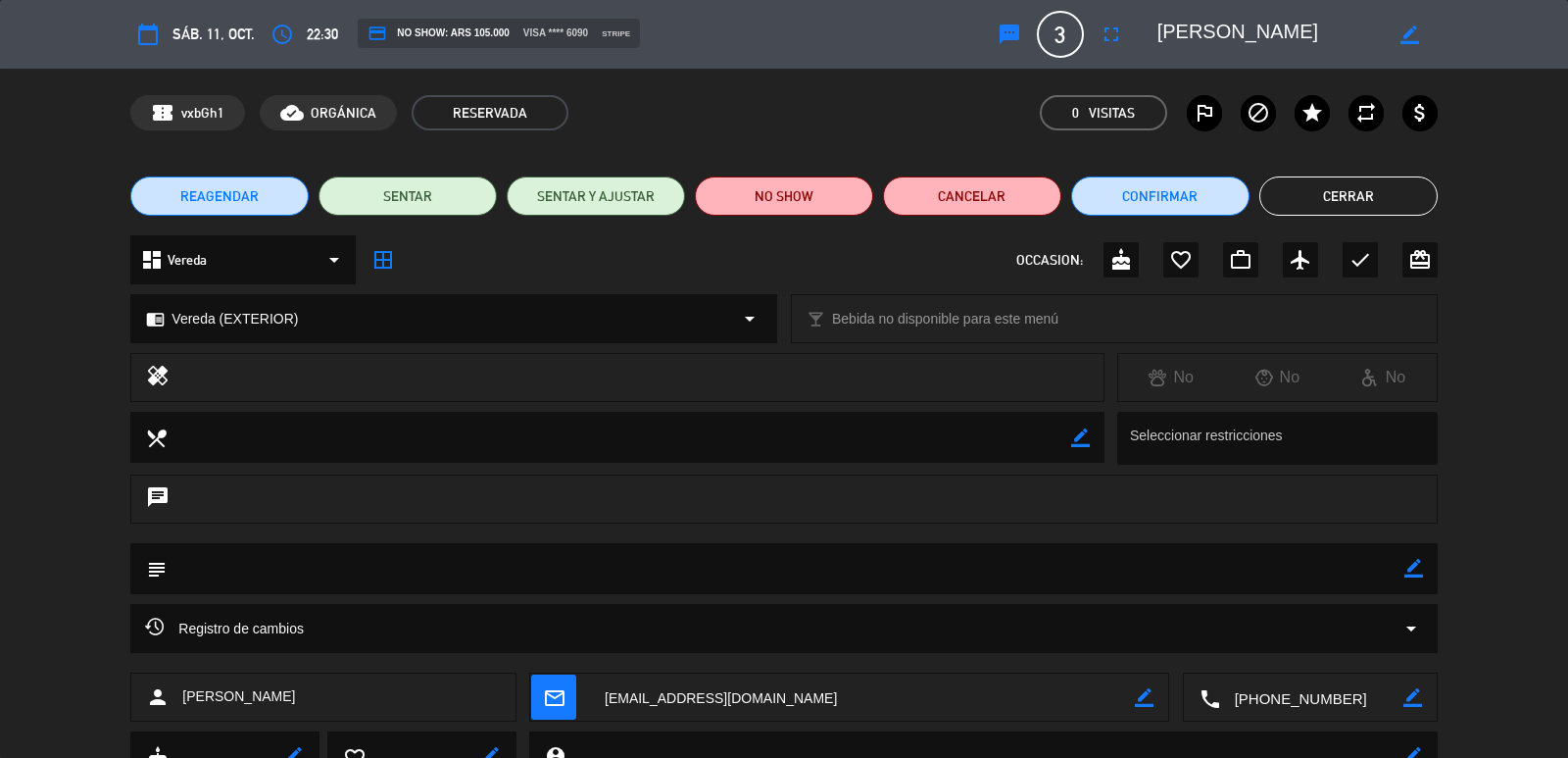
click at [501, 314] on div "chrome_reader_mode Vereda (EXTERIOR) arrow_drop_down" at bounding box center [453, 318] width 645 height 47
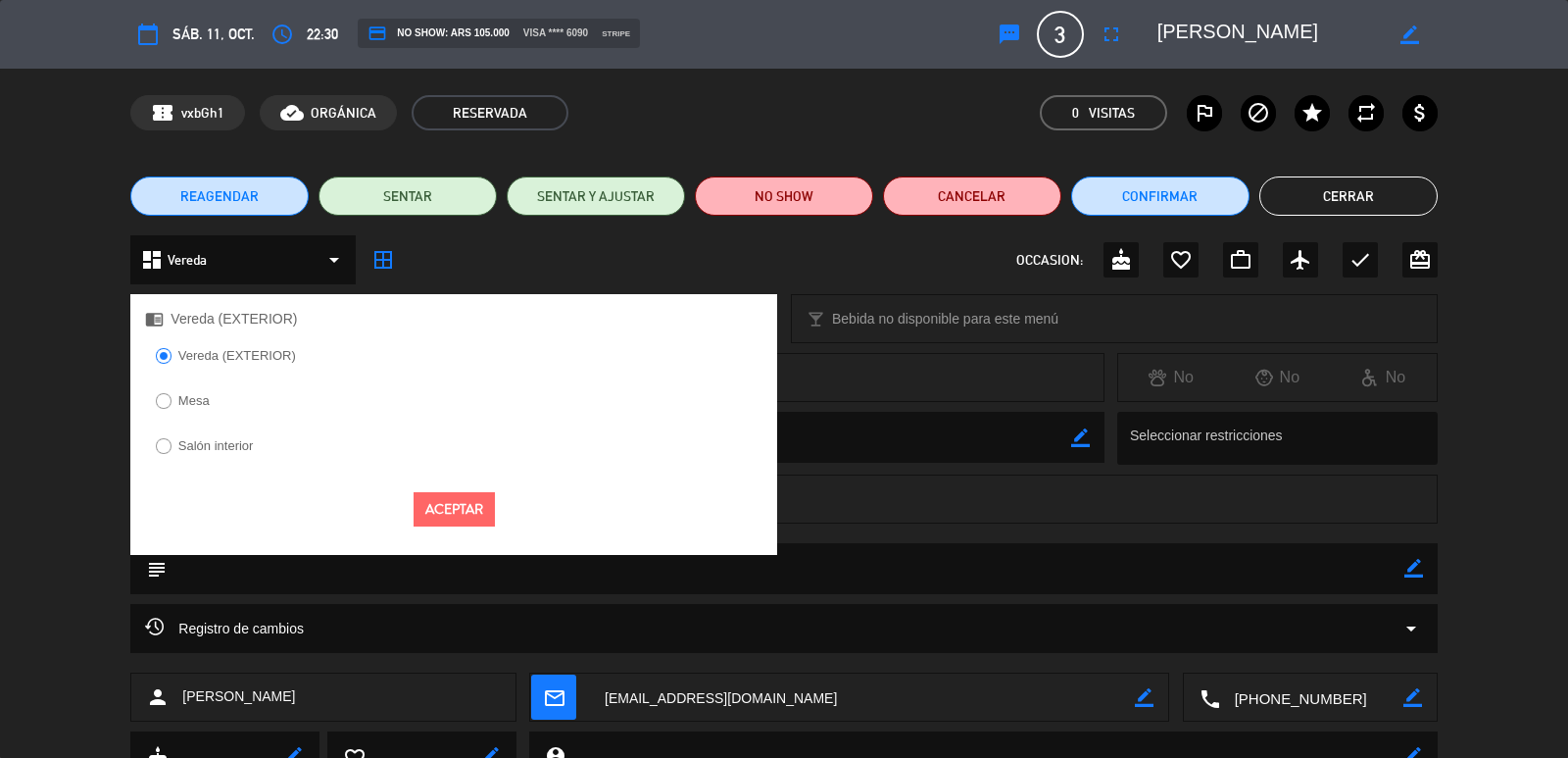
click at [205, 440] on label "Salón interior" at bounding box center [217, 445] width 76 height 13
click at [449, 526] on button "Aceptar" at bounding box center [454, 509] width 81 height 34
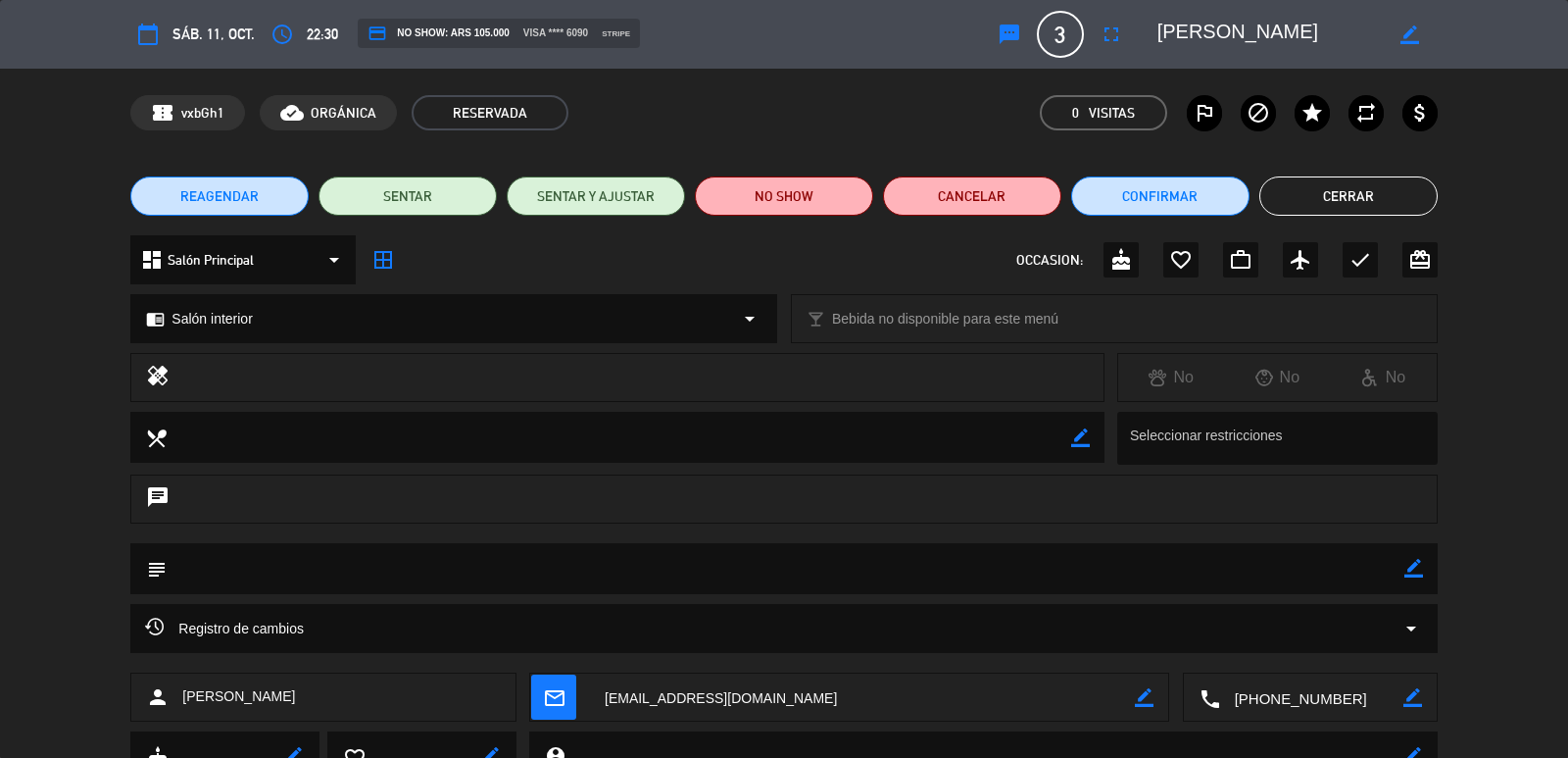
click at [1319, 206] on button "Cerrar" at bounding box center [1348, 196] width 179 height 39
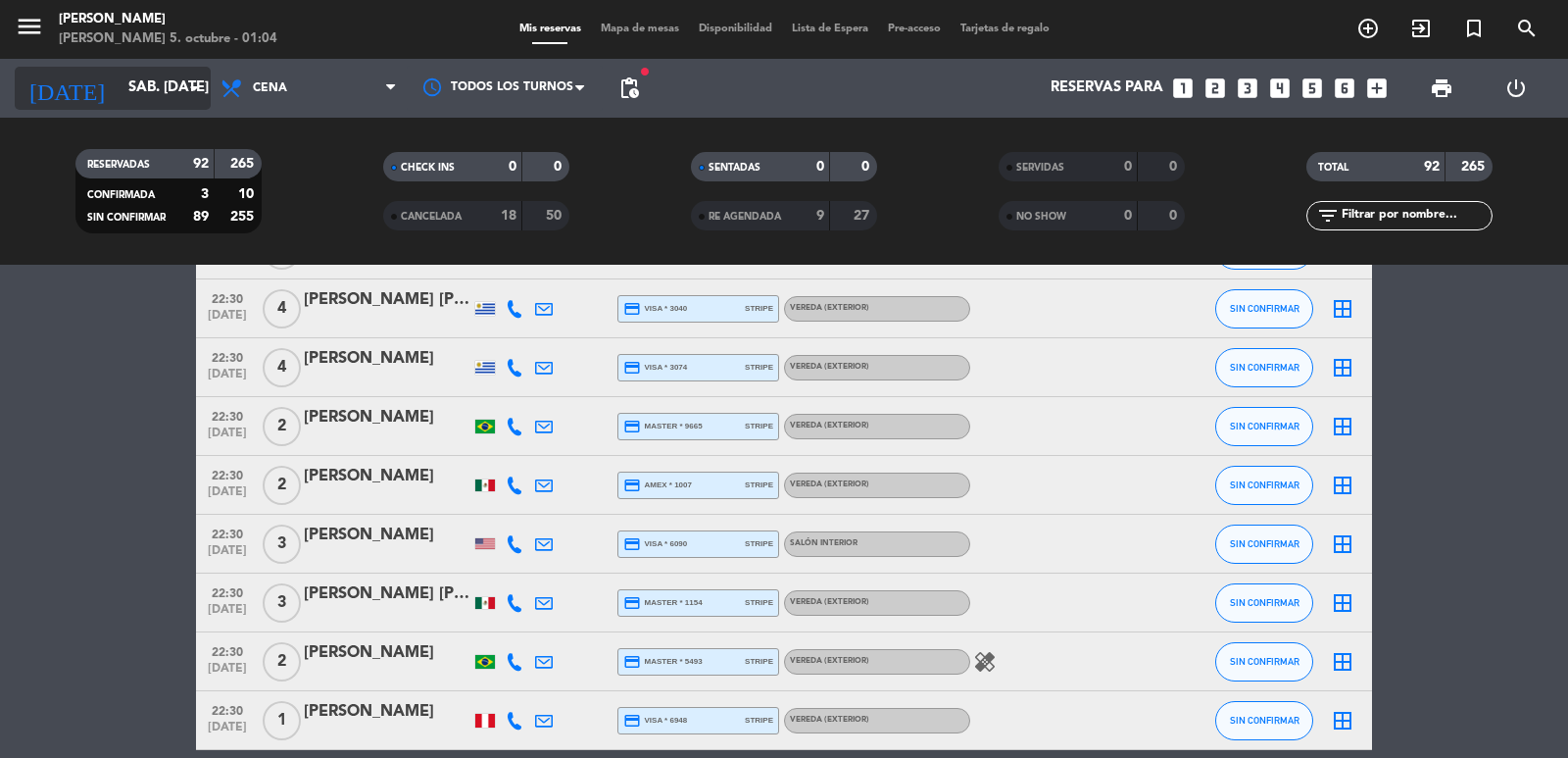
click at [179, 79] on input "sáb. [DATE]" at bounding box center [213, 88] width 189 height 37
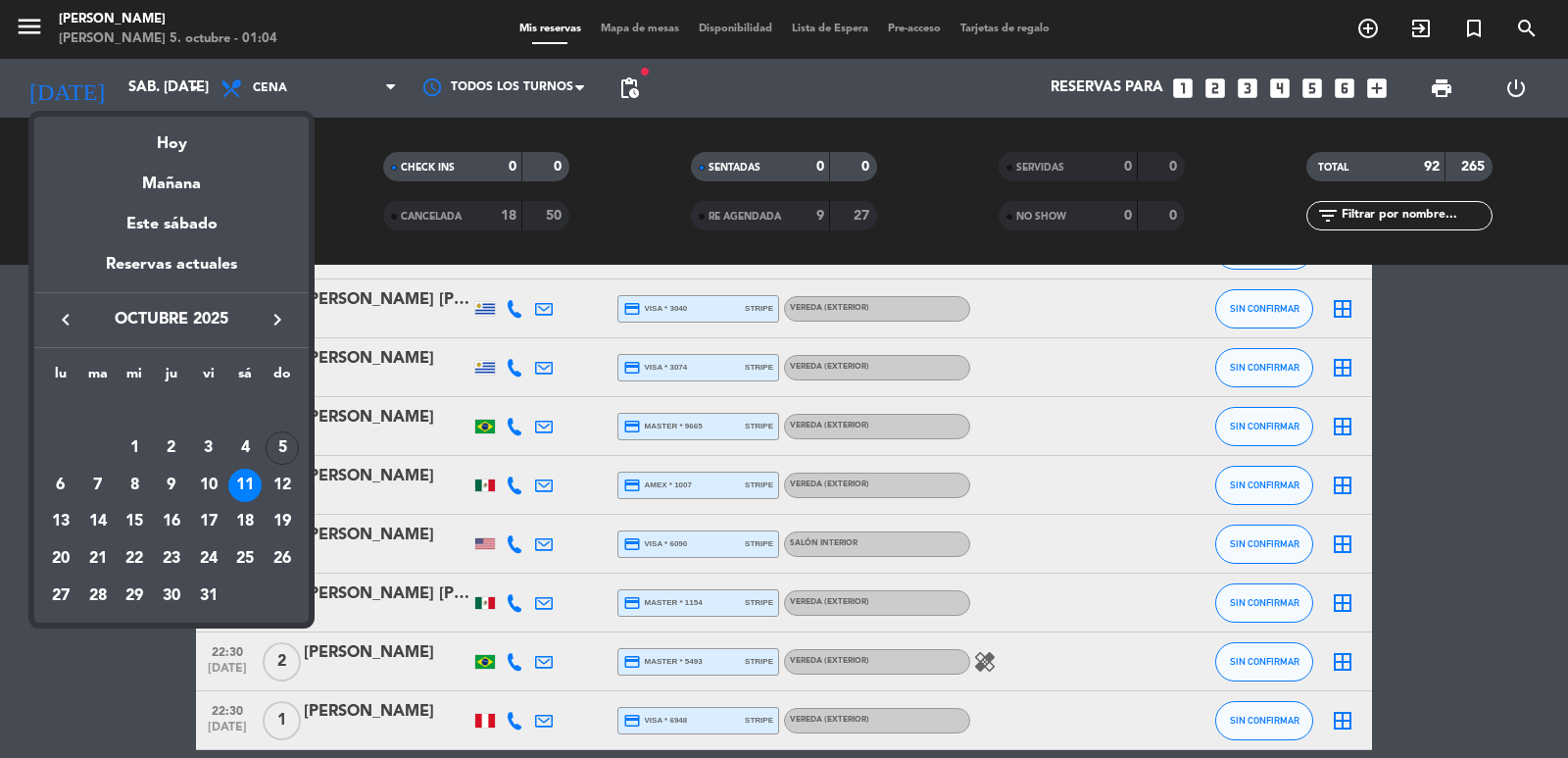
click at [271, 315] on icon "keyboard_arrow_right" at bounding box center [278, 320] width 24 height 24
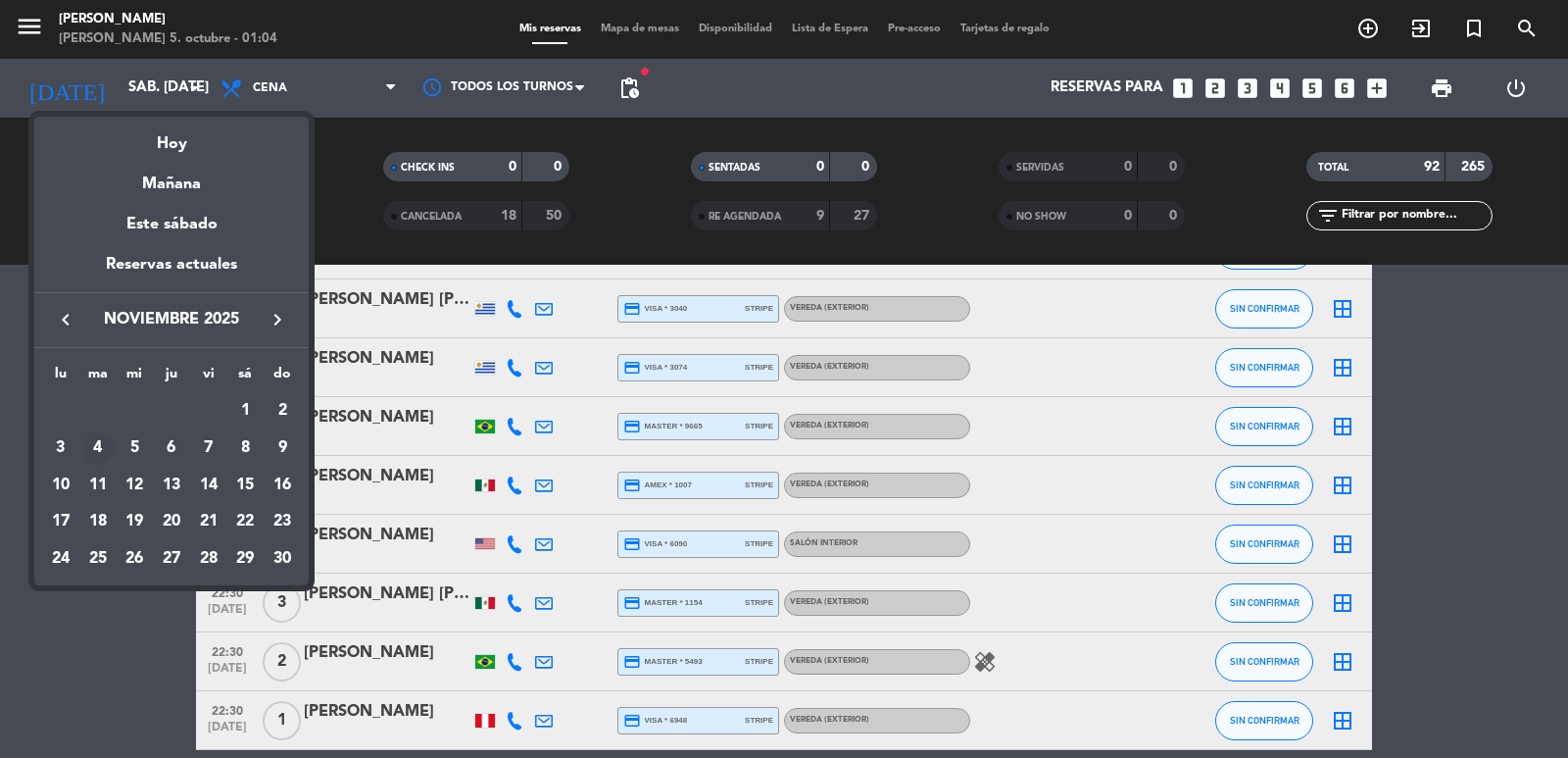
click at [100, 442] on div "4" at bounding box center [97, 448] width 33 height 33
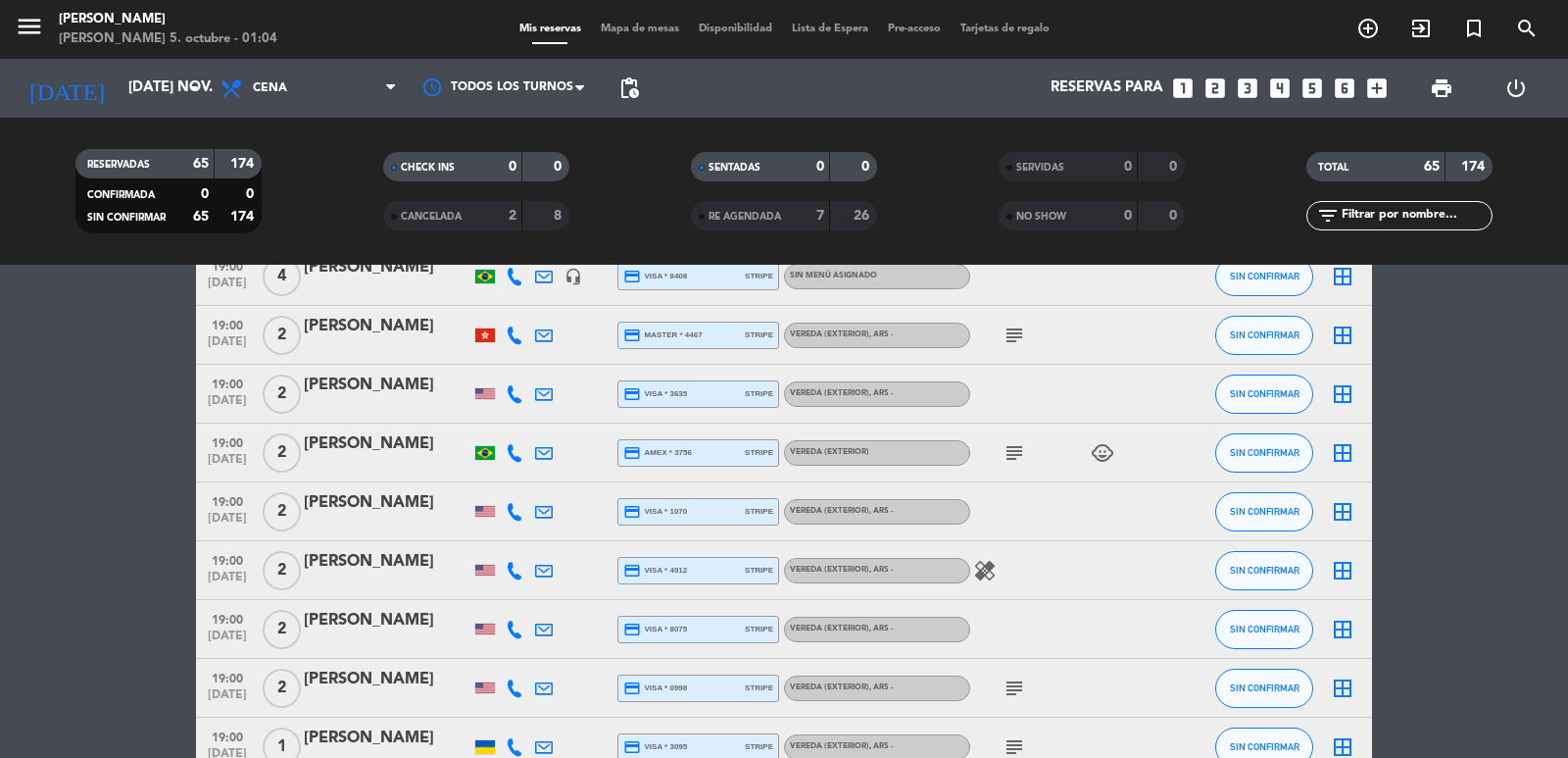
scroll to position [519, 0]
click at [639, 87] on span "pending_actions" at bounding box center [630, 89] width 24 height 24
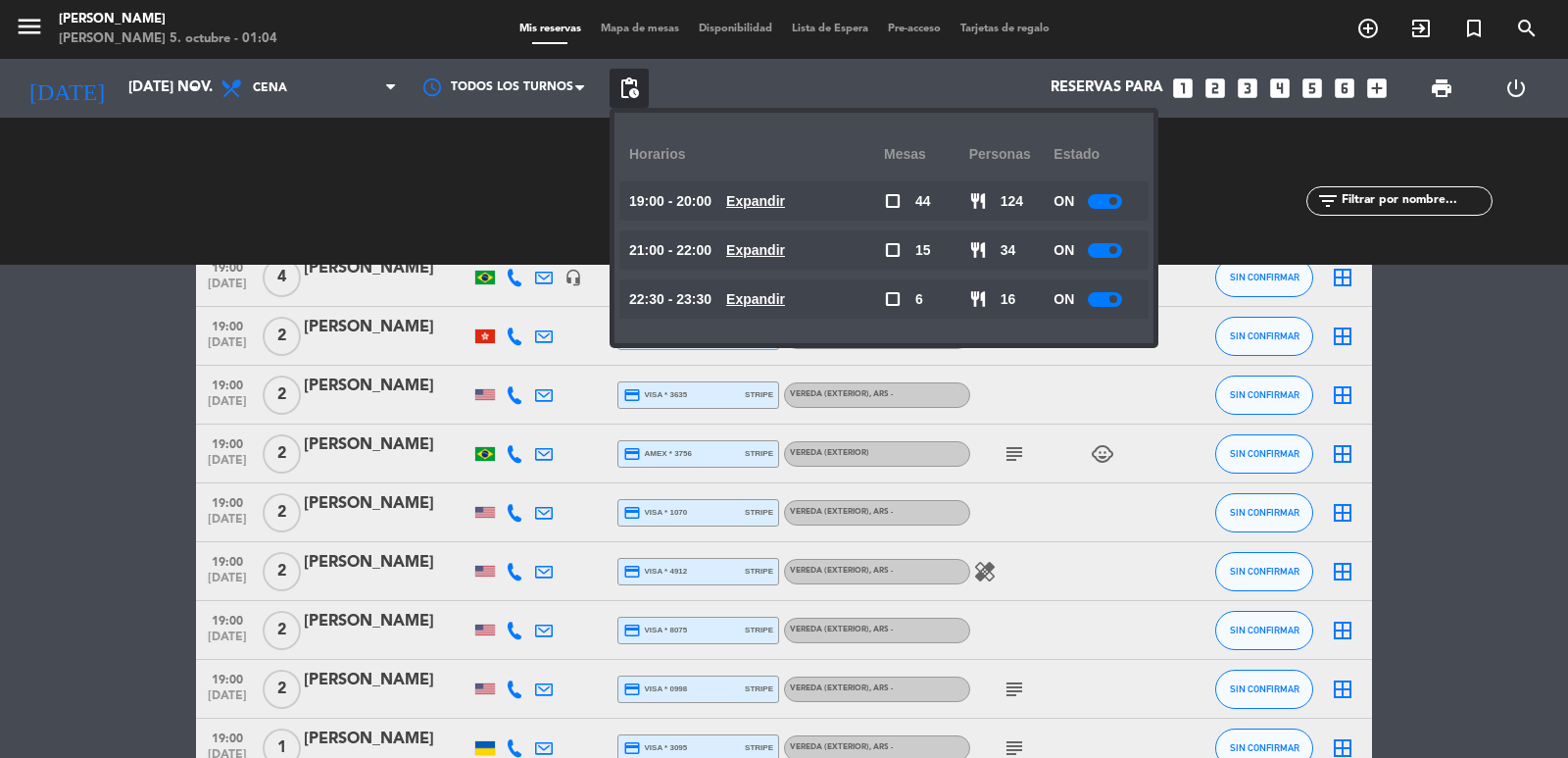
click at [758, 252] on u "Expandir" at bounding box center [756, 250] width 59 height 16
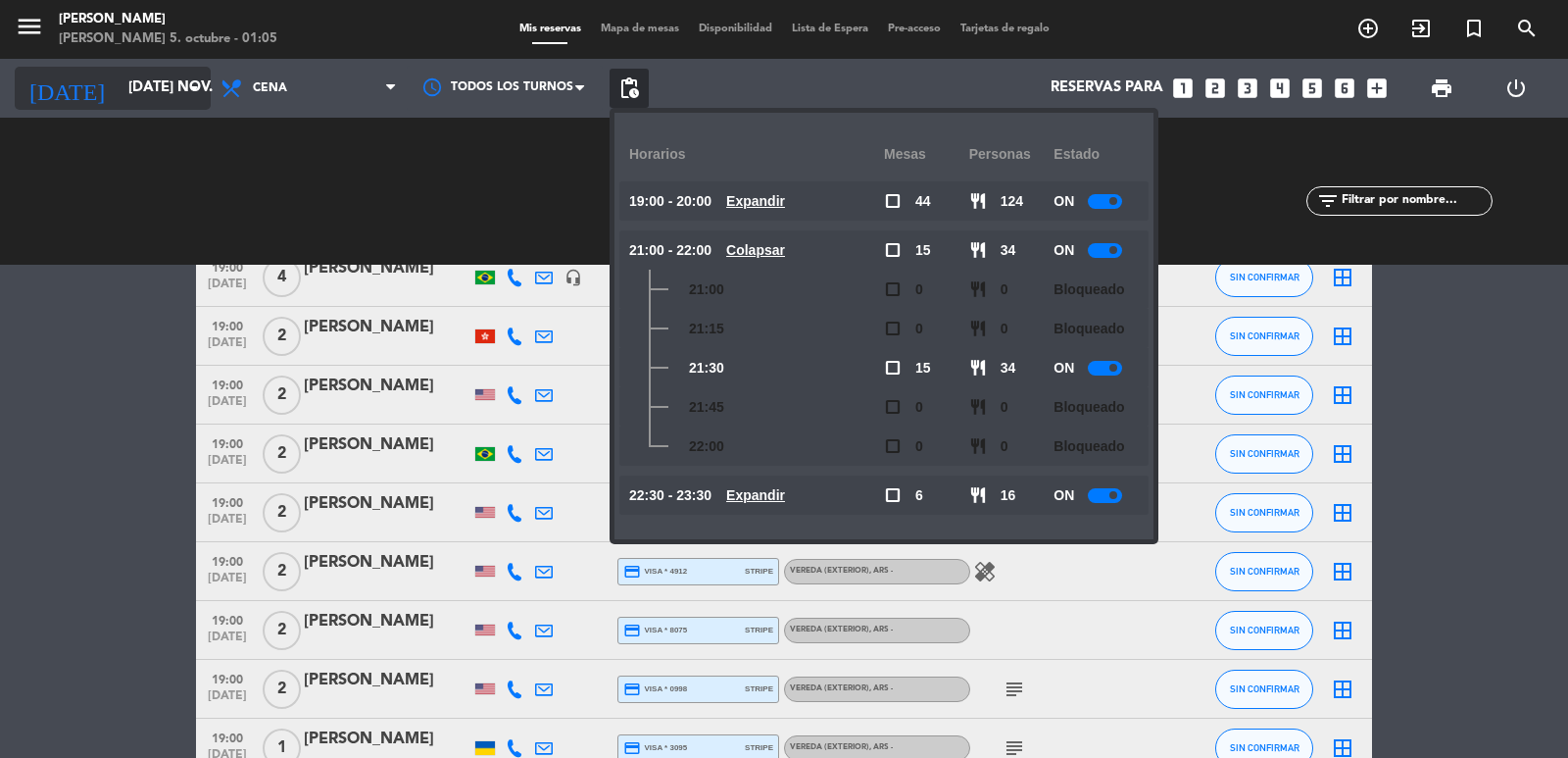
click at [125, 80] on input "[DATE] nov." at bounding box center [213, 88] width 189 height 37
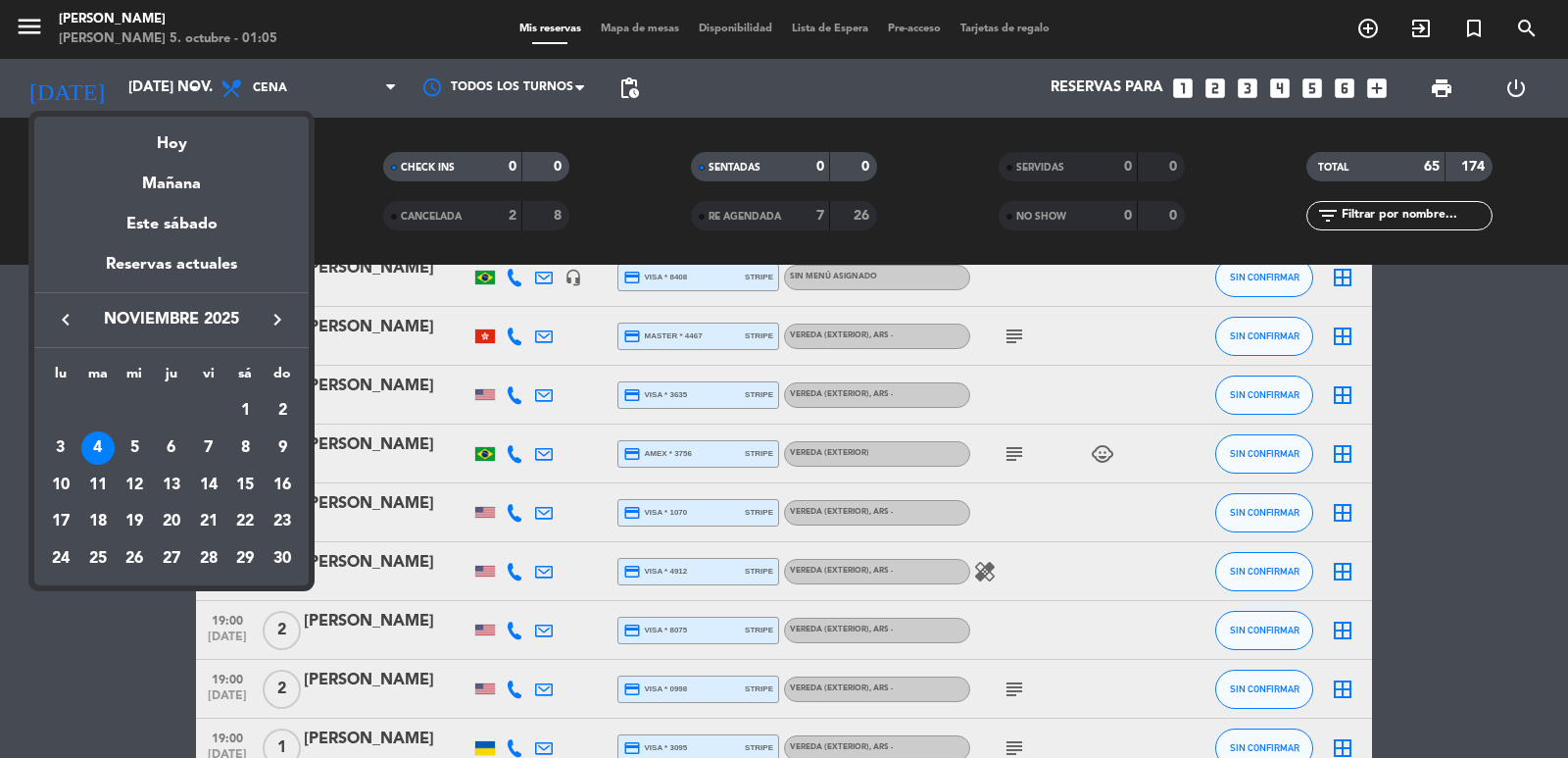
click at [77, 316] on button "keyboard_arrow_left" at bounding box center [65, 320] width 35 height 26
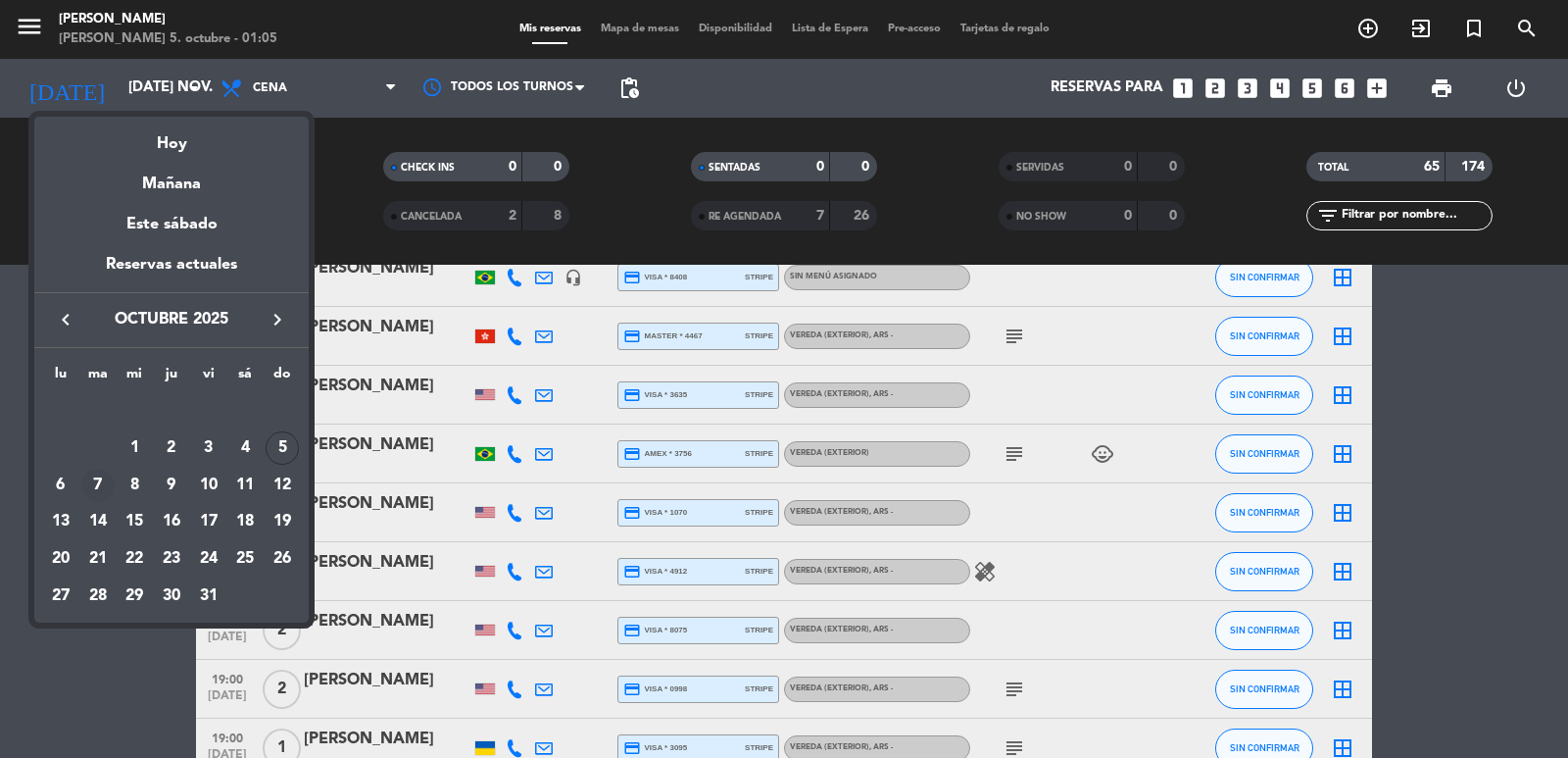
click at [97, 487] on div "7" at bounding box center [97, 485] width 33 height 33
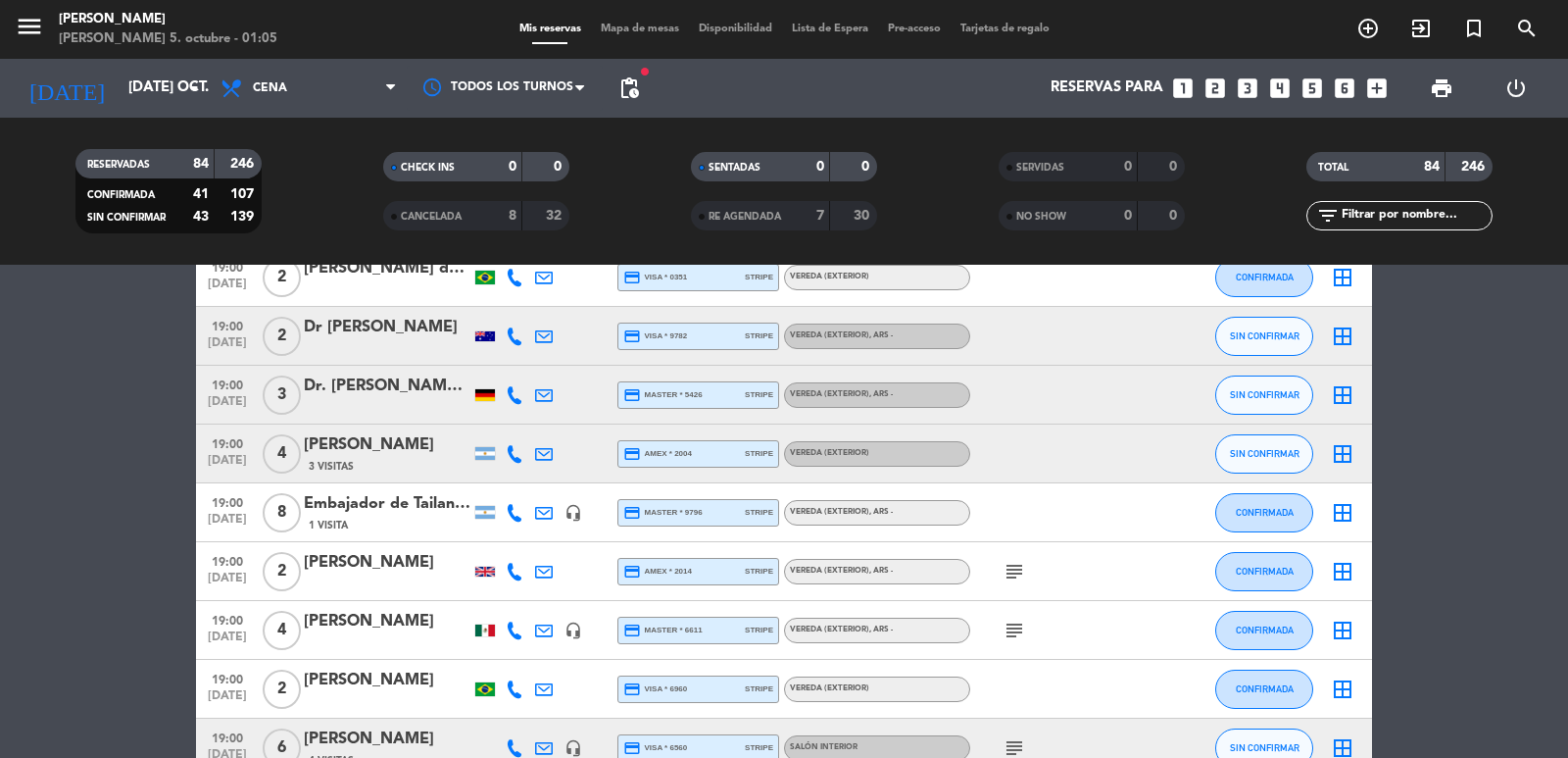
scroll to position [0, 0]
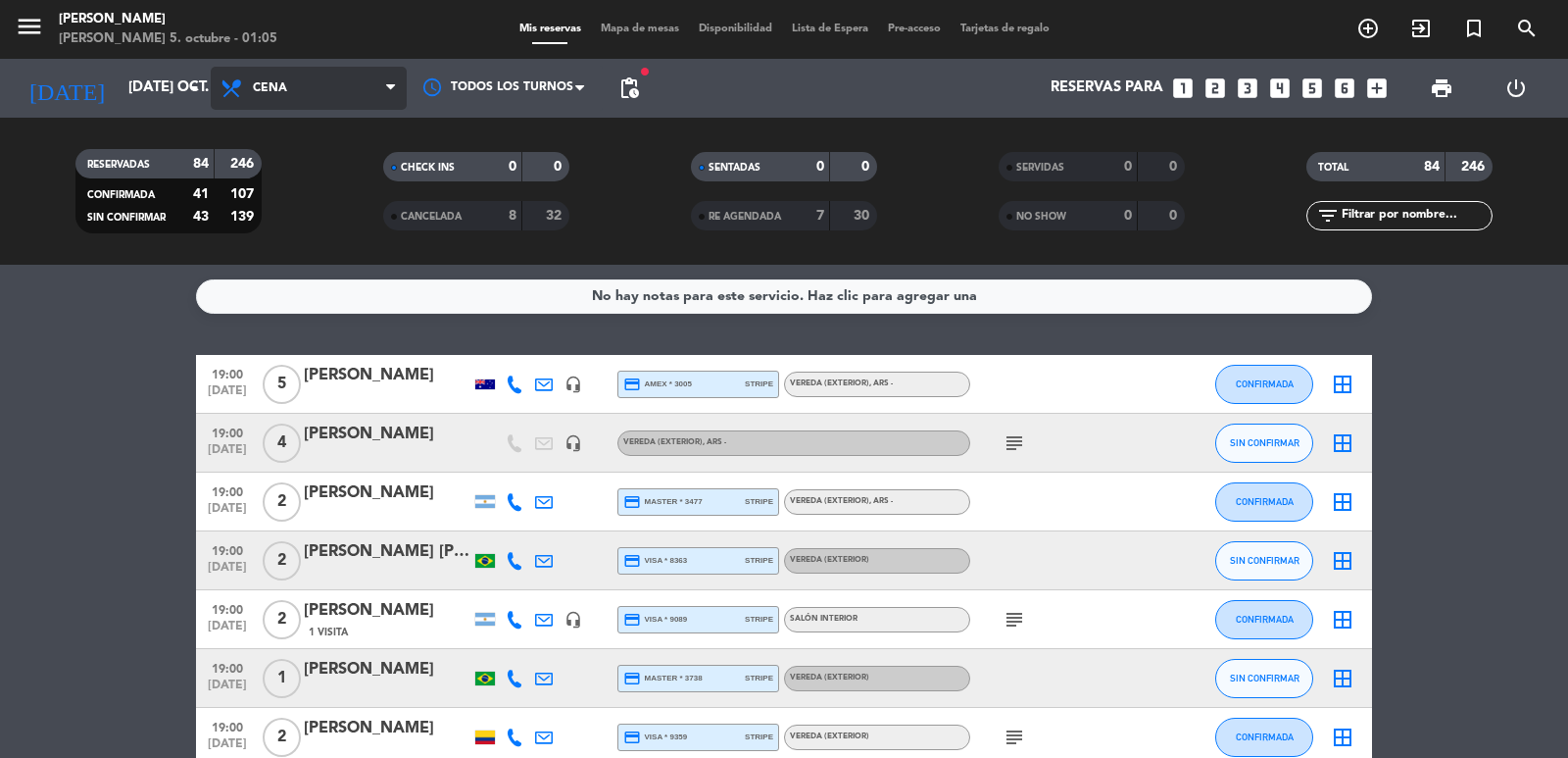
click at [350, 88] on span "Cena" at bounding box center [309, 88] width 196 height 43
click at [282, 63] on div "Todos los servicios Almuerzo Cena Cena Todos los servicios Almuerzo Cena" at bounding box center [309, 88] width 196 height 59
click at [283, 68] on span "Cena" at bounding box center [309, 88] width 196 height 43
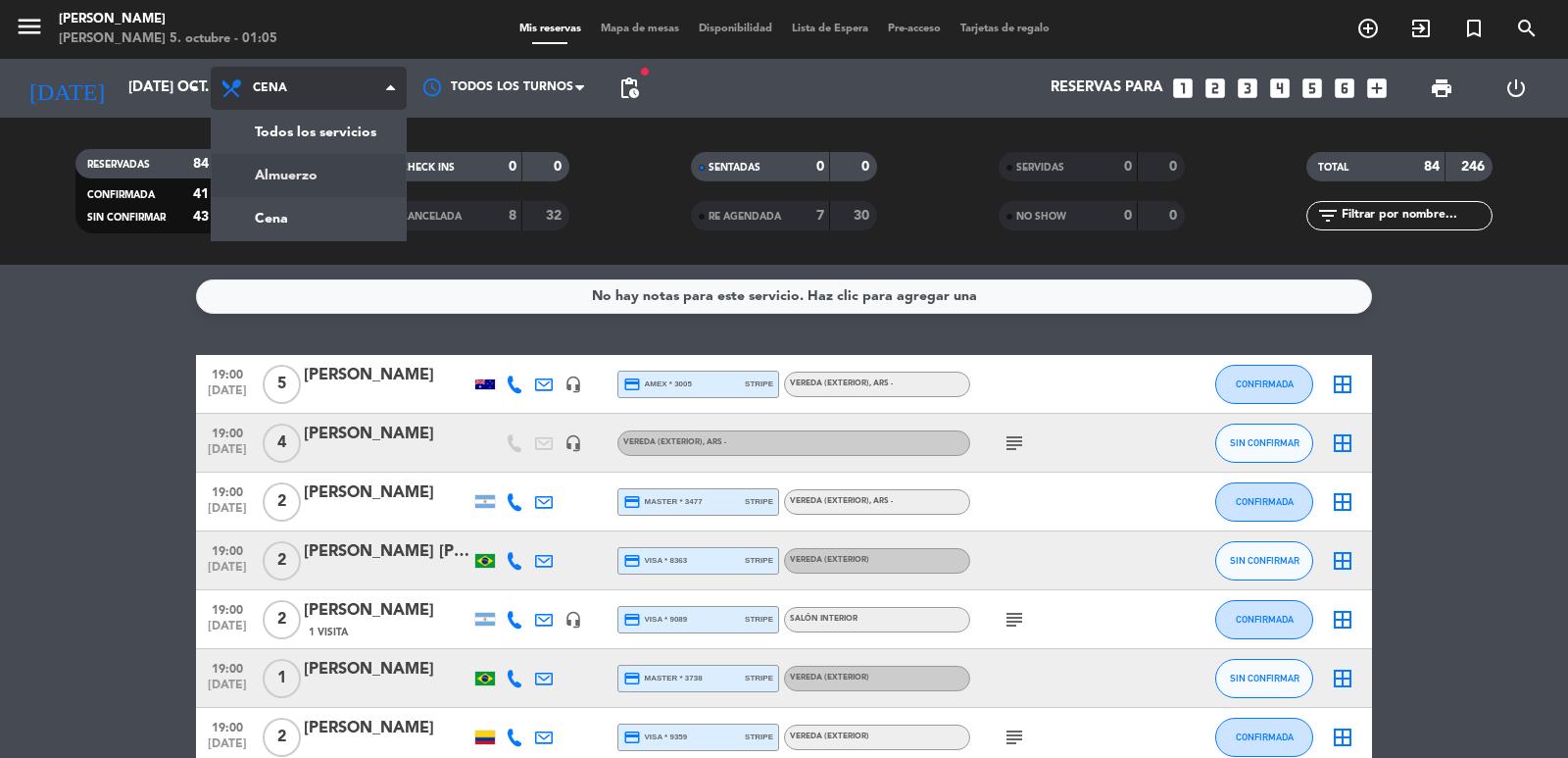
click at [271, 159] on div "menu [PERSON_NAME] 5. octubre - 01:05 Mis reservas Mapa de mesas Disponibilidad…" at bounding box center [784, 132] width 1568 height 265
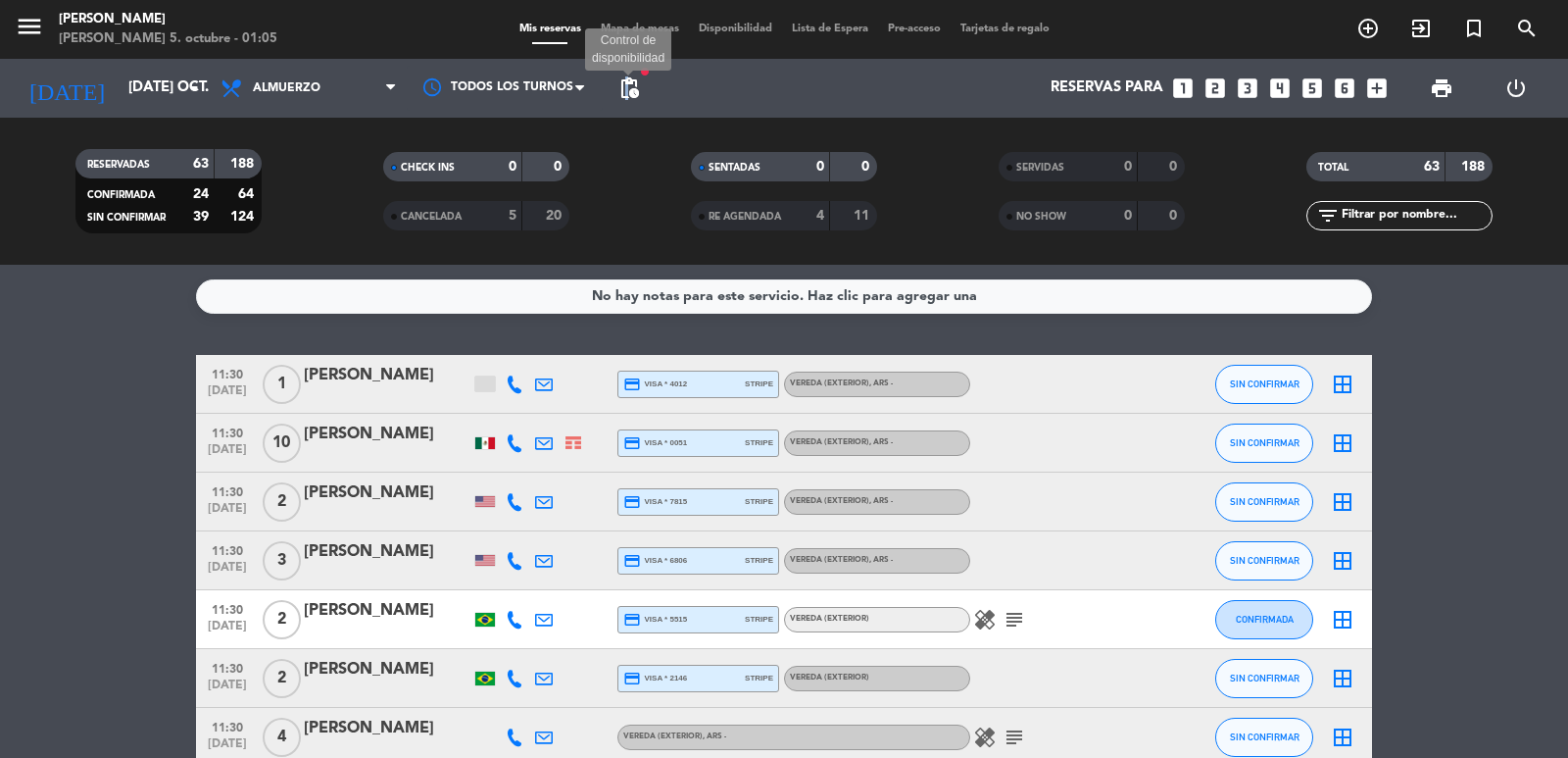
click at [629, 93] on span "pending_actions" at bounding box center [630, 89] width 24 height 24
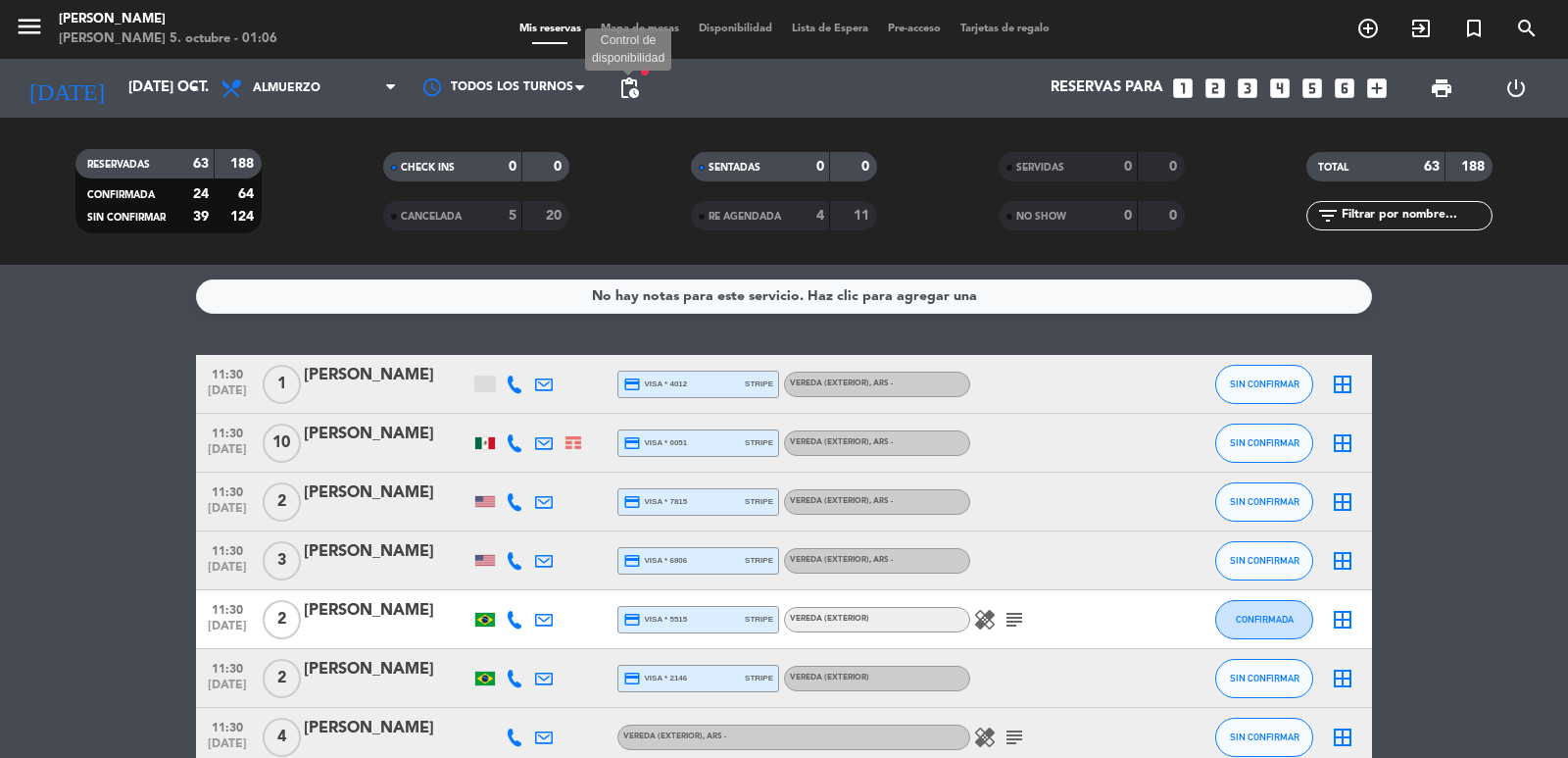
click at [629, 89] on span "pending_actions" at bounding box center [630, 89] width 24 height 24
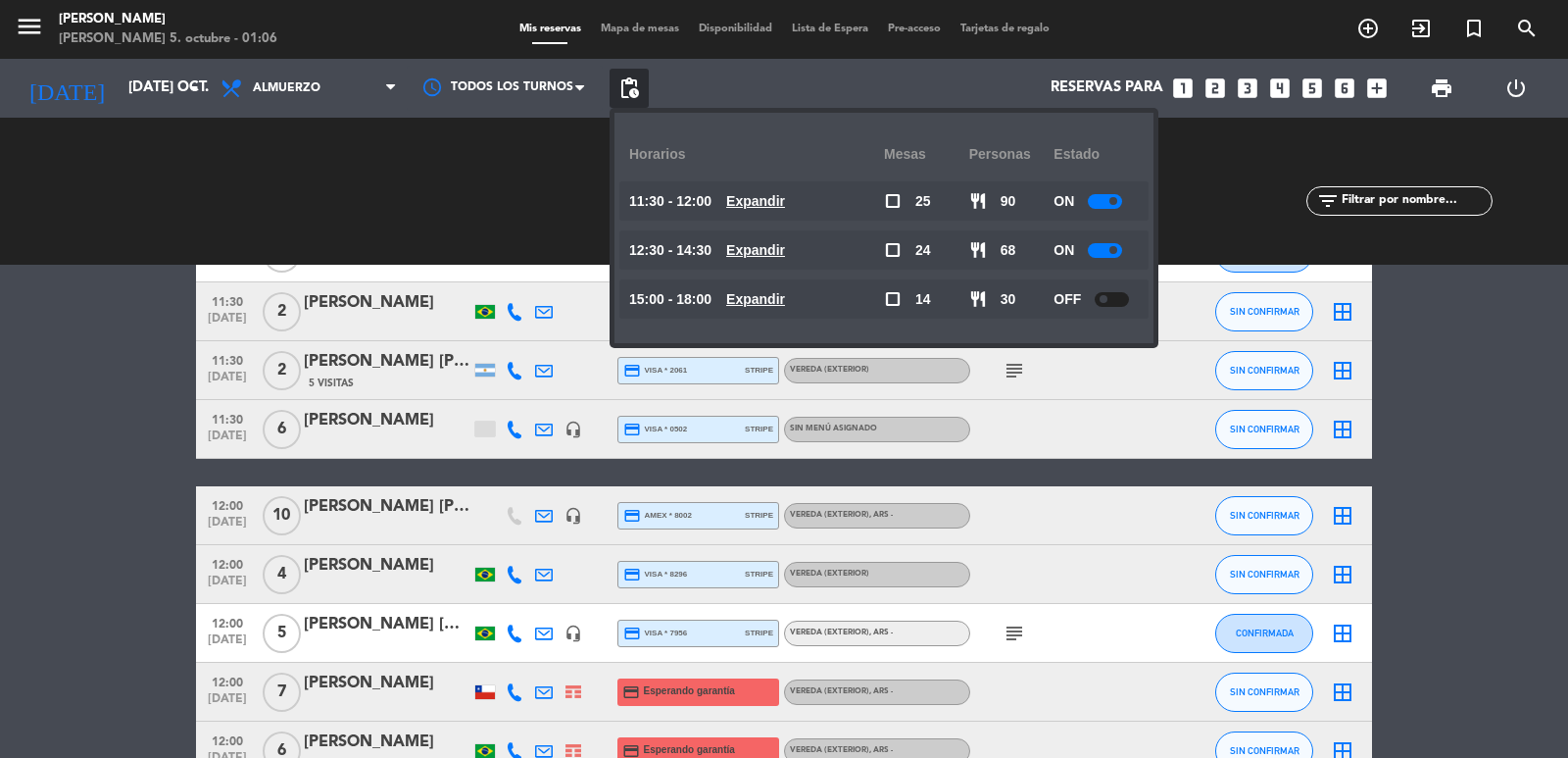
scroll to position [785, 0]
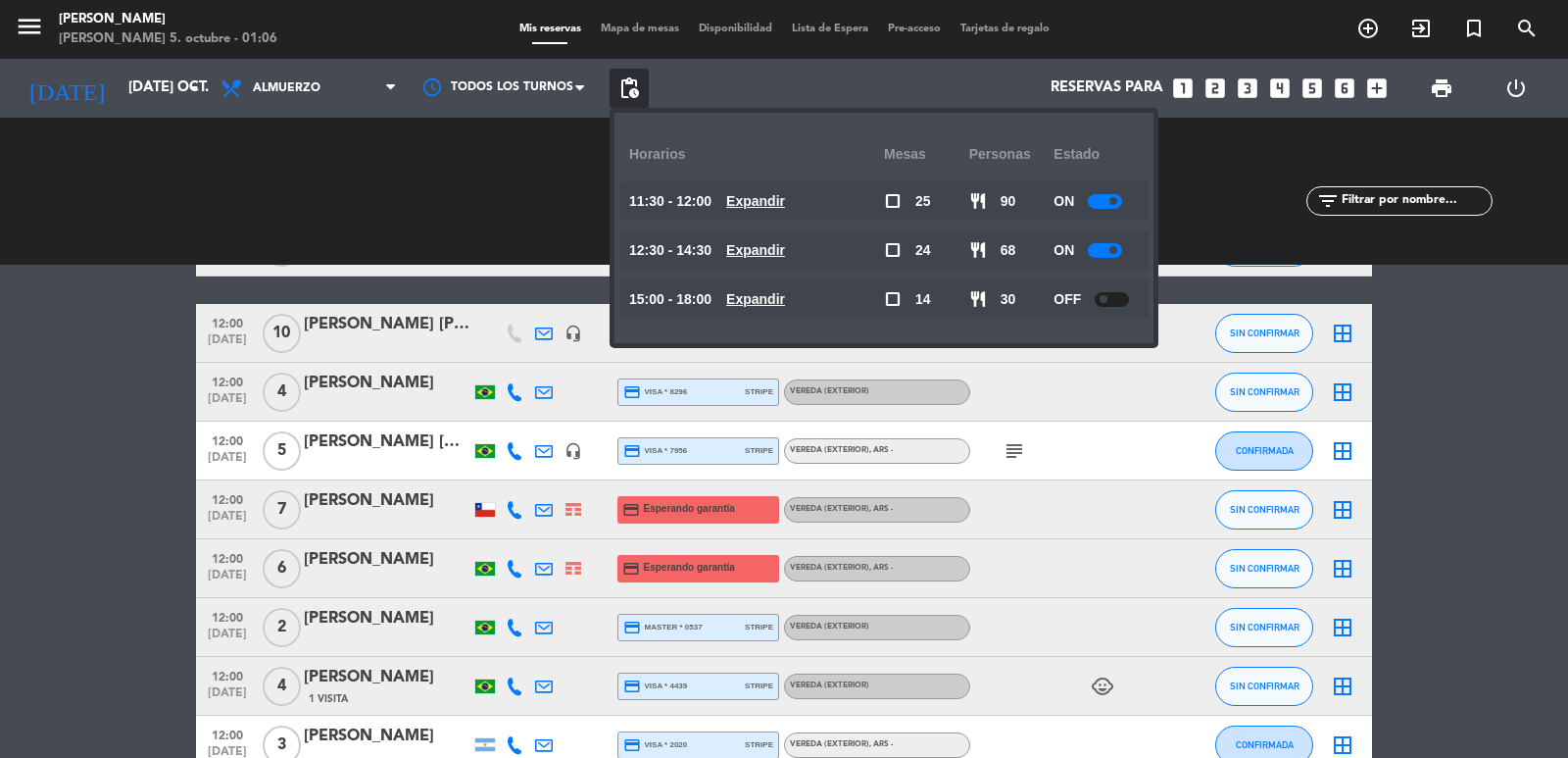
click at [778, 242] on u "Expandir" at bounding box center [756, 250] width 59 height 16
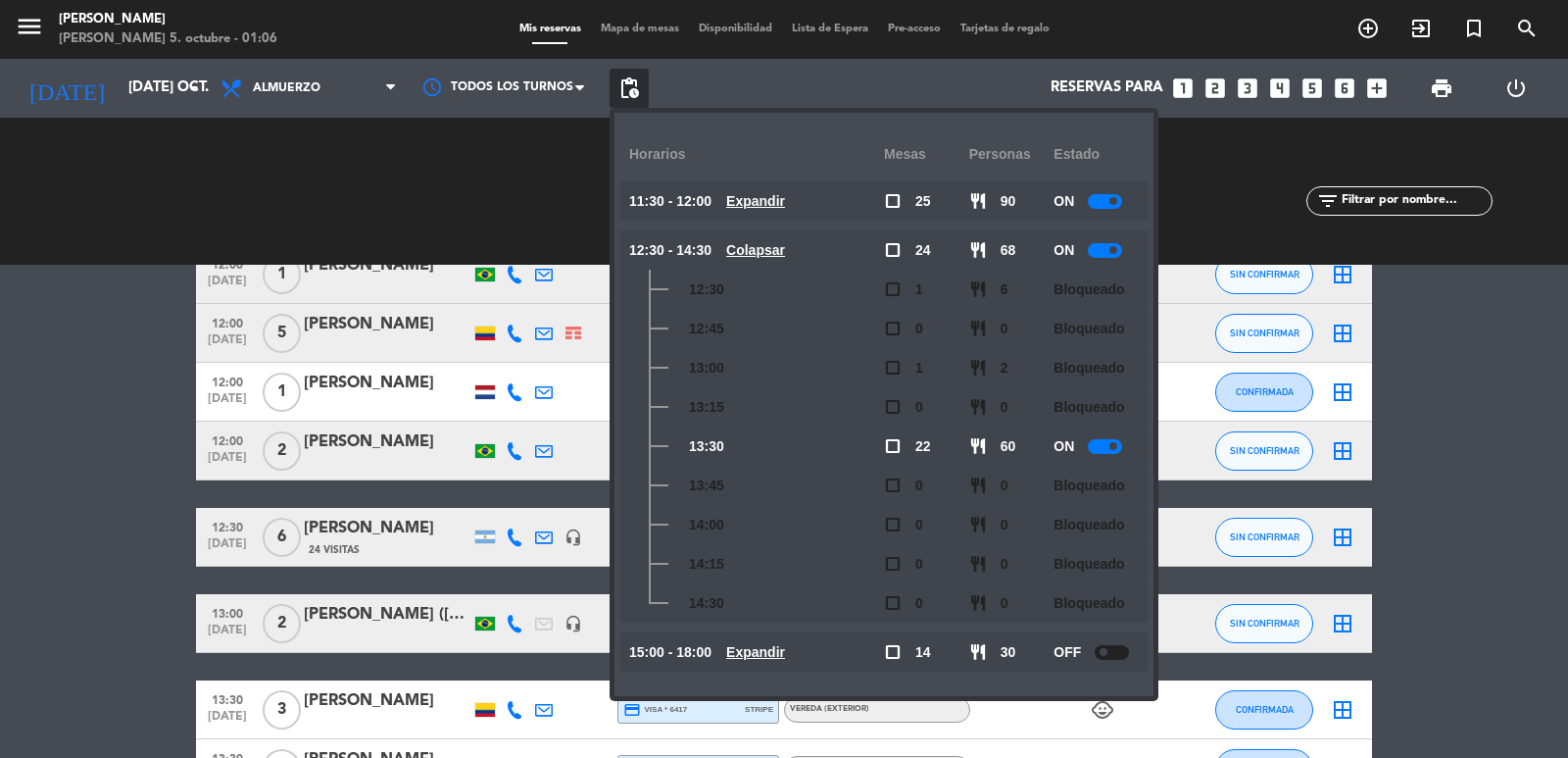
scroll to position [2747, 0]
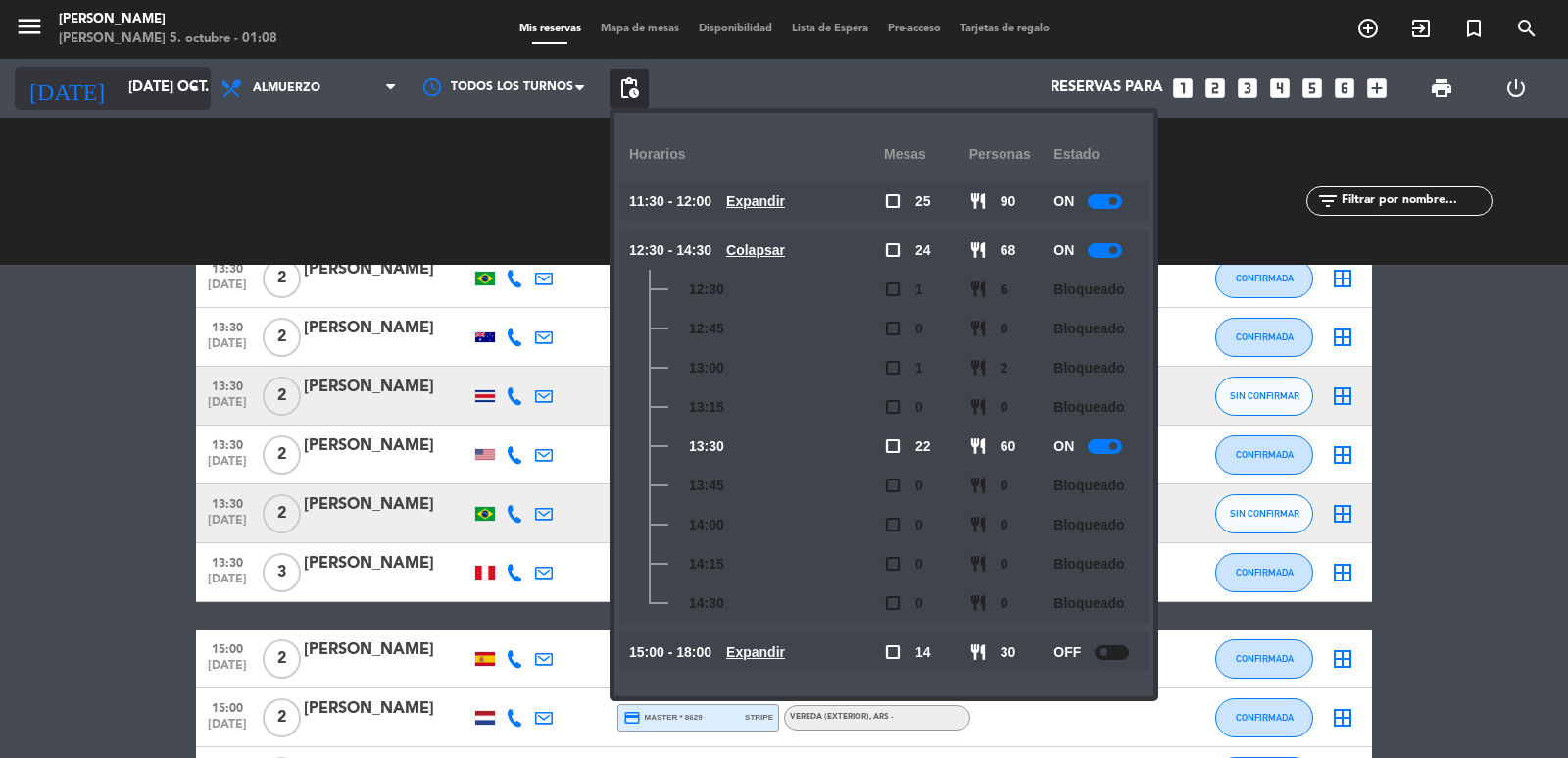
click at [135, 89] on input "[DATE] oct." at bounding box center [213, 88] width 189 height 37
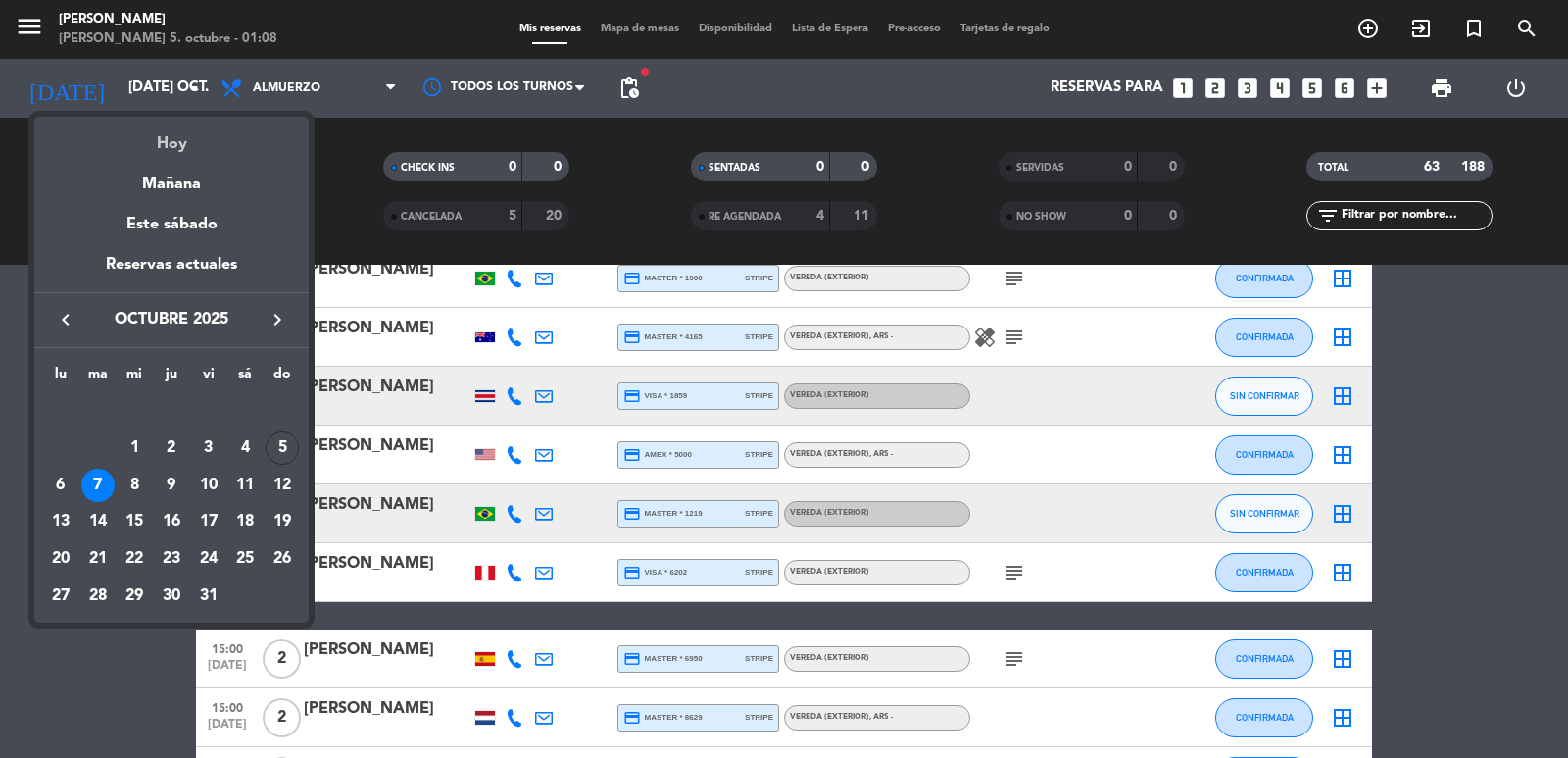
click at [184, 151] on div "Hoy" at bounding box center [171, 137] width 275 height 40
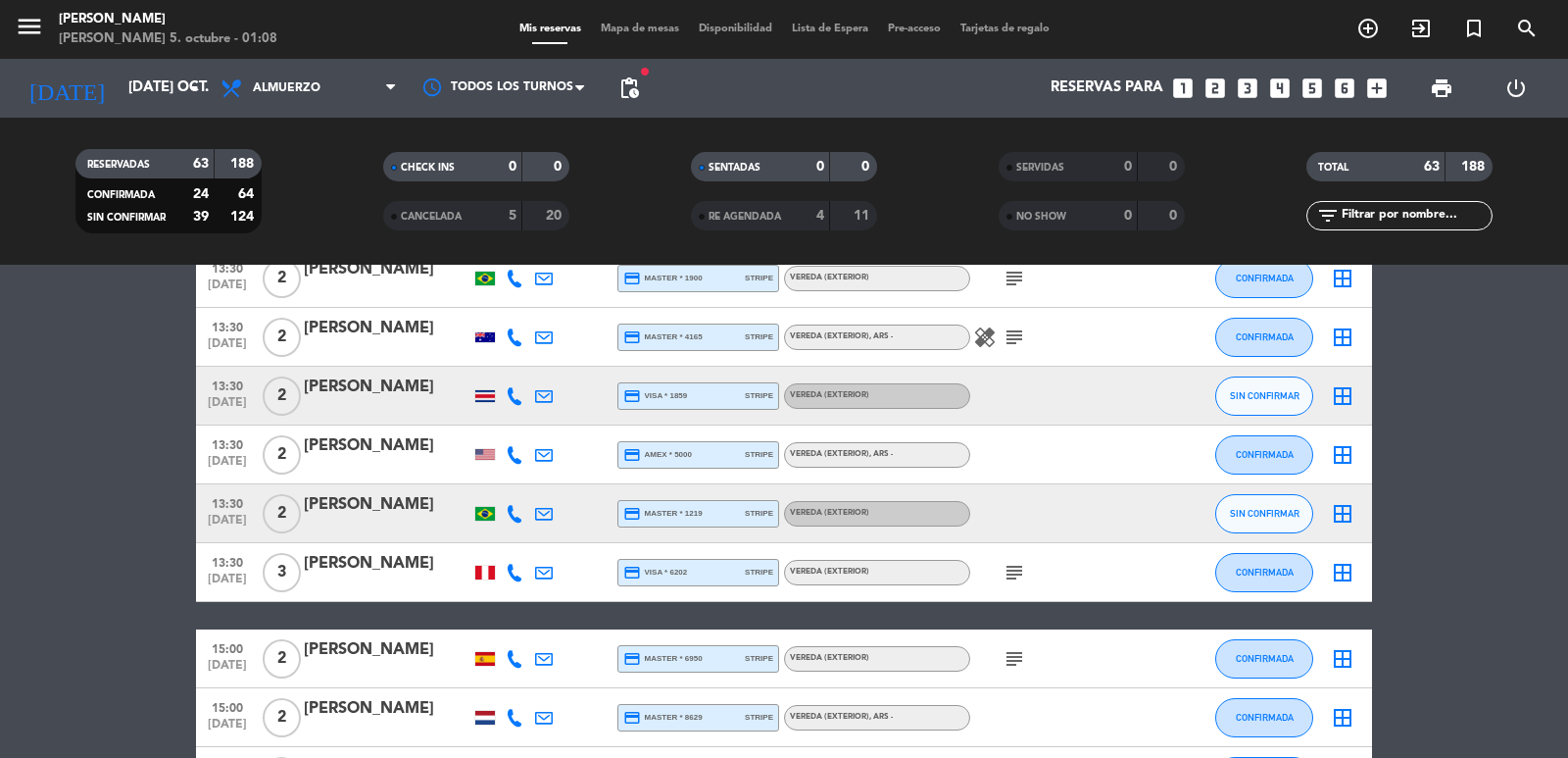
type input "dom. [DATE]"
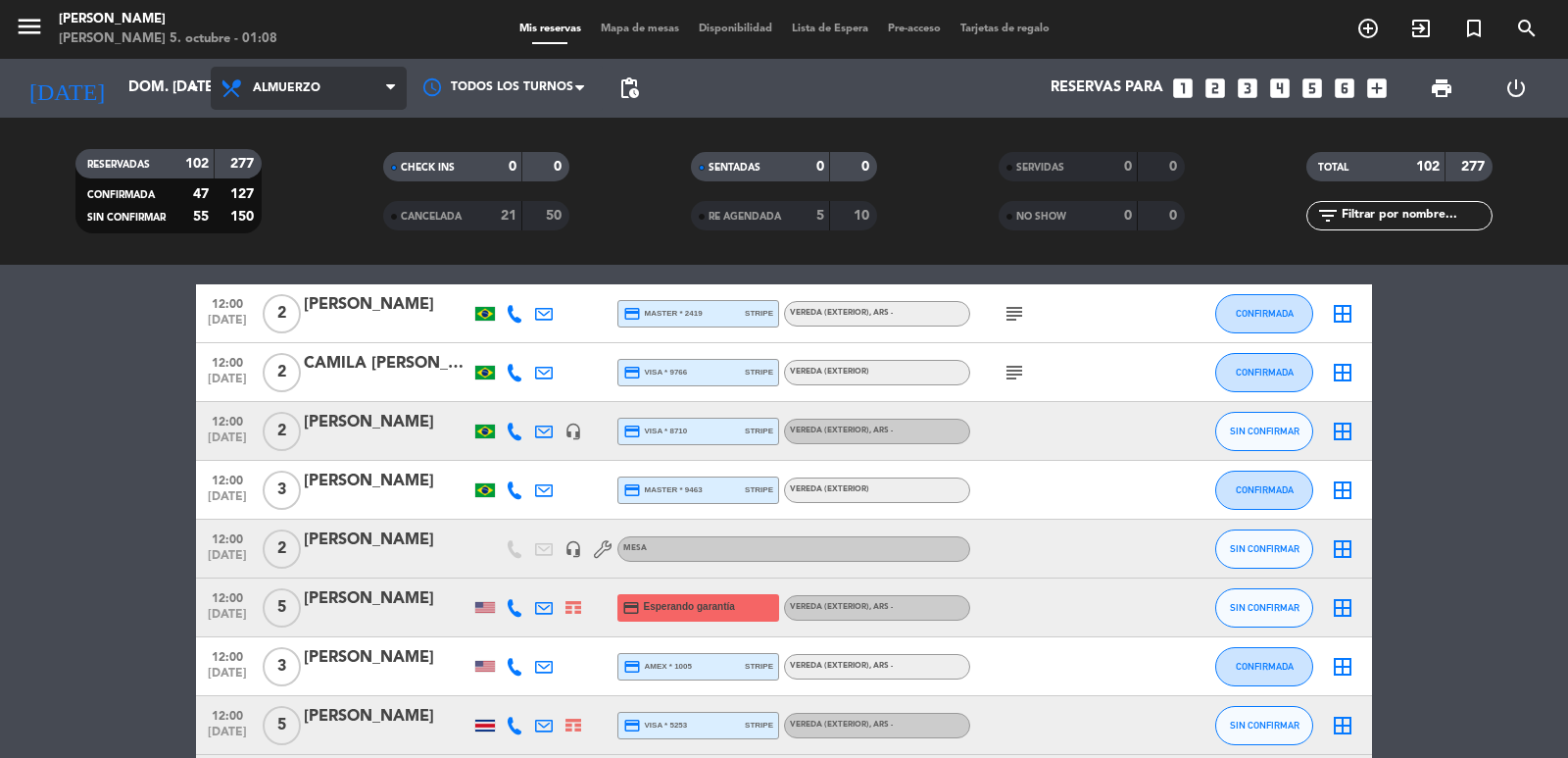
click at [387, 89] on icon at bounding box center [390, 88] width 9 height 16
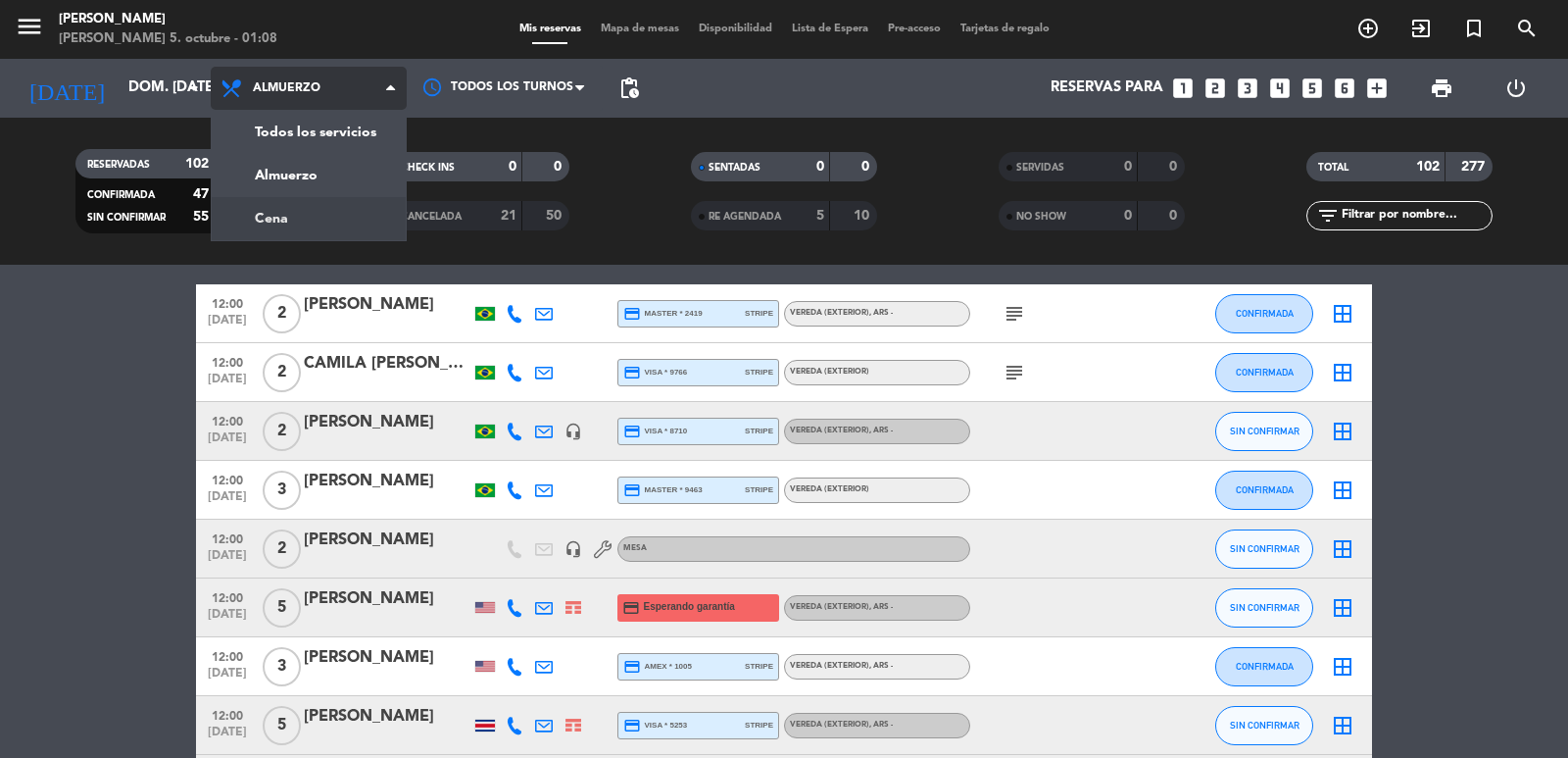
click at [376, 220] on div "menu [PERSON_NAME] 5. octubre - 01:08 Mis reservas Mapa de mesas Disponibilidad…" at bounding box center [784, 132] width 1568 height 265
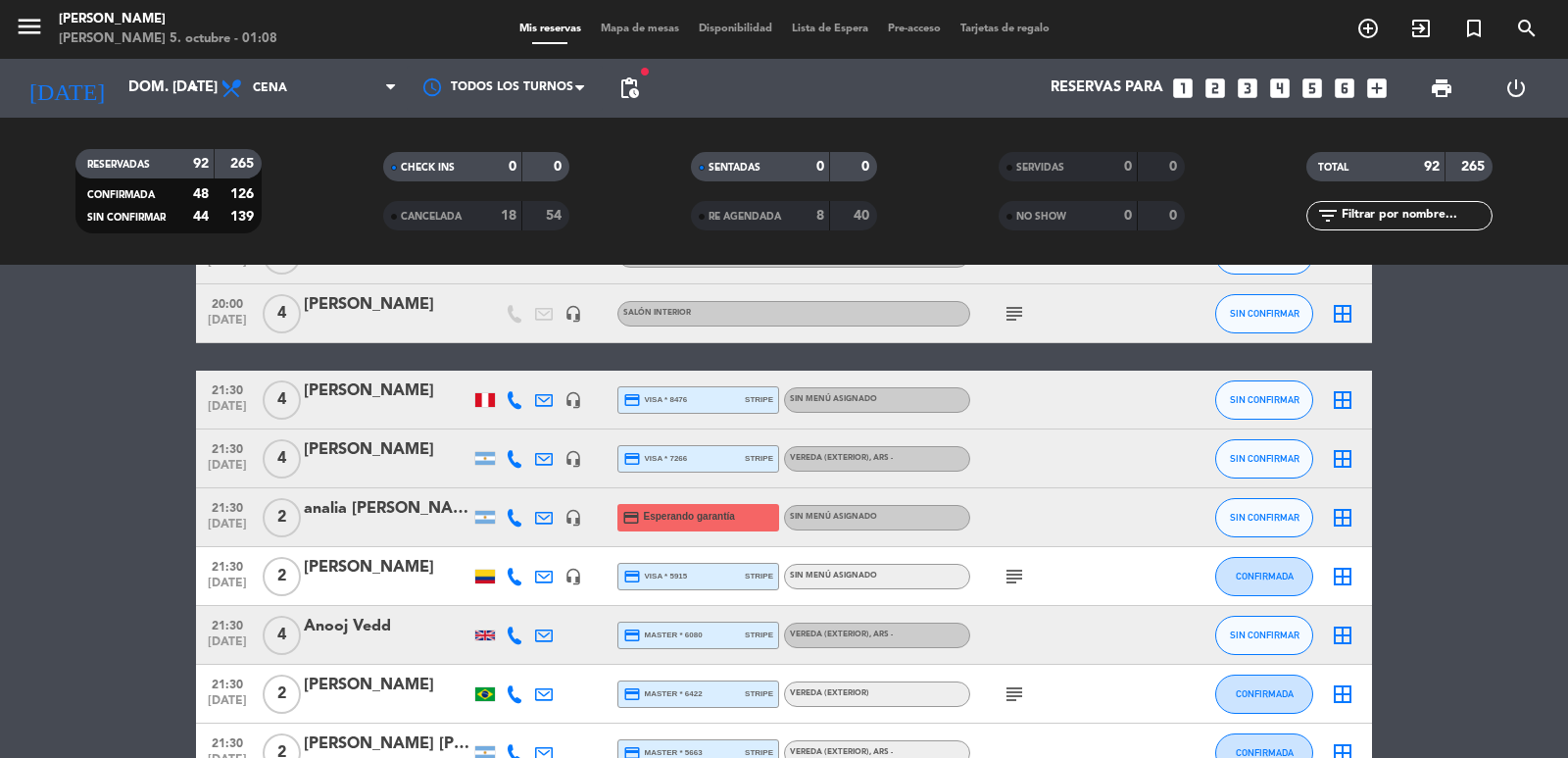
paste input "[PERSON_NAME]"
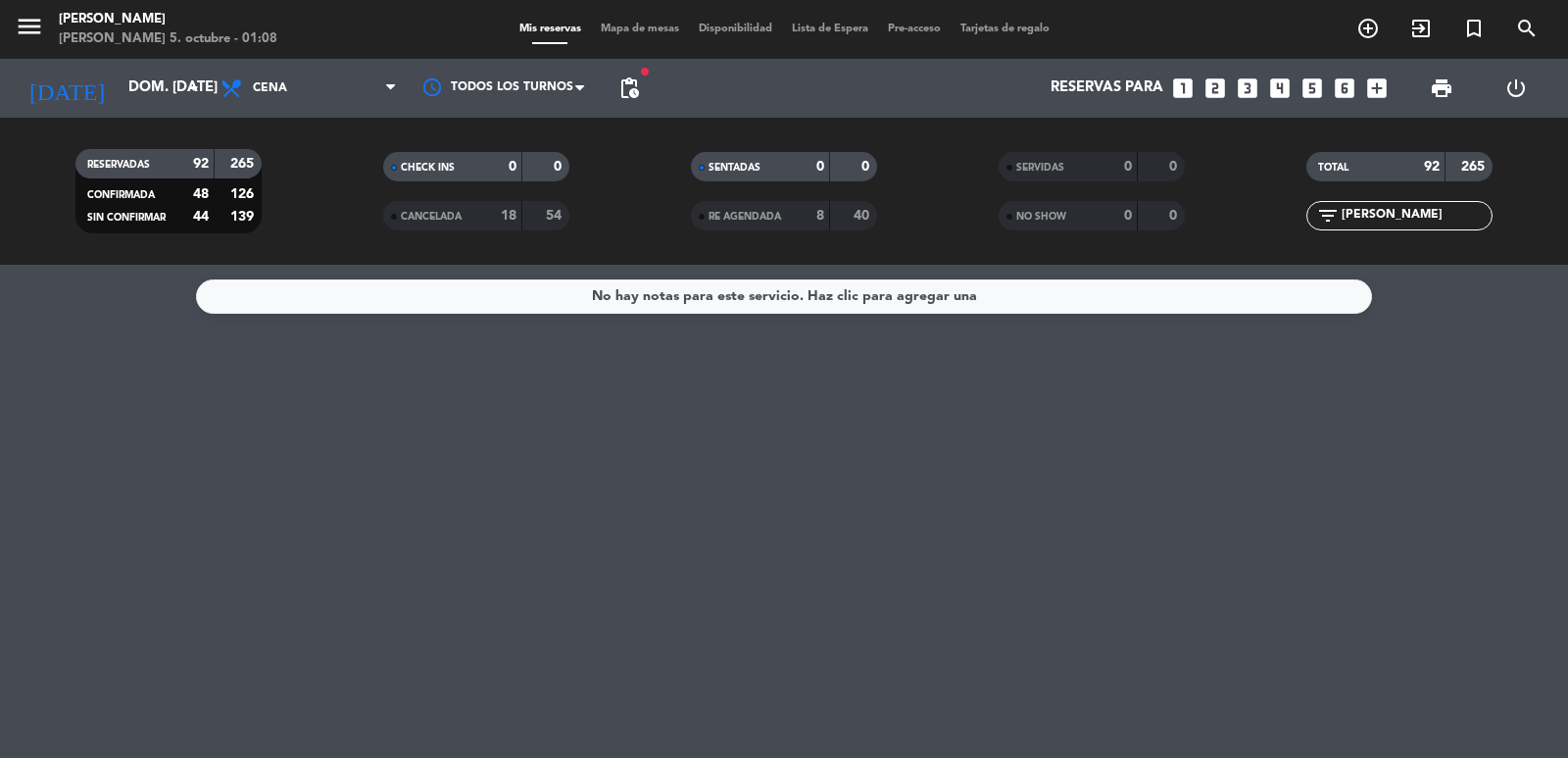
scroll to position [0, 0]
click at [1458, 221] on input "[PERSON_NAME]" at bounding box center [1416, 216] width 152 height 22
type input "[PERSON_NAME]"
drag, startPoint x: 1444, startPoint y: 217, endPoint x: 970, endPoint y: 273, distance: 477.3
click at [970, 273] on ng-component "menu [PERSON_NAME] 5. octubre - 01:08 Mis reservas Mapa de mesas Disponibilidad…" at bounding box center [784, 379] width 1568 height 758
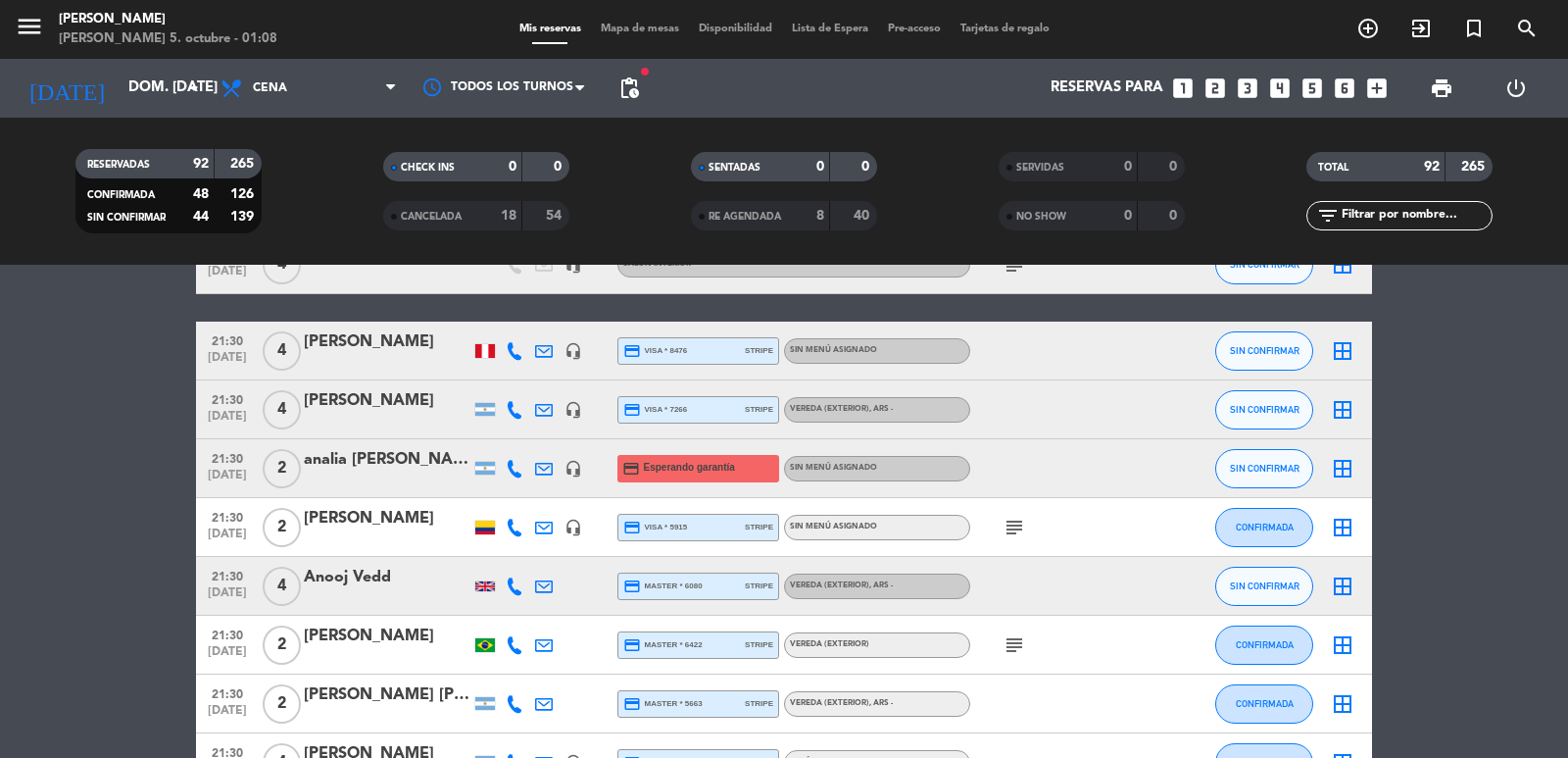
scroll to position [2550, 0]
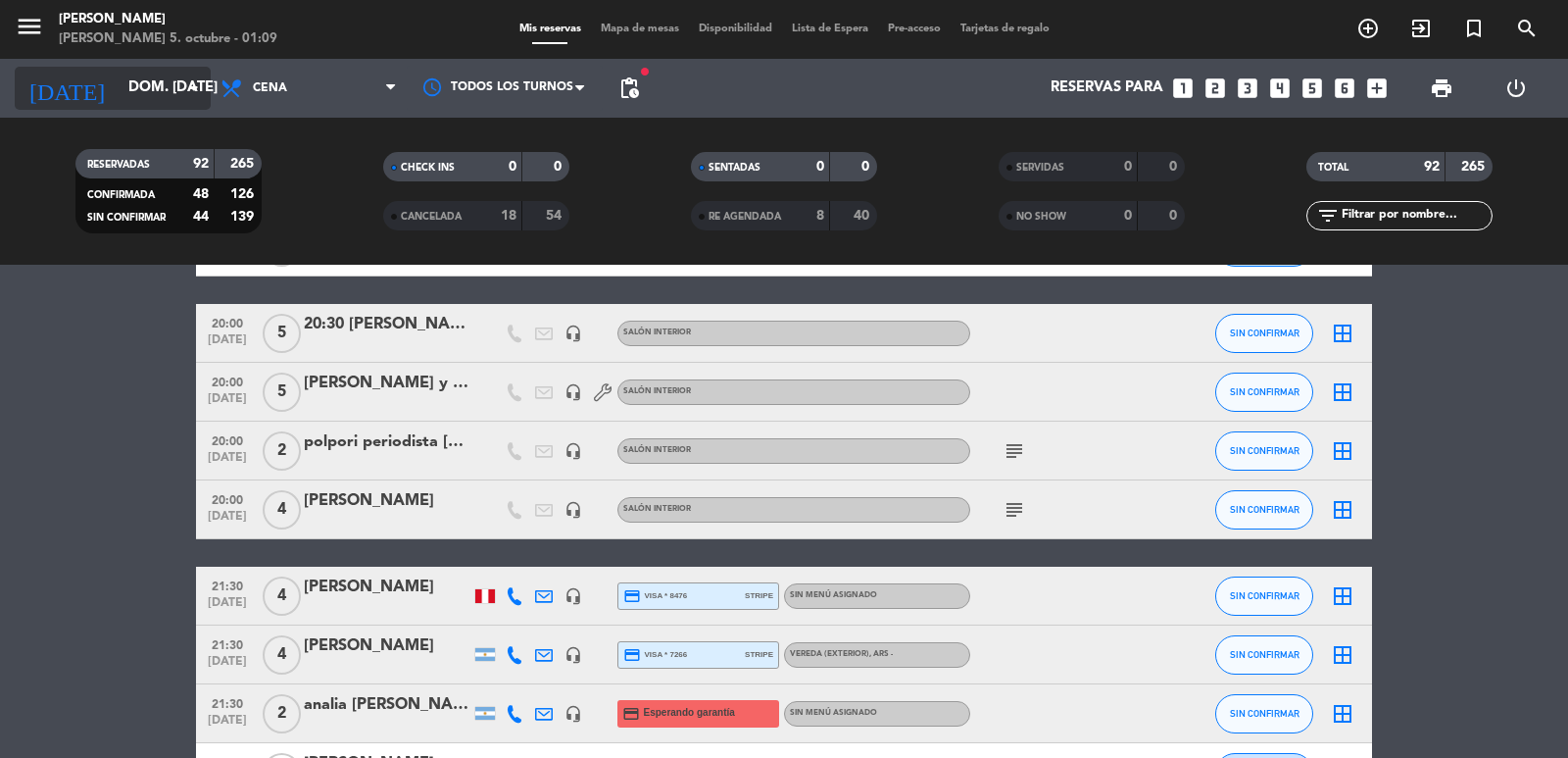
click at [193, 89] on icon "arrow_drop_down" at bounding box center [194, 89] width 24 height 24
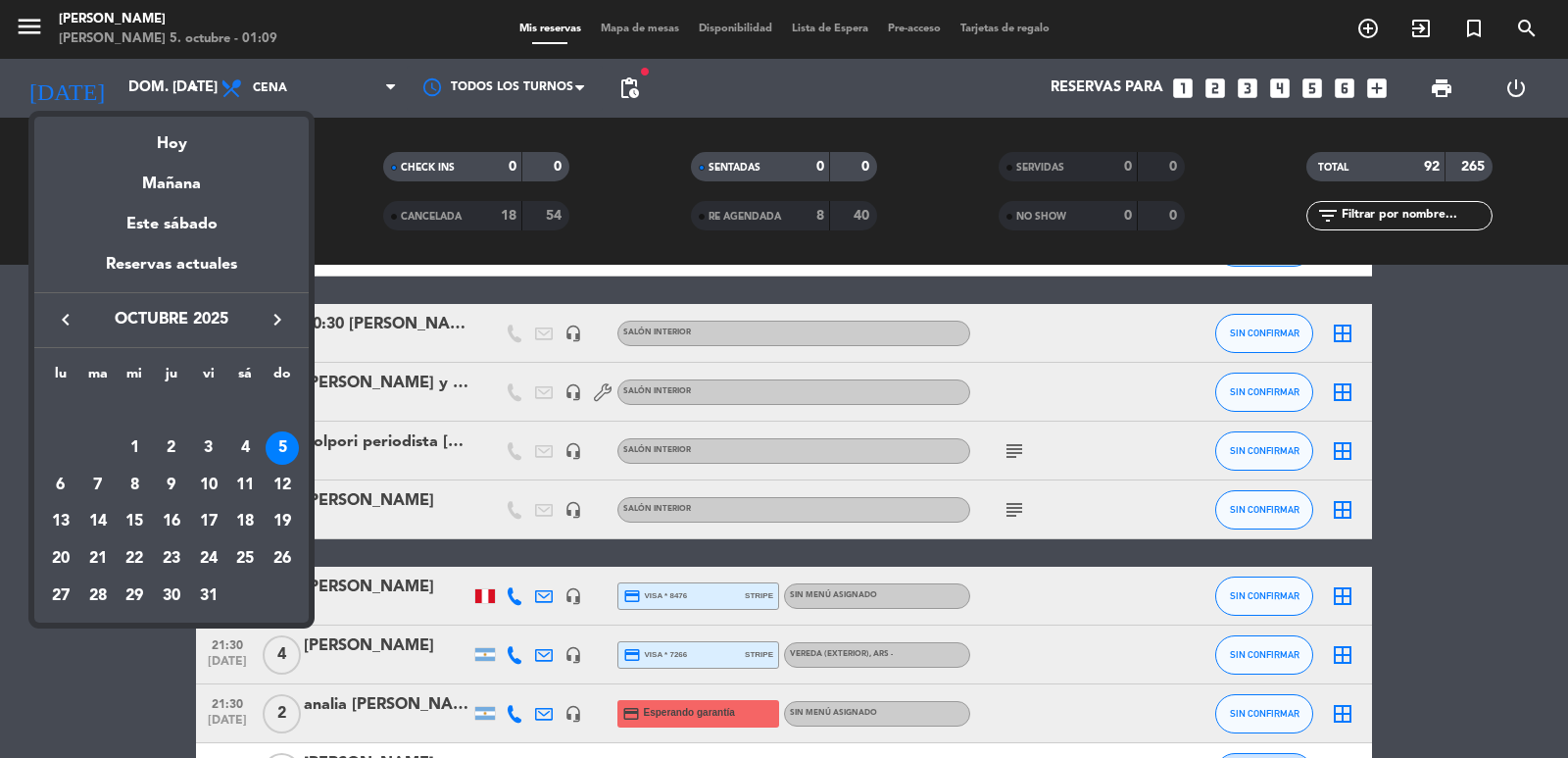
click at [284, 519] on div "19" at bounding box center [282, 521] width 33 height 33
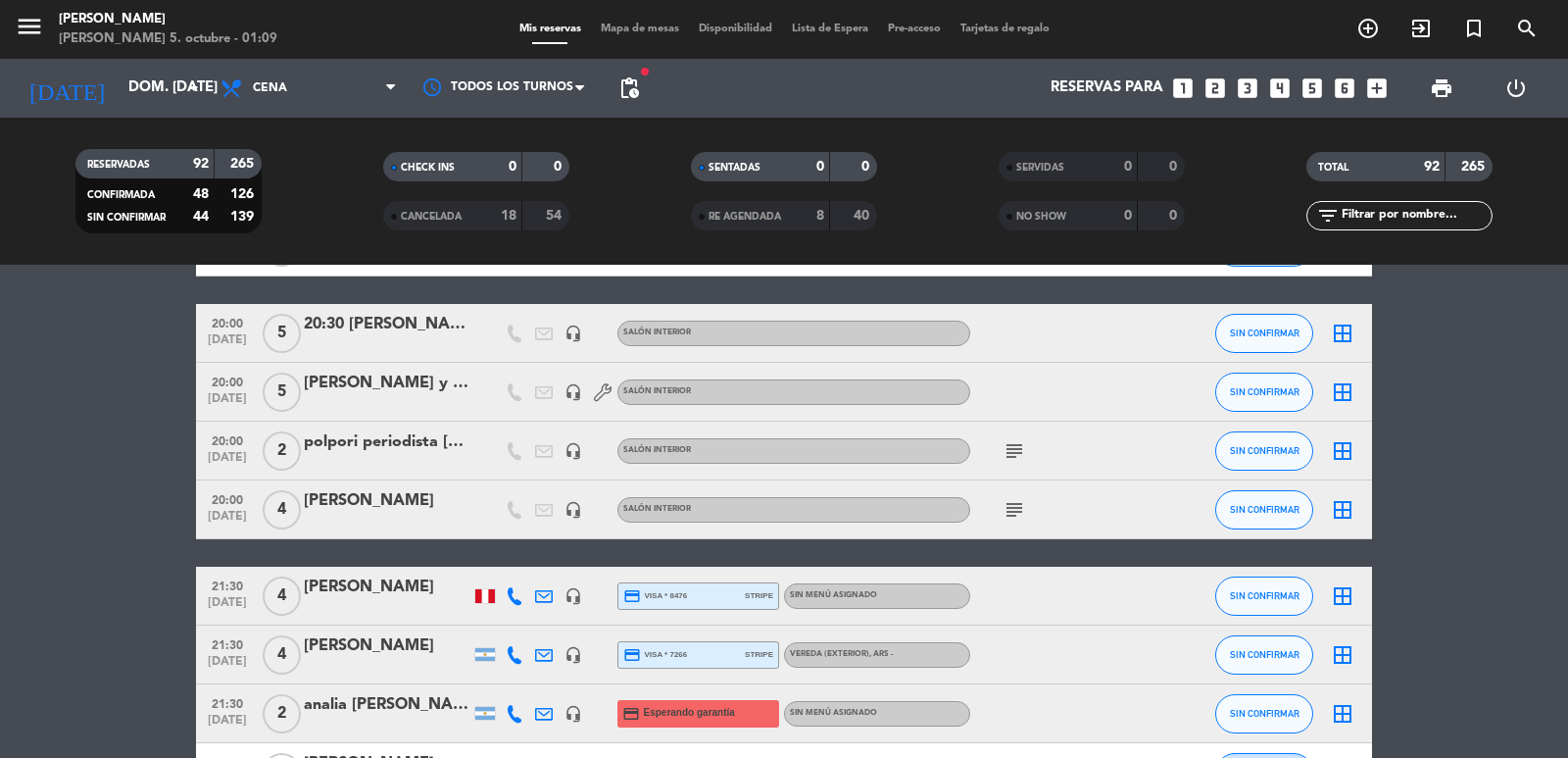
type input "dom. [DATE]"
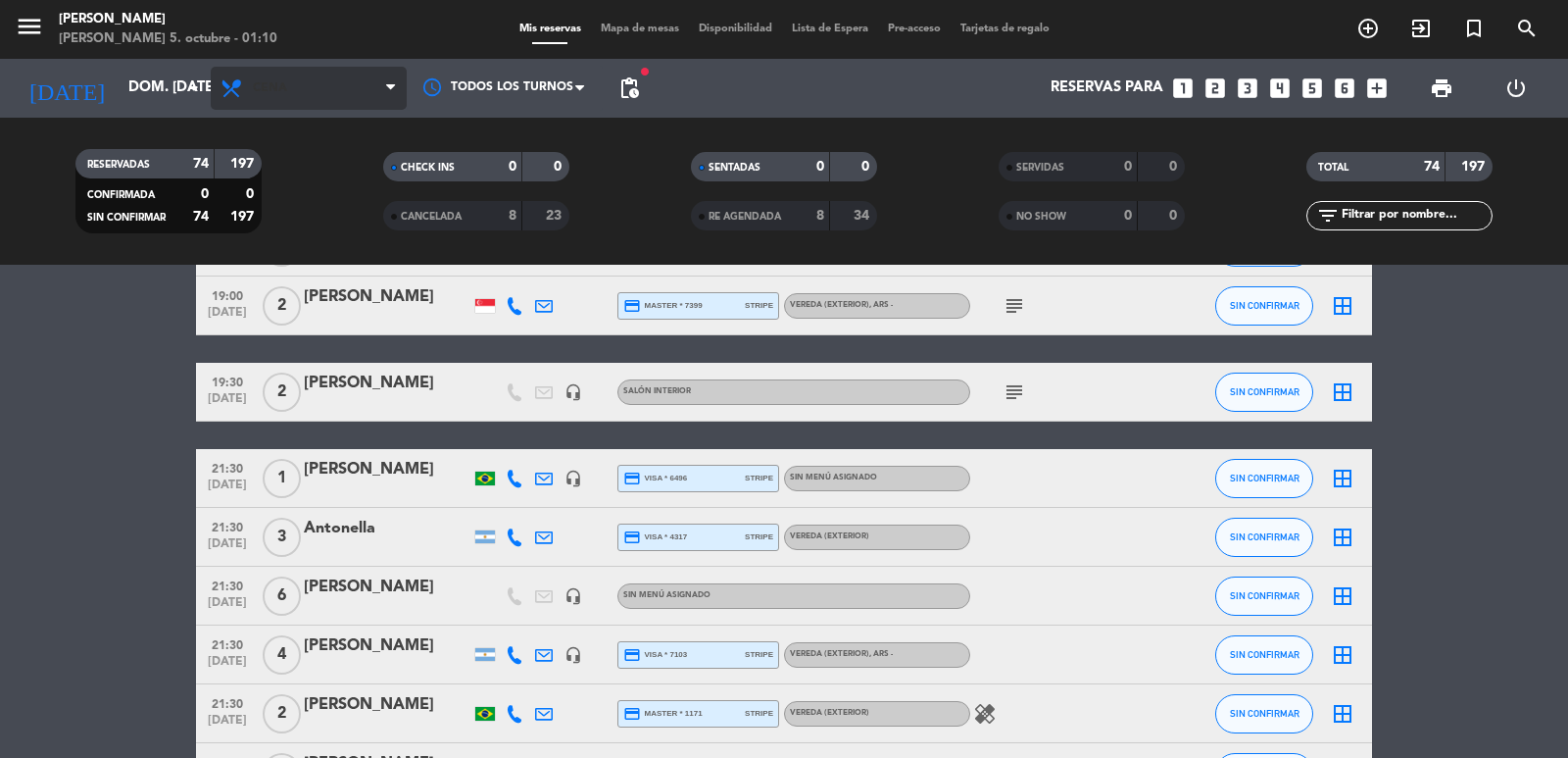
click at [263, 92] on span "Cena" at bounding box center [270, 88] width 34 height 14
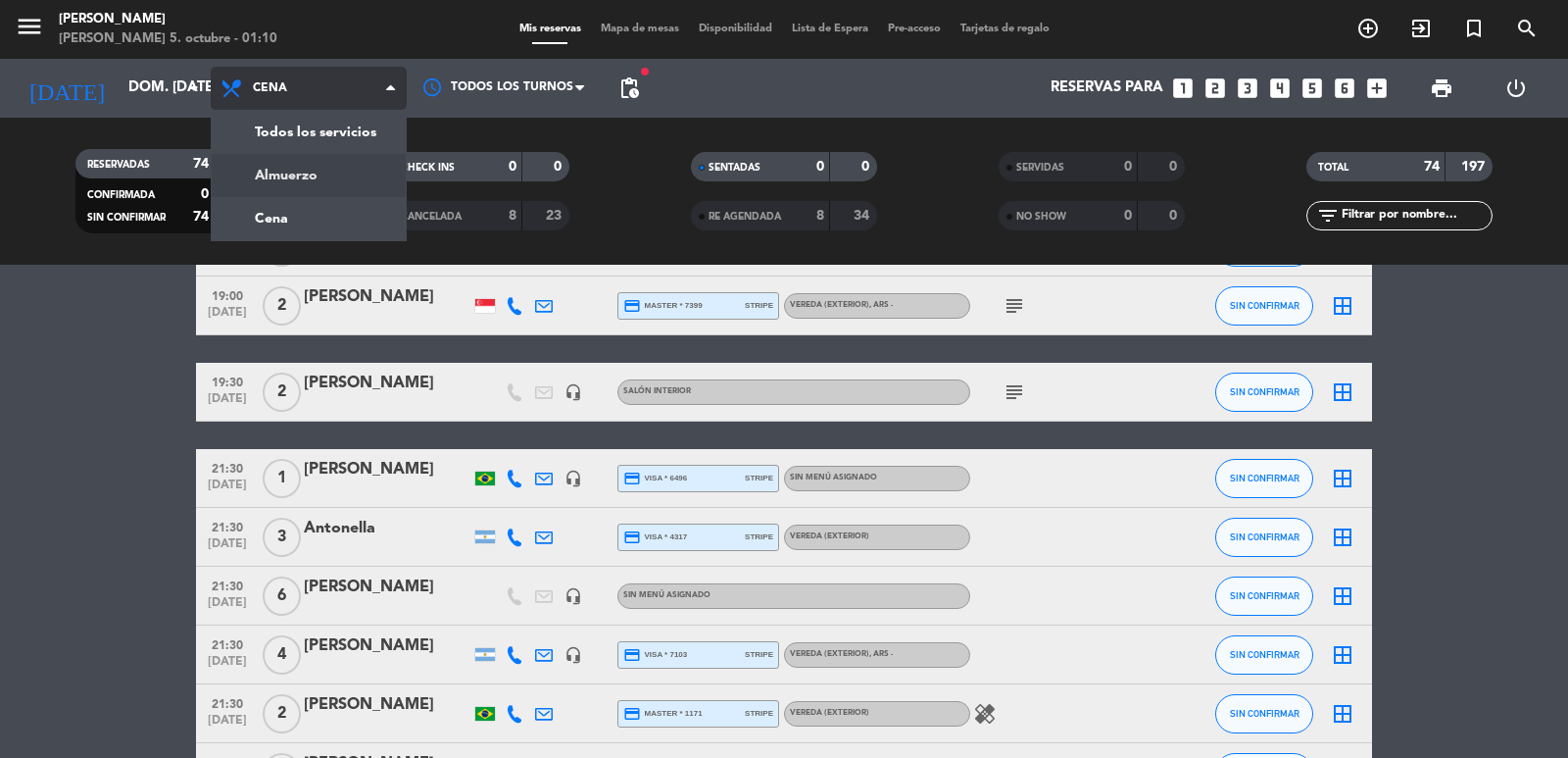
click at [285, 179] on div "menu [PERSON_NAME] 5. octubre - 01:10 Mis reservas Mapa de mesas Disponibilidad…" at bounding box center [784, 132] width 1568 height 265
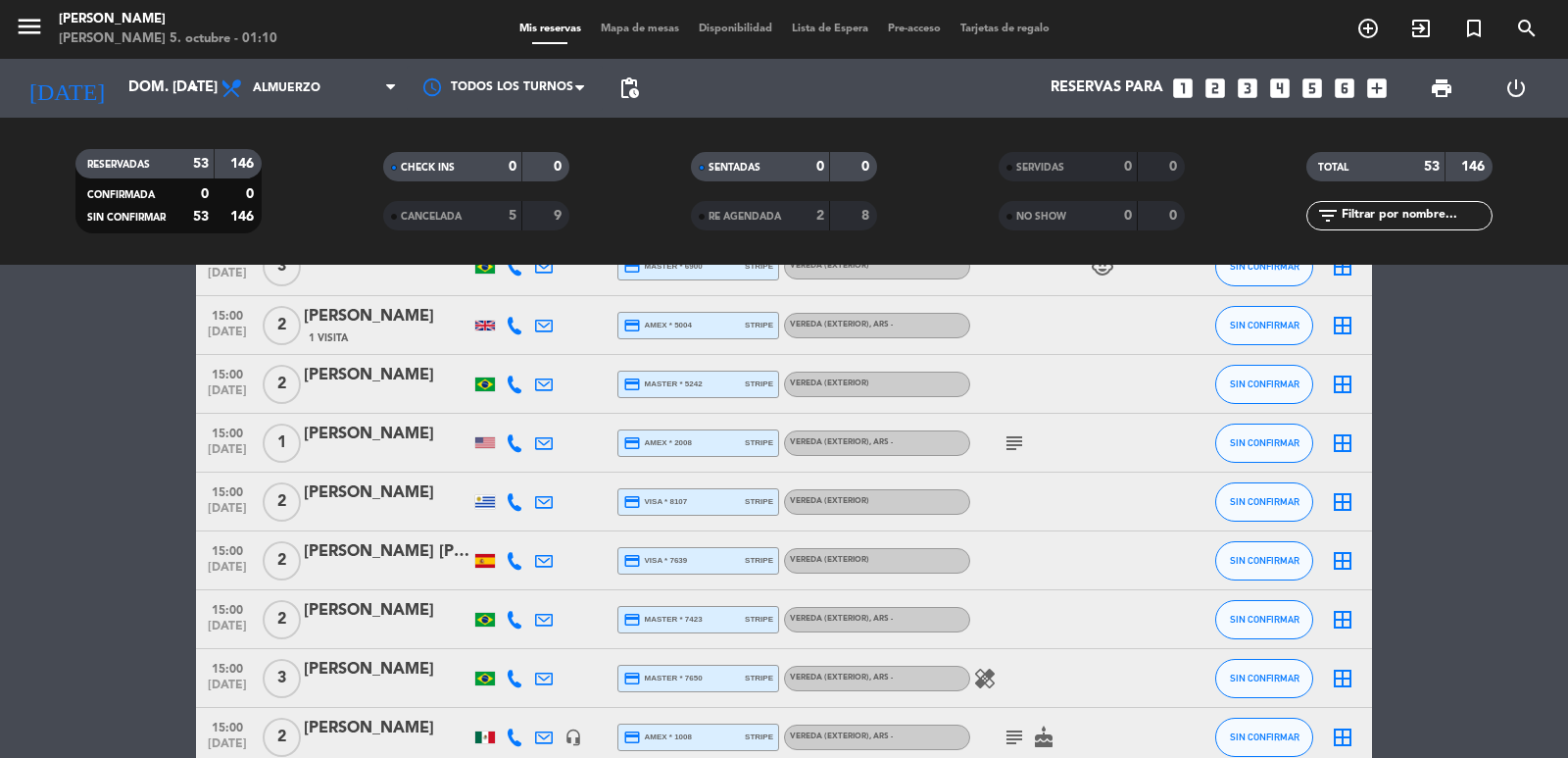
click at [1279, 85] on icon "looks_4" at bounding box center [1280, 89] width 26 height 26
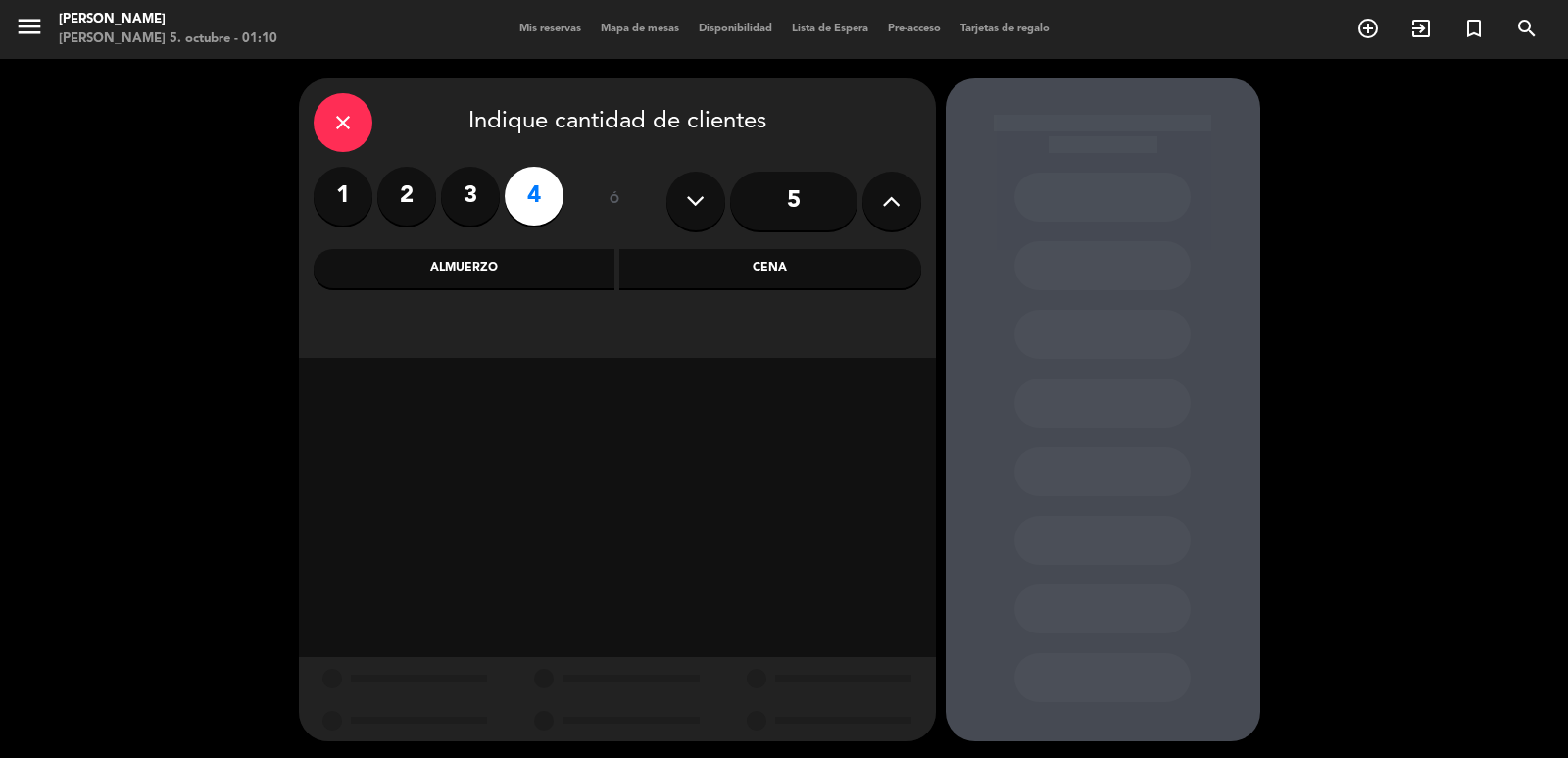
click at [496, 278] on div "Almuerzo" at bounding box center [465, 268] width 302 height 39
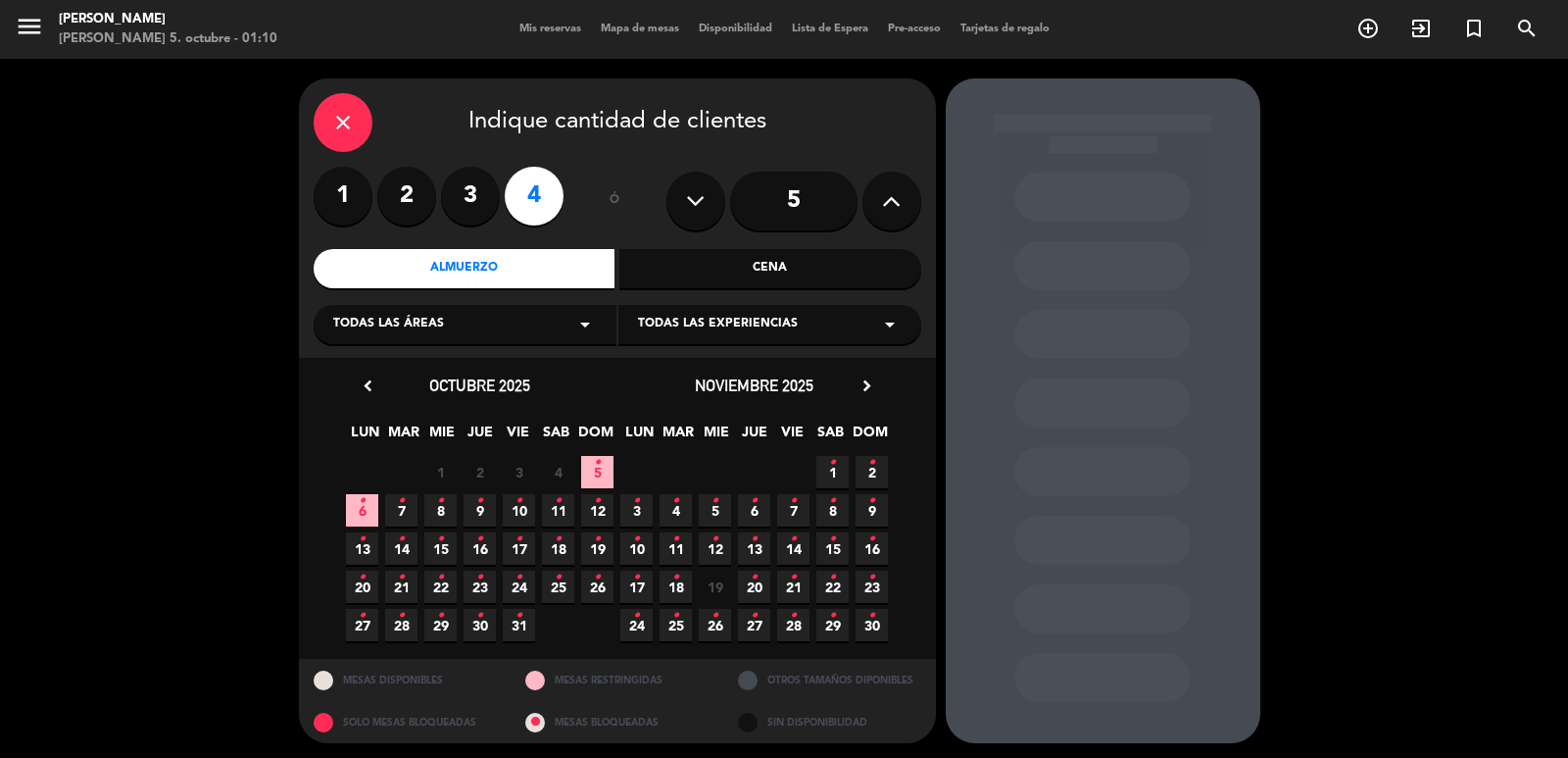
click at [542, 340] on div "Todas las áreas arrow_drop_down" at bounding box center [465, 324] width 303 height 39
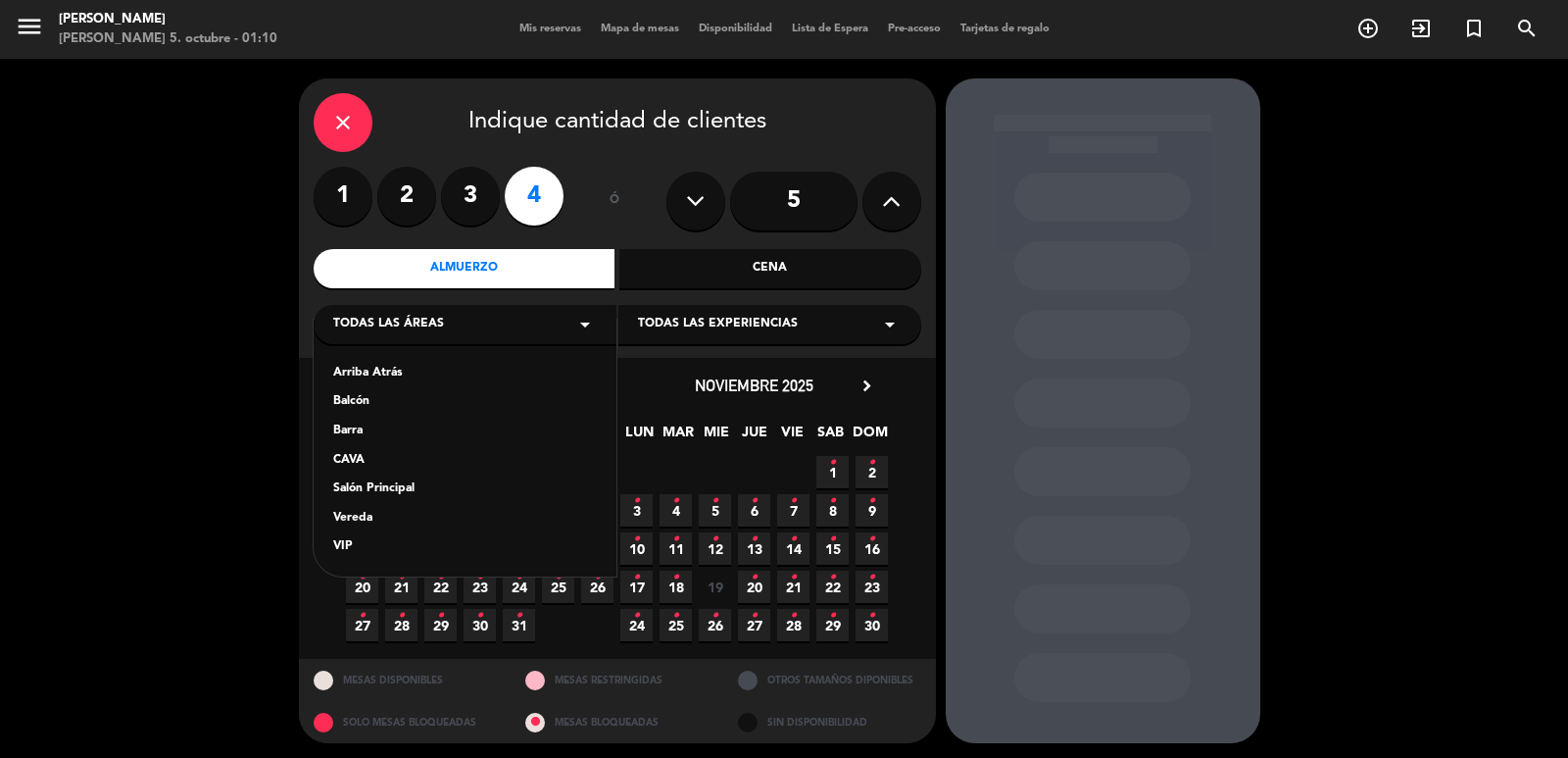
click at [256, 521] on div "close Indique cantidad de clientes 1 2 3 4 ó 5 Almuerzo Cena Todas las áreas ar…" at bounding box center [784, 411] width 1568 height 704
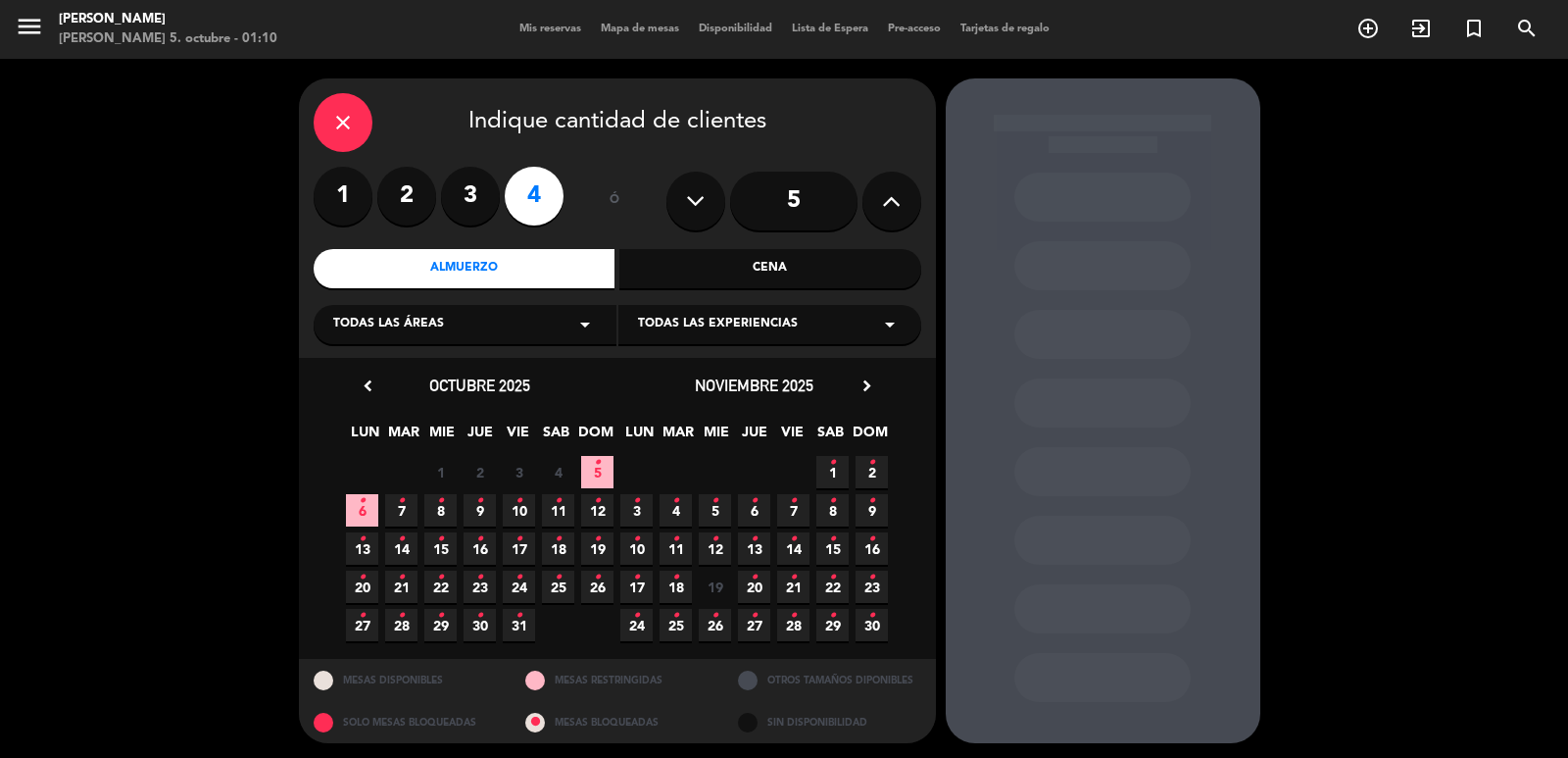
click at [590, 549] on span "19 •" at bounding box center [598, 549] width 32 height 32
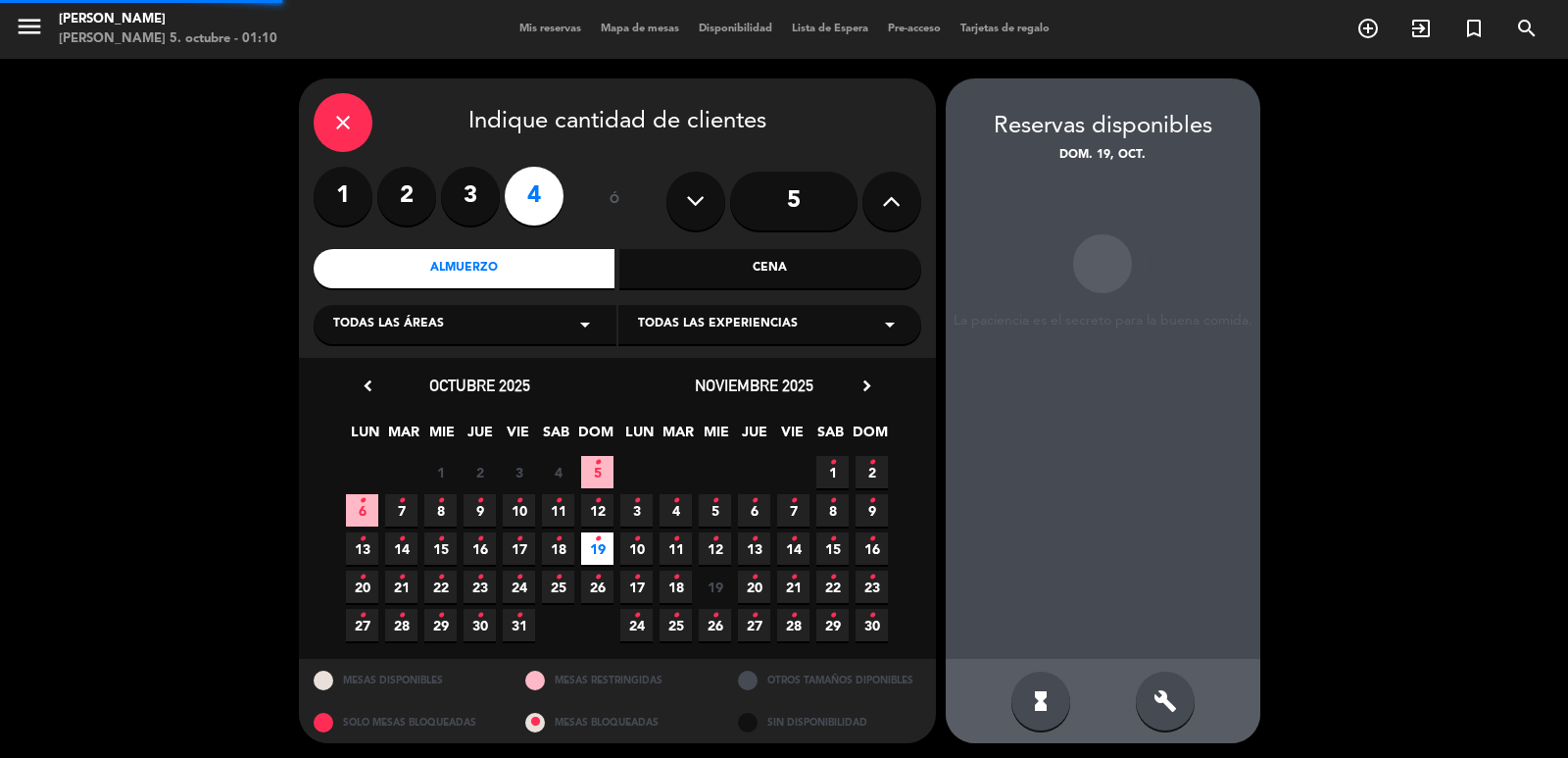
scroll to position [4, 0]
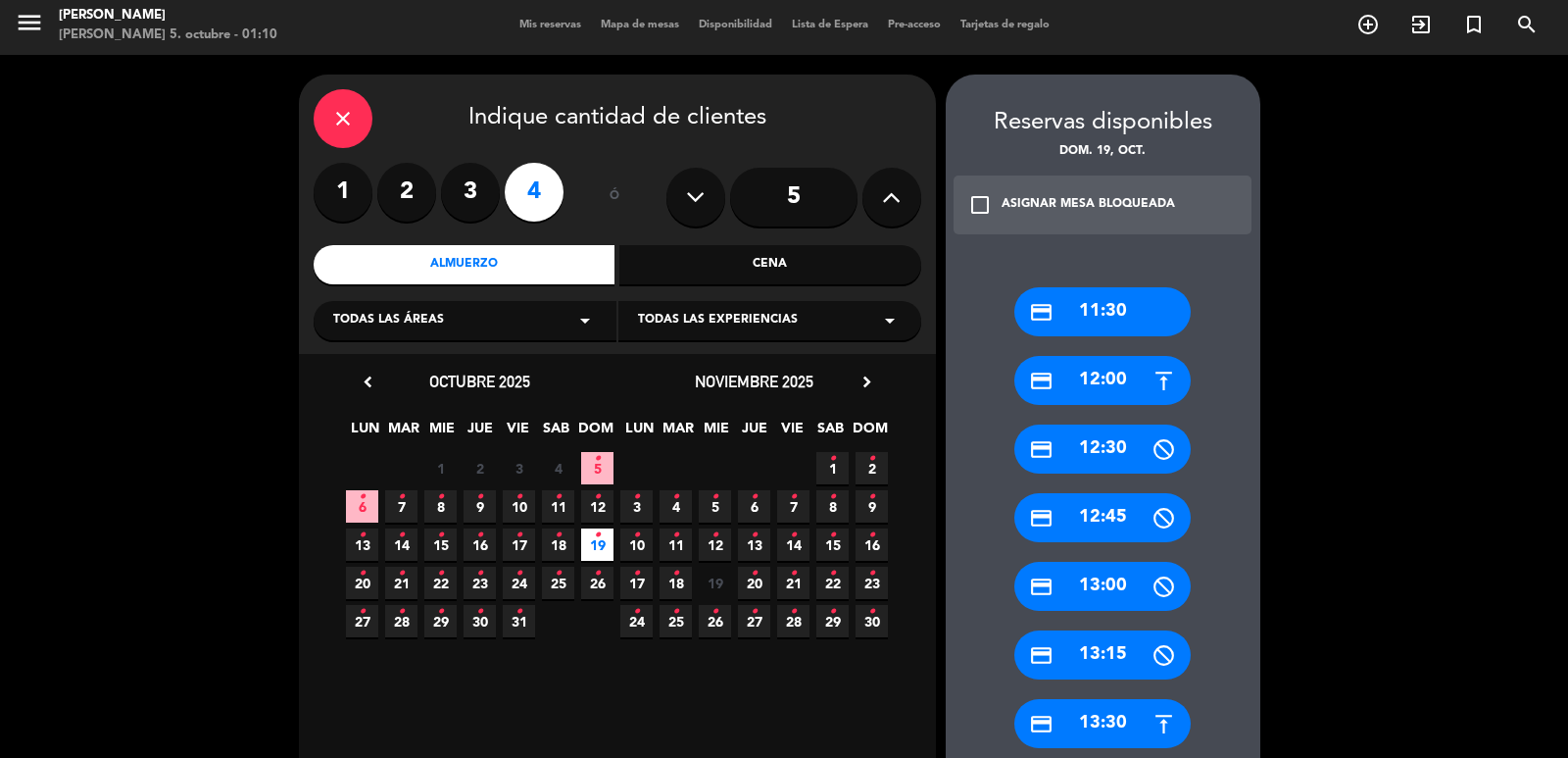
click at [1110, 321] on div "credit_card 11:30" at bounding box center [1102, 311] width 177 height 49
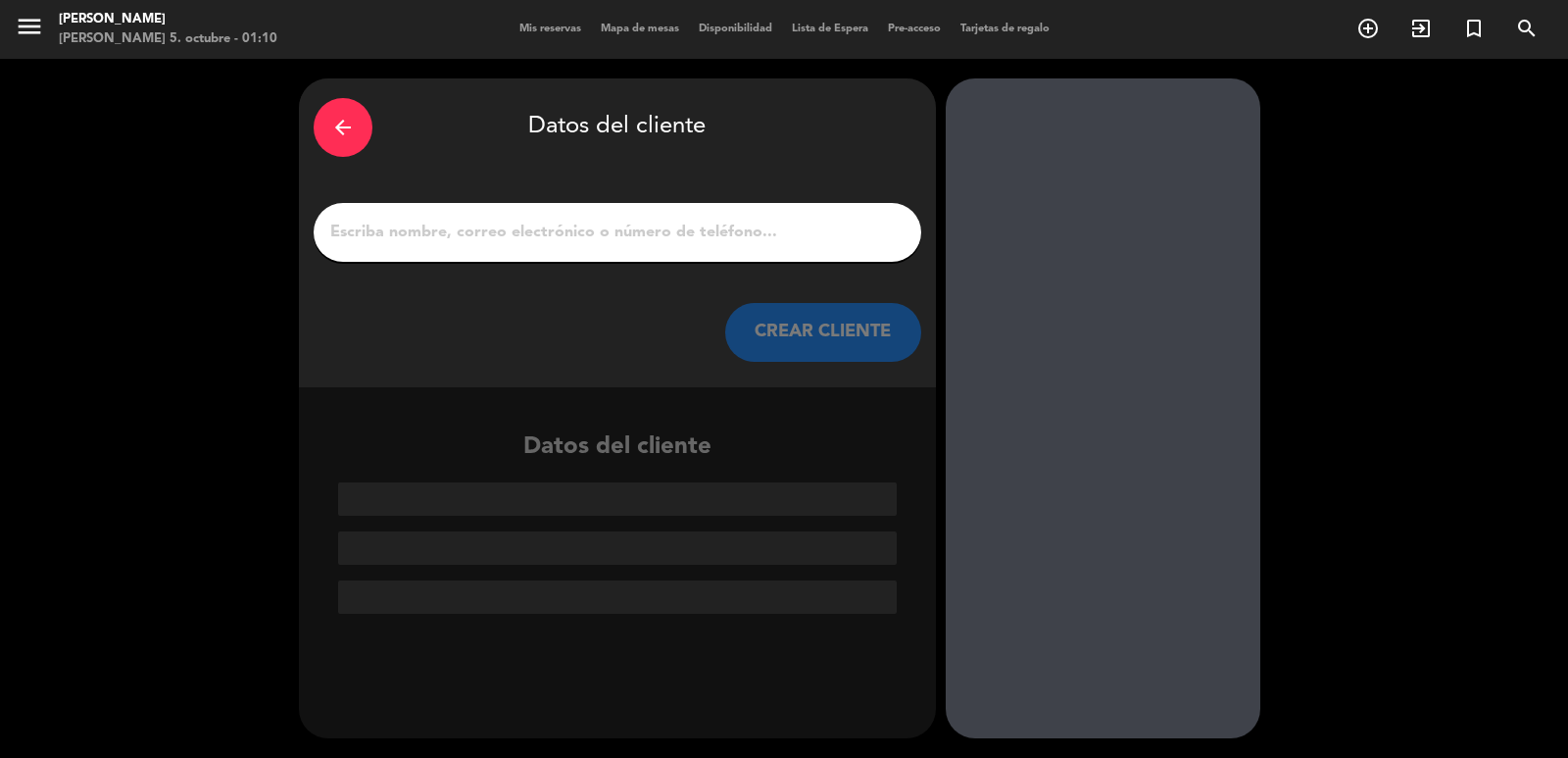
click at [725, 247] on div at bounding box center [618, 232] width 608 height 59
click at [687, 216] on div at bounding box center [618, 232] width 608 height 59
paste input "[PERSON_NAME]"
type input "[PERSON_NAME]"
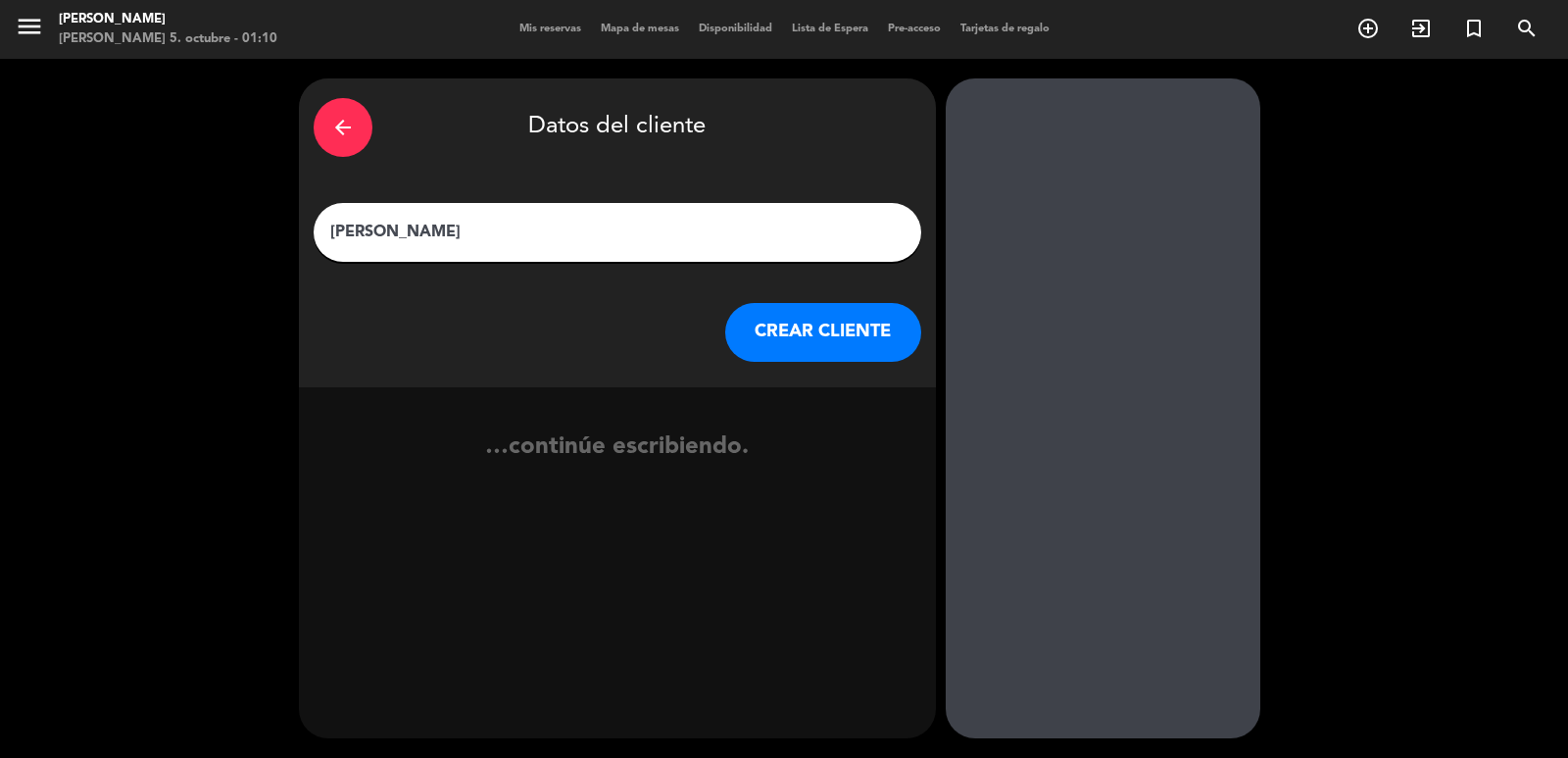
drag, startPoint x: 539, startPoint y: 222, endPoint x: 107, endPoint y: 257, distance: 433.4
click at [108, 257] on div "arrow_back Datos del cliente [PERSON_NAME] [PERSON_NAME] CLIENTE …continúe escr…" at bounding box center [784, 408] width 1568 height 699
type input "belen"
click at [885, 321] on button "CREAR CLIENTE" at bounding box center [823, 332] width 196 height 59
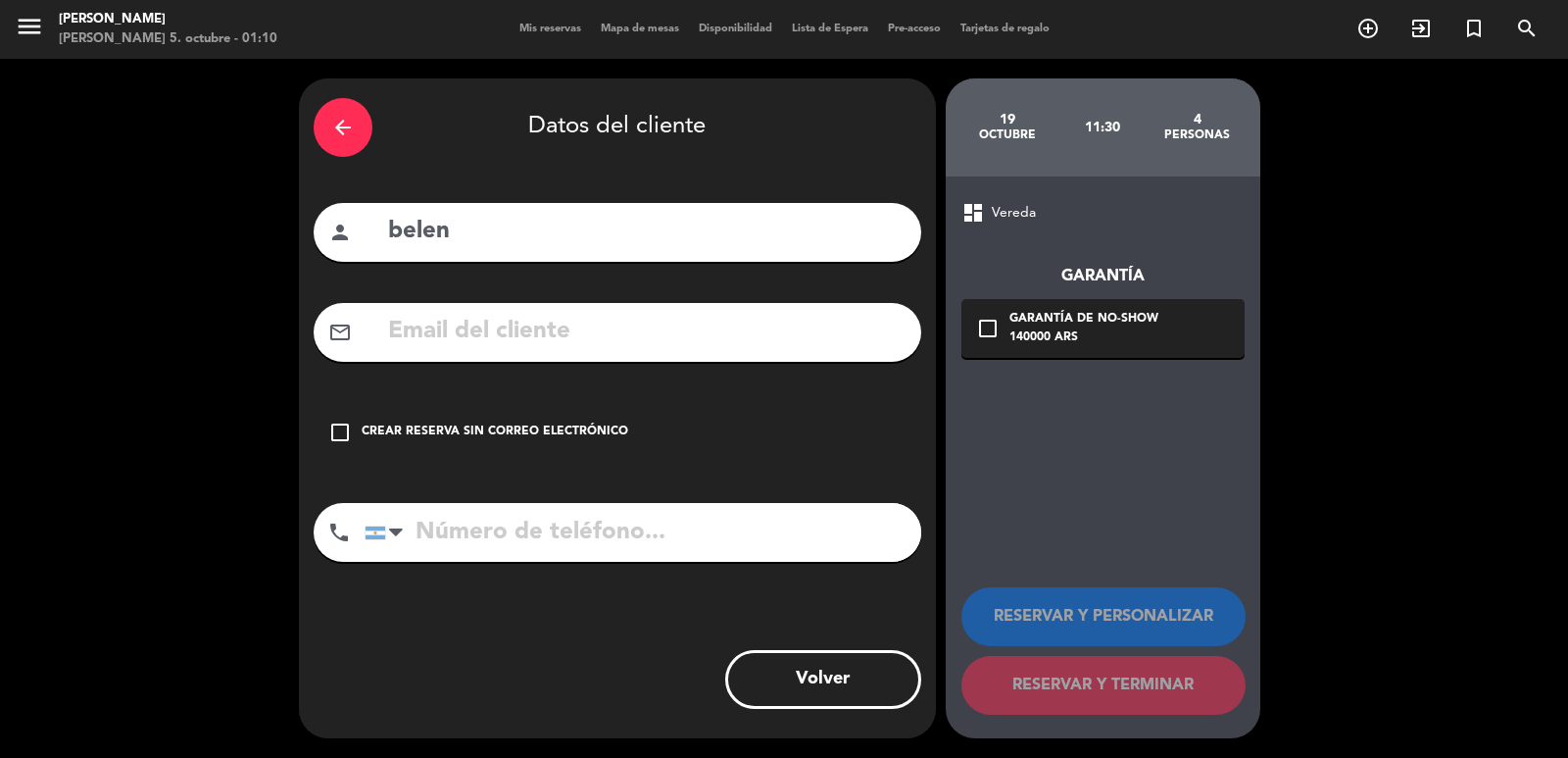
click at [498, 236] on div "person belen" at bounding box center [618, 232] width 608 height 59
click at [498, 228] on input "belen" at bounding box center [646, 232] width 521 height 40
type input "[PERSON_NAME]"
click at [432, 327] on input "text" at bounding box center [646, 332] width 521 height 40
click at [596, 325] on input "text" at bounding box center [646, 332] width 521 height 40
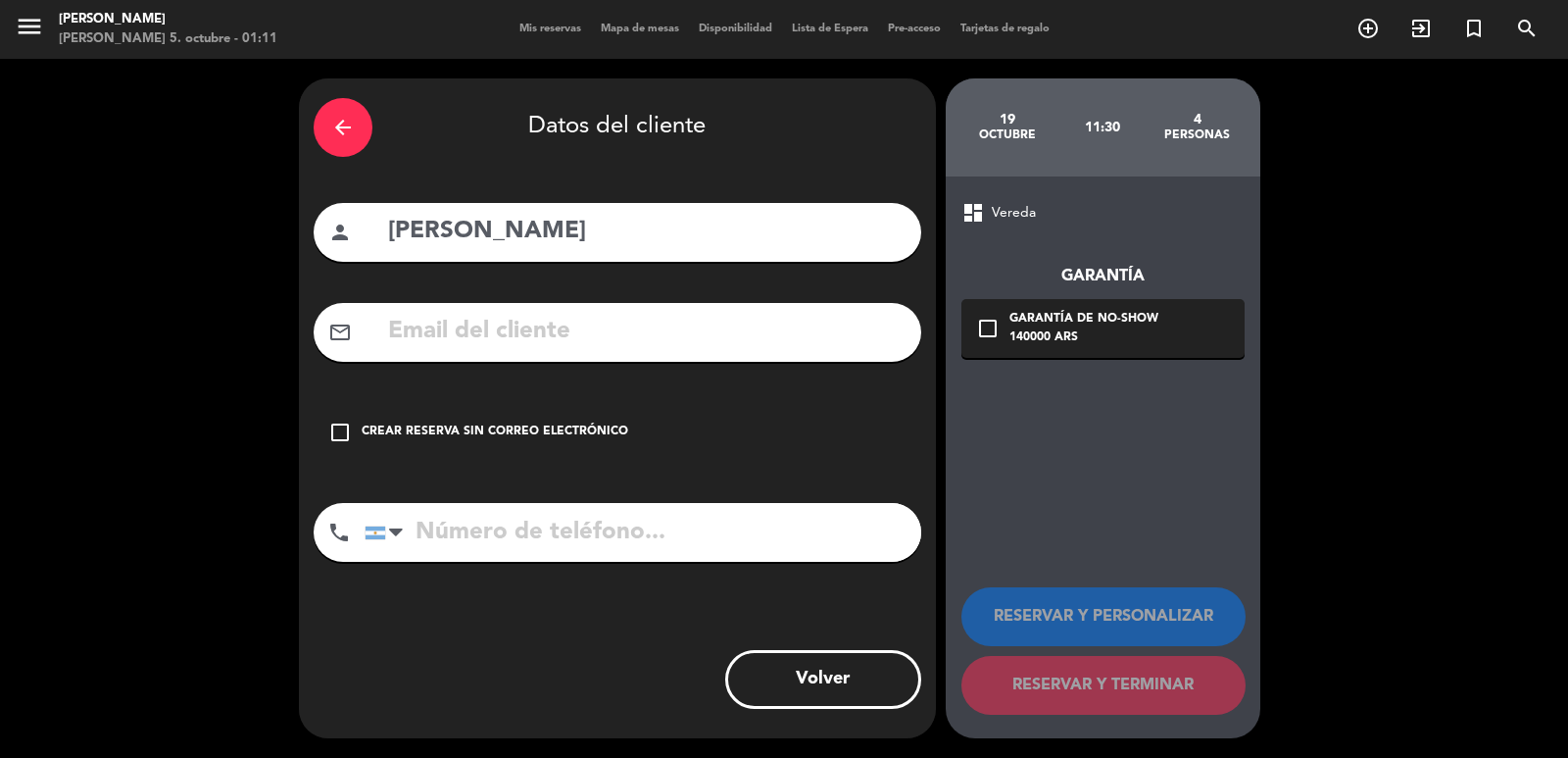
paste input "[EMAIL_ADDRESS][PERSON_NAME][DOMAIN_NAME]"
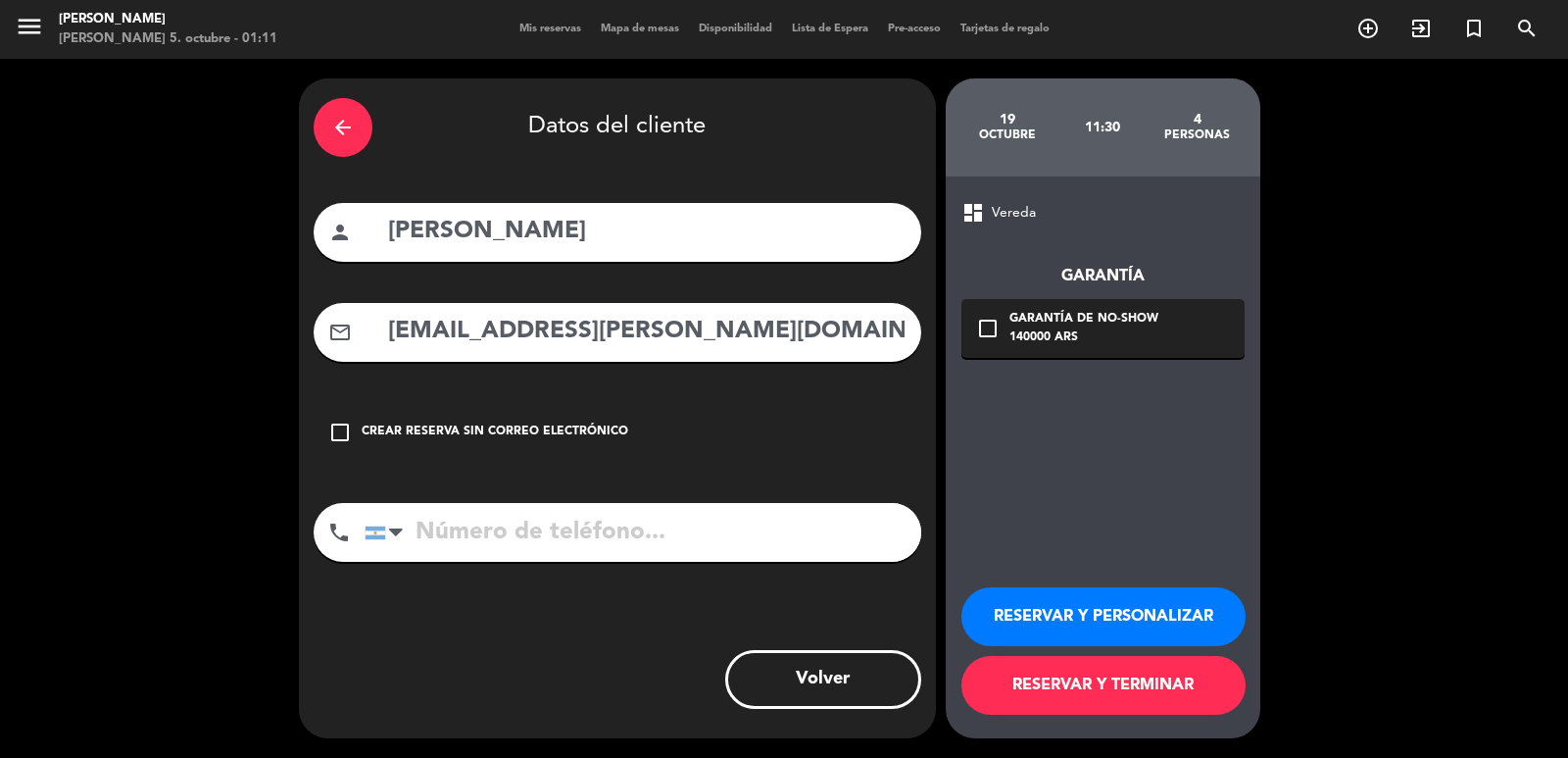
type input "[EMAIL_ADDRESS][PERSON_NAME][DOMAIN_NAME]"
click at [526, 561] on input "tel" at bounding box center [643, 532] width 557 height 59
paste input "1540998998"
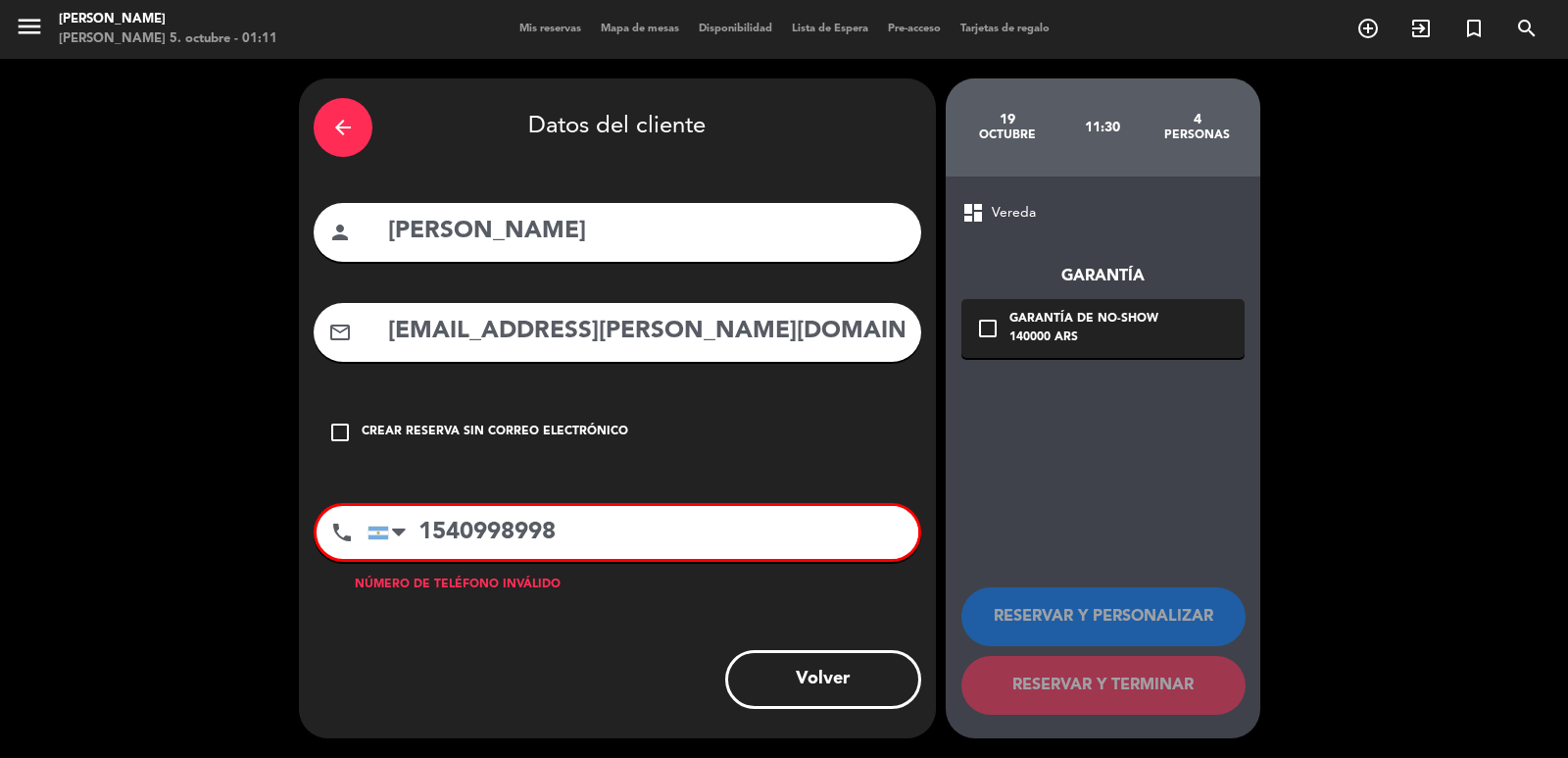
click at [427, 539] on input "1540998998" at bounding box center [643, 532] width 551 height 53
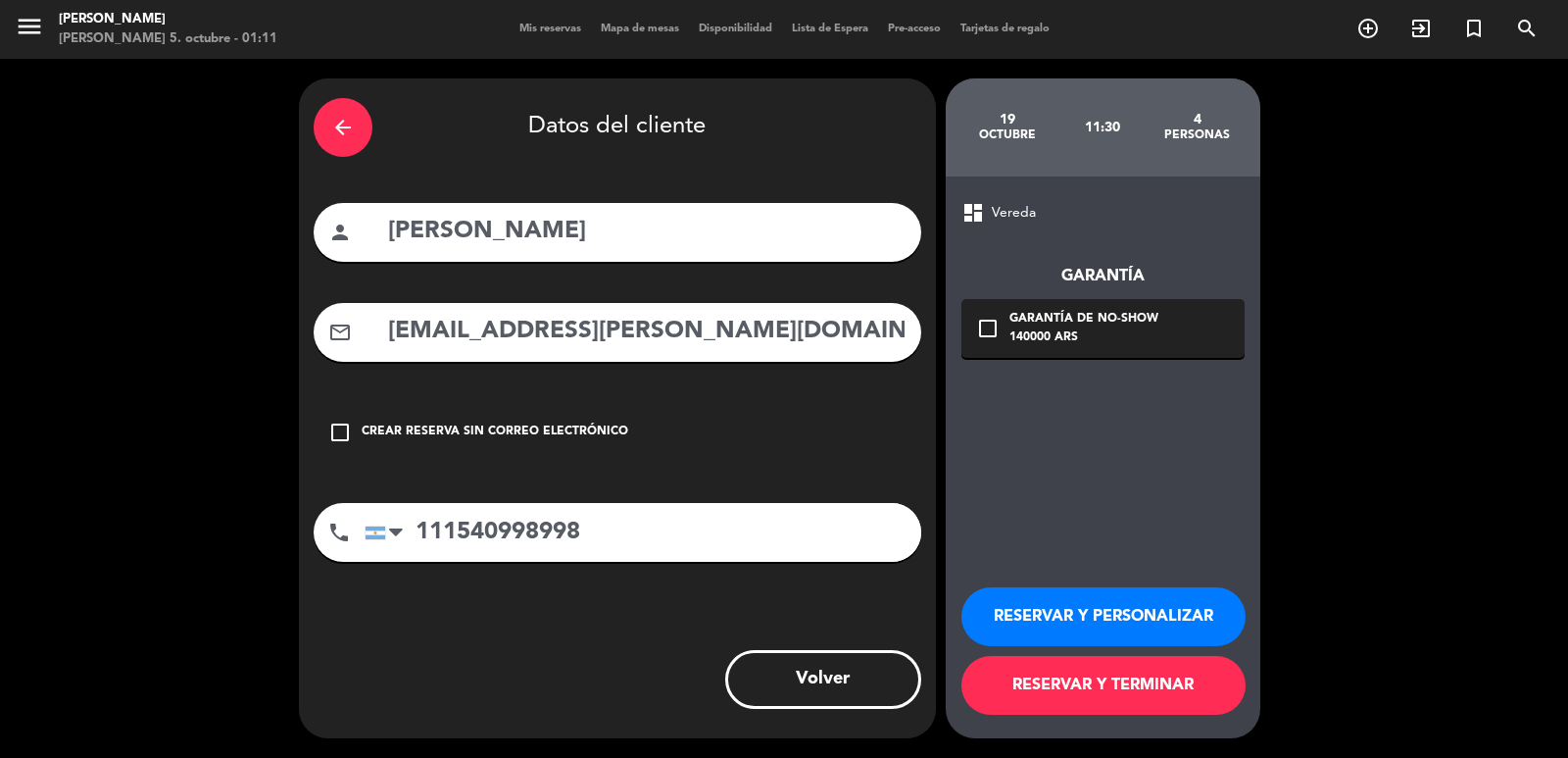
type input "111540998998"
click at [998, 315] on div "check_box_outline_blank Garantía de no-show 140000 ARS" at bounding box center [1102, 328] width 283 height 59
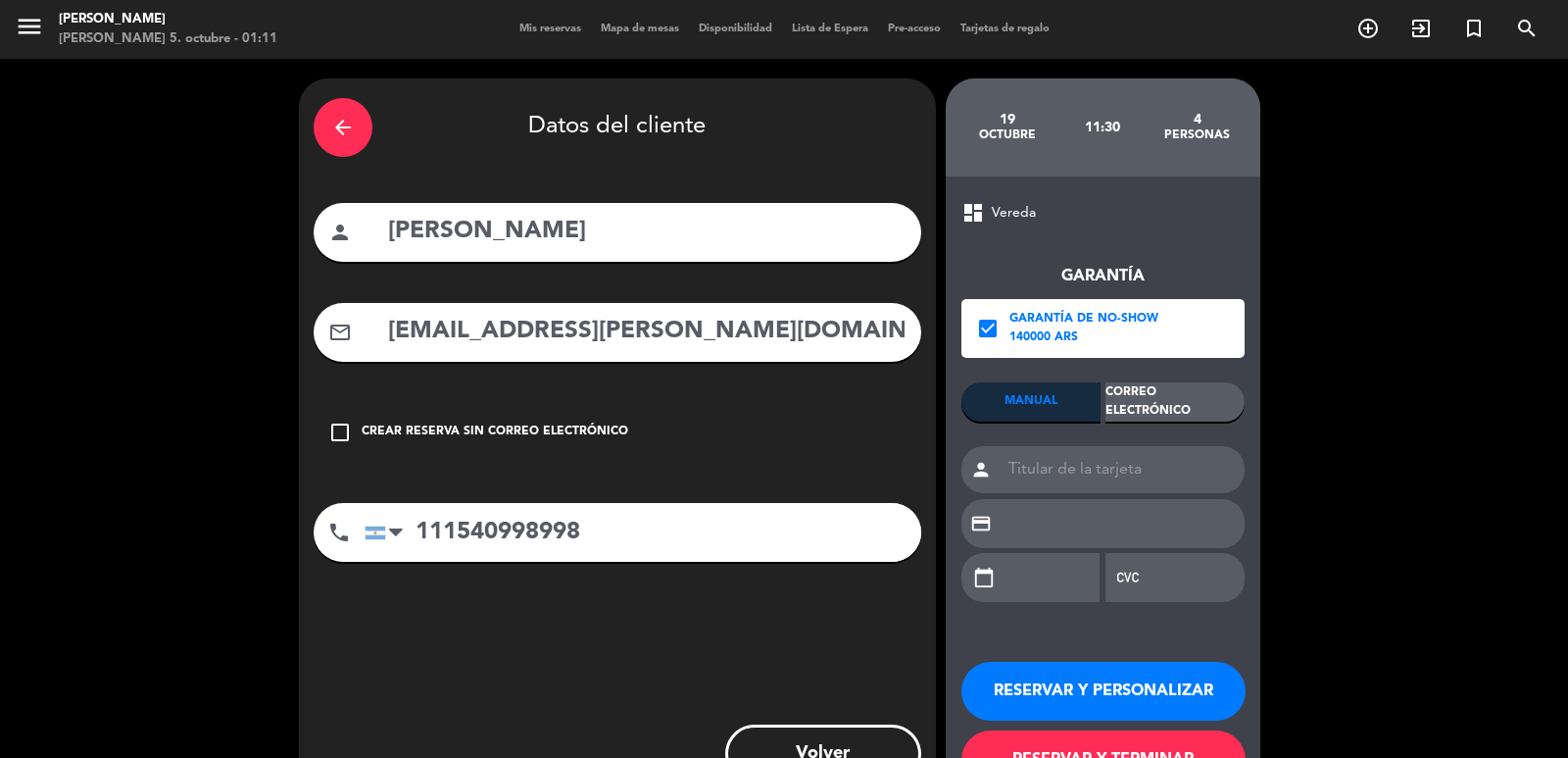
click at [1169, 378] on div "Garantía check_box Garantía de no-show 140000 ARS MANUAL Correo Electrónico per…" at bounding box center [1102, 423] width 283 height 396
click at [1150, 408] on div "Correo Electrónico" at bounding box center [1174, 402] width 139 height 39
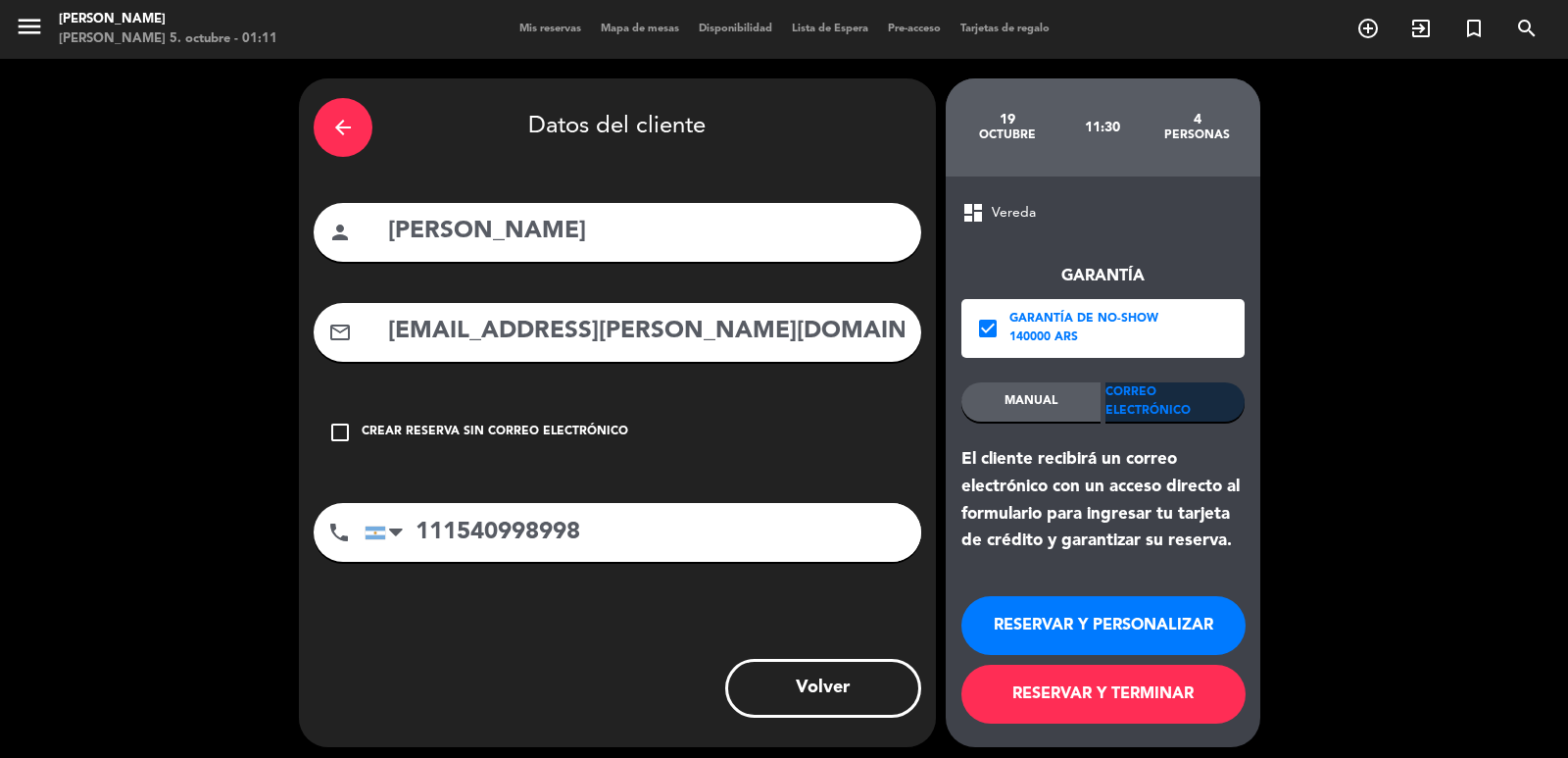
click at [1098, 628] on button "RESERVAR Y PERSONALIZAR" at bounding box center [1103, 625] width 284 height 59
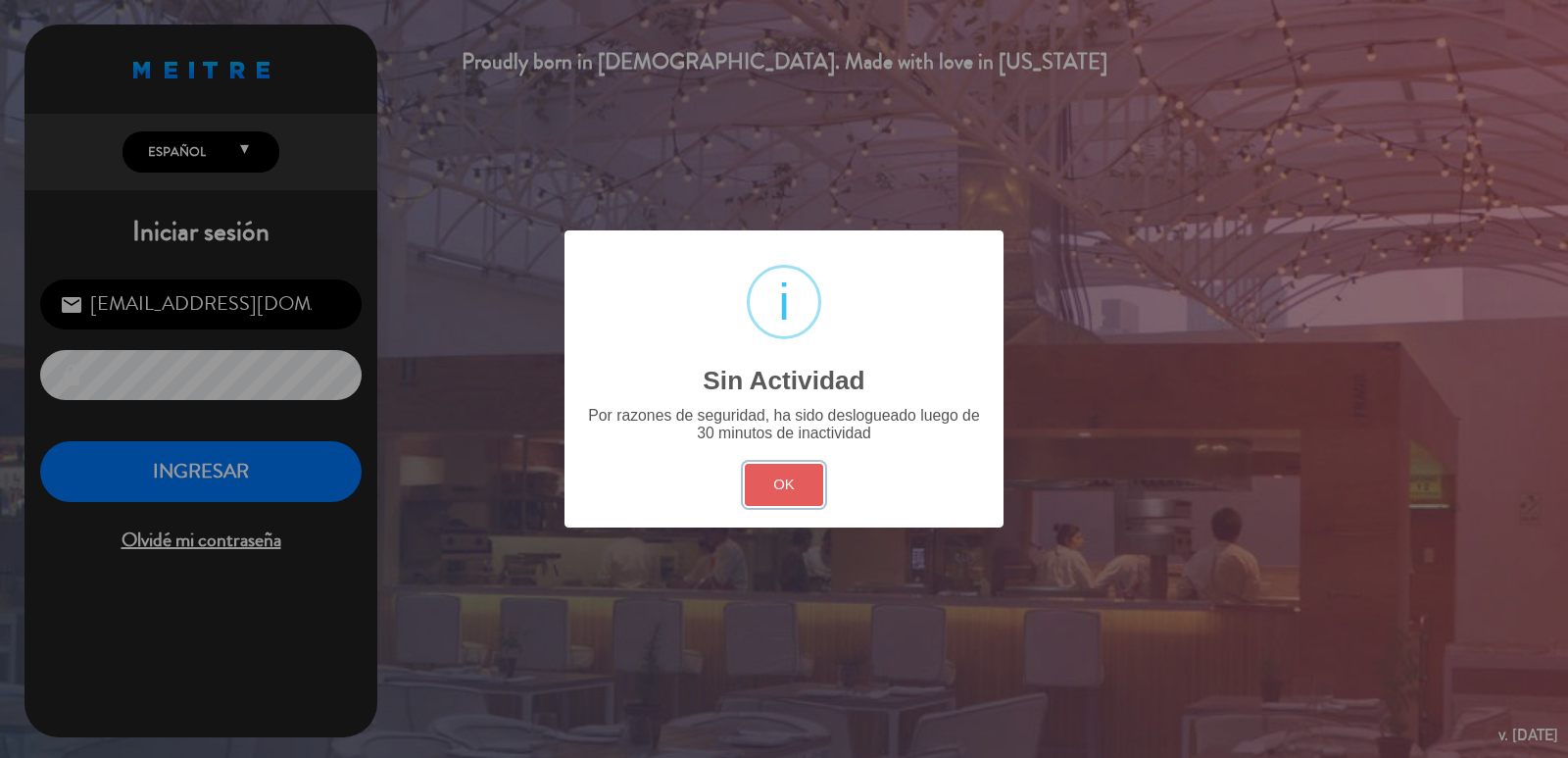
click at [763, 476] on button "OK" at bounding box center [784, 485] width 79 height 42
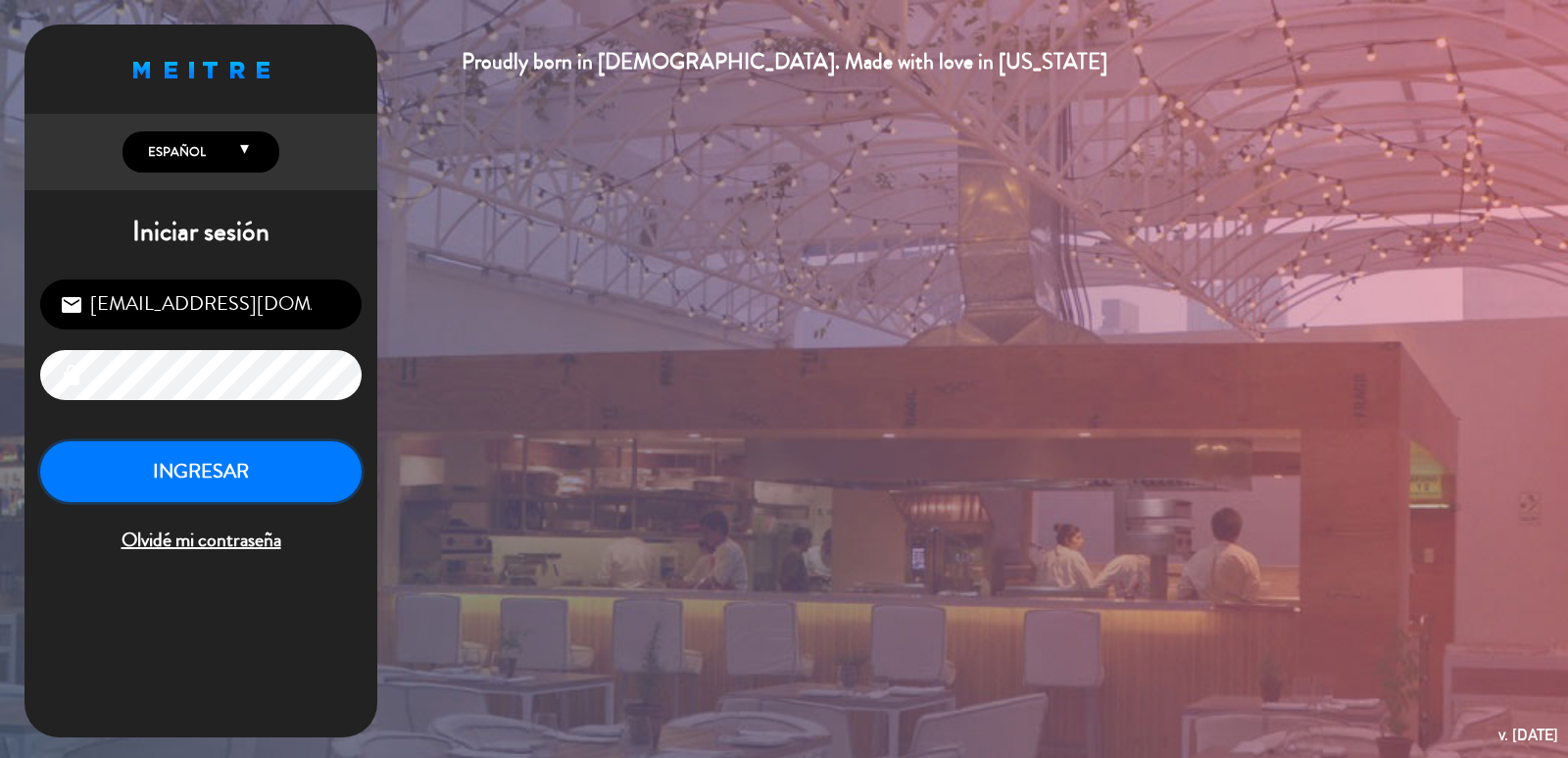
click at [220, 464] on button "INGRESAR" at bounding box center [201, 472] width 322 height 62
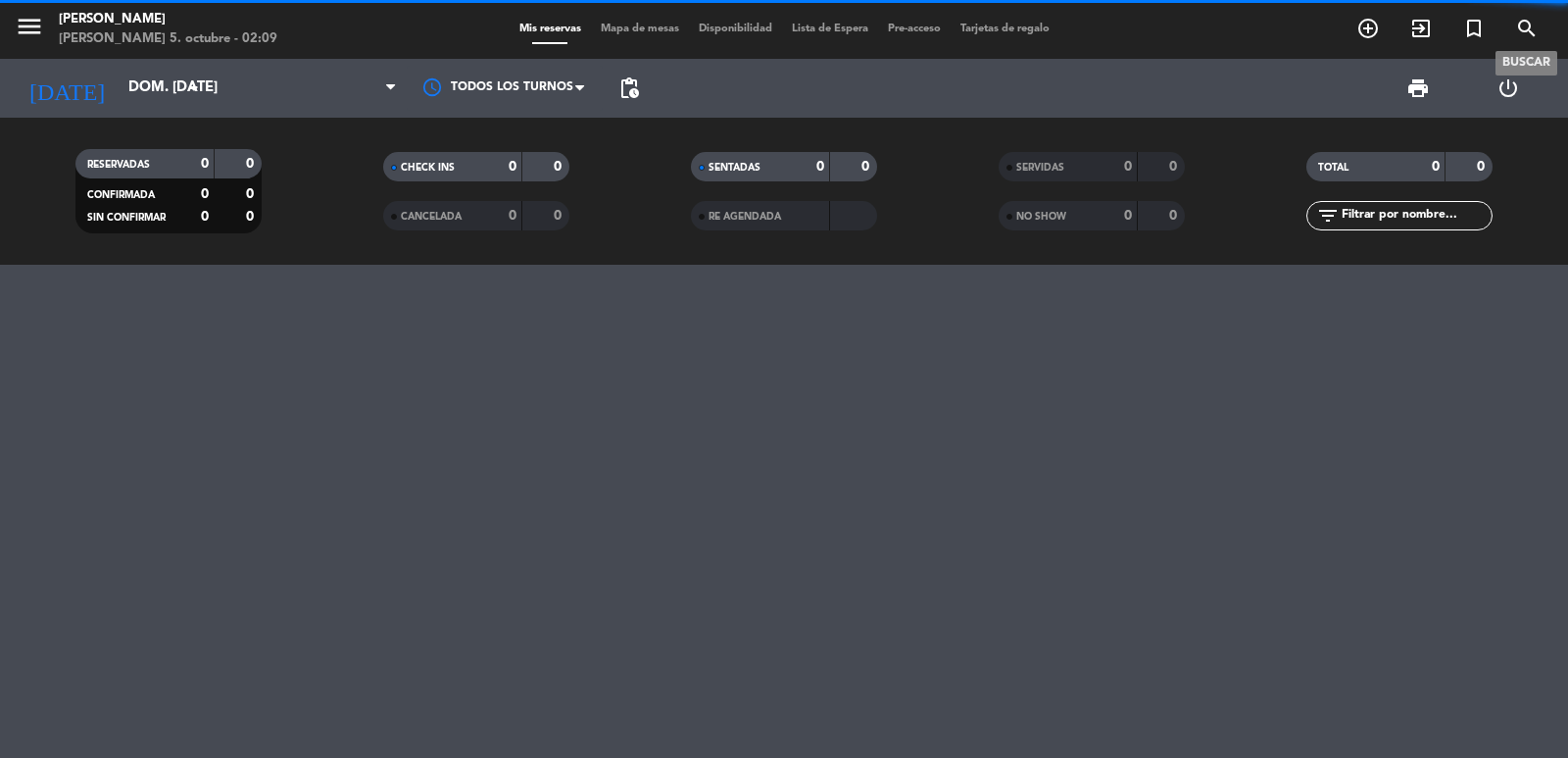
click at [1533, 33] on icon "search" at bounding box center [1527, 29] width 24 height 24
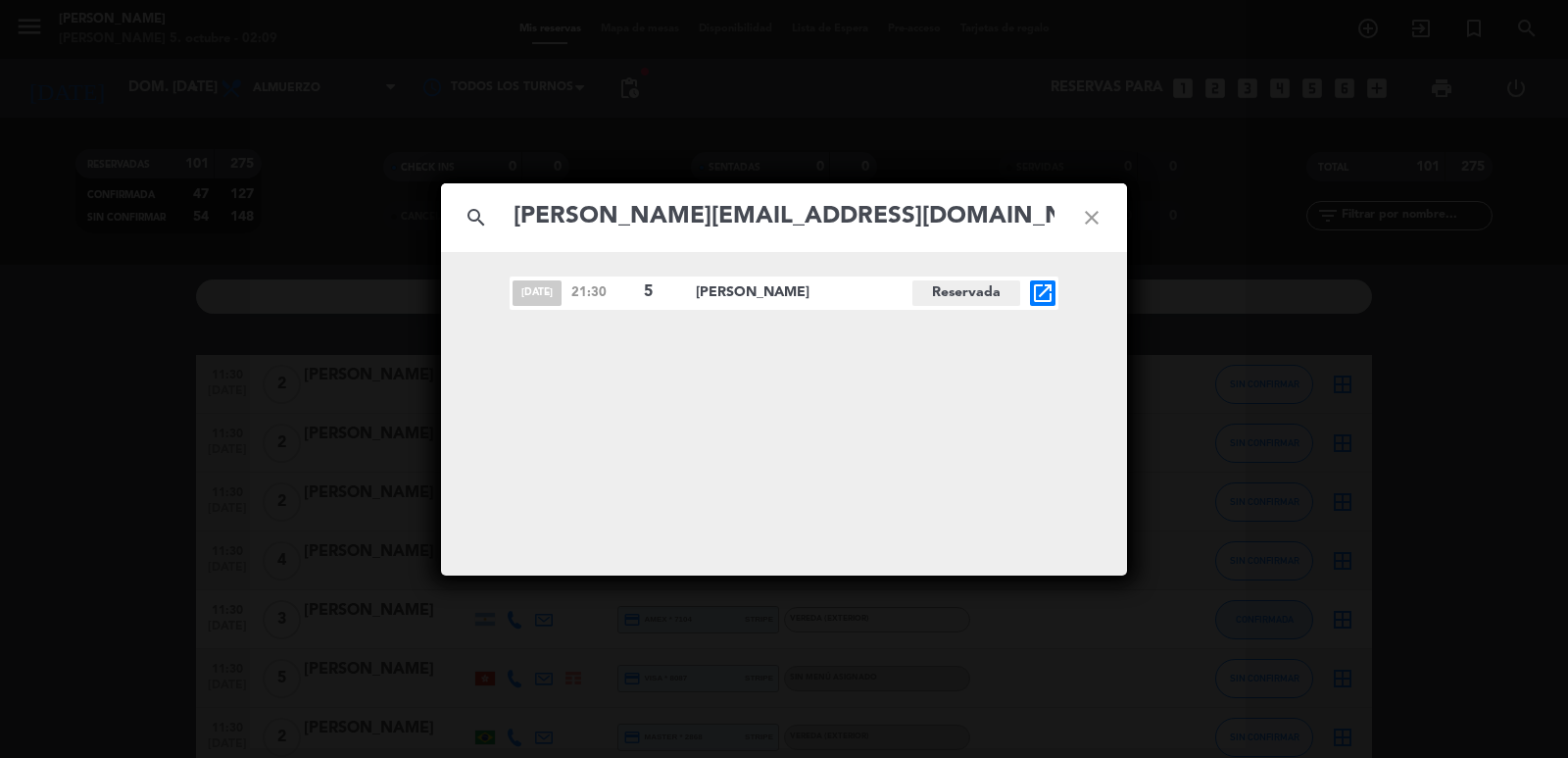
type input "[PERSON_NAME][EMAIL_ADDRESS][DOMAIN_NAME]"
click at [1046, 296] on icon "open_in_new" at bounding box center [1043, 294] width 24 height 24
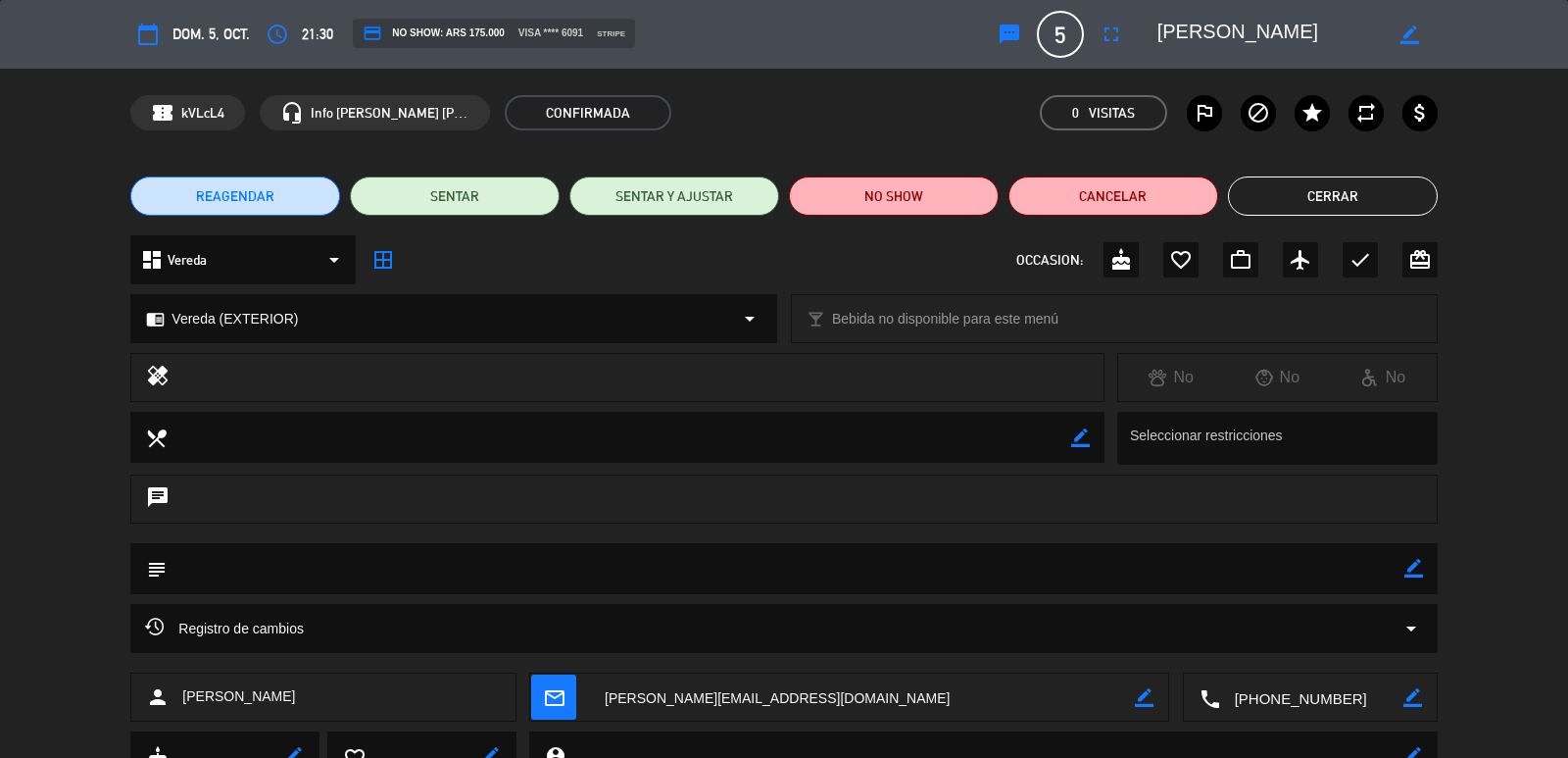
click at [371, 256] on span "border_all" at bounding box center [383, 259] width 35 height 35
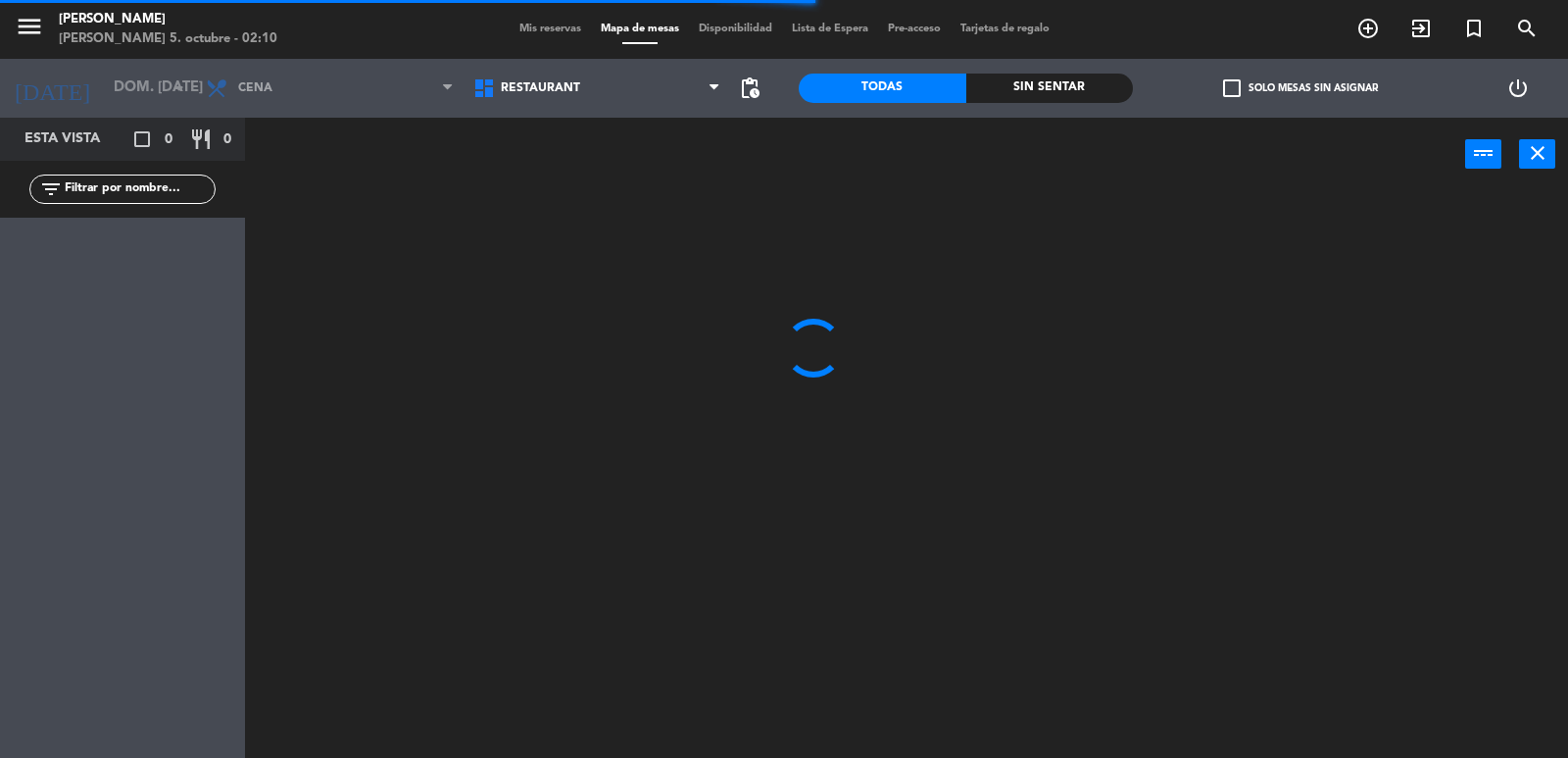
click at [552, 19] on div "menu [PERSON_NAME] 5. octubre - 02:10 Mis reservas Mapa de mesas Disponibilidad…" at bounding box center [784, 29] width 1568 height 59
click at [560, 43] on div "menu [PERSON_NAME] 5. octubre - 02:10 Mis reservas Mapa de mesas Disponibilidad…" at bounding box center [784, 29] width 1568 height 59
click at [548, 30] on span "Mis reservas" at bounding box center [550, 29] width 81 height 11
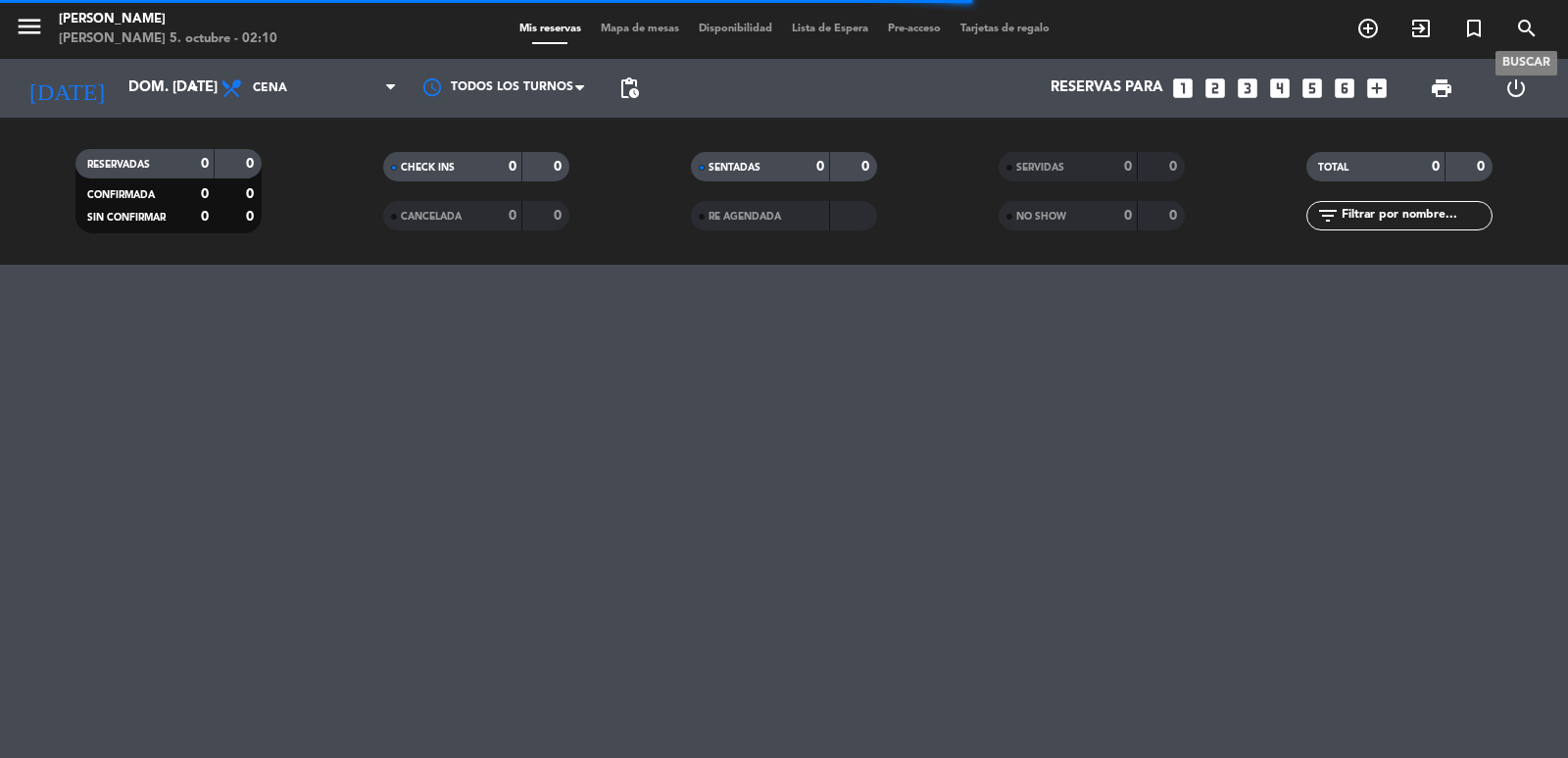
click at [1525, 32] on icon "search" at bounding box center [1527, 29] width 24 height 24
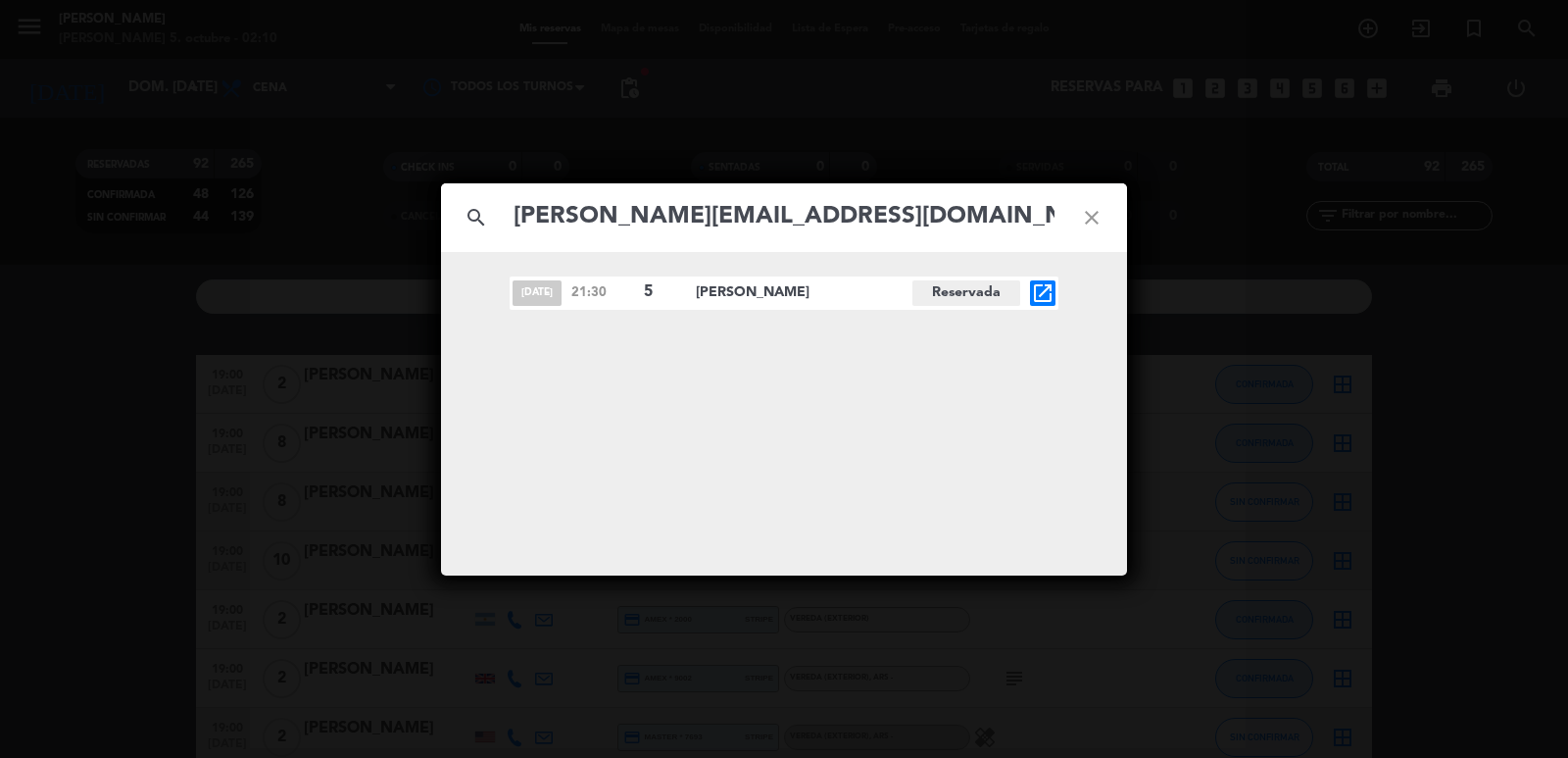
type input "[PERSON_NAME][EMAIL_ADDRESS][DOMAIN_NAME]"
click at [1039, 294] on icon "open_in_new" at bounding box center [1043, 294] width 24 height 24
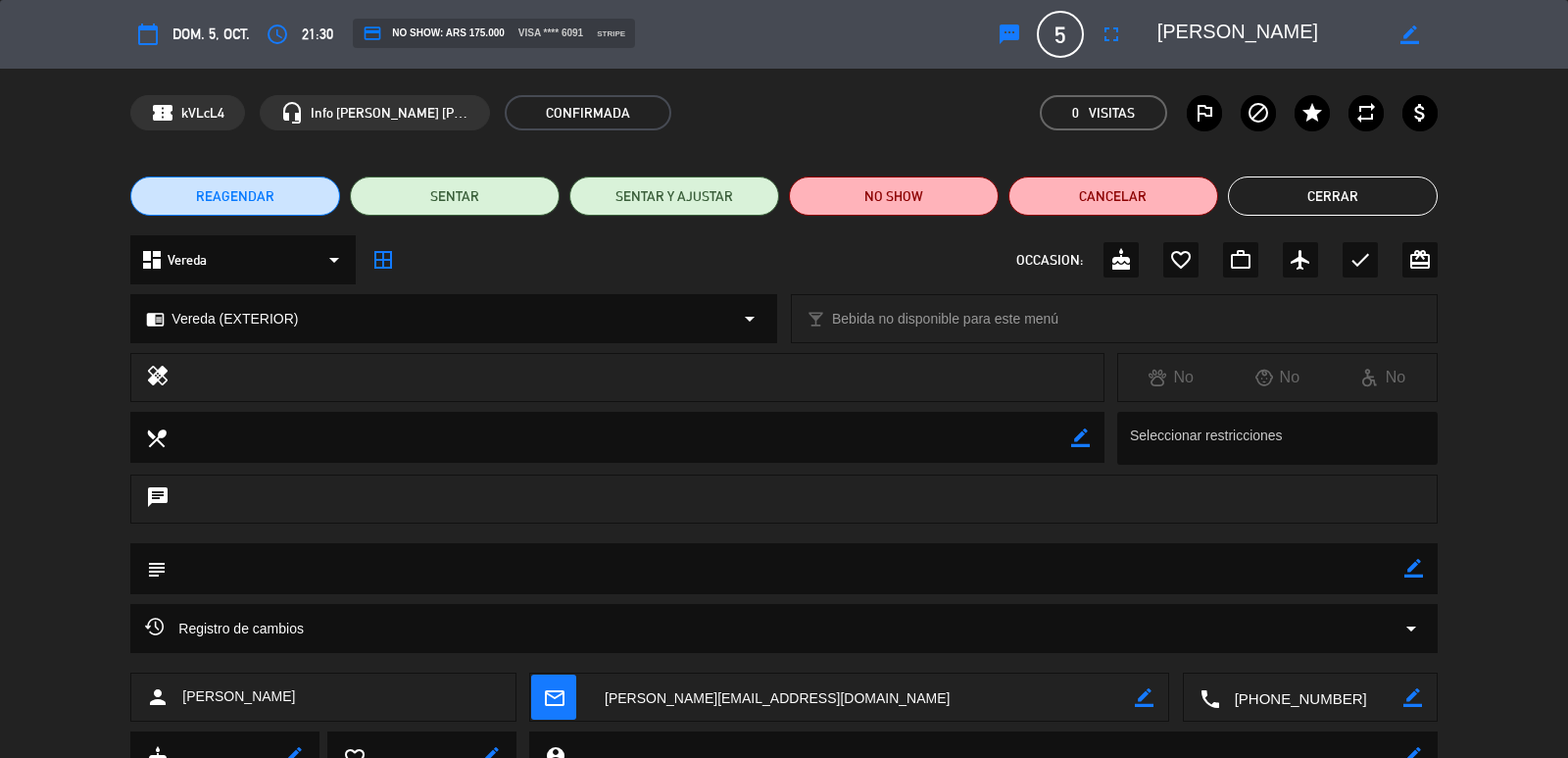
click at [263, 247] on div "dashboard Vereda arrow_drop_down" at bounding box center [243, 259] width 226 height 49
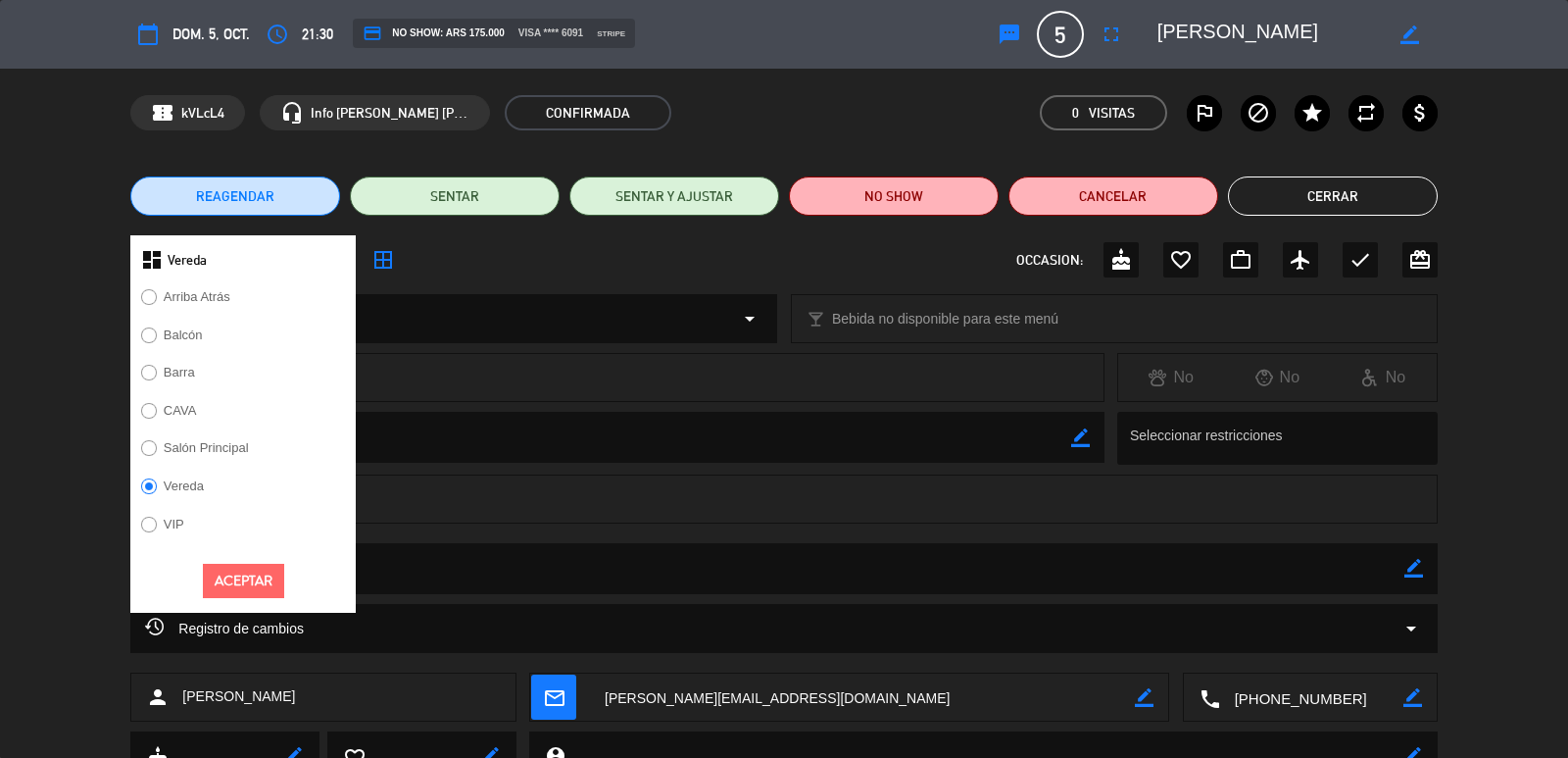
click at [209, 449] on label "Salón Principal" at bounding box center [194, 451] width 128 height 31
click at [208, 450] on label "Salón Principal" at bounding box center [206, 447] width 85 height 13
click at [255, 581] on button "Aceptar" at bounding box center [243, 581] width 81 height 34
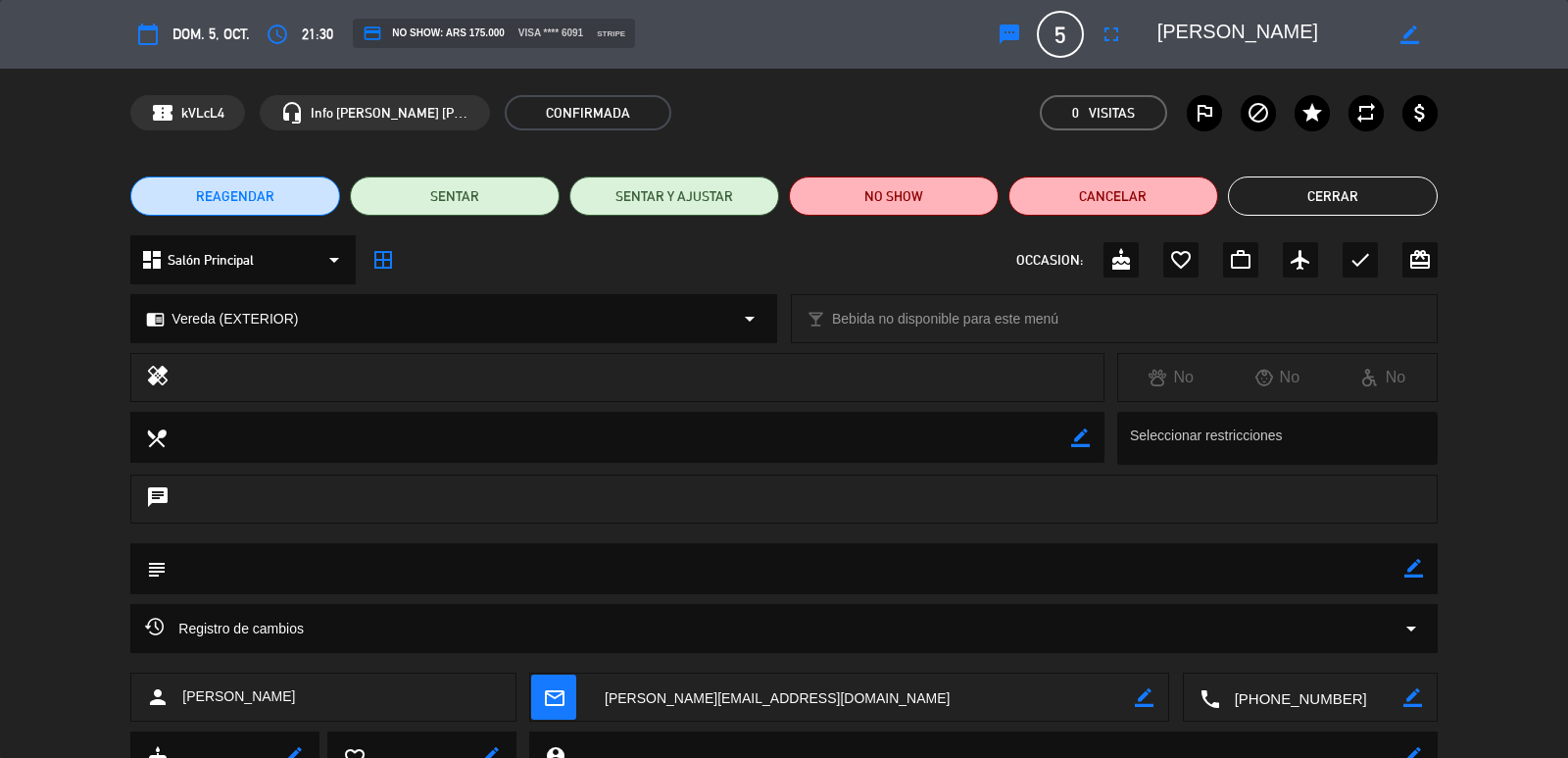
click at [292, 321] on span "Vereda (EXTERIOR)" at bounding box center [235, 319] width 127 height 23
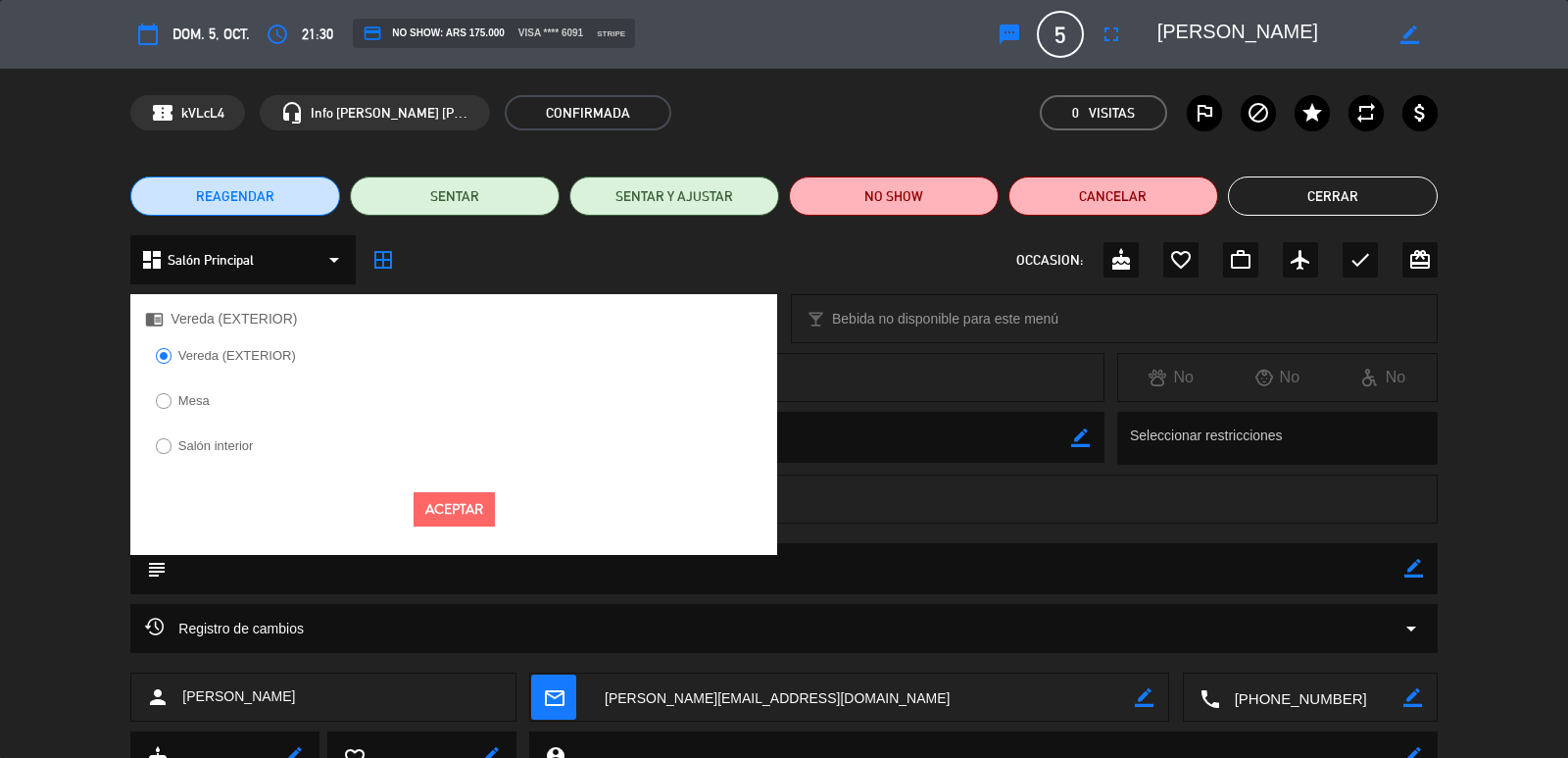
click at [207, 455] on label "Salón interior" at bounding box center [204, 448] width 119 height 31
click at [471, 520] on button "Aceptar" at bounding box center [454, 509] width 81 height 34
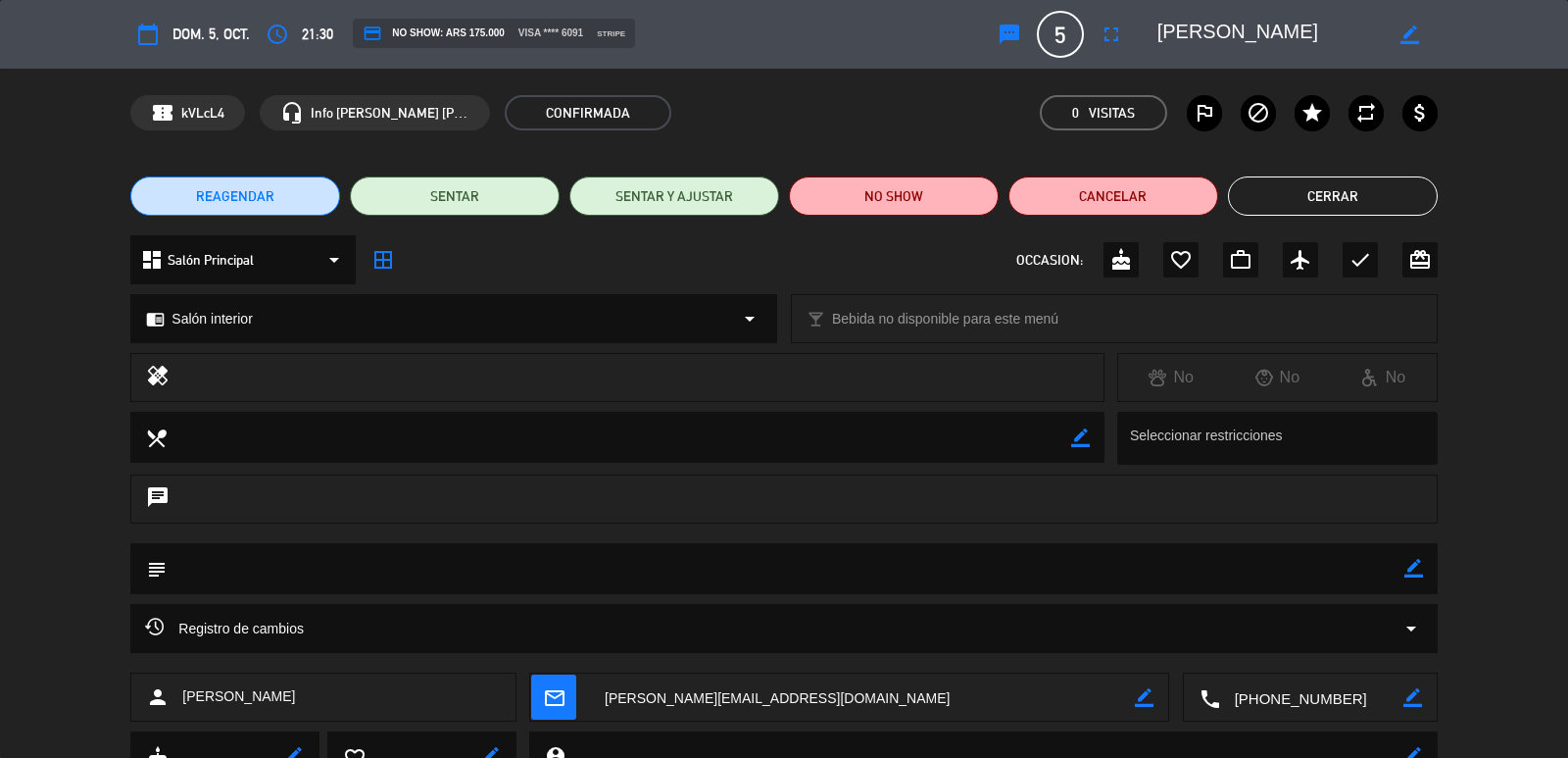
click at [1300, 188] on button "Cerrar" at bounding box center [1333, 196] width 210 height 39
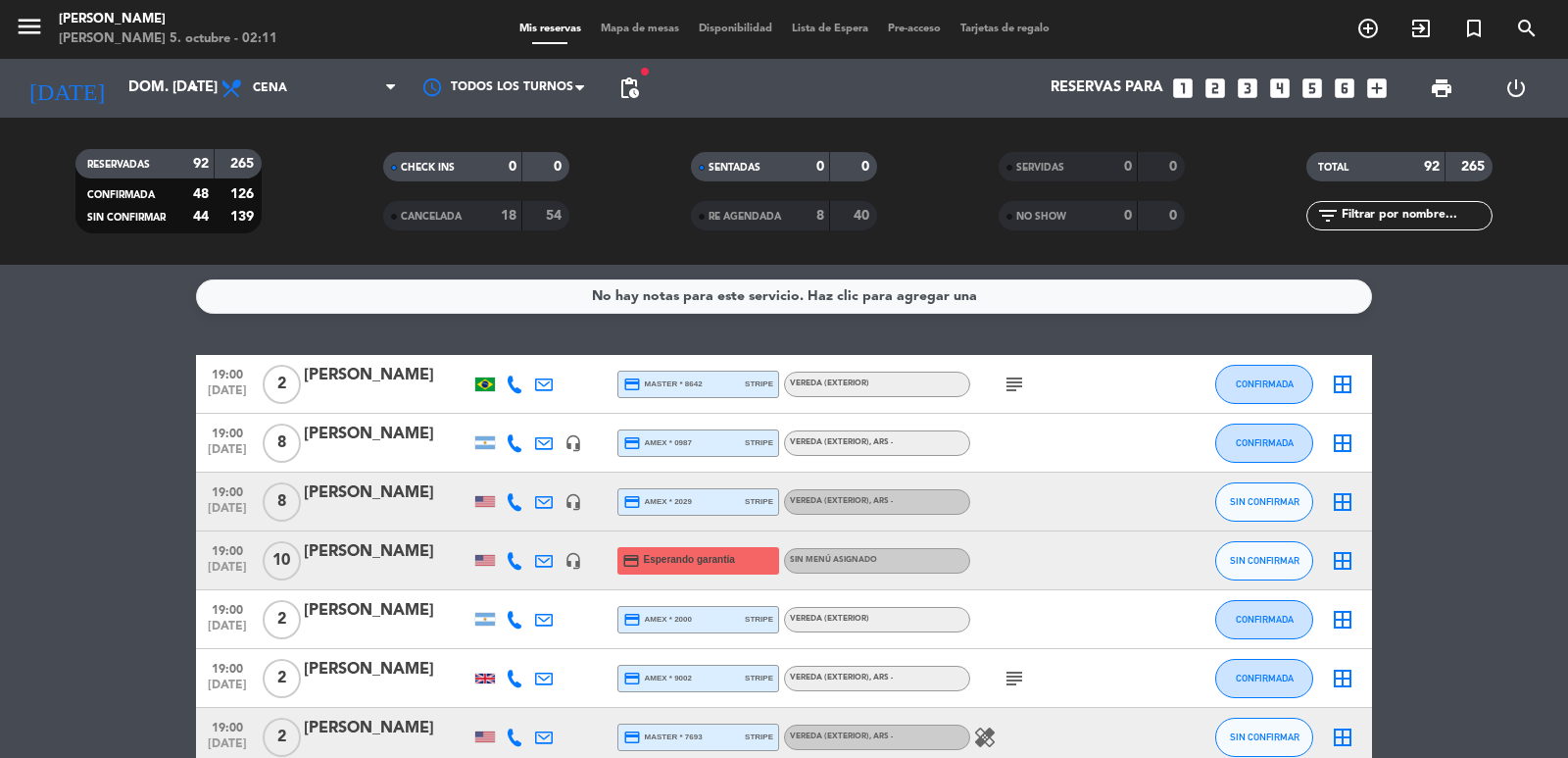
click at [1208, 92] on icon "looks_two" at bounding box center [1216, 89] width 26 height 26
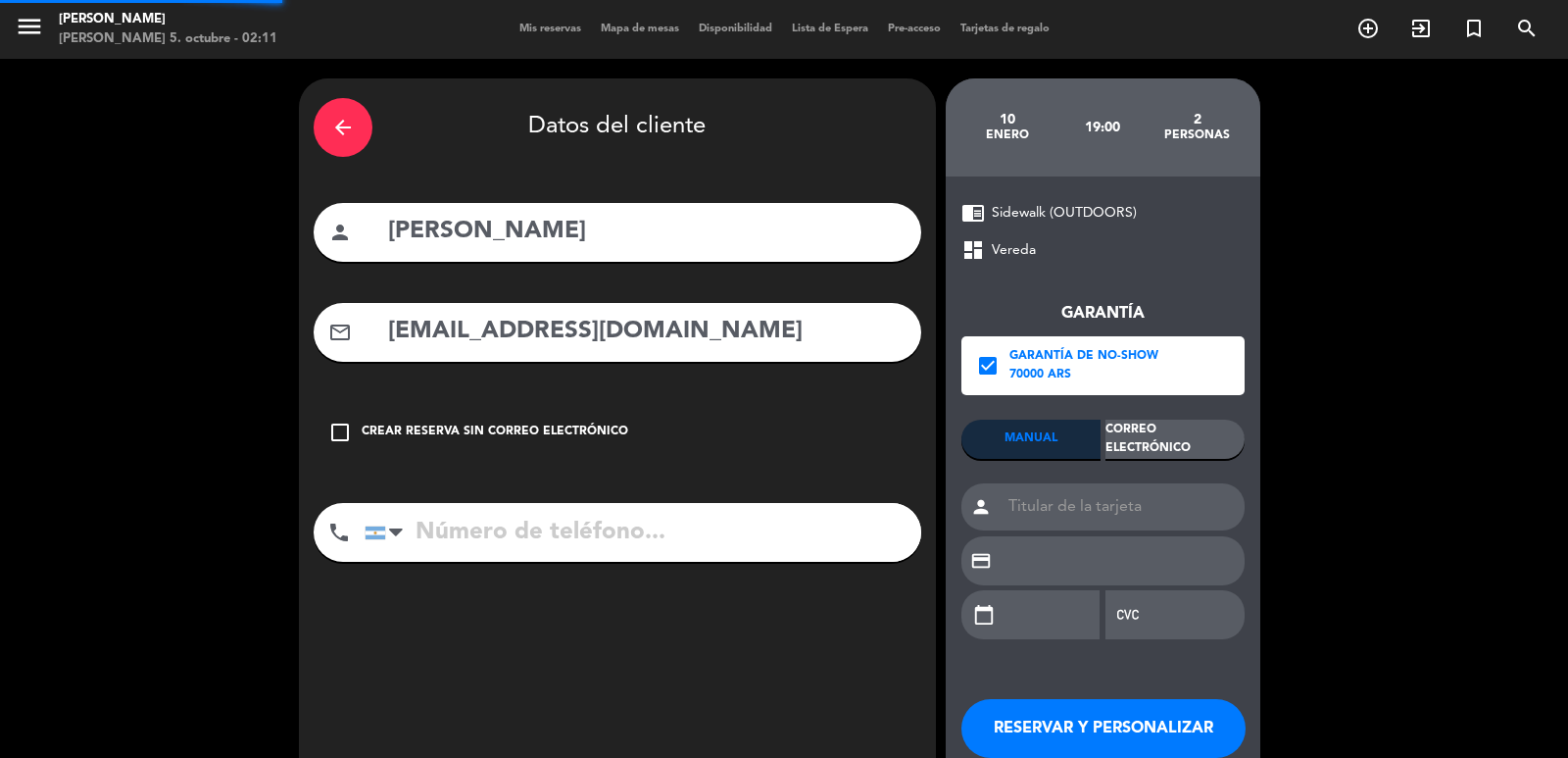
click at [341, 127] on icon "arrow_back" at bounding box center [344, 128] width 24 height 24
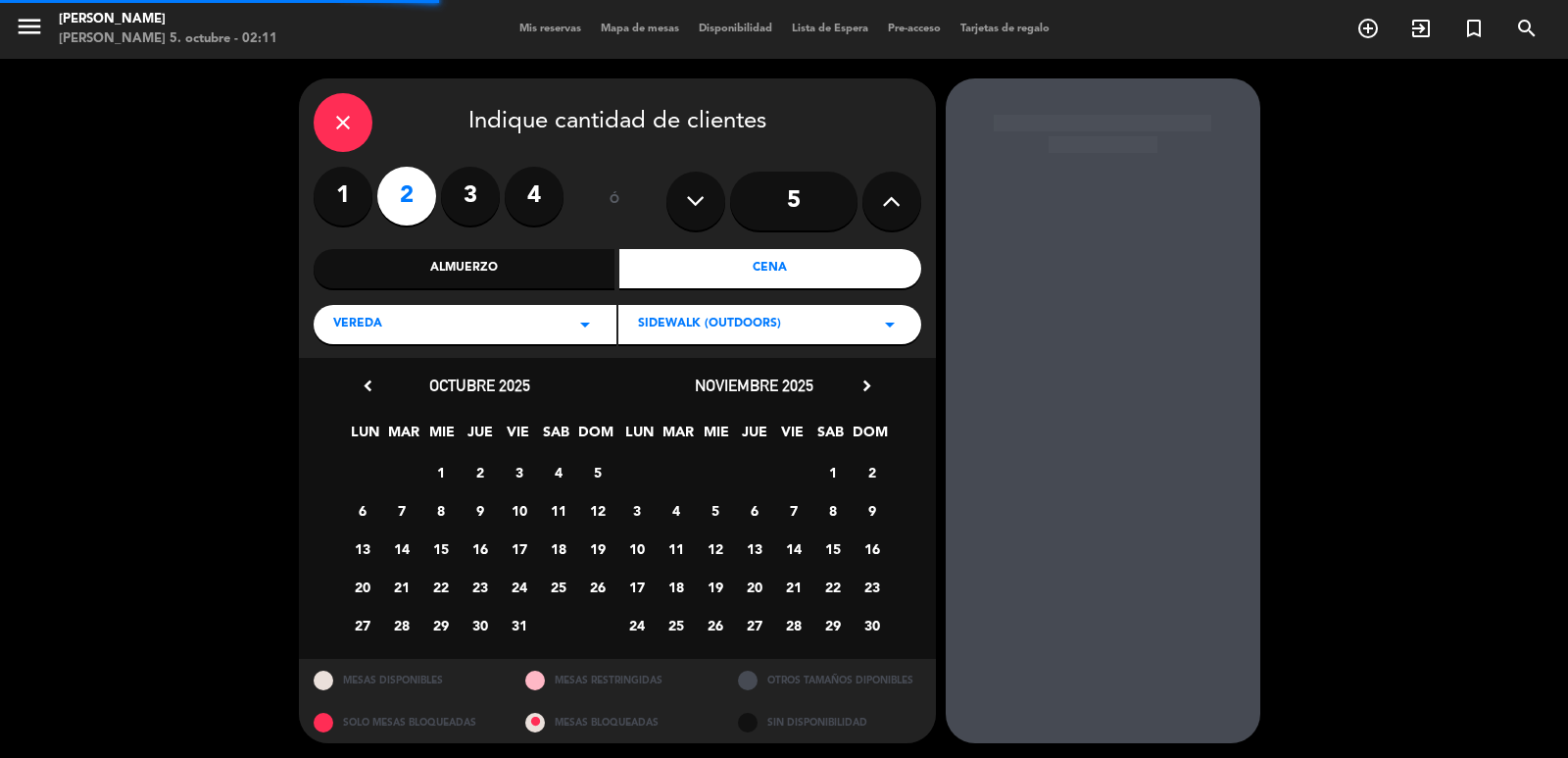
click at [341, 127] on icon "close" at bounding box center [344, 123] width 24 height 24
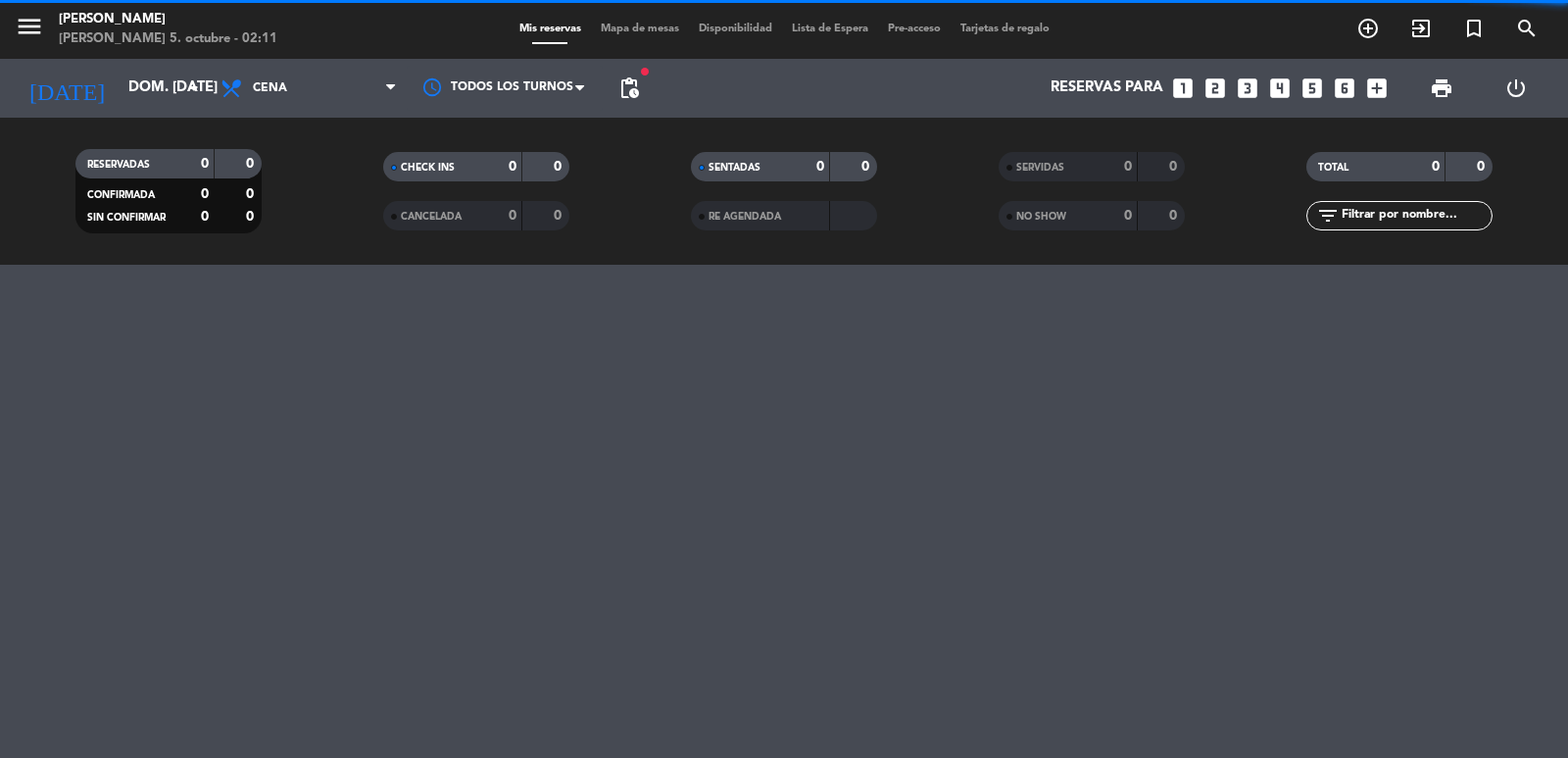
click at [1217, 91] on icon "looks_two" at bounding box center [1216, 89] width 26 height 26
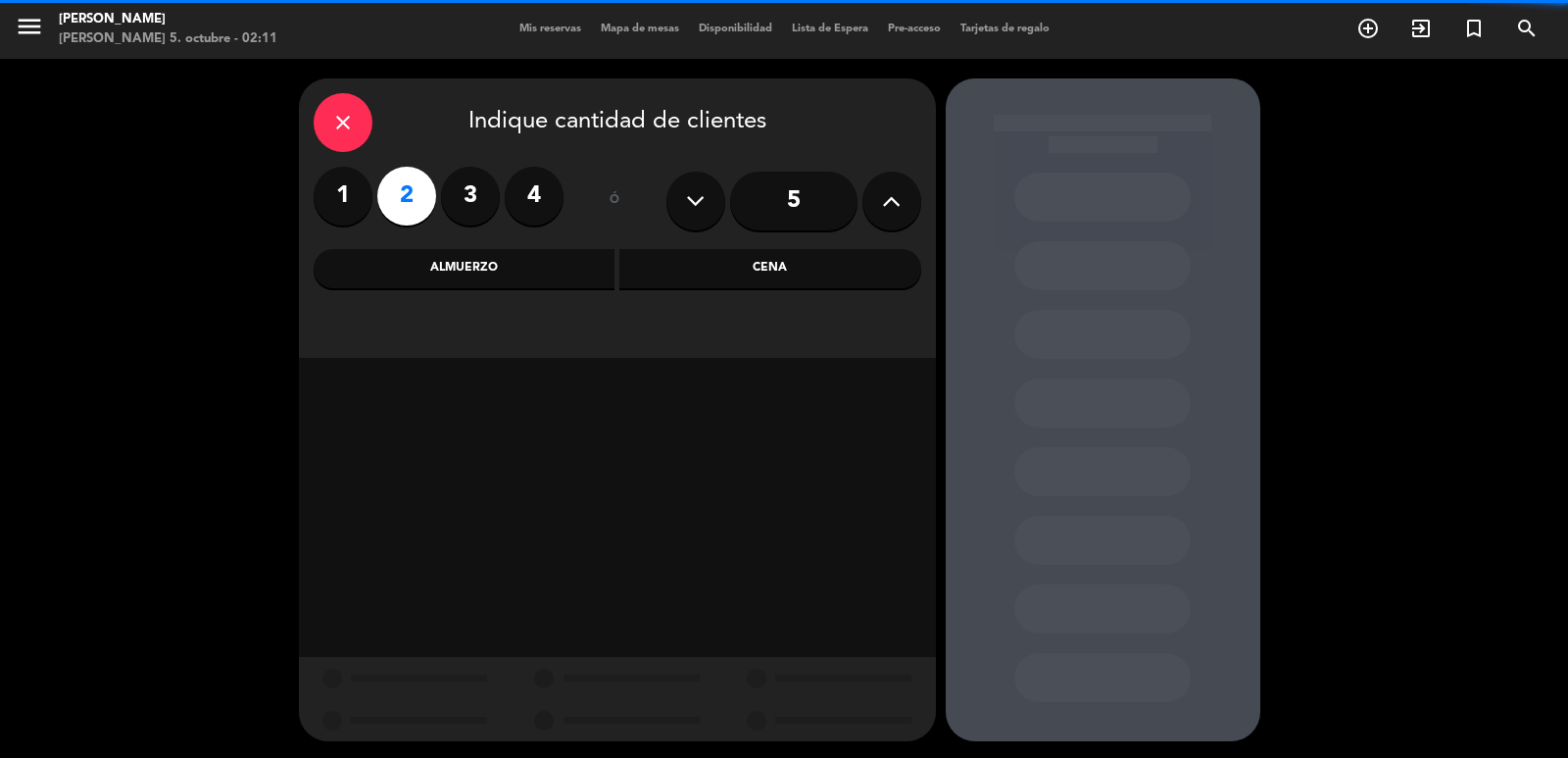
click at [504, 266] on div "Almuerzo" at bounding box center [465, 268] width 302 height 39
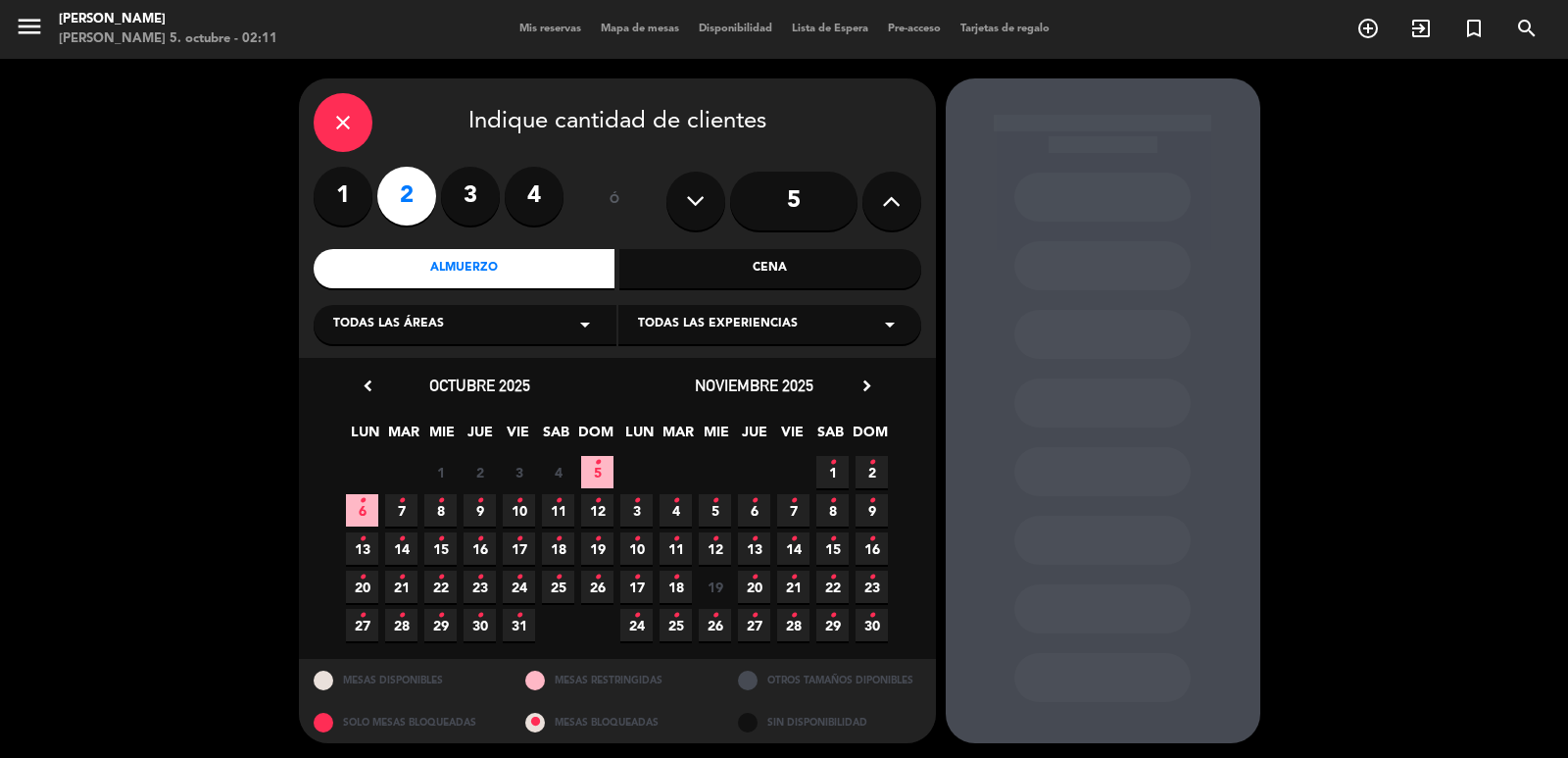
click at [390, 510] on span "7 •" at bounding box center [401, 510] width 32 height 32
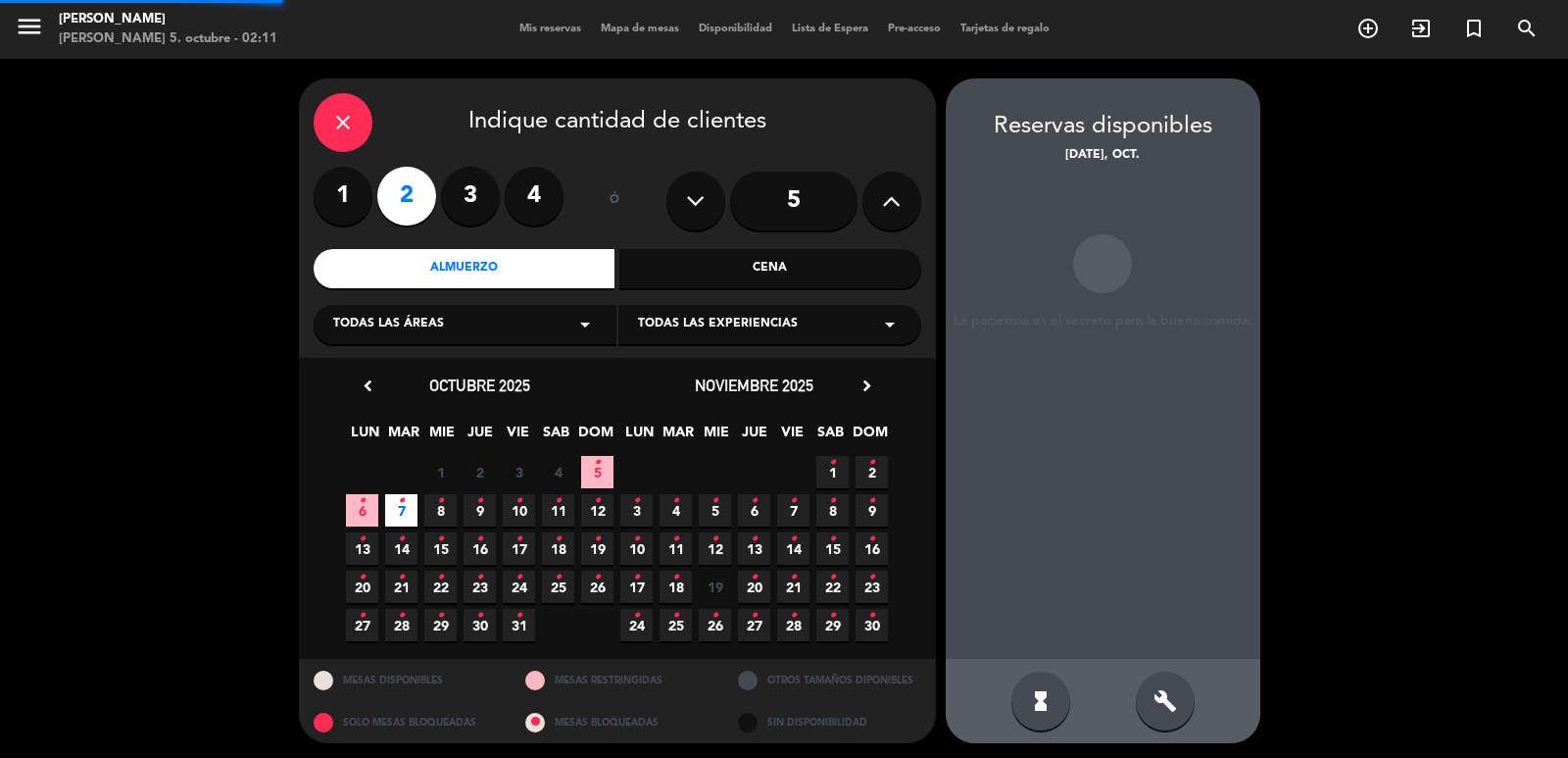
scroll to position [4, 0]
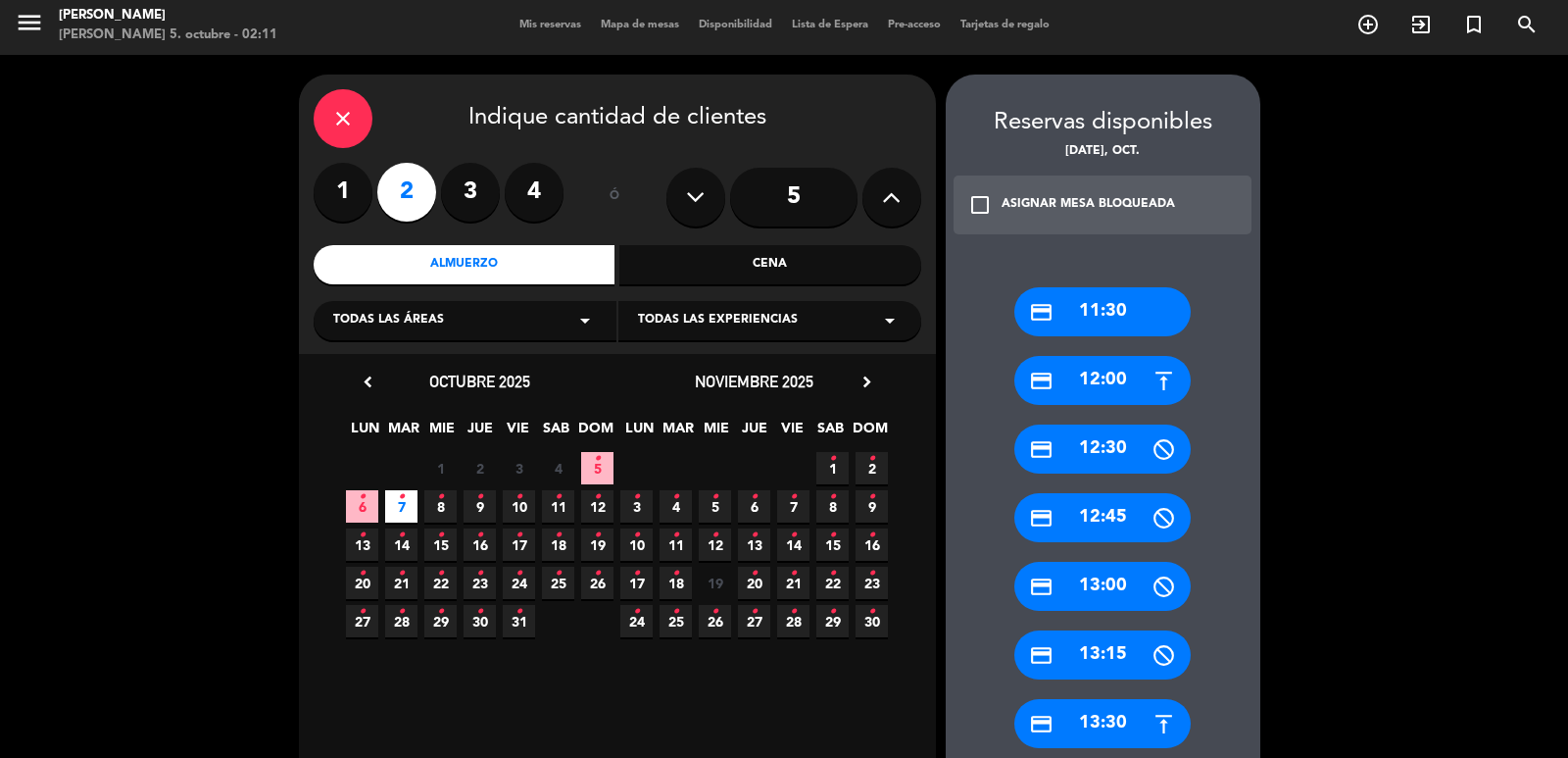
drag, startPoint x: 1104, startPoint y: 732, endPoint x: 866, endPoint y: 537, distance: 307.7
click at [1104, 731] on div "credit_card 13:30" at bounding box center [1102, 723] width 177 height 49
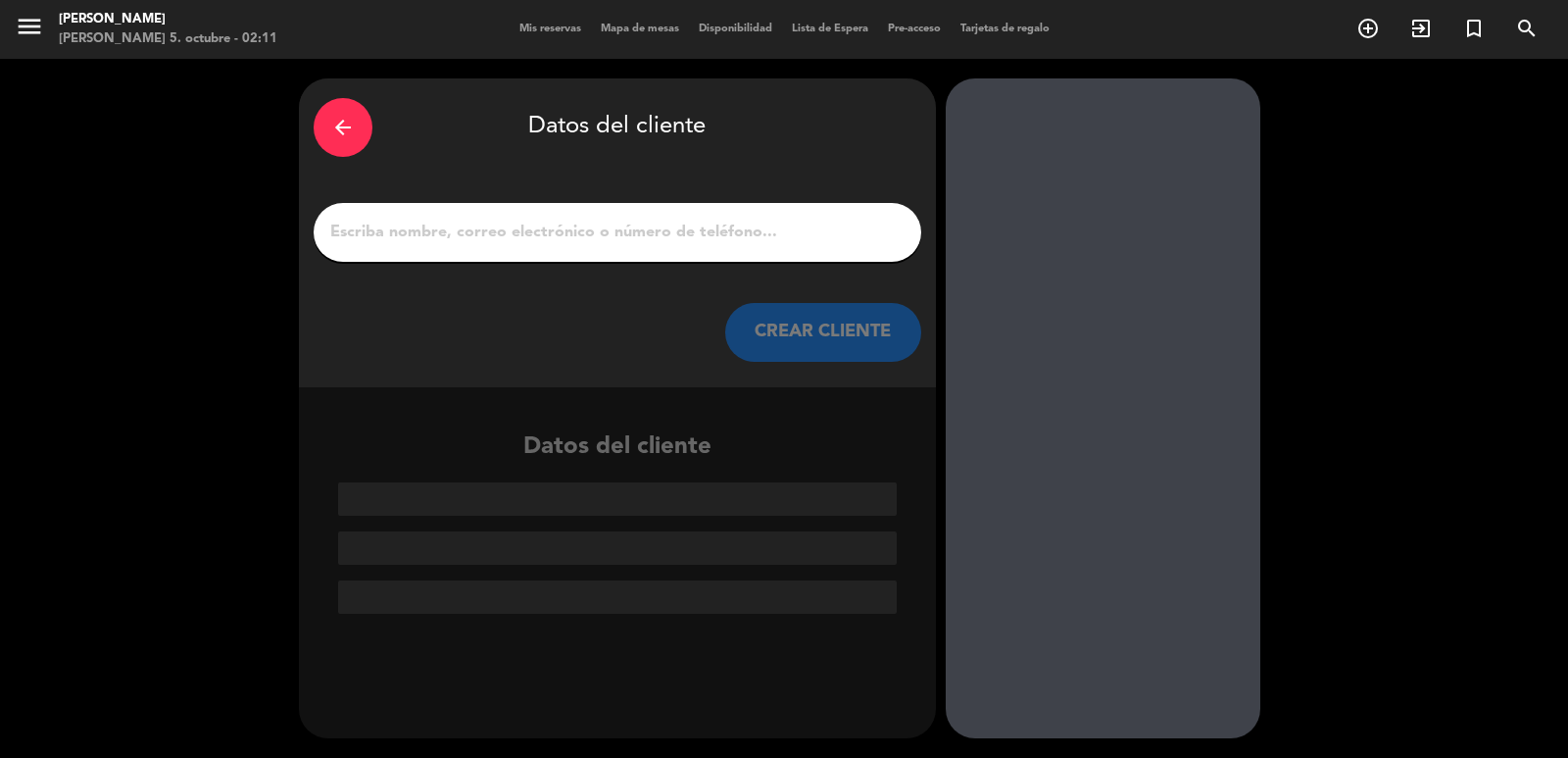
click at [549, 209] on div at bounding box center [618, 232] width 608 height 59
click at [565, 226] on input "1" at bounding box center [618, 232] width 579 height 27
paste input "[PERSON_NAME]"
type input "[PERSON_NAME]"
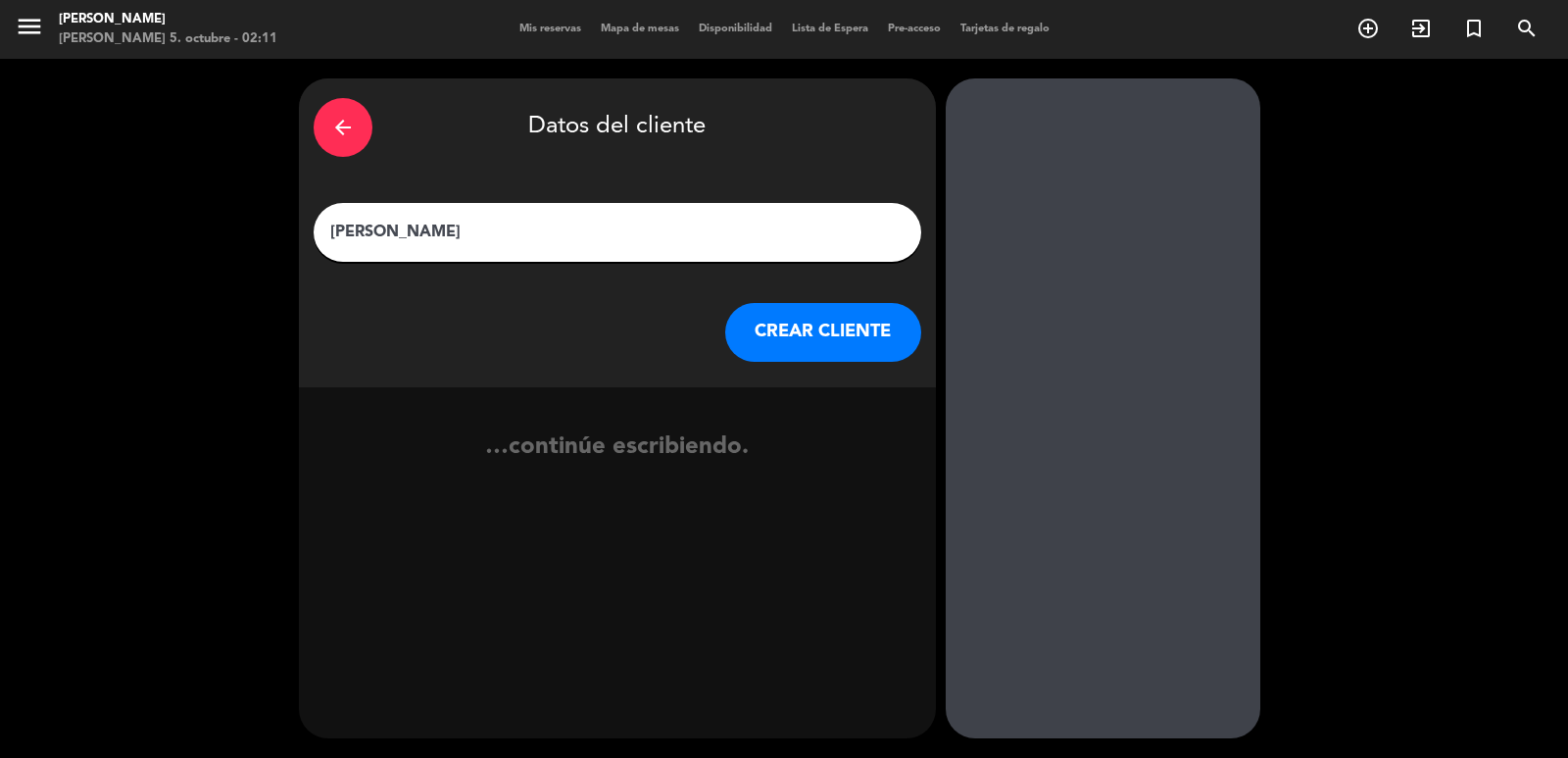
click at [776, 333] on button "CREAR CLIENTE" at bounding box center [823, 332] width 196 height 59
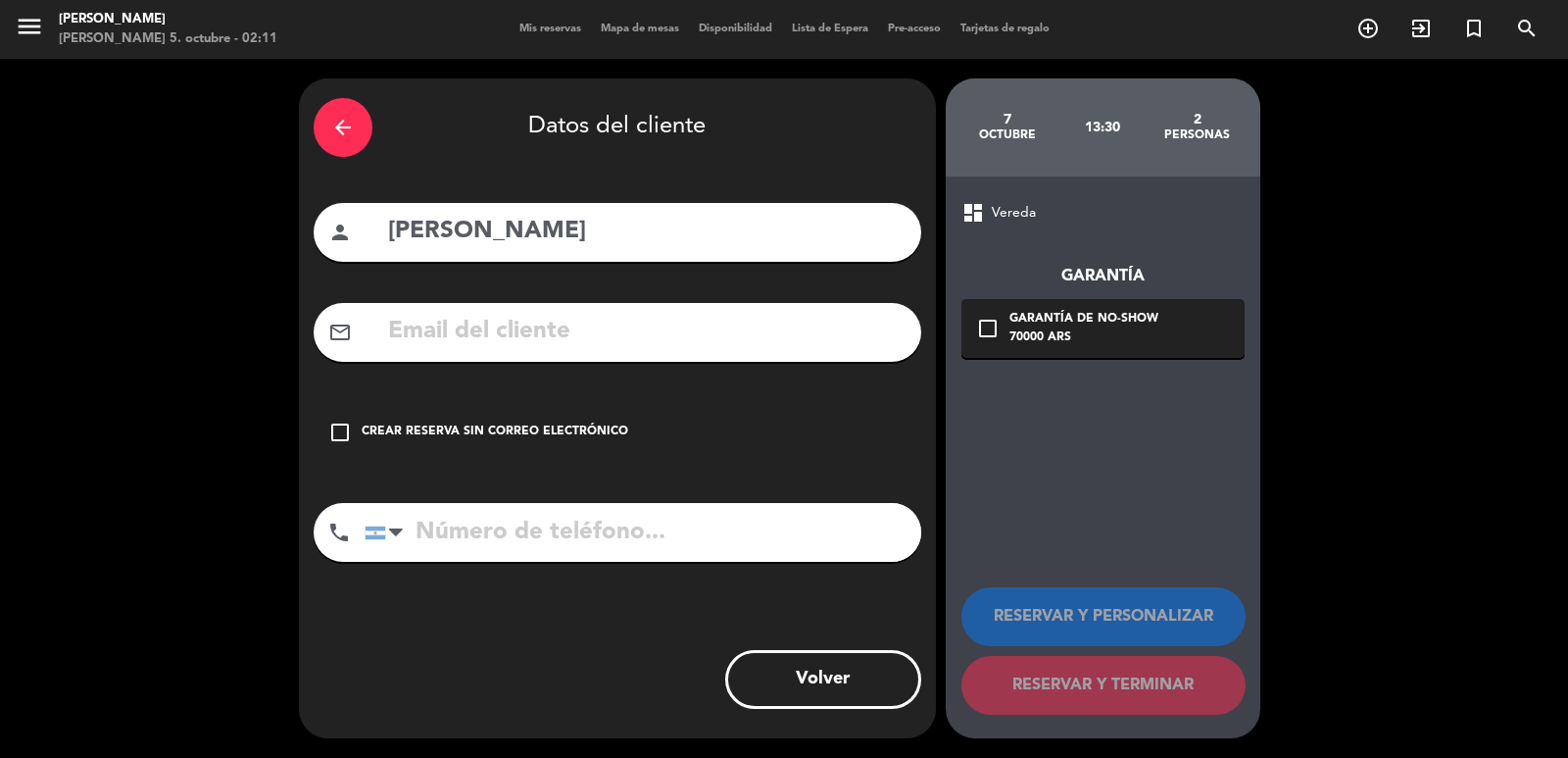
click at [482, 355] on div "mail_outline" at bounding box center [618, 332] width 608 height 59
click at [547, 524] on input "tel" at bounding box center [643, 532] width 557 height 59
paste input "[PHONE_NUMBER] Correo electrónico: [EMAIL_ADDRESS][DOMAIN_NAME]"
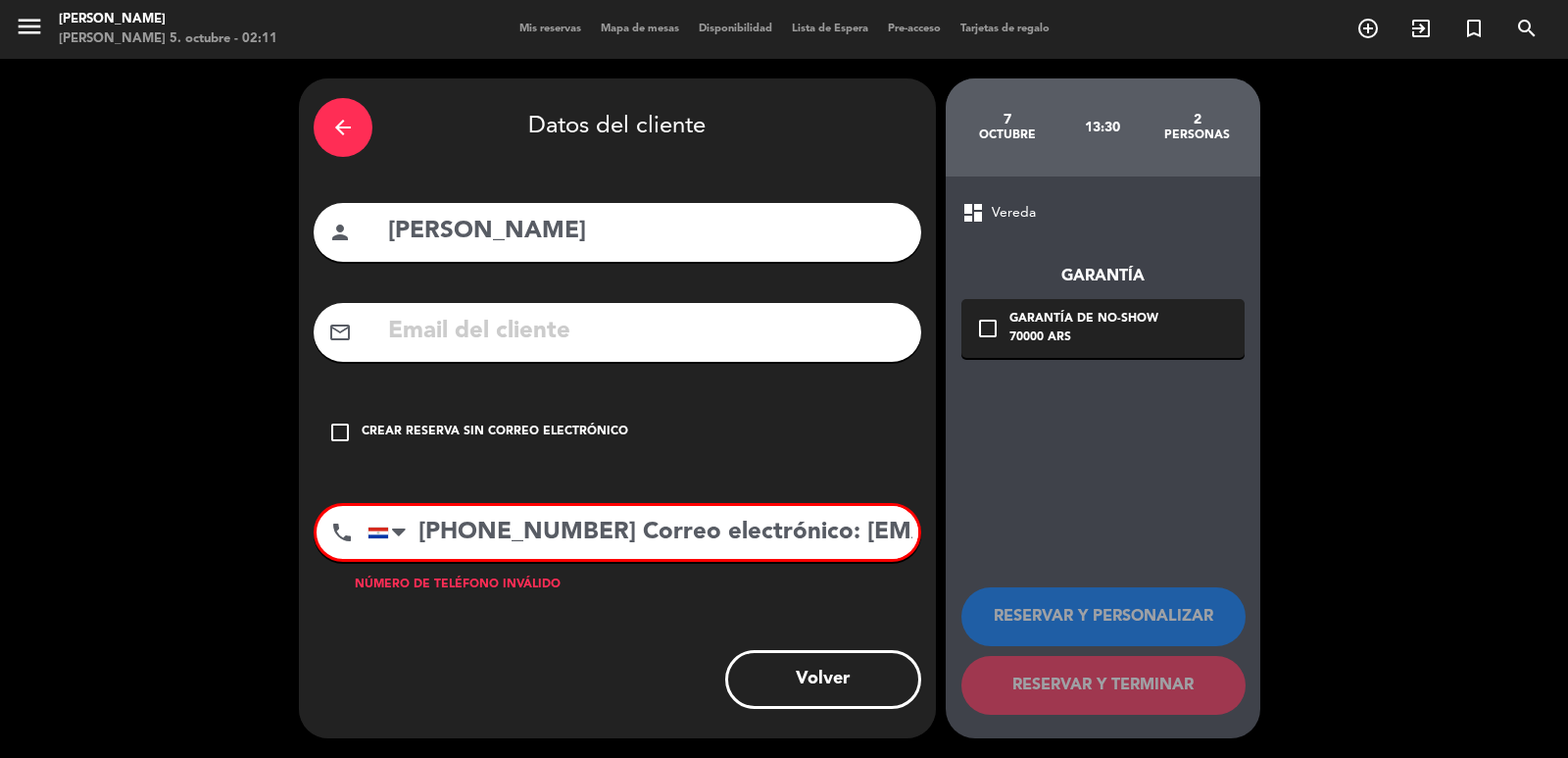
scroll to position [0, 230]
type input "[PHONE_NUMBER] Correo electrónico: [EMAIL_ADDRESS][DOMAIN_NAME]"
click at [539, 333] on input "text" at bounding box center [646, 332] width 521 height 40
paste input "[PHONE_NUMBER] Correo electrónico: [EMAIL_ADDRESS][DOMAIN_NAME]"
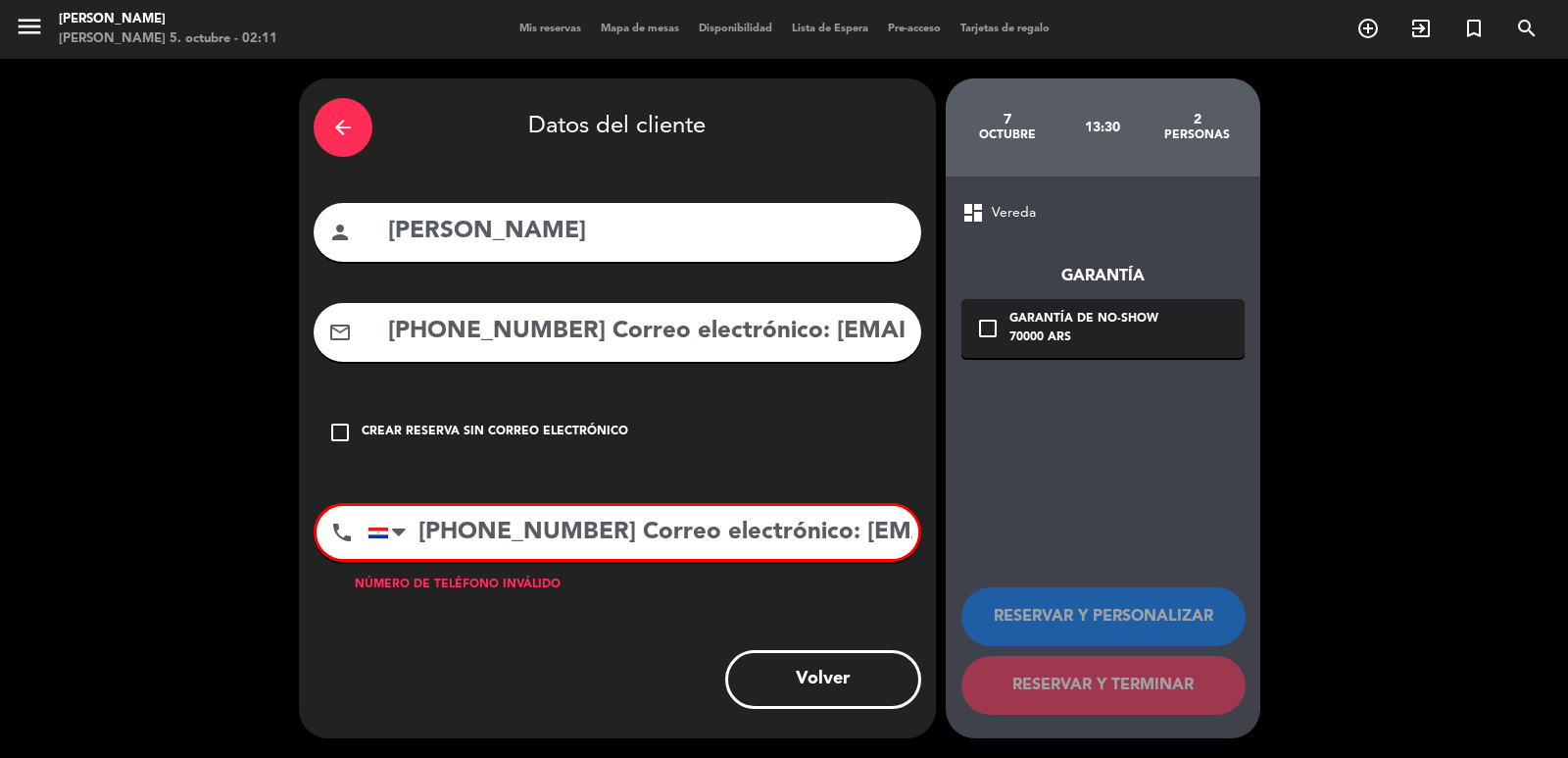
drag, startPoint x: 590, startPoint y: 335, endPoint x: 183, endPoint y: 293, distance: 409.2
click at [0, 280] on div "arrow_back Datos del cliente person [PERSON_NAME] mail_outline [PHONE_NUMBER] C…" at bounding box center [784, 408] width 1568 height 699
type input "[EMAIL_ADDRESS][DOMAIN_NAME]"
drag, startPoint x: 616, startPoint y: 522, endPoint x: 1468, endPoint y: 438, distance: 856.1
click at [1388, 463] on div "arrow_back Datos del cliente person [PERSON_NAME] mail_outline [EMAIL_ADDRESS][…" at bounding box center [784, 408] width 1568 height 699
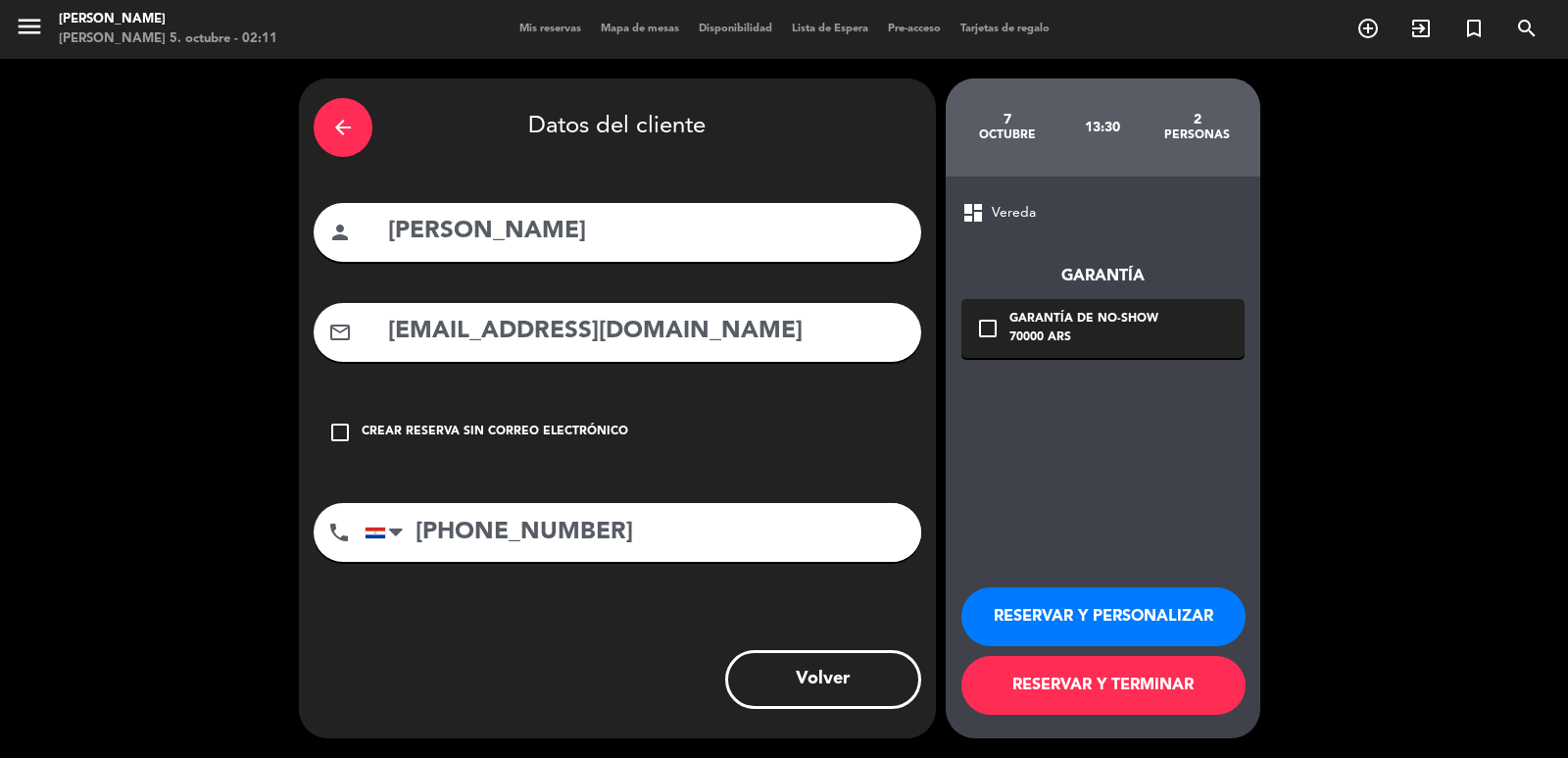
type input "[PHONE_NUMBER]"
click at [952, 338] on div "dashboard Vereda Garantía check_box_outline_blank Garantía de no-show 70000 ARS…" at bounding box center [1103, 458] width 315 height 562
click at [1122, 334] on div "70000 ARS" at bounding box center [1083, 339] width 149 height 20
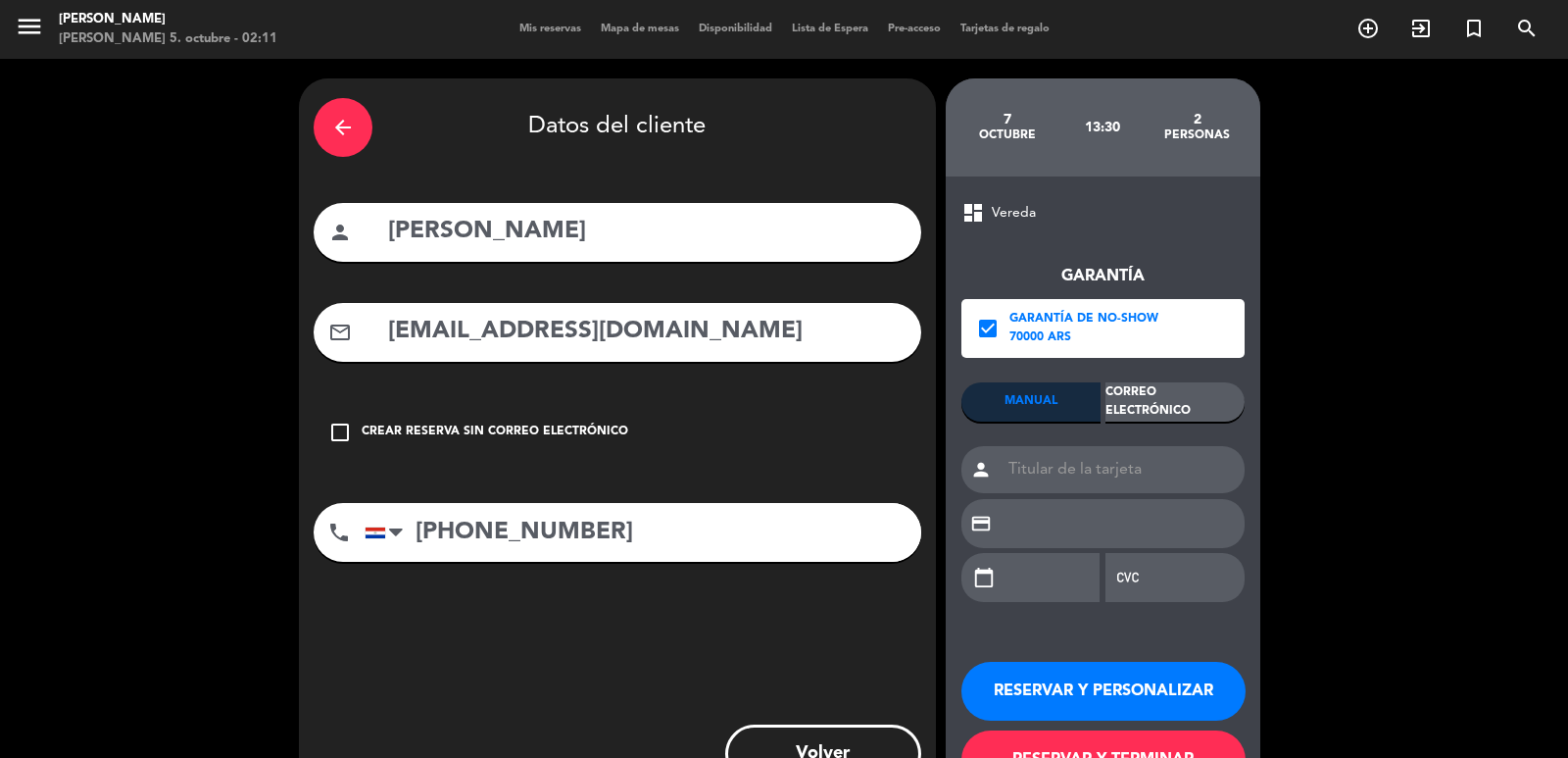
click at [1146, 401] on div "Correo Electrónico" at bounding box center [1174, 402] width 139 height 39
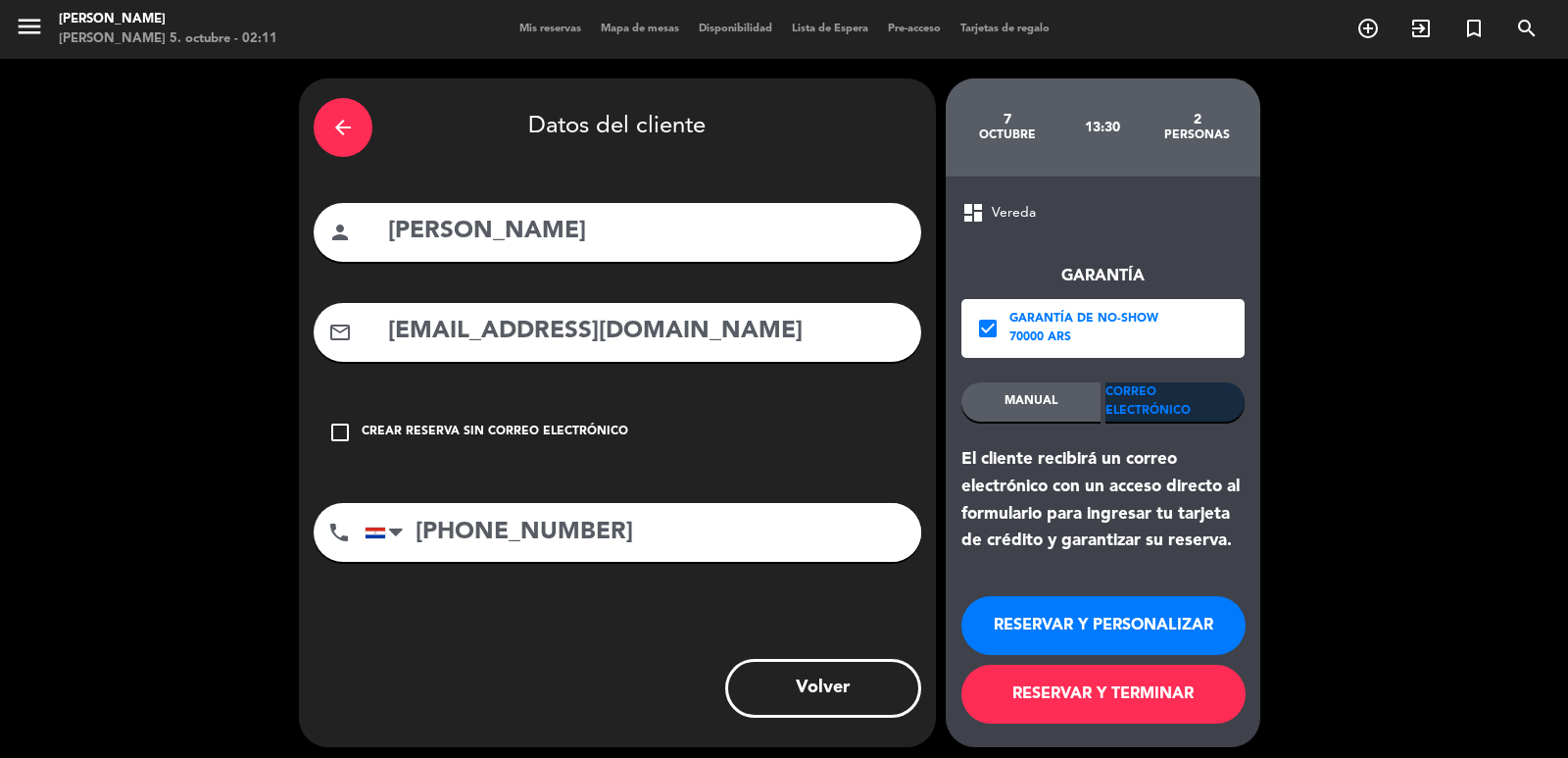
click at [1089, 622] on button "RESERVAR Y PERSONALIZAR" at bounding box center [1103, 625] width 284 height 59
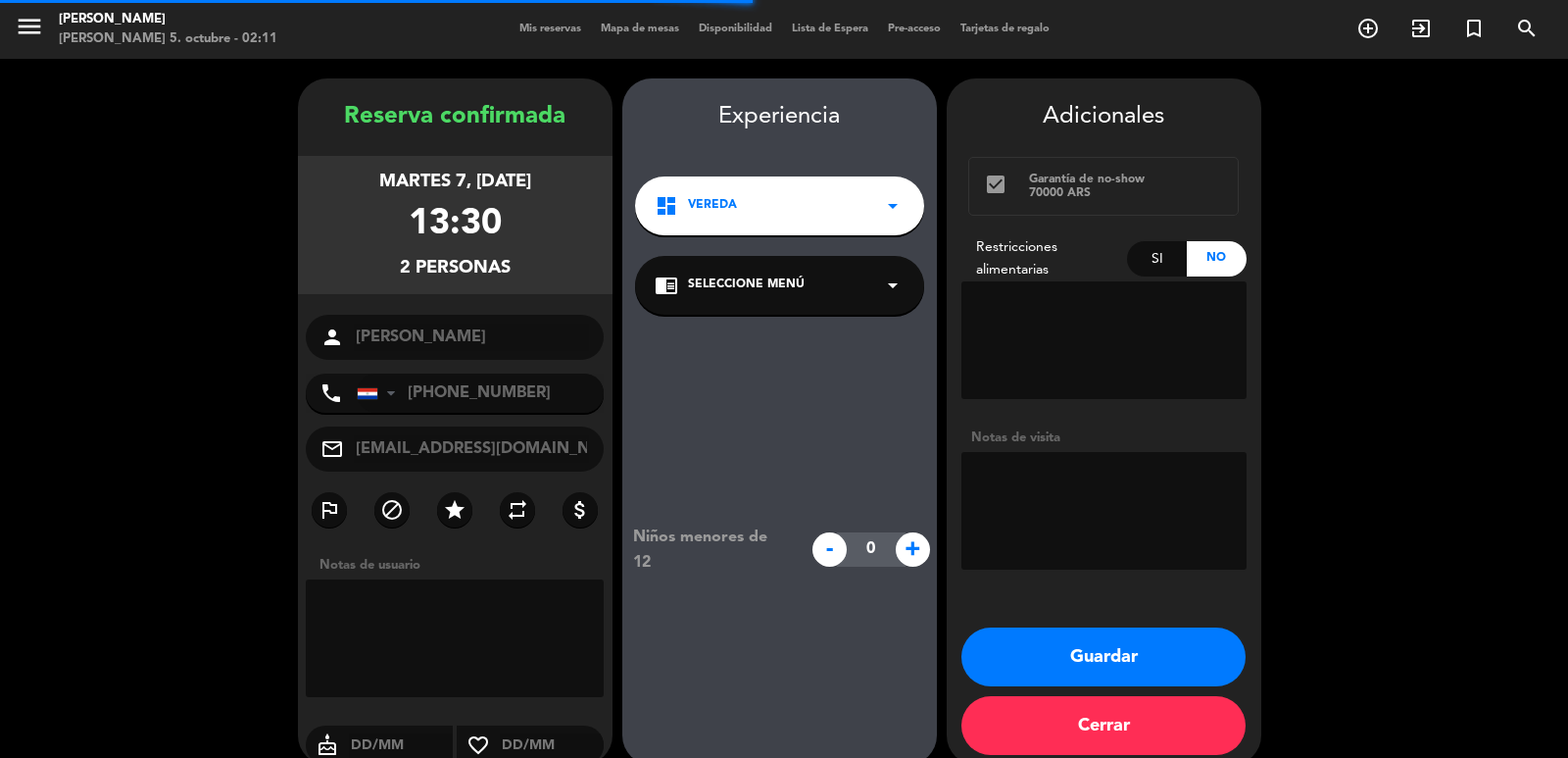
scroll to position [26, 0]
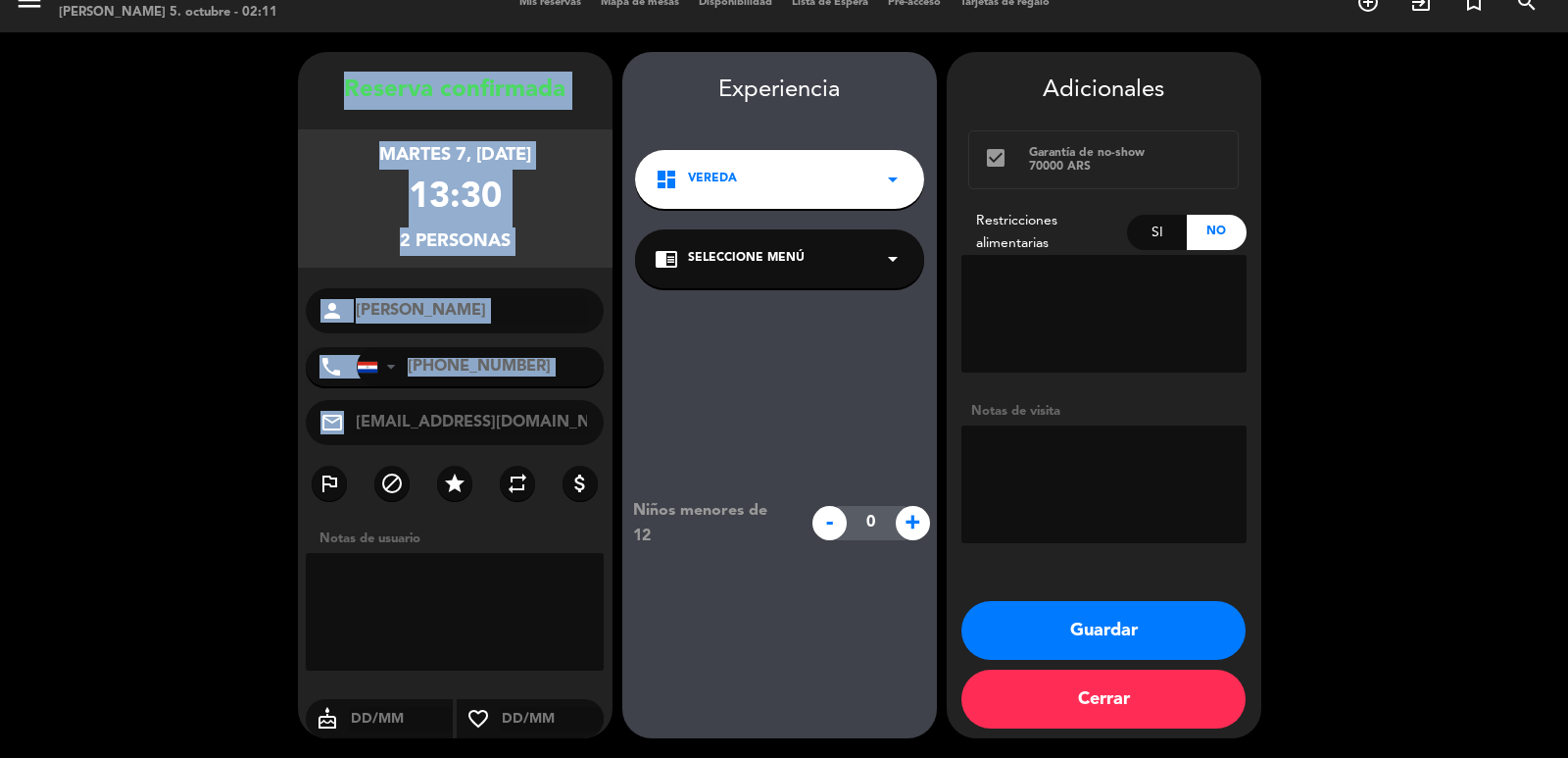
drag, startPoint x: 365, startPoint y: 160, endPoint x: 561, endPoint y: 444, distance: 345.1
click at [561, 444] on div "Reserva confirmada martes 7, [DATE] 13:30 2 personas person [PERSON_NAME] phone…" at bounding box center [455, 415] width 315 height 687
copy div "Loremip dolorsitam consec 4, adi. 7178 93:77 8 elitsedd eiusmo tempo Incidi Utl…"
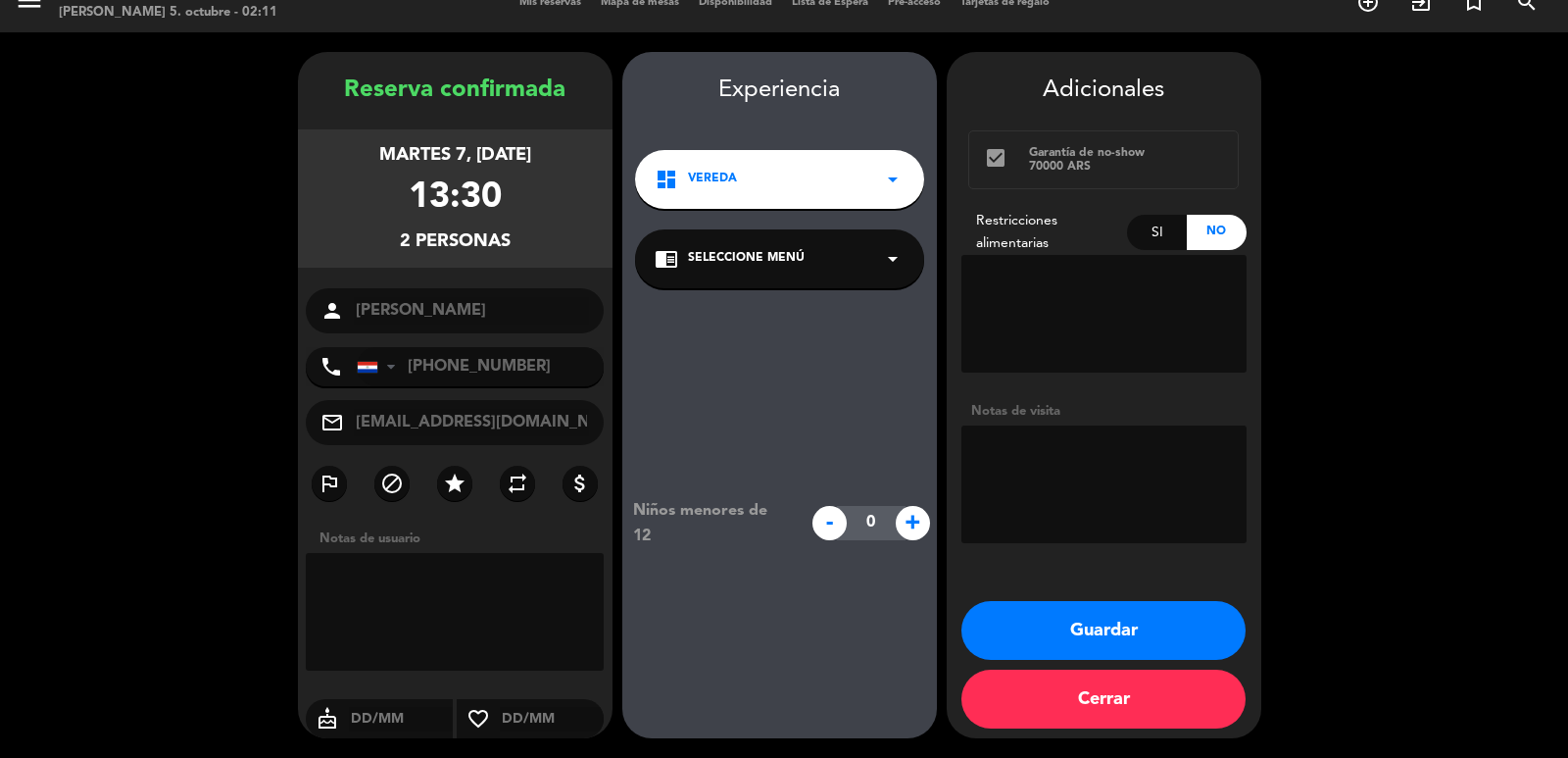
click at [728, 176] on span "Vereda" at bounding box center [713, 180] width 49 height 20
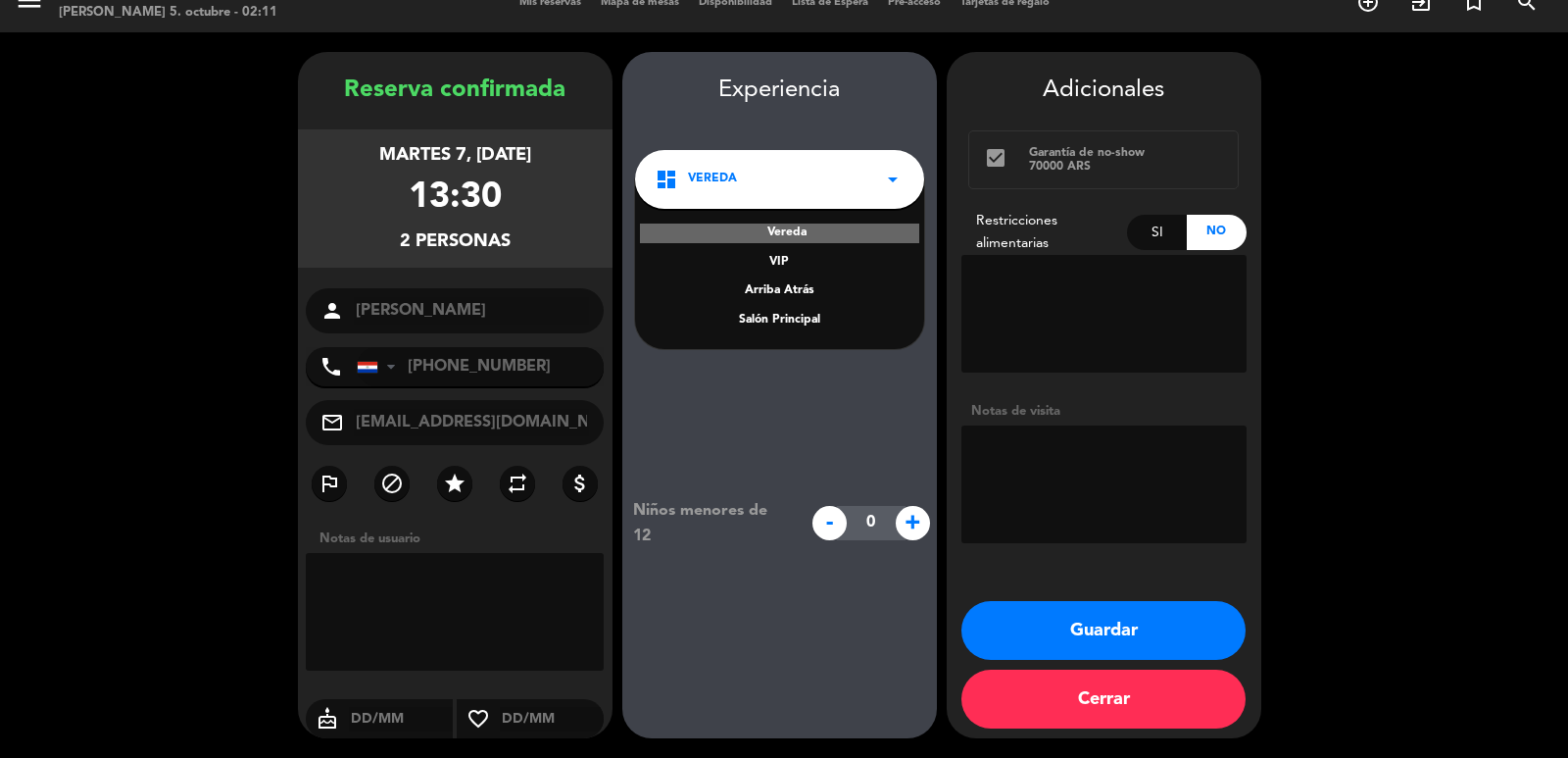
click at [759, 314] on div "Salón Principal" at bounding box center [780, 321] width 250 height 20
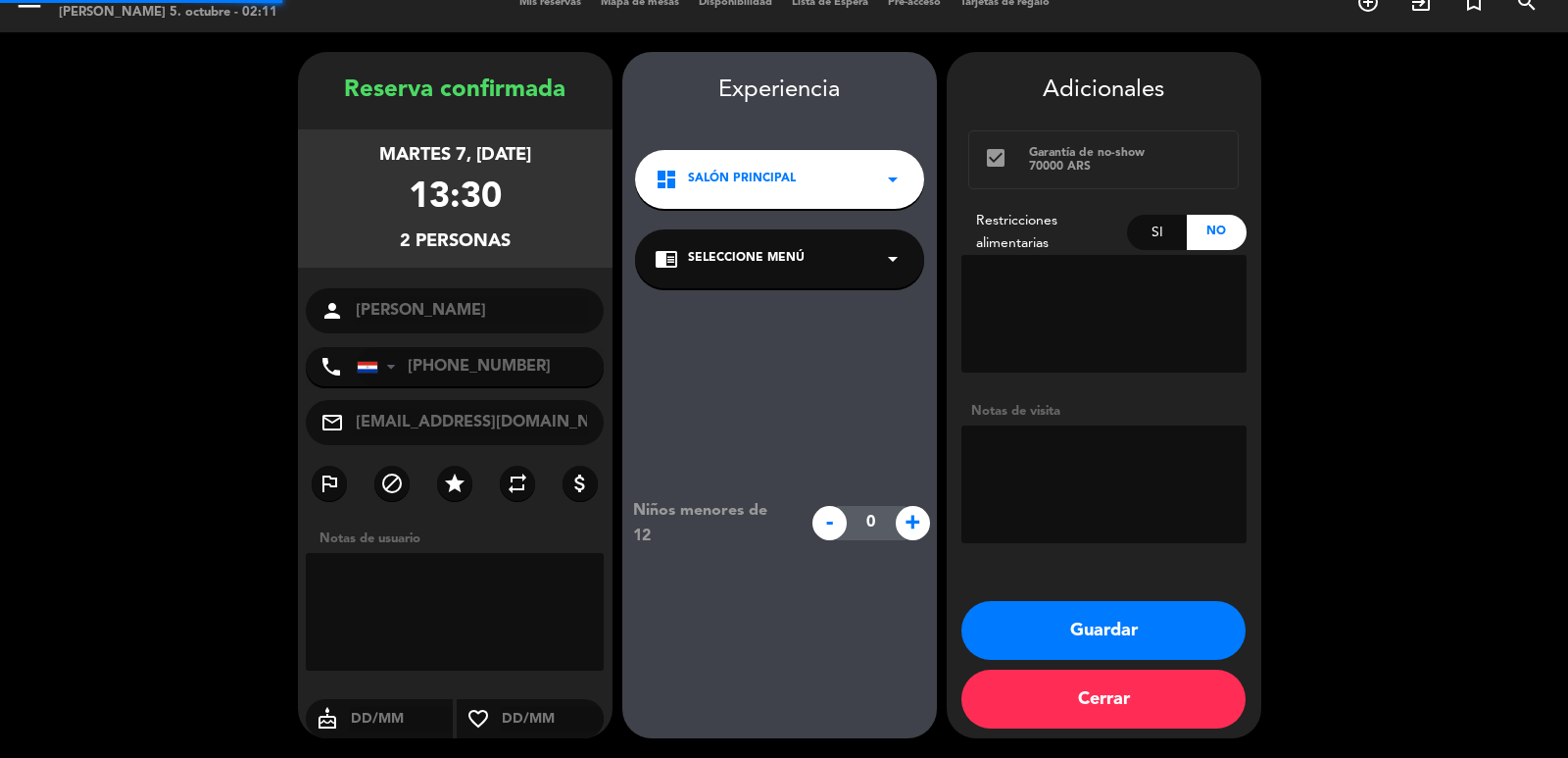
click at [744, 254] on span "Seleccione Menú" at bounding box center [747, 259] width 117 height 20
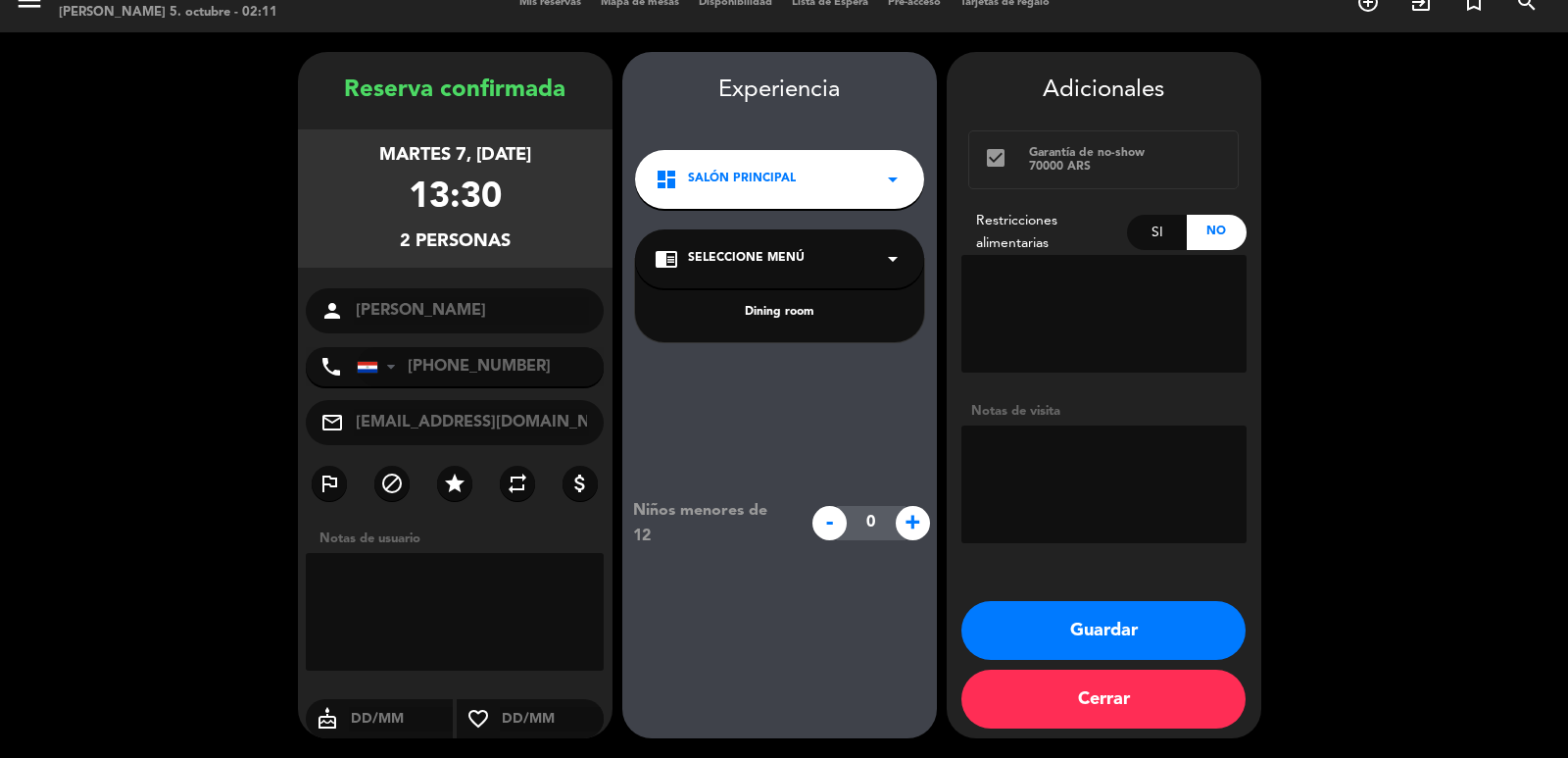
click at [752, 203] on div "dashboard Salón Principal arrow_drop_down" at bounding box center [780, 179] width 289 height 59
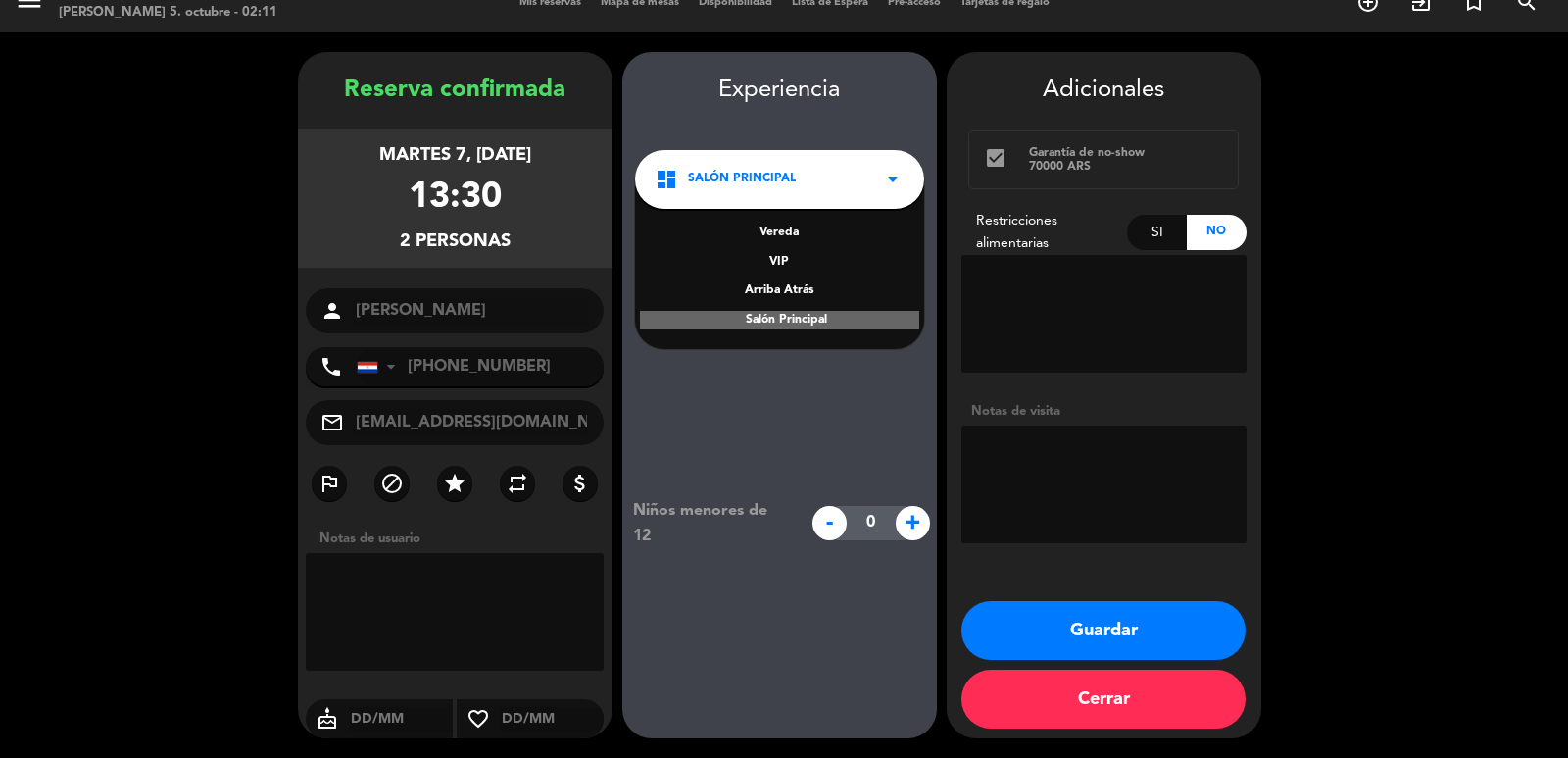
click at [777, 382] on div "Niños menores de 12 - 0 +" at bounding box center [780, 523] width 315 height 470
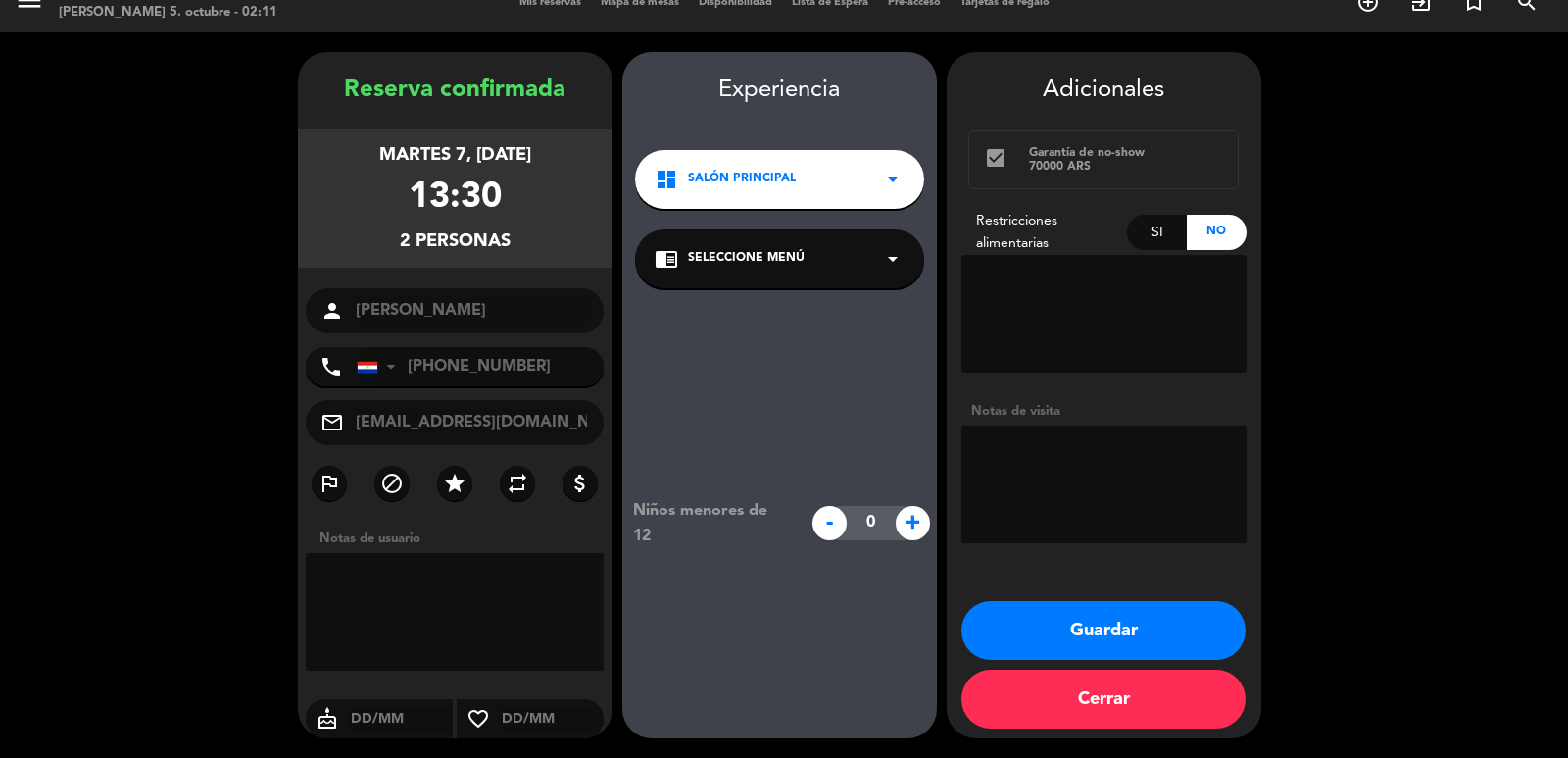
click at [743, 286] on div "chrome_reader_mode Seleccione Menú arrow_drop_down" at bounding box center [780, 259] width 289 height 59
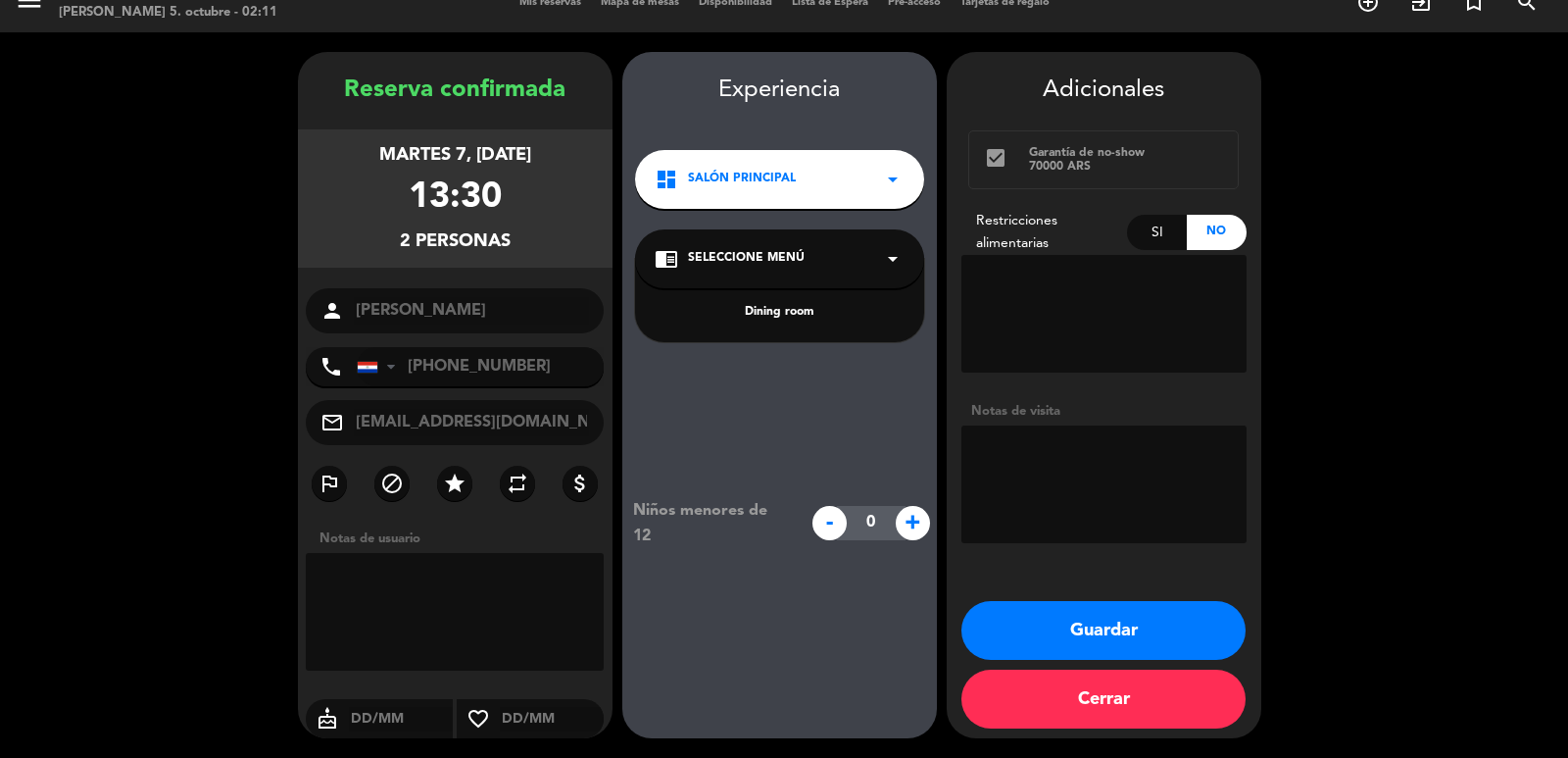
click at [757, 303] on div "Dining room" at bounding box center [780, 313] width 250 height 20
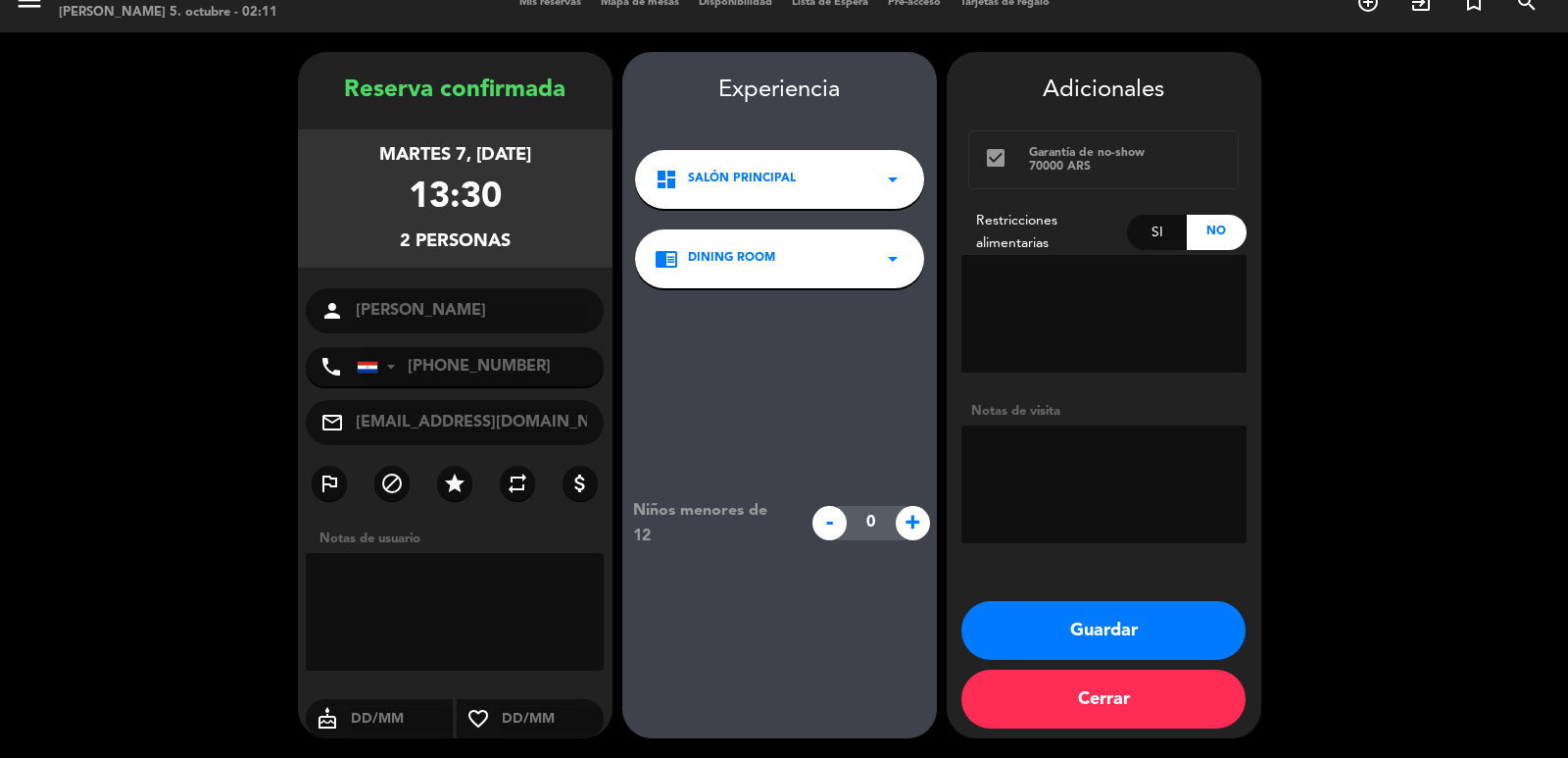
drag, startPoint x: 1158, startPoint y: 642, endPoint x: 699, endPoint y: 319, distance: 561.3
click at [1157, 642] on button "Guardar" at bounding box center [1103, 630] width 284 height 59
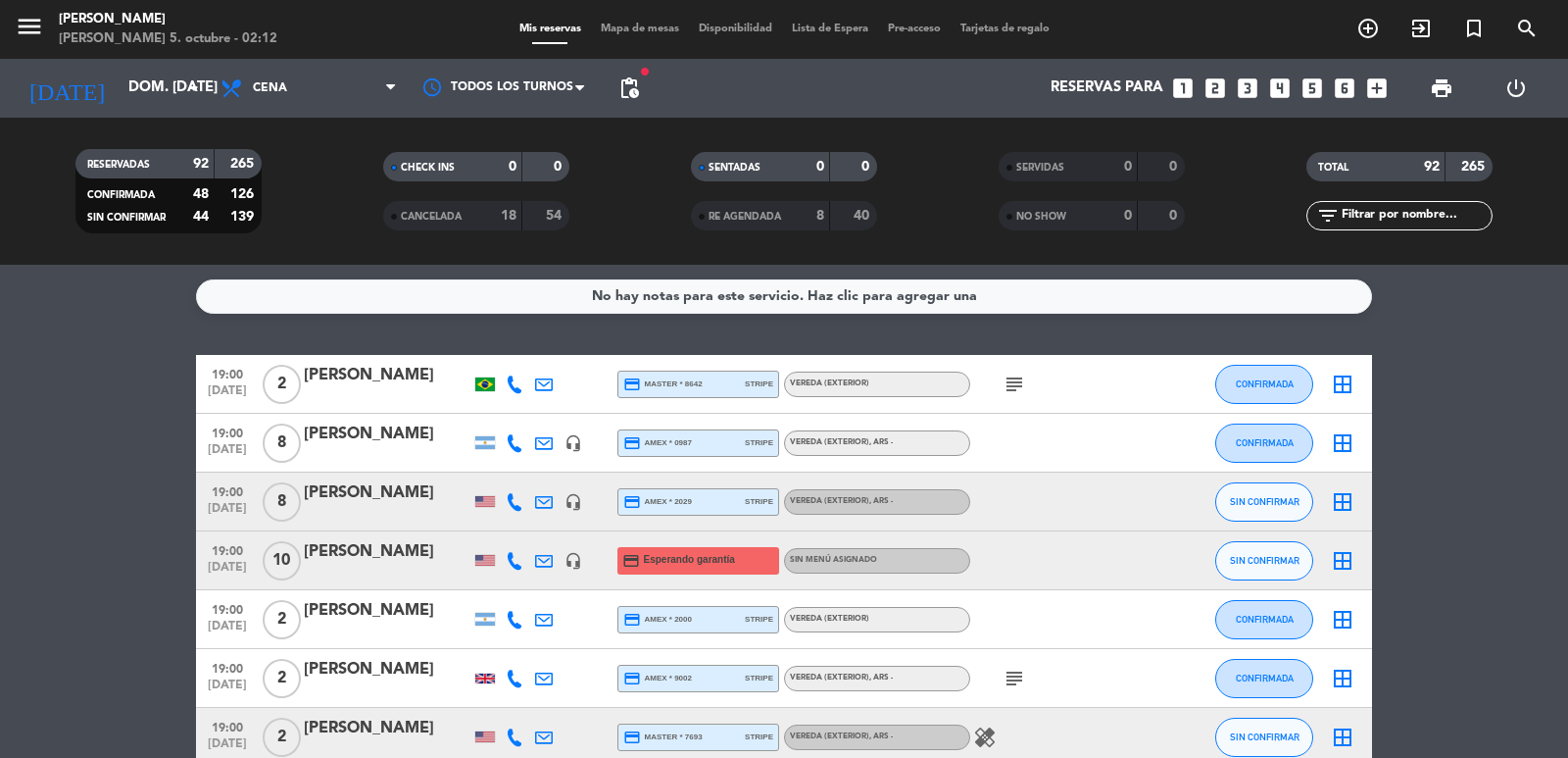
click at [1340, 92] on icon "looks_6" at bounding box center [1345, 89] width 26 height 26
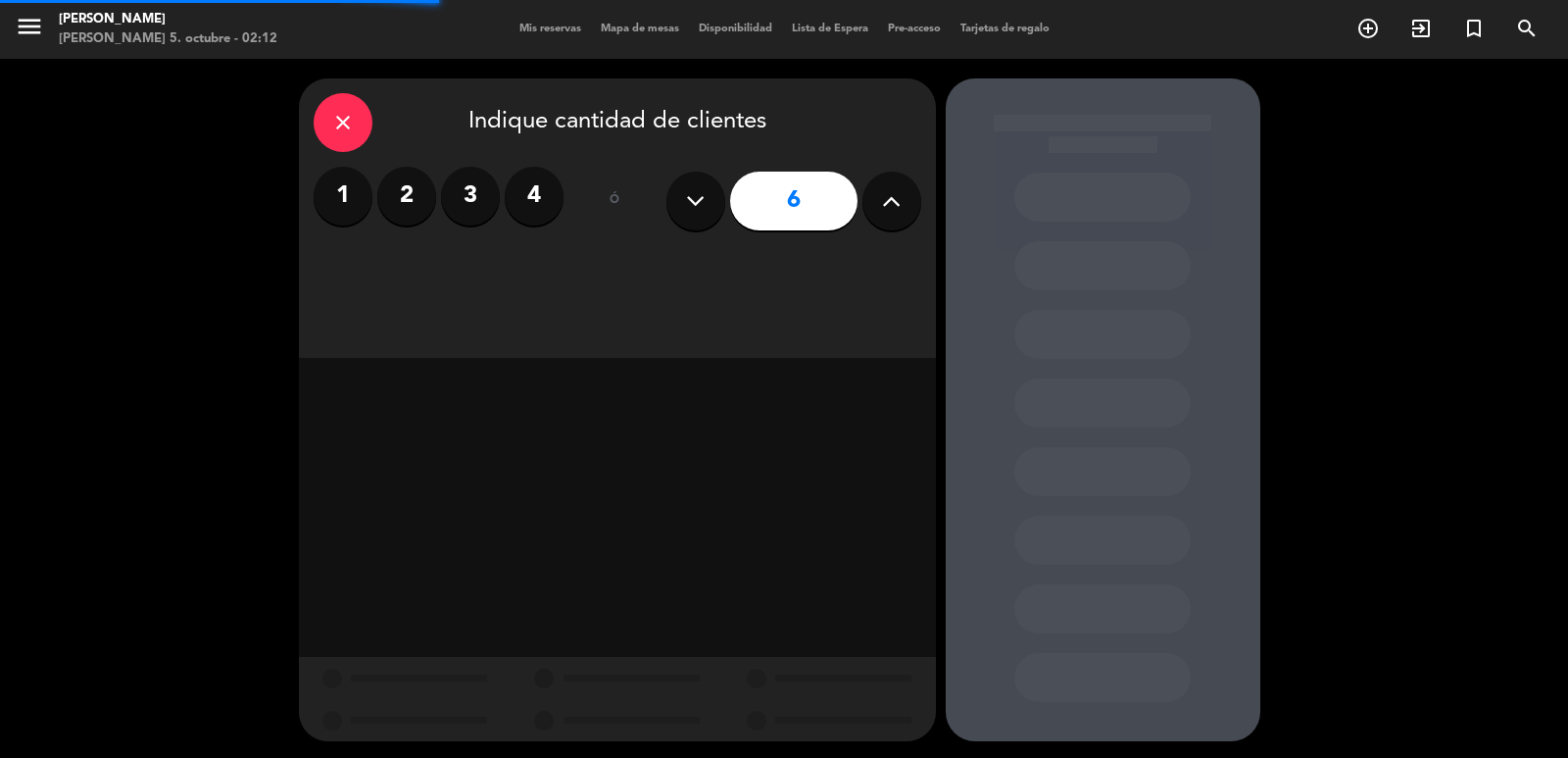
click at [816, 295] on div "close Indique cantidad de clientes 1 2 3 4 ó 6" at bounding box center [618, 218] width 638 height 280
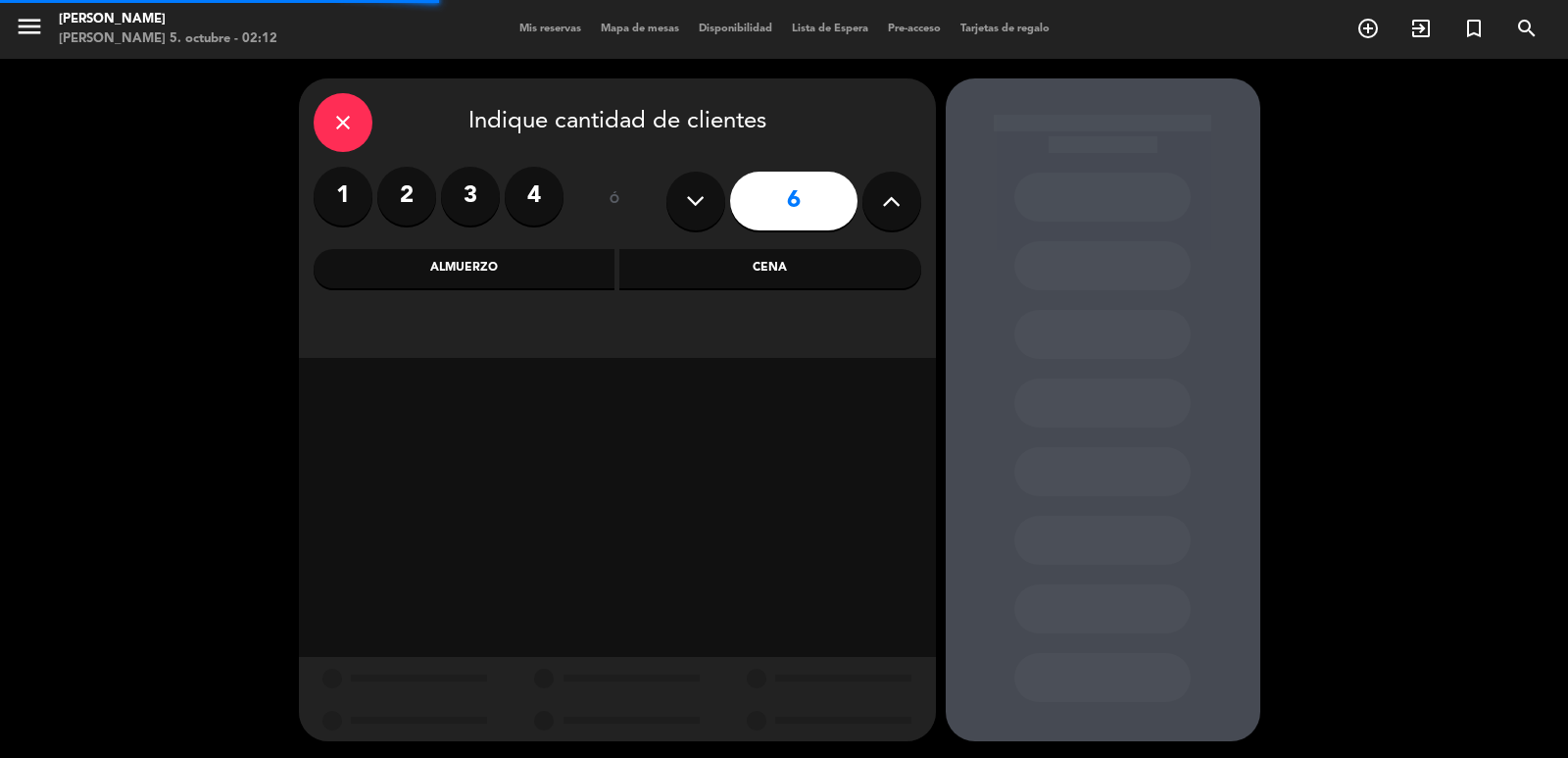
click at [810, 265] on div "Cena" at bounding box center [771, 268] width 302 height 39
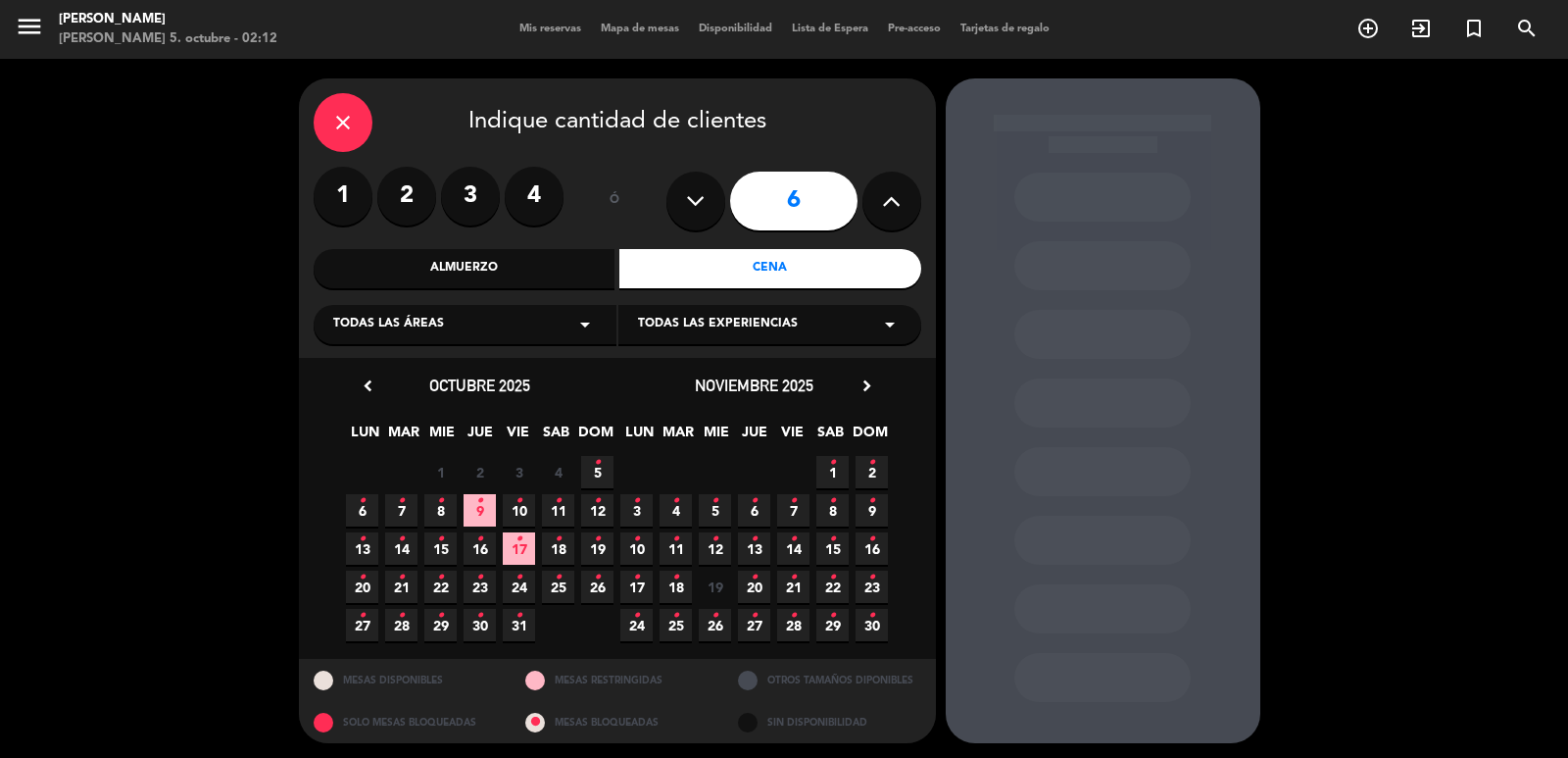
click at [601, 471] on span "5 •" at bounding box center [598, 472] width 32 height 32
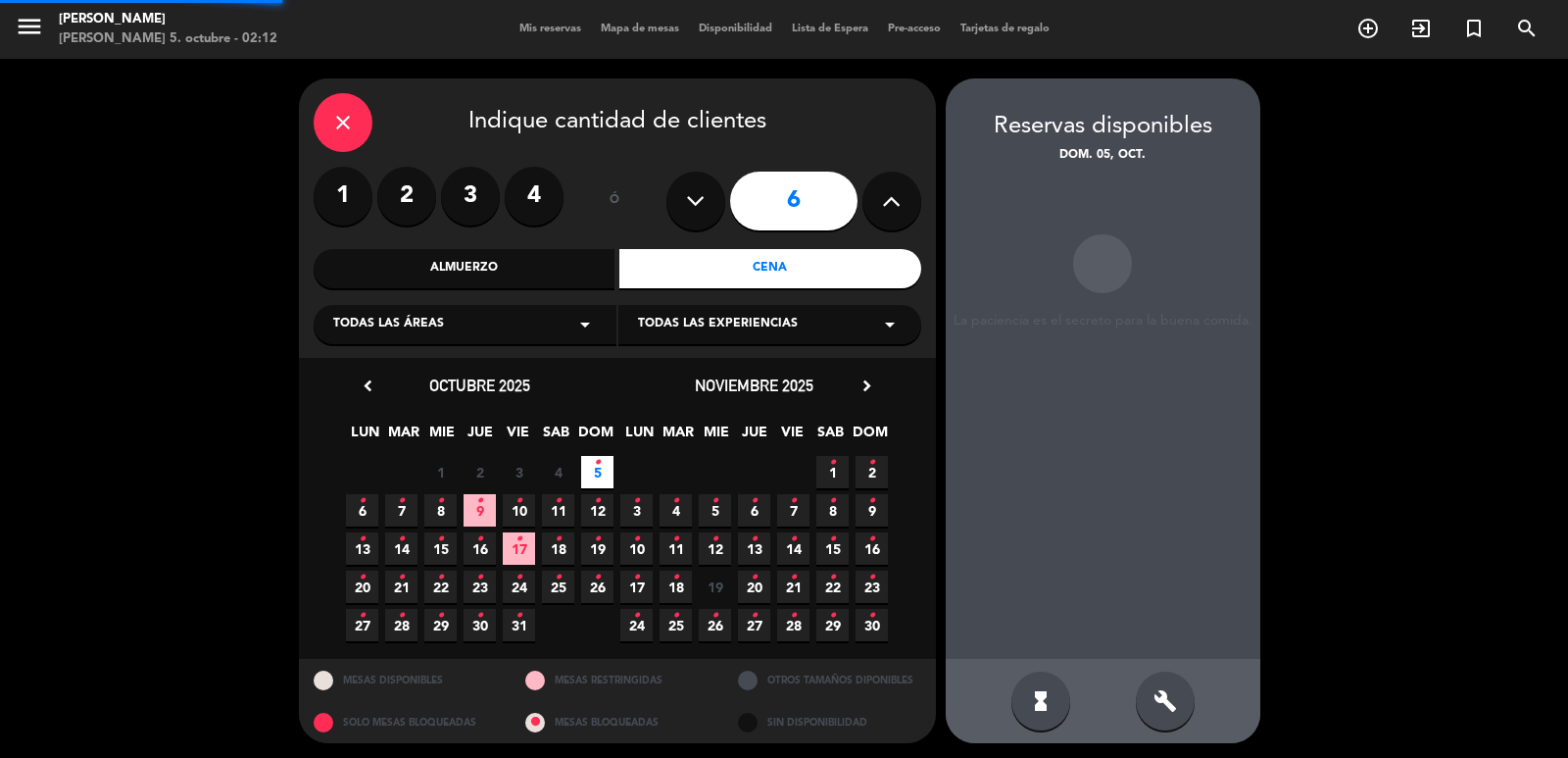
scroll to position [4, 0]
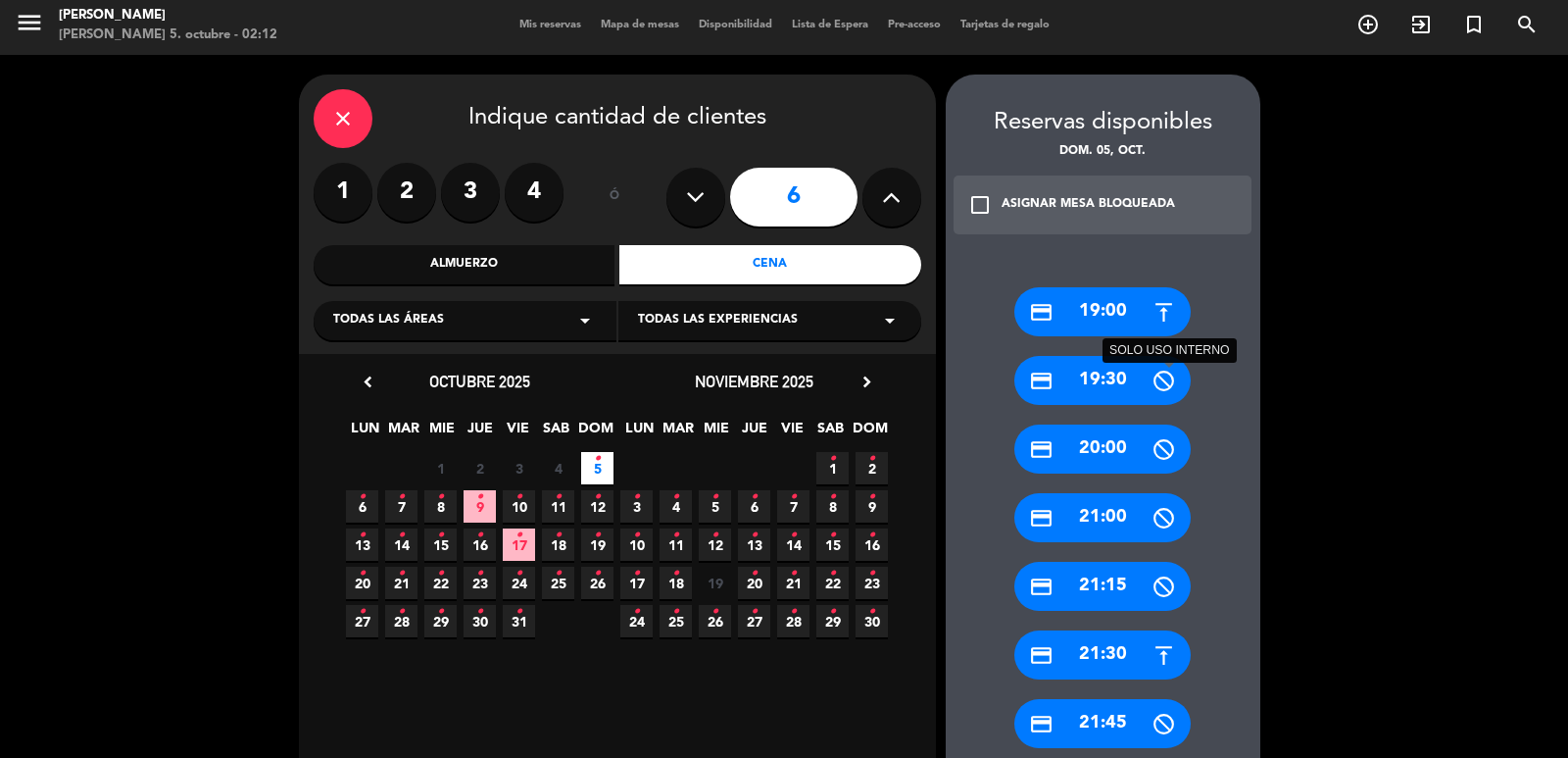
click at [1144, 384] on div "credit_card 19:30 SOLO USO INTERNO" at bounding box center [1102, 380] width 177 height 49
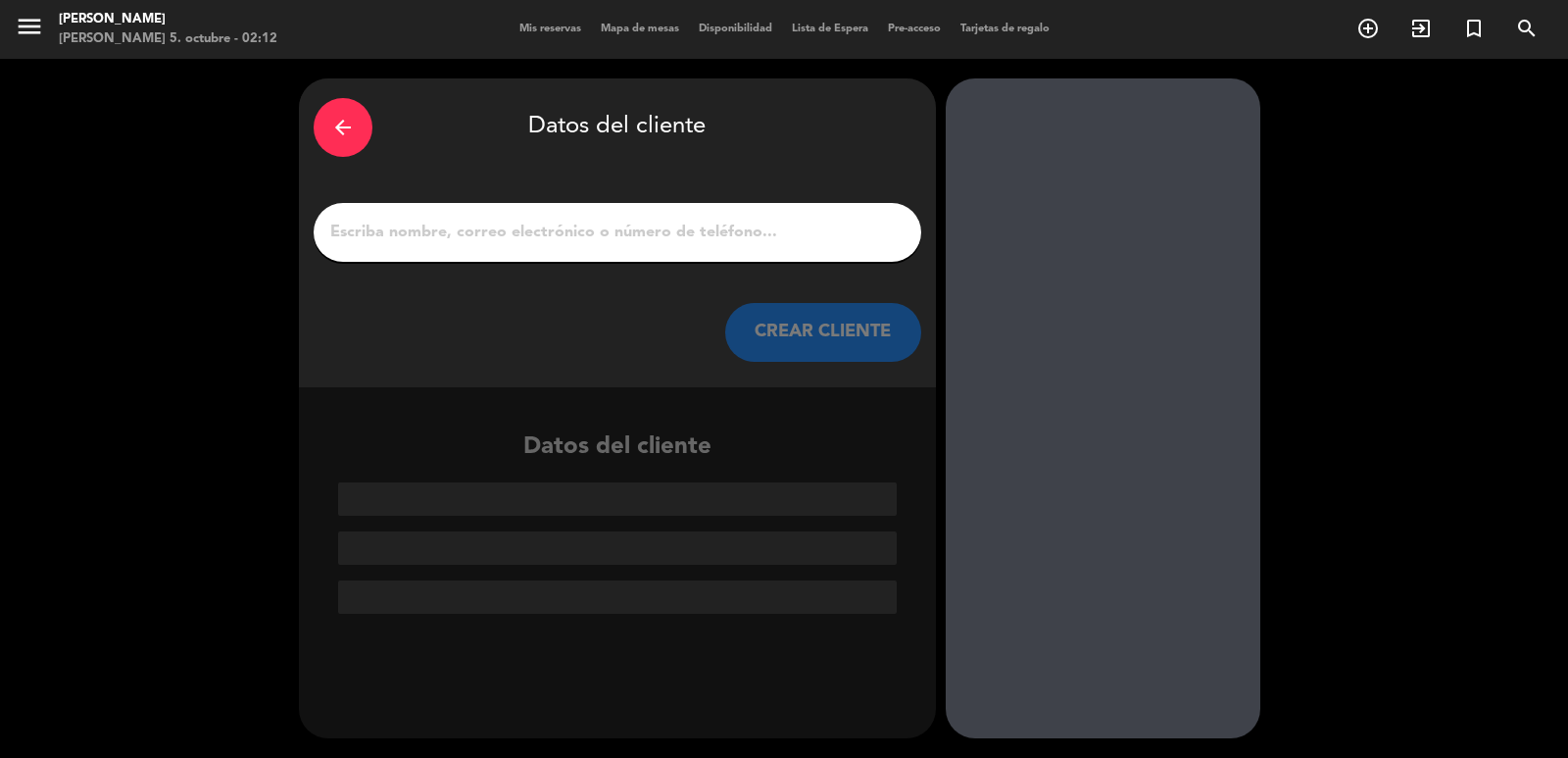
scroll to position [0, 0]
click at [719, 238] on input "1" at bounding box center [618, 232] width 579 height 27
paste input "[PERSON_NAME]"
type input "[PERSON_NAME]"
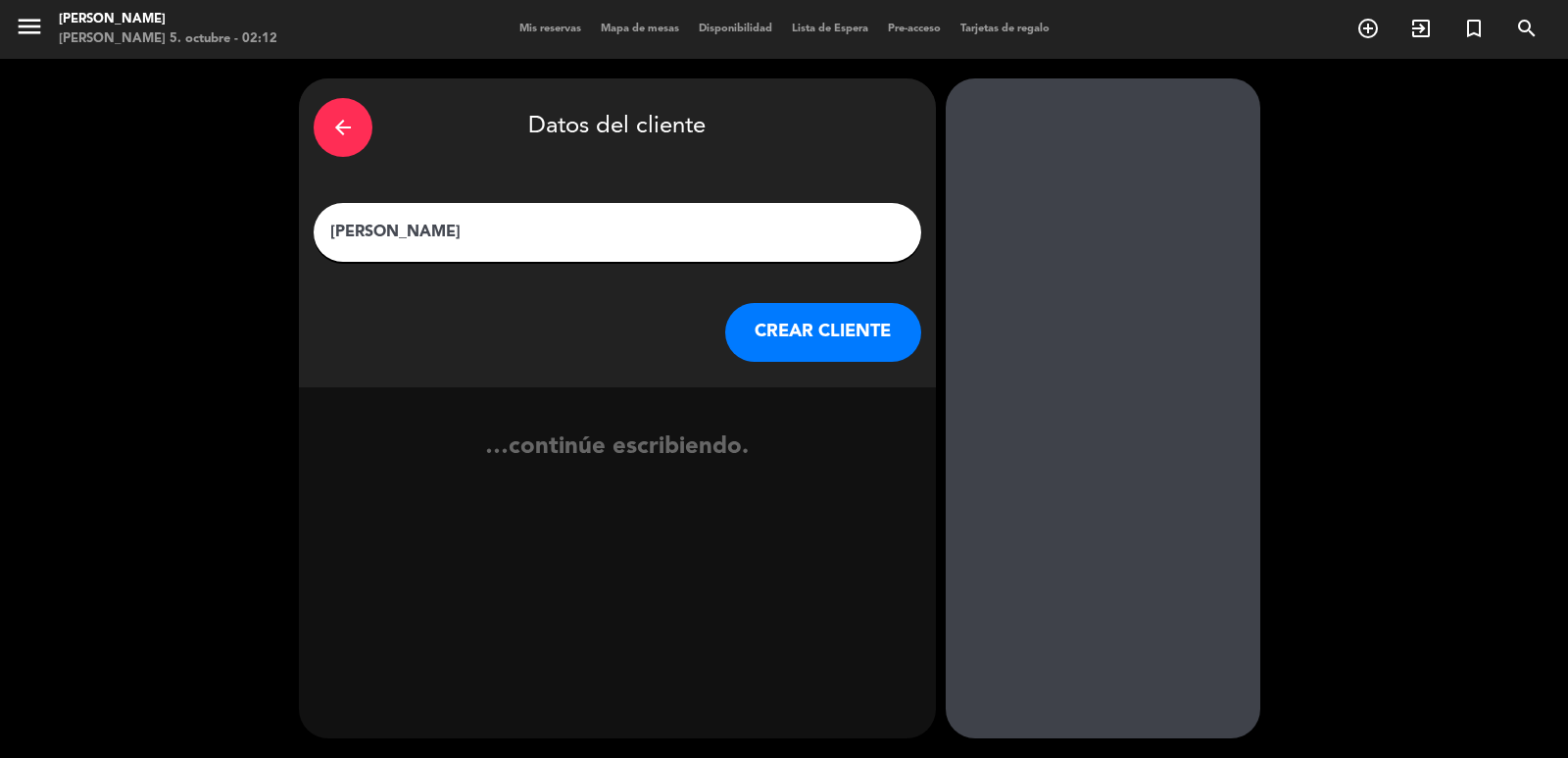
click at [760, 325] on button "CREAR CLIENTE" at bounding box center [823, 332] width 196 height 59
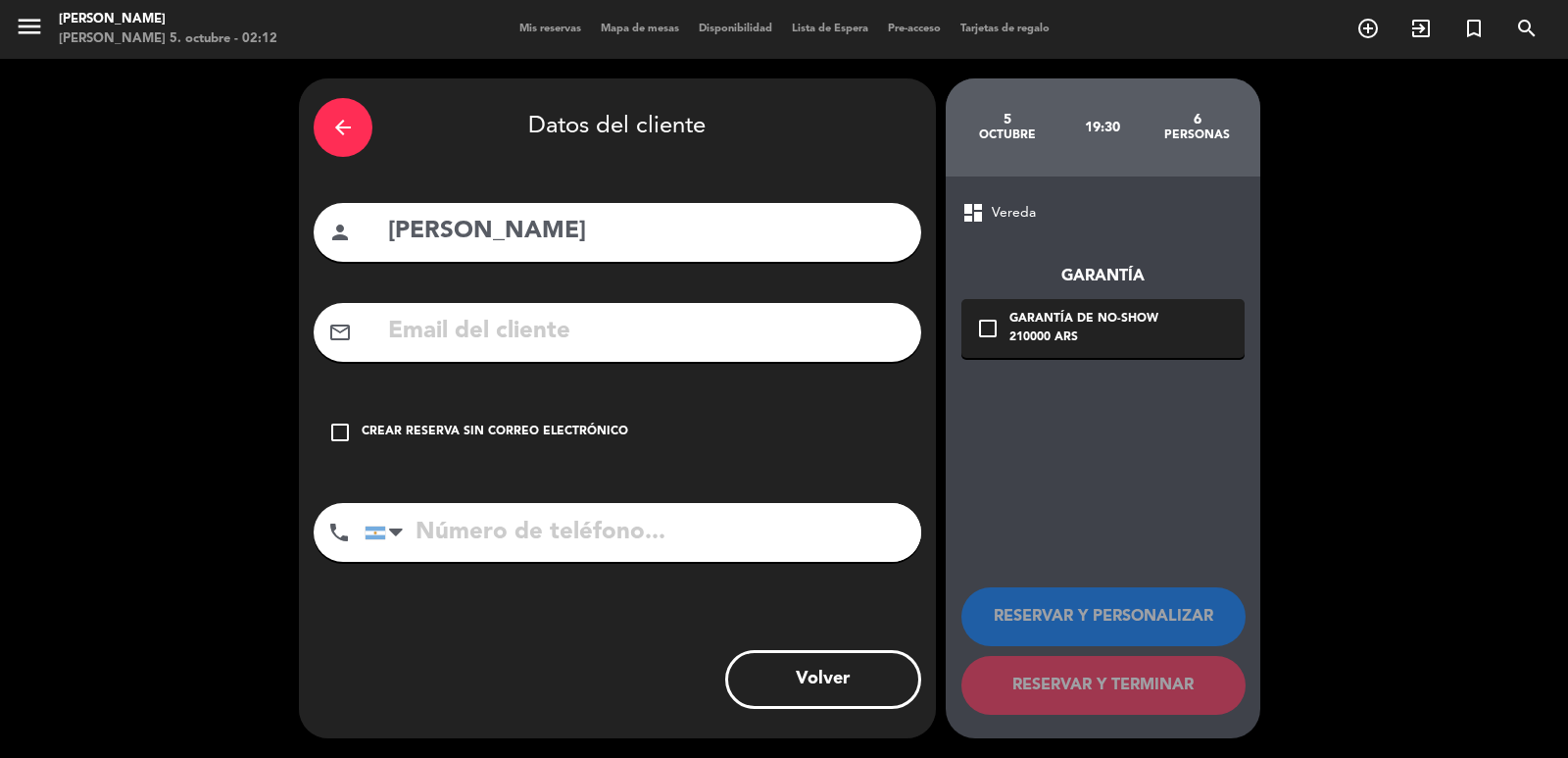
click at [519, 530] on input "tel" at bounding box center [643, 532] width 557 height 59
paste input "[PHONE_NUMBER]"
type input "[PHONE_NUMBER]"
click at [741, 488] on div "arrow_back Datos del cliente person [PERSON_NAME] mail_outline check_box_outlin…" at bounding box center [618, 408] width 638 height 660
click at [707, 437] on div "check_box_outline_blank Crear reserva sin correo electrónico" at bounding box center [618, 432] width 608 height 59
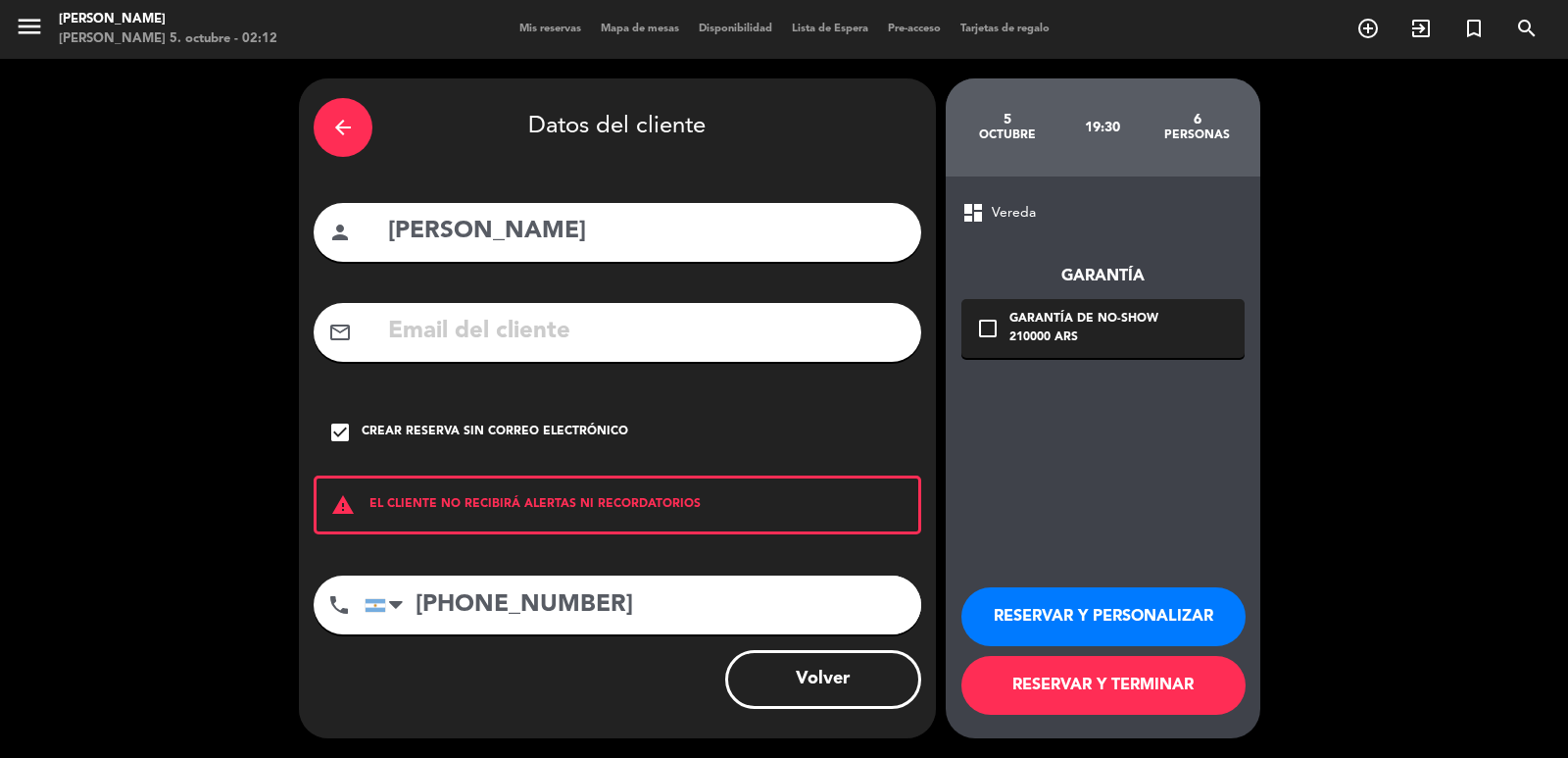
click at [1078, 606] on button "RESERVAR Y PERSONALIZAR" at bounding box center [1103, 617] width 284 height 59
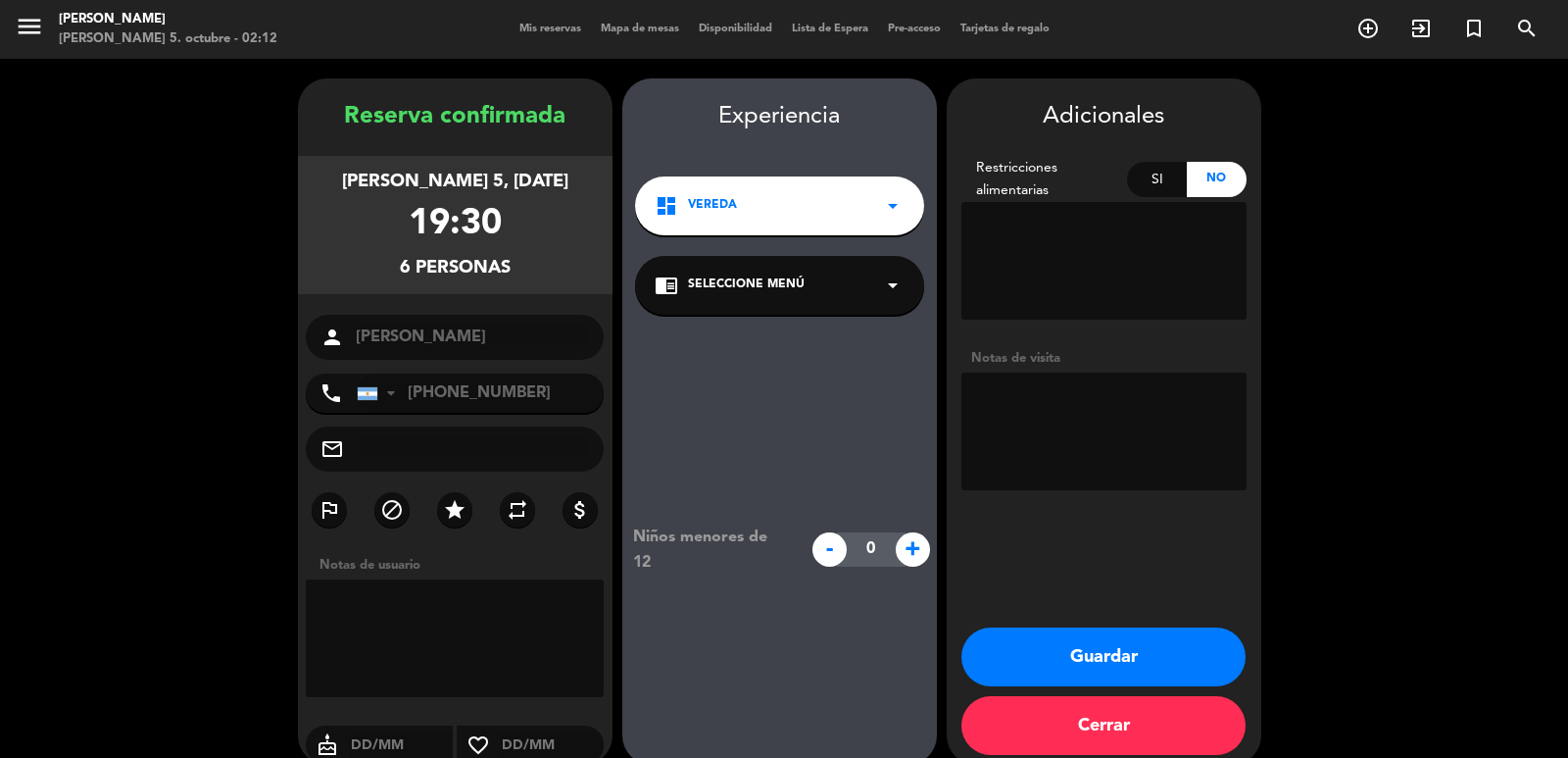
scroll to position [26, 0]
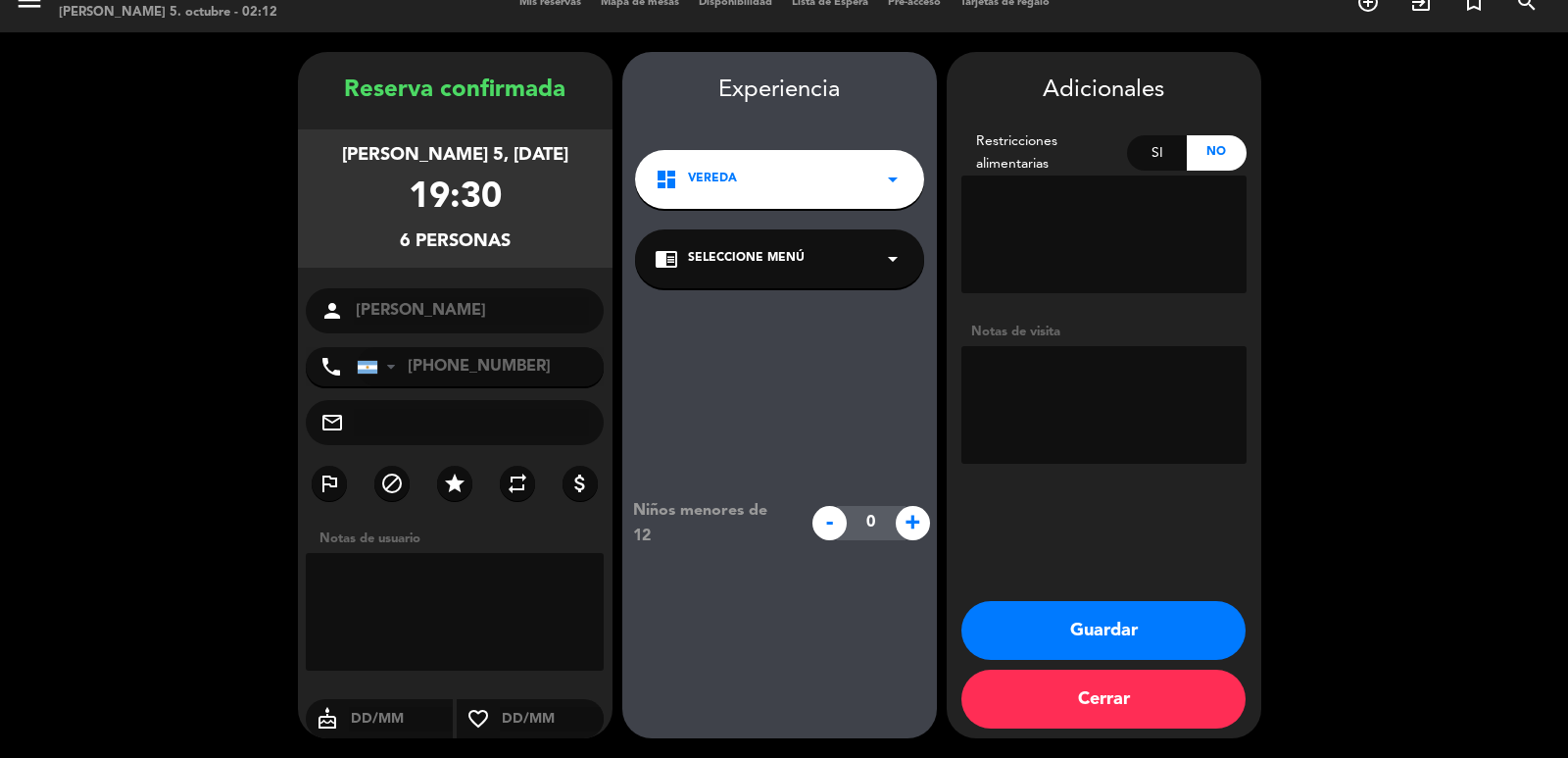
click at [1191, 418] on textarea at bounding box center [1103, 405] width 285 height 118
type textarea "paso [PERSON_NAME] mia"
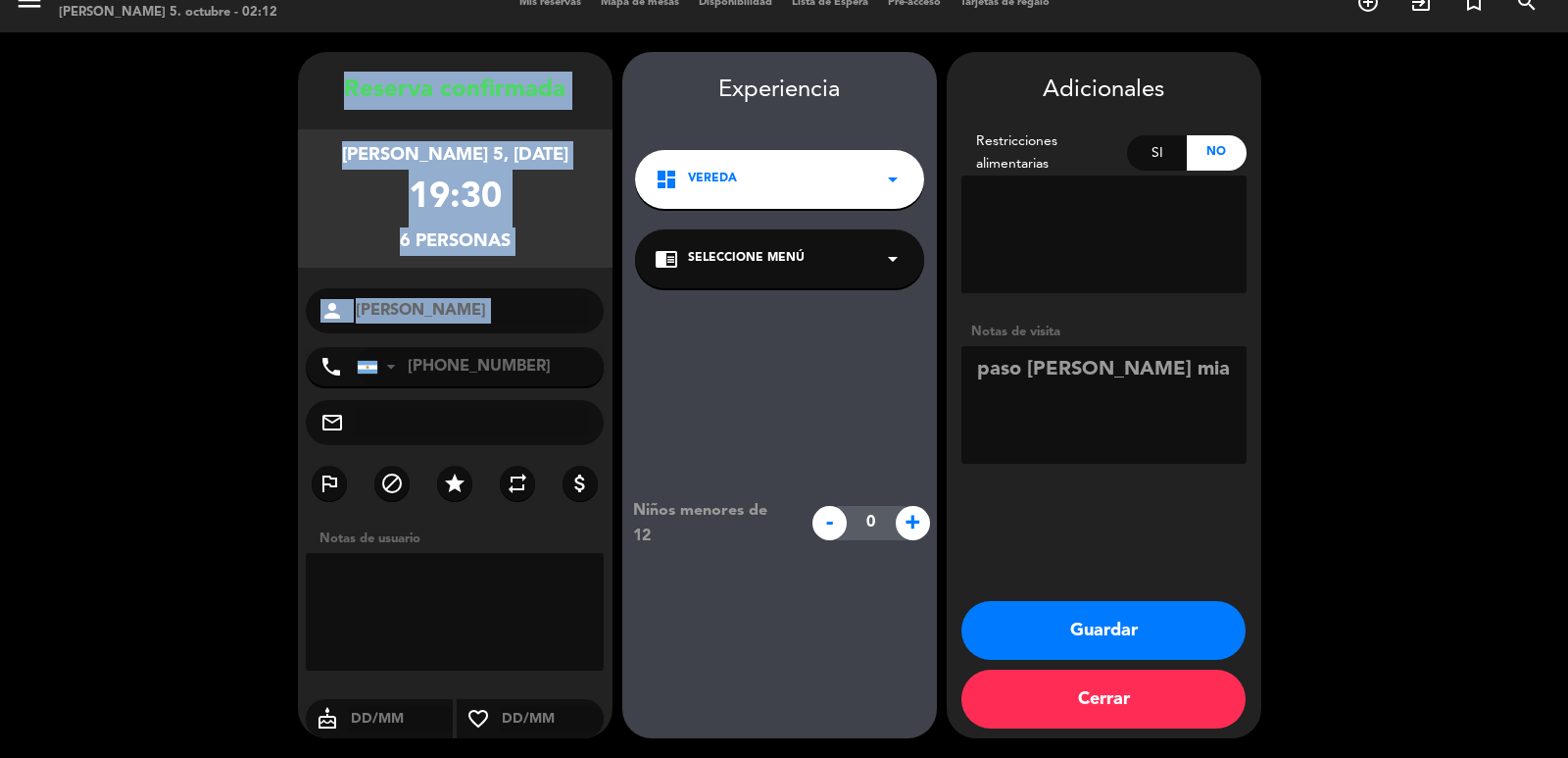
drag, startPoint x: 337, startPoint y: 67, endPoint x: 443, endPoint y: 341, distance: 293.8
click at [443, 341] on div "Reserva confirmada [PERSON_NAME] 5, [DATE] 19:30 6 personas person [PERSON_NAME…" at bounding box center [455, 395] width 315 height 687
copy div "Reserva confirmada [PERSON_NAME] 5, [DATE] 19:30 6 personas person"
click at [1115, 625] on button "Guardar" at bounding box center [1103, 630] width 284 height 59
